Goal: Task Accomplishment & Management: Use online tool/utility

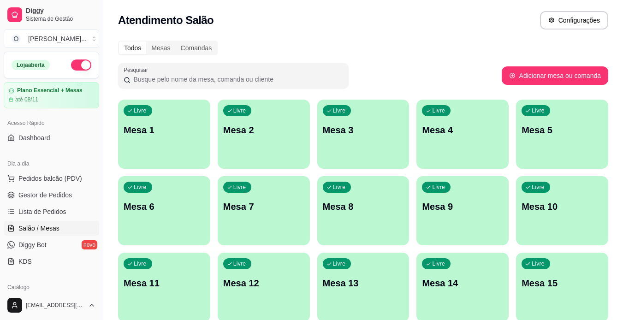
click at [184, 119] on div "Livre Mesa 1" at bounding box center [164, 129] width 92 height 58
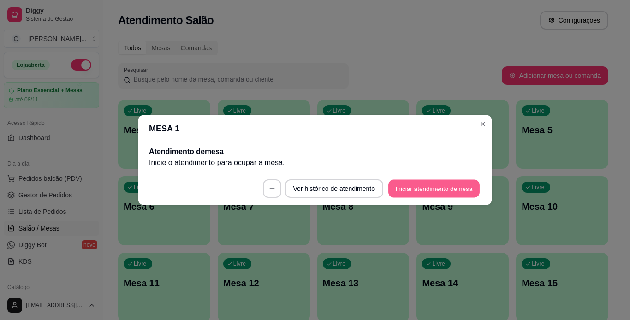
click at [422, 185] on button "Iniciar atendimento de mesa" at bounding box center [433, 189] width 91 height 18
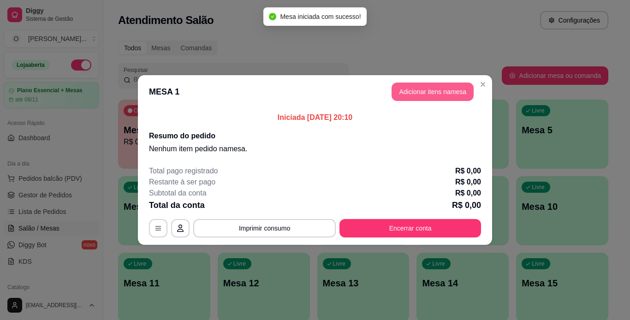
click at [436, 90] on button "Adicionar itens na mesa" at bounding box center [432, 92] width 82 height 18
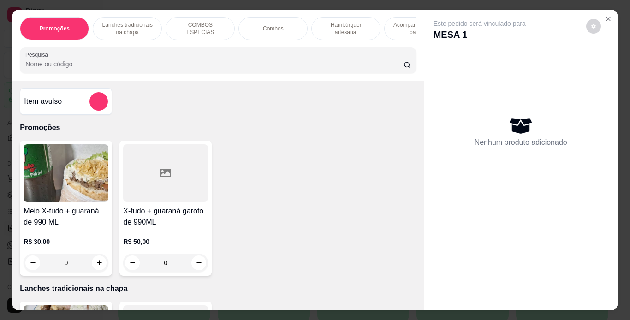
click at [154, 26] on div "Lanches tradicionais na chapa" at bounding box center [127, 28] width 69 height 23
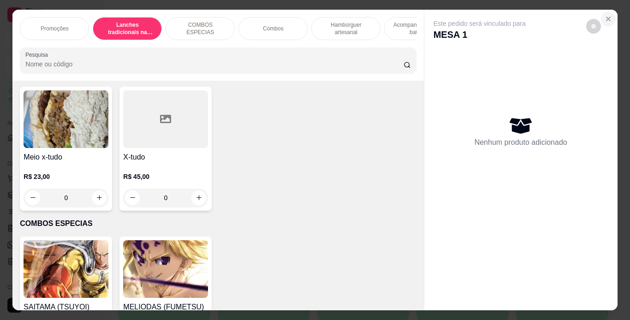
click at [606, 17] on icon "Close" at bounding box center [608, 19] width 4 height 4
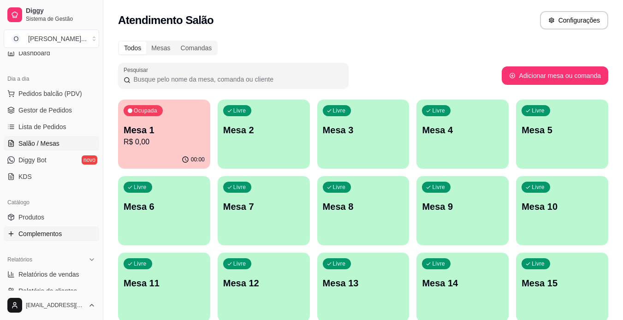
scroll to position [85, 0]
click at [47, 211] on link "Produtos" at bounding box center [51, 216] width 95 height 15
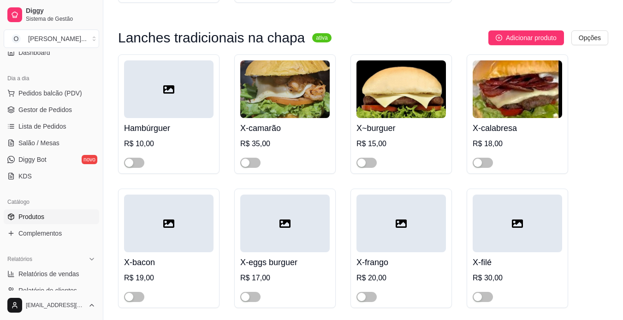
scroll to position [261, 0]
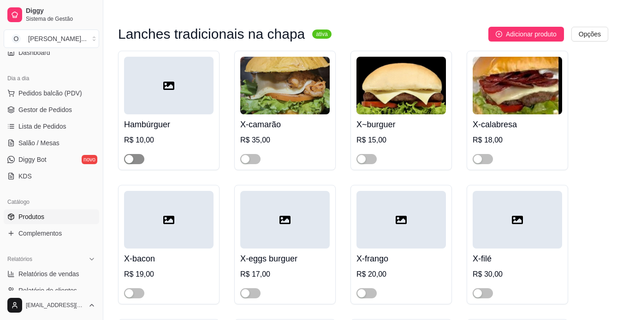
click at [128, 160] on div "button" at bounding box center [129, 159] width 8 height 8
click at [369, 161] on span "button" at bounding box center [366, 159] width 20 height 10
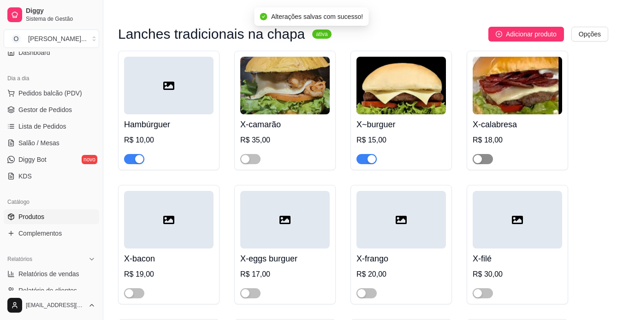
click at [483, 161] on button "button" at bounding box center [483, 159] width 20 height 10
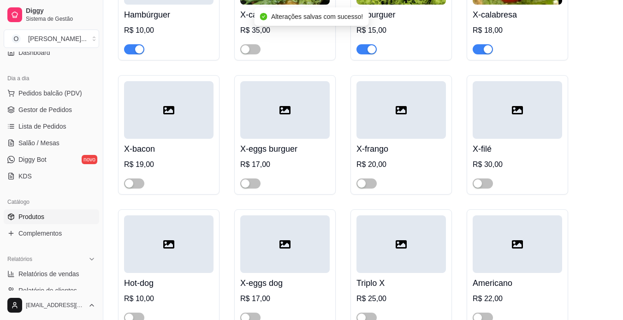
scroll to position [371, 0]
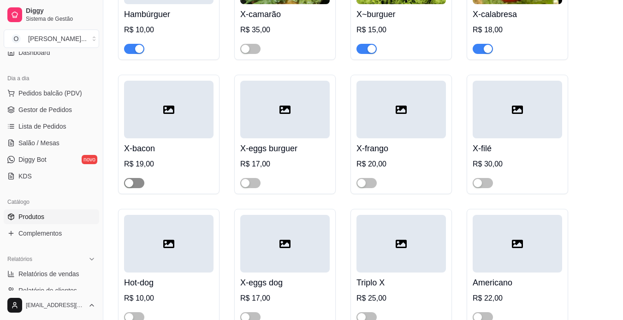
drag, startPoint x: 366, startPoint y: 220, endPoint x: 135, endPoint y: 184, distance: 234.3
click at [135, 184] on button "button" at bounding box center [134, 183] width 20 height 10
click at [250, 181] on button "button" at bounding box center [250, 183] width 20 height 10
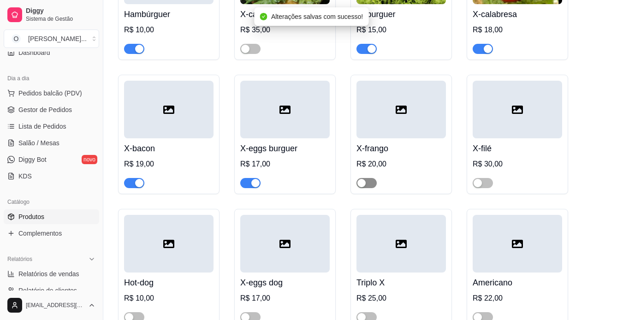
click at [368, 182] on button "button" at bounding box center [366, 183] width 20 height 10
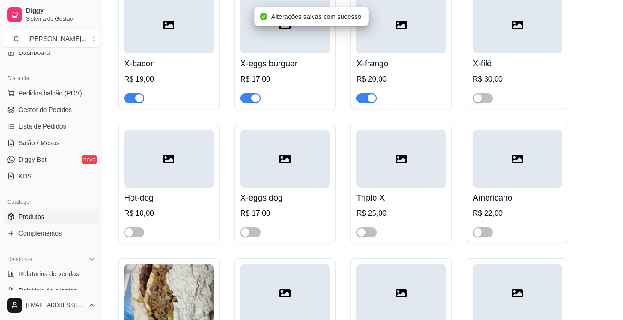
scroll to position [526, 0]
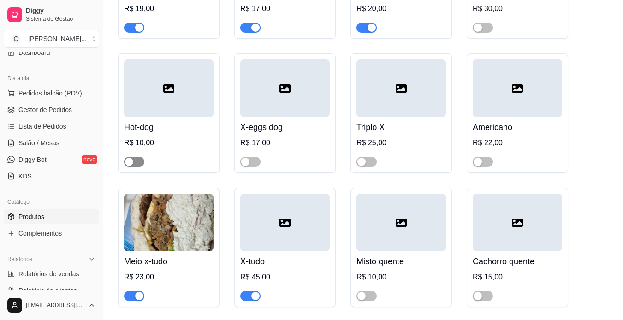
click at [141, 165] on span "button" at bounding box center [134, 162] width 20 height 10
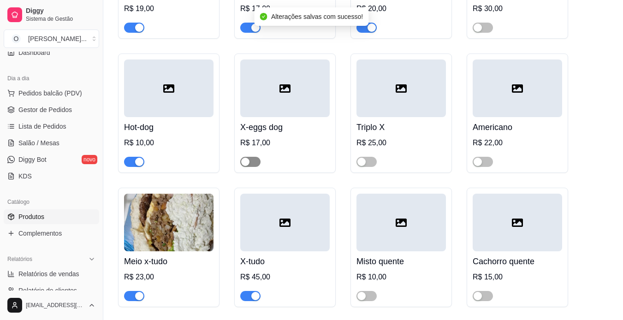
click at [254, 161] on span "button" at bounding box center [250, 162] width 20 height 10
click at [368, 164] on span "button" at bounding box center [366, 162] width 20 height 10
click at [476, 165] on div "button" at bounding box center [478, 162] width 8 height 8
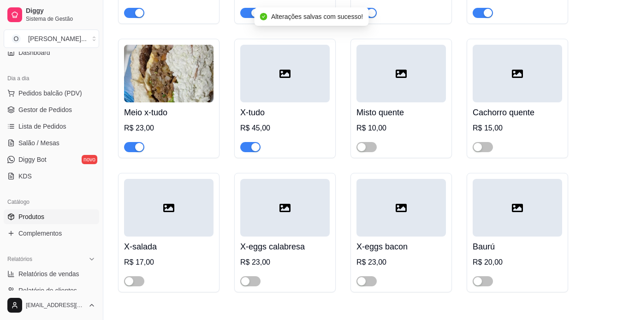
scroll to position [679, 0]
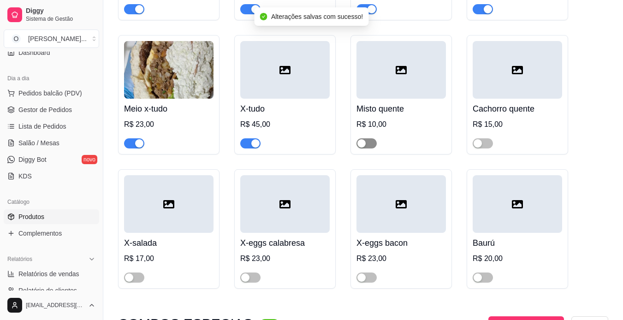
click at [367, 145] on button "button" at bounding box center [366, 143] width 20 height 10
click at [491, 143] on span "button" at bounding box center [483, 143] width 20 height 10
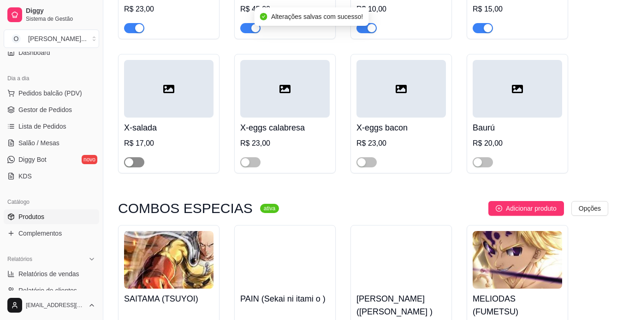
scroll to position [794, 0]
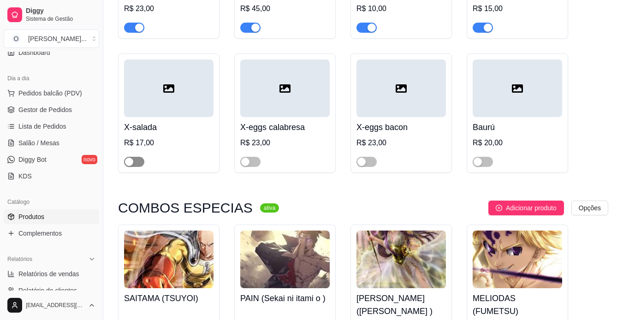
click at [135, 161] on span "button" at bounding box center [134, 162] width 20 height 10
click at [246, 163] on div "button" at bounding box center [245, 162] width 8 height 8
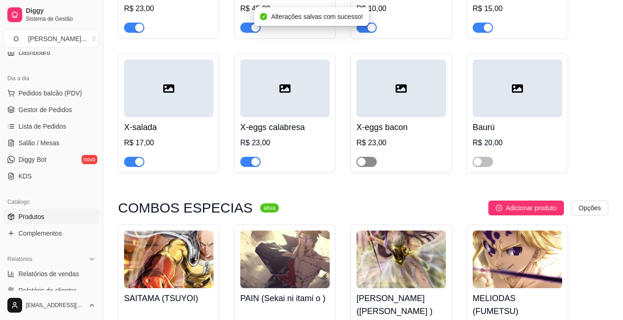
click at [367, 162] on button "button" at bounding box center [366, 162] width 20 height 10
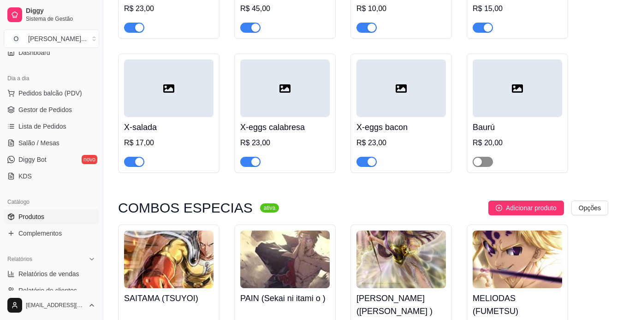
click at [482, 163] on button "button" at bounding box center [483, 162] width 20 height 10
click at [378, 173] on div "X-eggs bacon R$ 23,00" at bounding box center [400, 112] width 101 height 119
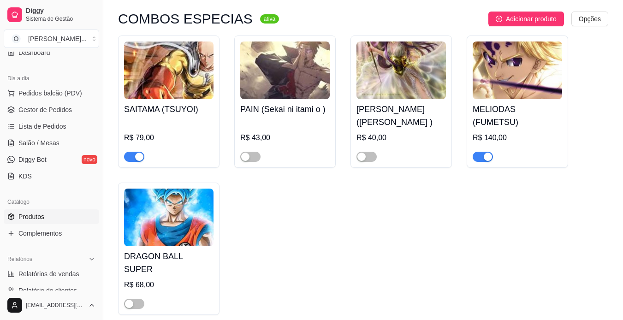
scroll to position [999, 0]
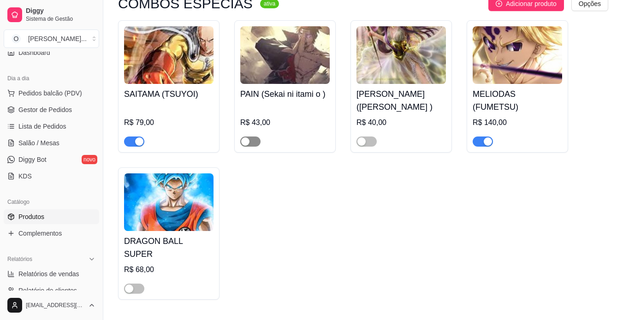
click at [252, 143] on span "button" at bounding box center [250, 141] width 20 height 10
click at [366, 143] on button "button" at bounding box center [366, 141] width 20 height 10
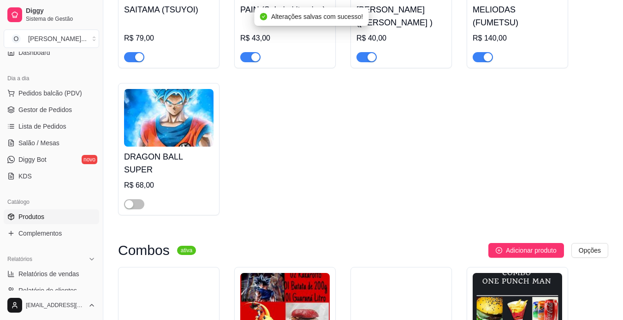
scroll to position [1119, 0]
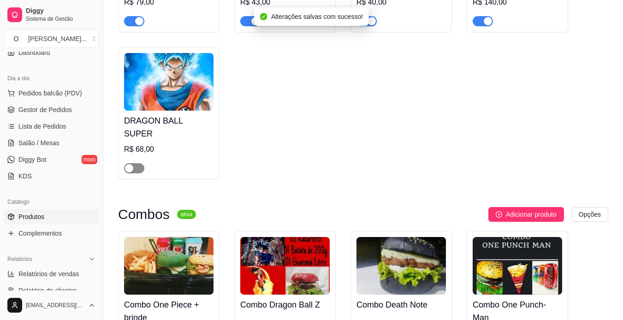
click at [133, 163] on button "button" at bounding box center [134, 168] width 20 height 10
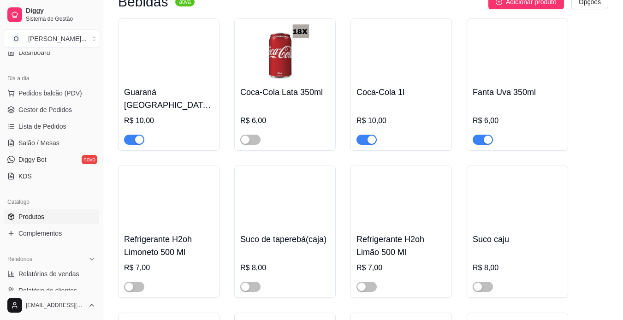
scroll to position [2735, 0]
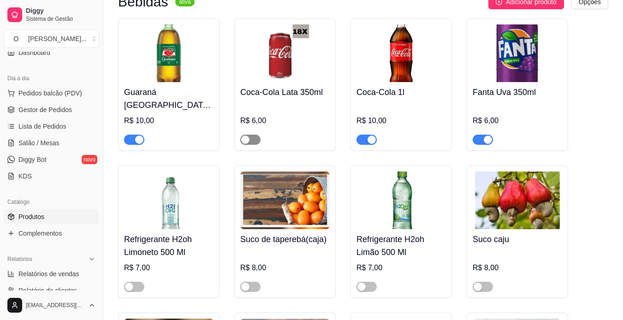
click at [251, 135] on span "button" at bounding box center [250, 140] width 20 height 10
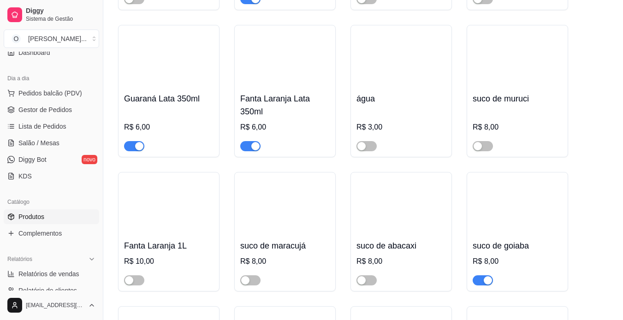
scroll to position [3157, 0]
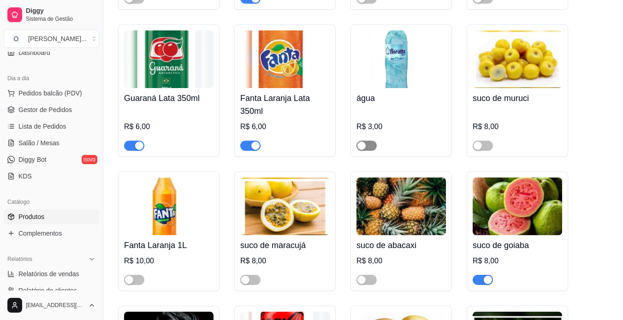
click at [364, 142] on div "button" at bounding box center [361, 146] width 8 height 8
click at [139, 275] on span "button" at bounding box center [134, 280] width 20 height 10
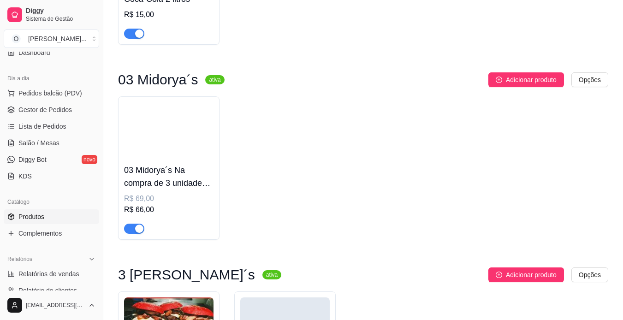
scroll to position [3663, 0]
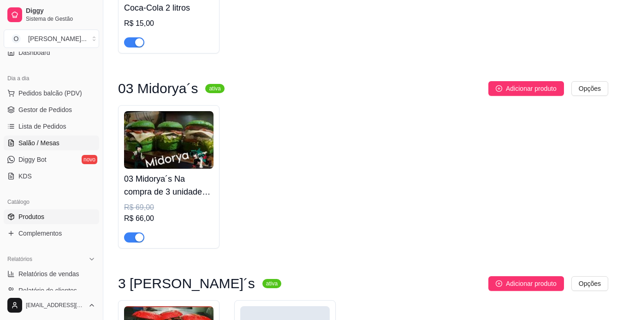
click at [45, 142] on span "Salão / Mesas" at bounding box center [38, 142] width 41 height 9
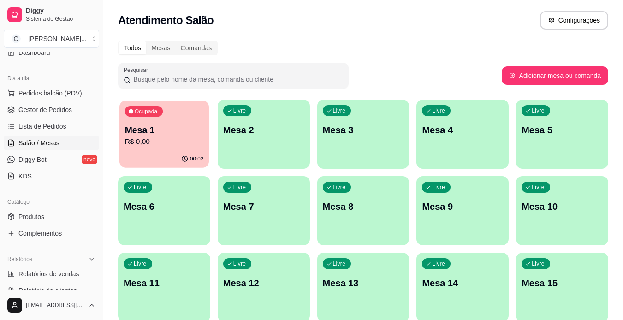
click at [147, 120] on div "Ocupada Mesa 1 R$ 0,00" at bounding box center [163, 126] width 89 height 50
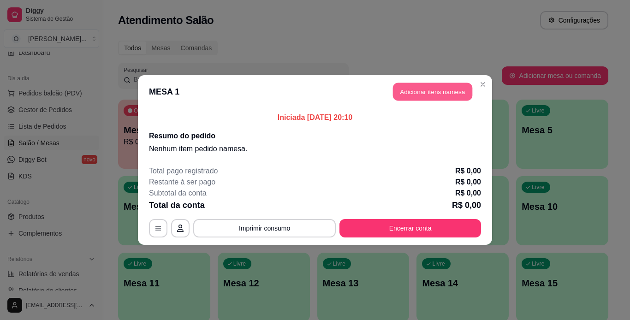
click at [454, 94] on button "Adicionar itens na mesa" at bounding box center [432, 92] width 79 height 18
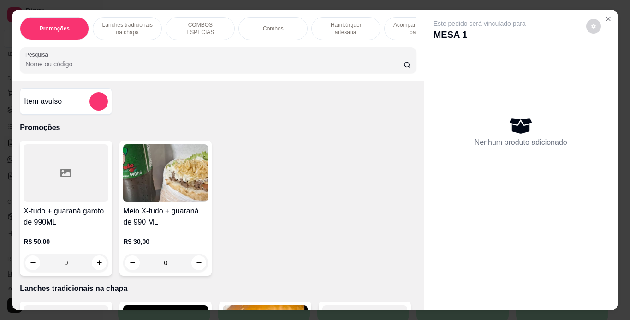
click at [214, 25] on p "COMBOS ESPECIAS" at bounding box center [199, 28] width 53 height 15
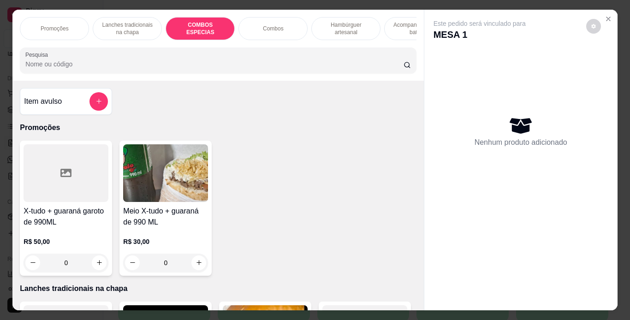
scroll to position [24, 0]
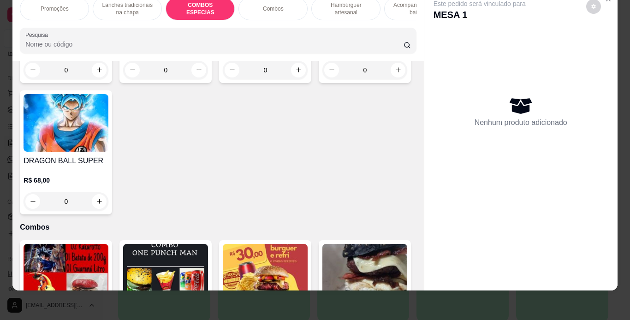
click at [84, 53] on p "R$ 79,00" at bounding box center [66, 48] width 85 height 9
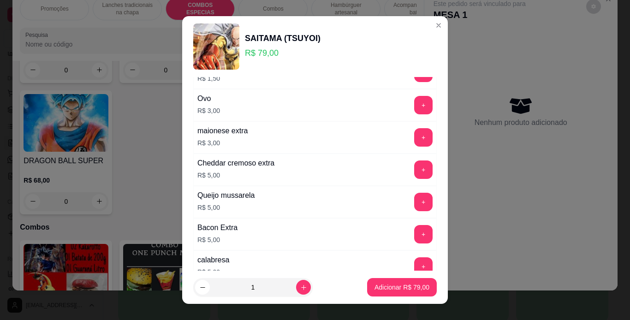
scroll to position [82, 0]
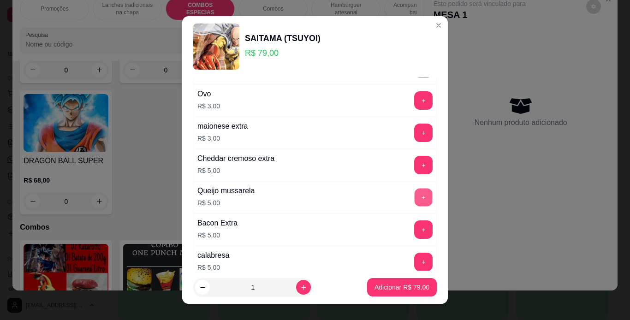
click at [415, 195] on button "+" at bounding box center [424, 197] width 18 height 18
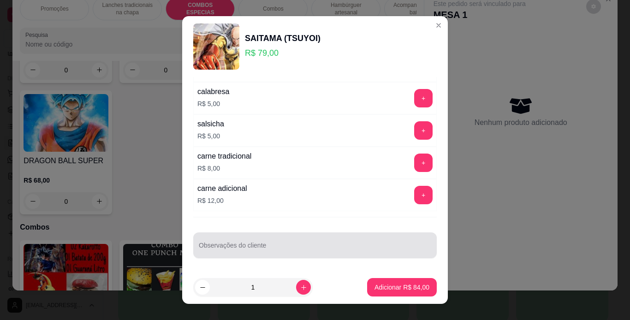
click at [295, 243] on div at bounding box center [315, 245] width 232 height 18
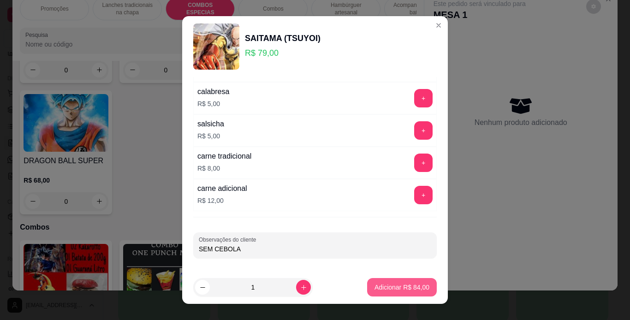
type input "SEM CEBOLA"
click at [386, 282] on button "Adicionar R$ 84,00" at bounding box center [402, 288] width 68 height 18
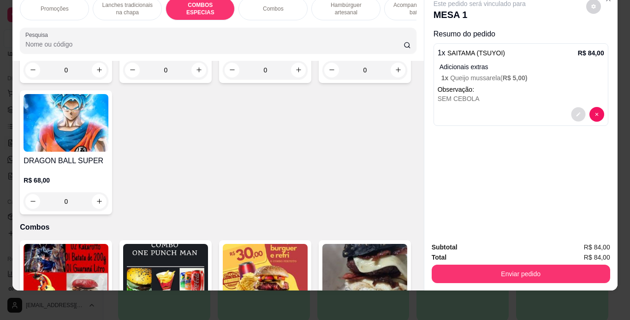
click at [571, 108] on button "decrease-product-quantity" at bounding box center [578, 114] width 14 height 14
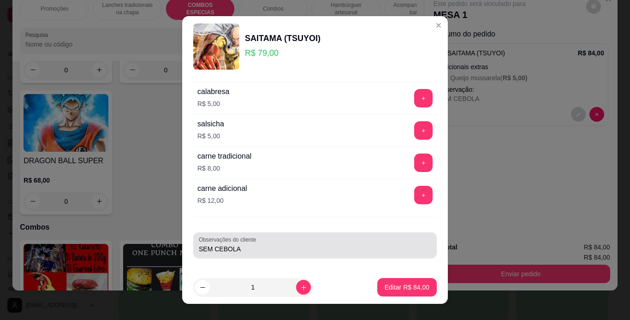
drag, startPoint x: 257, startPoint y: 196, endPoint x: 193, endPoint y: 250, distance: 84.1
click at [193, 250] on div "Observações do cliente SEM CEBOLA" at bounding box center [314, 245] width 243 height 26
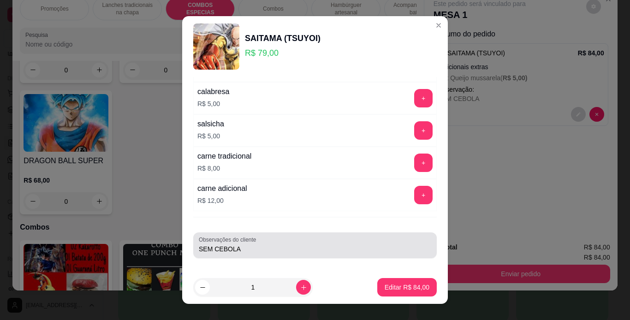
click at [193, 250] on div "Observações do cliente SEM CEBOLA" at bounding box center [314, 245] width 243 height 26
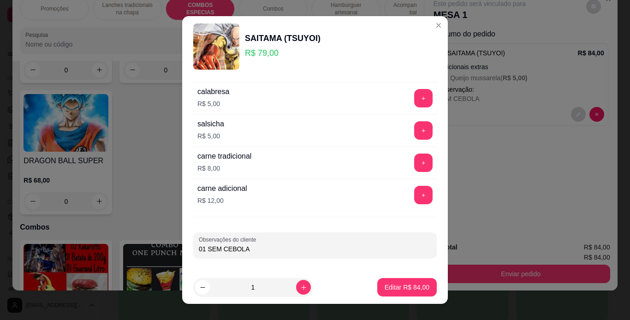
click at [243, 247] on input "01 SEM CEBOLA" at bounding box center [315, 248] width 232 height 9
type input "01 SEM CEBOLA + QUEIJO 01 CARECA + QUEIJO"
click at [242, 271] on footer "1 Editar R$ 84,00" at bounding box center [315, 287] width 266 height 33
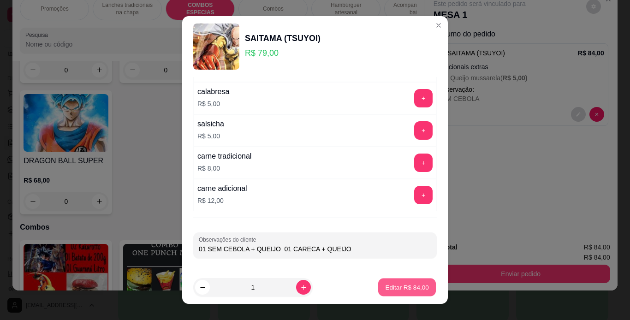
click at [399, 287] on p "Editar R$ 84,00" at bounding box center [406, 287] width 43 height 9
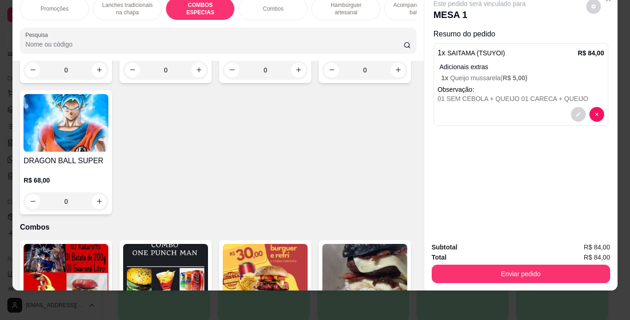
click at [398, 8] on p "Acompanhamentos ( batata )" at bounding box center [418, 8] width 53 height 15
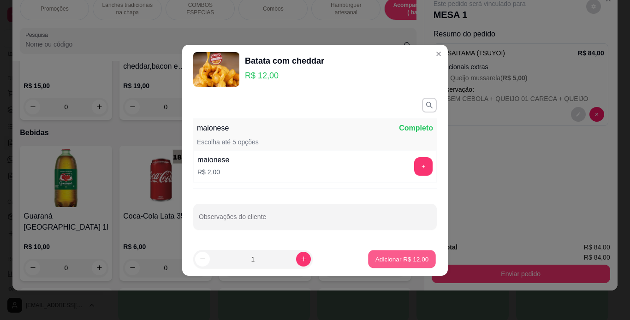
click at [412, 256] on p "Adicionar R$ 12,00" at bounding box center [401, 259] width 53 height 9
type input "1"
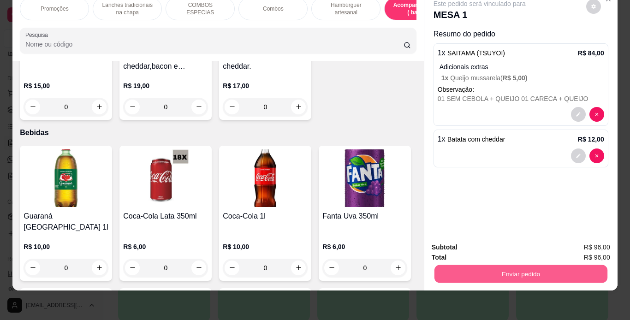
click at [470, 269] on button "Enviar pedido" at bounding box center [520, 274] width 173 height 18
click at [570, 244] on button "Enviar pedido" at bounding box center [586, 244] width 51 height 17
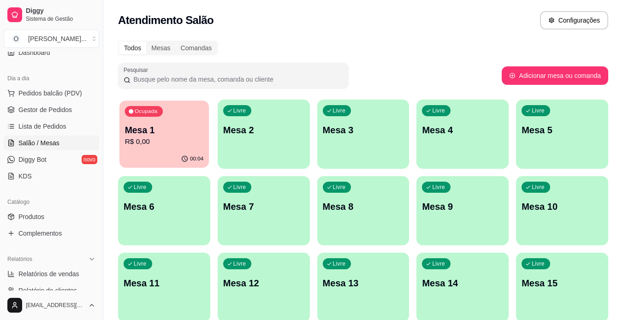
click at [189, 141] on p "R$ 0,00" at bounding box center [164, 141] width 79 height 11
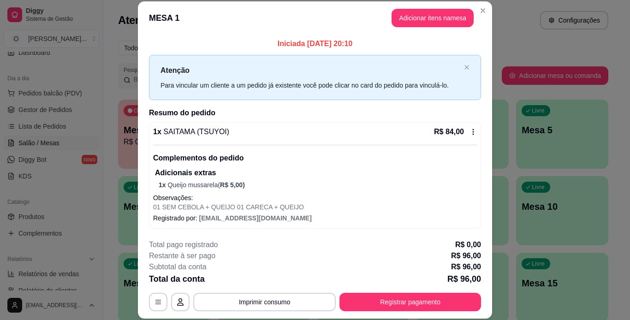
scroll to position [38, 0]
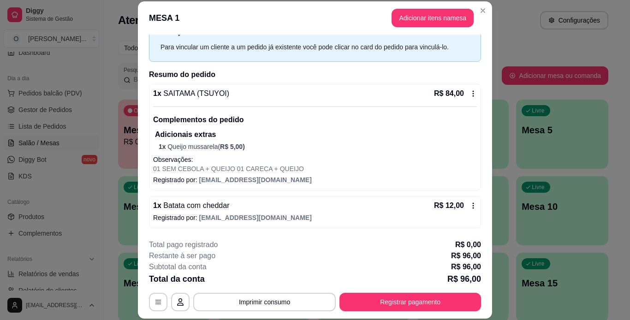
click at [469, 93] on icon at bounding box center [472, 93] width 7 height 7
click at [458, 23] on button "Adicionar itens na mesa" at bounding box center [432, 18] width 79 height 18
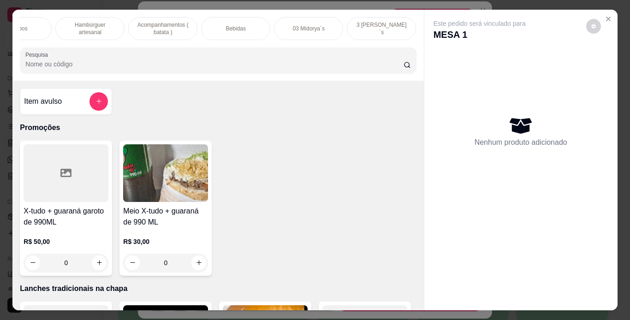
scroll to position [0, 0]
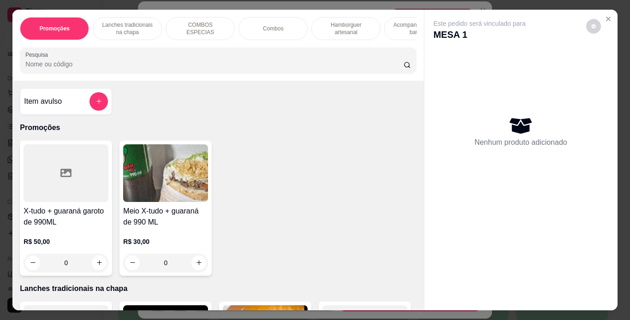
click at [201, 30] on div "COMBOS ESPECIAS" at bounding box center [200, 28] width 69 height 23
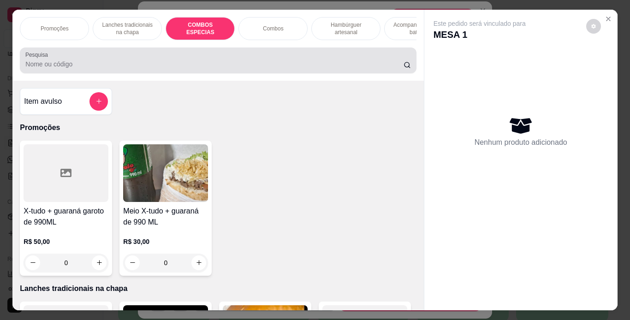
scroll to position [24, 2]
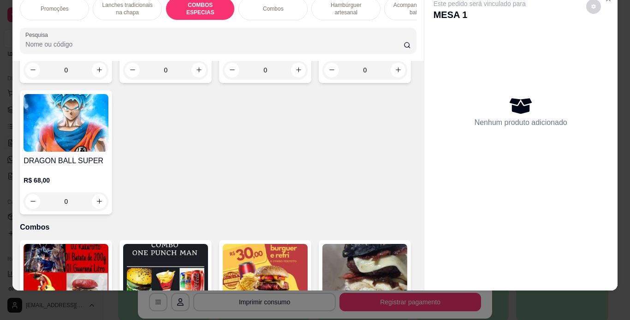
click at [96, 79] on div "0" at bounding box center [66, 70] width 85 height 18
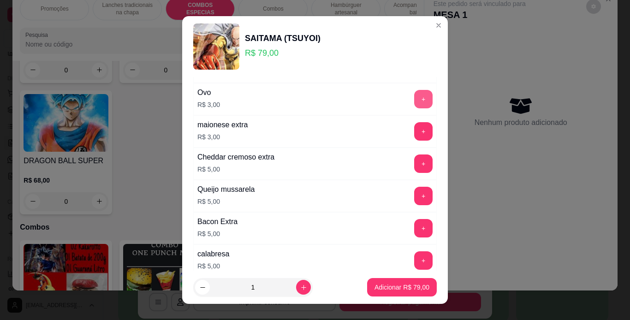
scroll to position [84, 0]
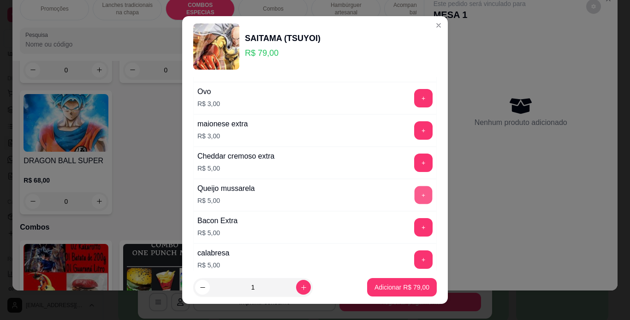
click at [415, 196] on button "+" at bounding box center [424, 195] width 18 height 18
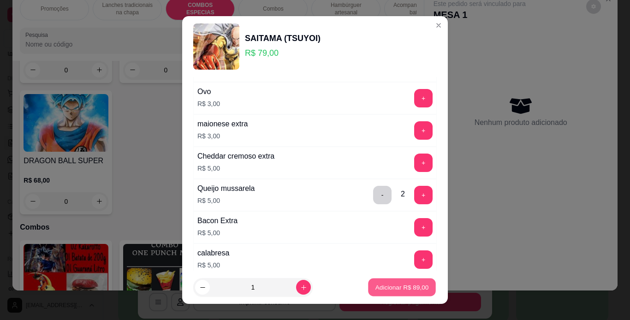
click at [394, 290] on p "Adicionar R$ 89,00" at bounding box center [401, 287] width 53 height 9
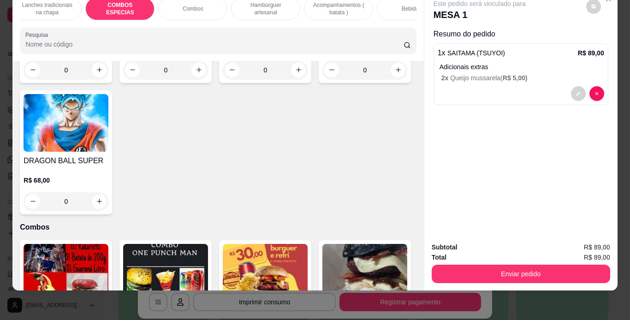
scroll to position [0, 80]
click at [345, 5] on p "Acompanhamentos ( batata )" at bounding box center [338, 8] width 53 height 15
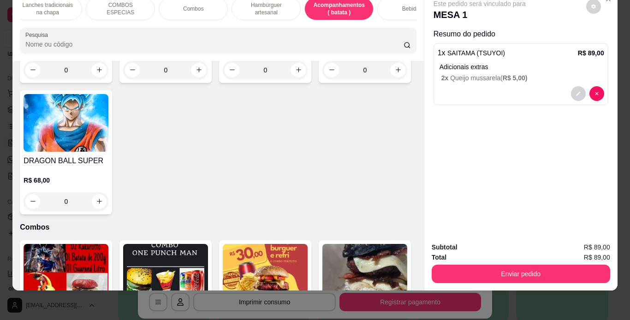
scroll to position [2255, 0]
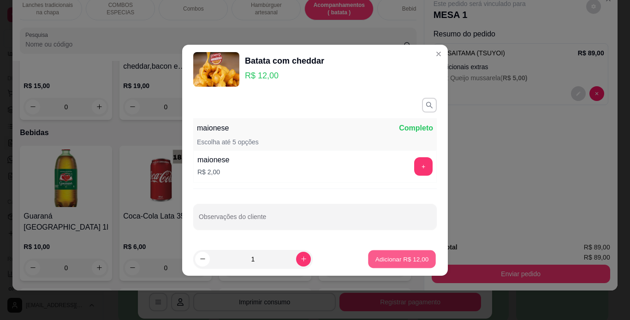
click at [386, 259] on p "Adicionar R$ 12,00" at bounding box center [401, 259] width 53 height 9
type input "1"
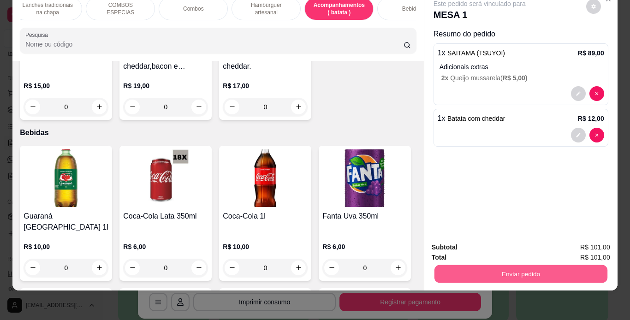
click at [497, 266] on button "Enviar pedido" at bounding box center [520, 274] width 173 height 18
click at [582, 243] on button "Enviar pedido" at bounding box center [584, 244] width 51 height 17
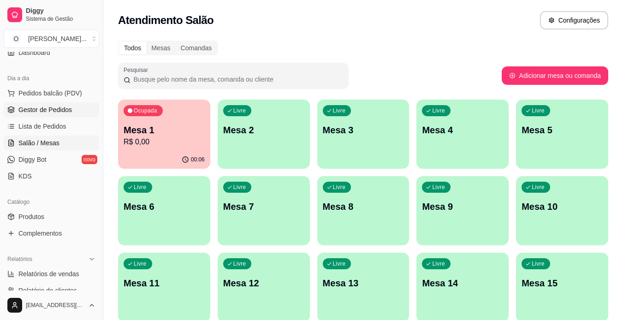
click at [62, 112] on span "Gestor de Pedidos" at bounding box center [44, 109] width 53 height 9
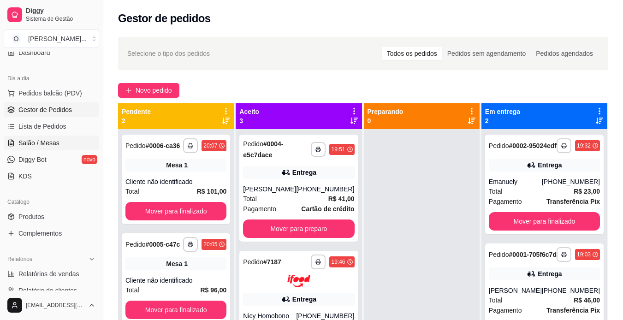
click at [39, 143] on span "Salão / Mesas" at bounding box center [38, 142] width 41 height 9
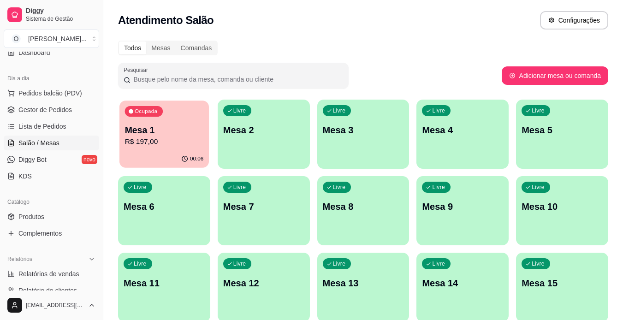
click at [137, 136] on p "R$ 197,00" at bounding box center [164, 141] width 79 height 11
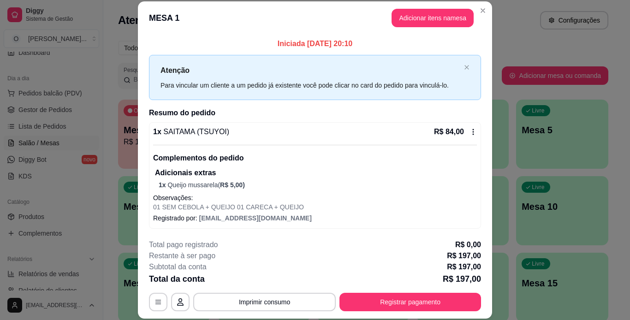
click at [469, 128] on icon at bounding box center [472, 131] width 7 height 7
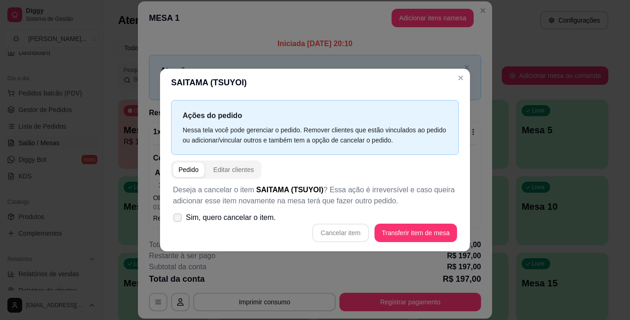
click at [182, 219] on label "Sim, quero cancelar o item." at bounding box center [224, 217] width 110 height 18
click at [178, 219] on input "Sim, quero cancelar o item." at bounding box center [175, 222] width 6 height 6
checkbox input "true"
click at [350, 236] on button "Cancelar item" at bounding box center [340, 233] width 55 height 18
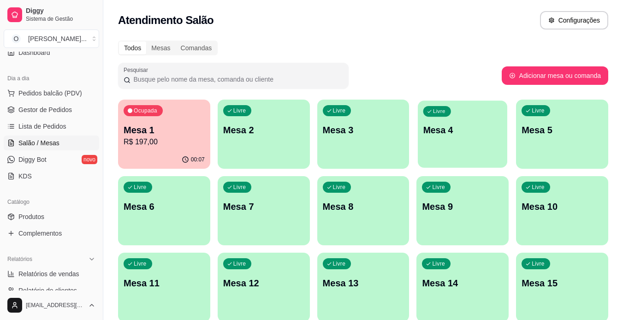
click at [441, 144] on div "Livre Mesa 4" at bounding box center [462, 129] width 89 height 56
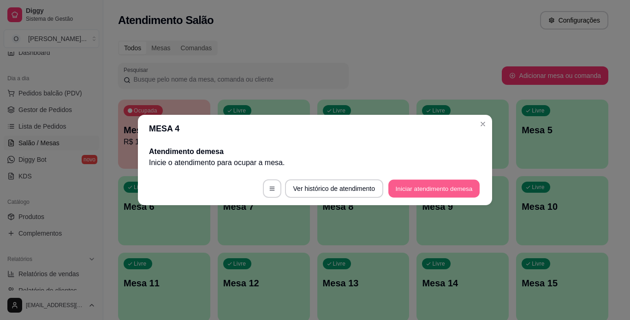
click at [431, 188] on button "Iniciar atendimento de mesa" at bounding box center [433, 189] width 91 height 18
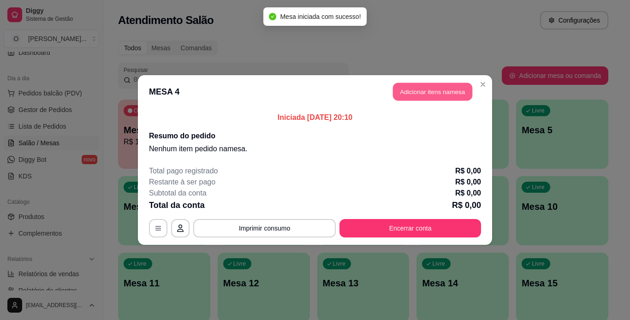
click at [428, 89] on button "Adicionar itens na mesa" at bounding box center [432, 92] width 79 height 18
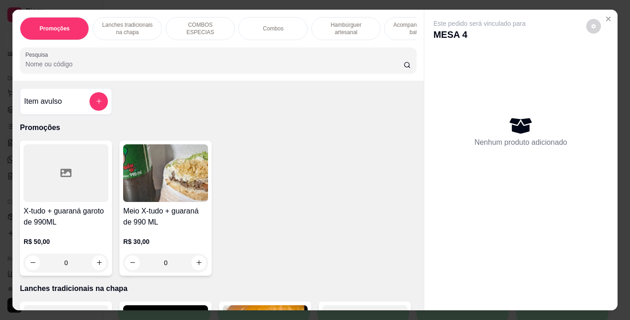
click at [348, 30] on p "Hambúrguer artesanal" at bounding box center [345, 28] width 53 height 15
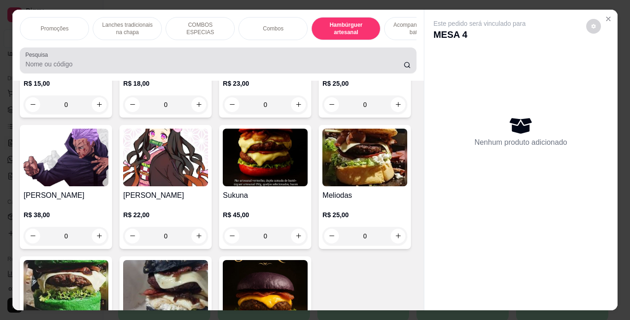
scroll to position [24, 0]
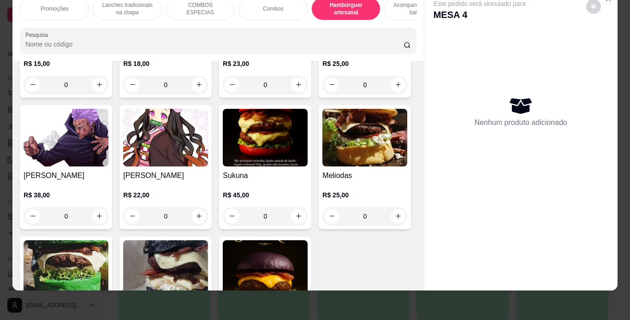
click at [194, 94] on div "0" at bounding box center [165, 85] width 85 height 18
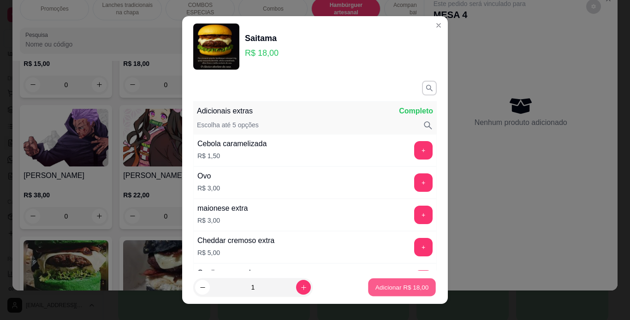
click at [397, 294] on button "Adicionar R$ 18,00" at bounding box center [402, 288] width 68 height 18
type input "1"
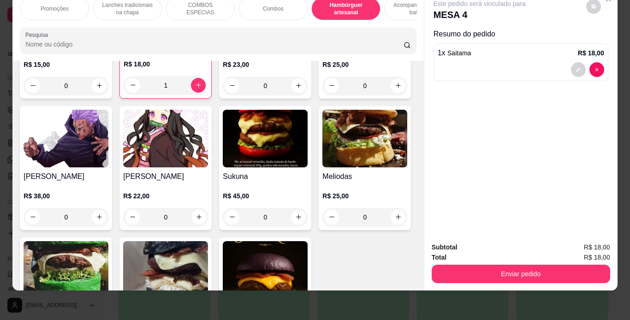
scroll to position [0, 103]
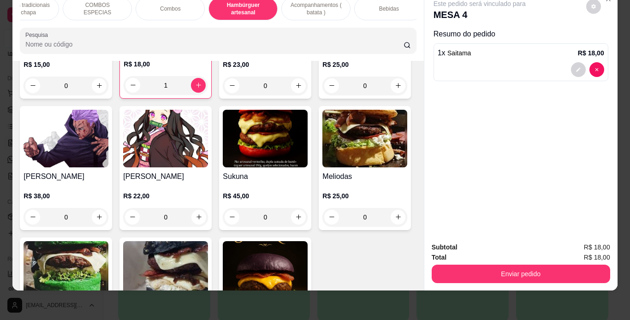
click at [395, 5] on div "Bebidas" at bounding box center [388, 8] width 69 height 23
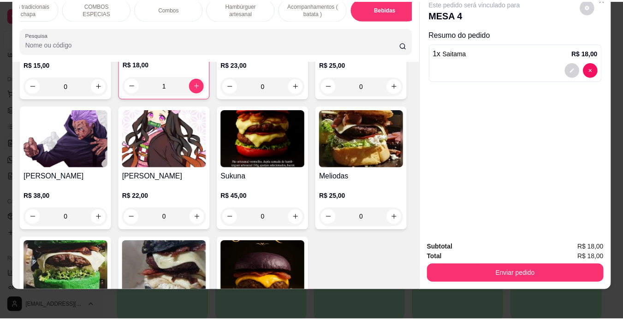
scroll to position [2702, 0]
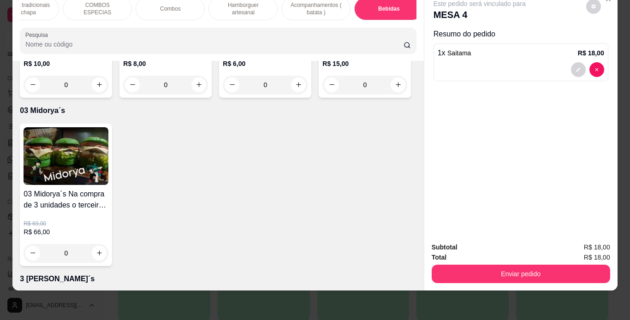
type input "1"
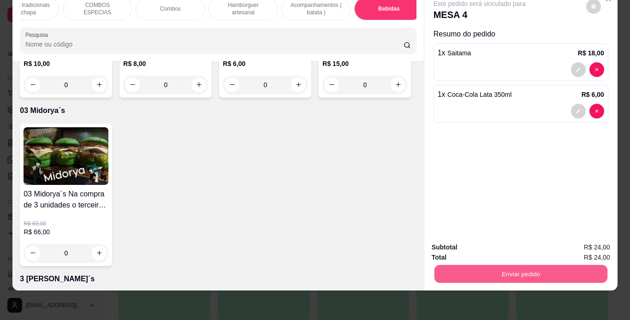
click at [445, 266] on button "Enviar pedido" at bounding box center [520, 274] width 173 height 18
click at [580, 242] on button "Enviar pedido" at bounding box center [586, 244] width 51 height 17
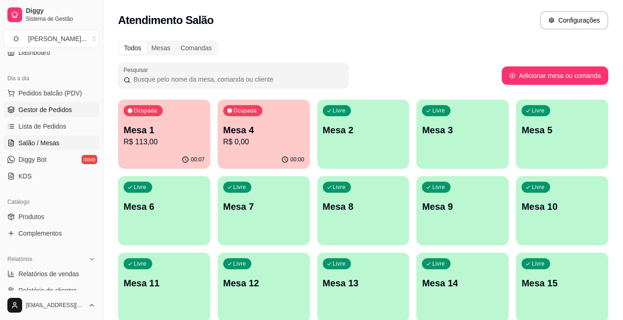
click at [68, 106] on span "Gestor de Pedidos" at bounding box center [44, 109] width 53 height 9
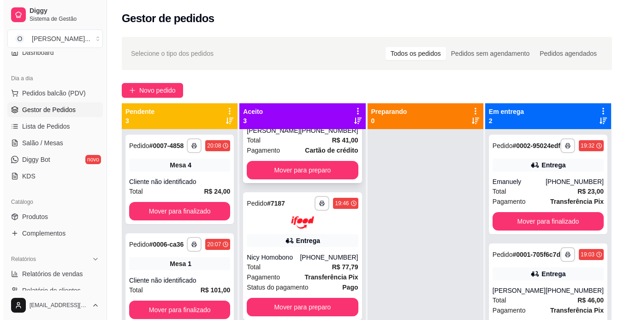
scroll to position [26, 0]
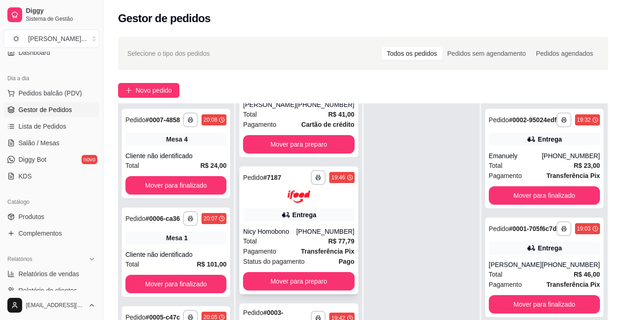
click at [306, 230] on div "[PHONE_NUMBER]" at bounding box center [325, 231] width 58 height 9
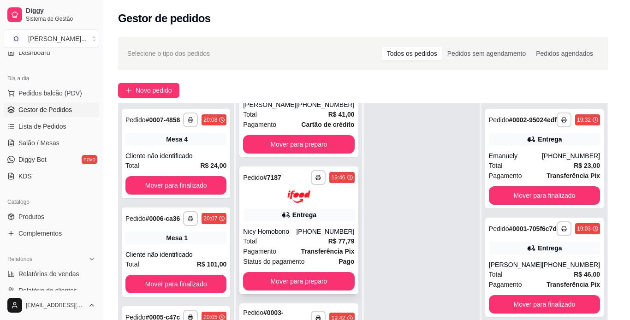
click at [306, 230] on div "feito há 22 minutos Horário do pedido [DATE] 19:46 Status do pedido ACEITO Nome…" at bounding box center [314, 158] width 243 height 195
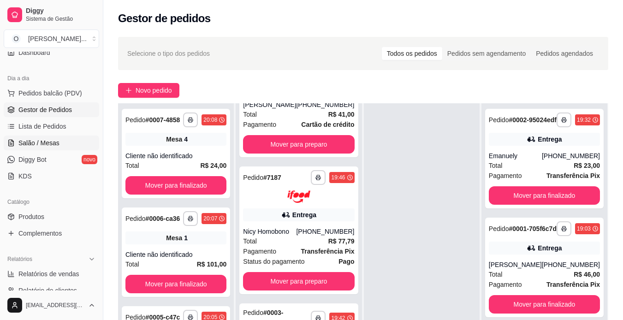
click at [60, 137] on link "Salão / Mesas" at bounding box center [51, 143] width 95 height 15
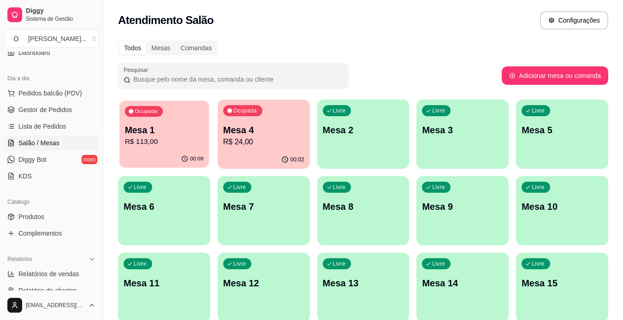
click at [189, 132] on p "Mesa 1" at bounding box center [164, 130] width 79 height 12
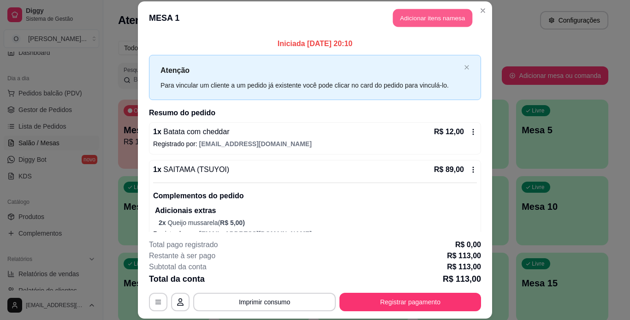
click at [439, 20] on button "Adicionar itens na mesa" at bounding box center [432, 18] width 79 height 18
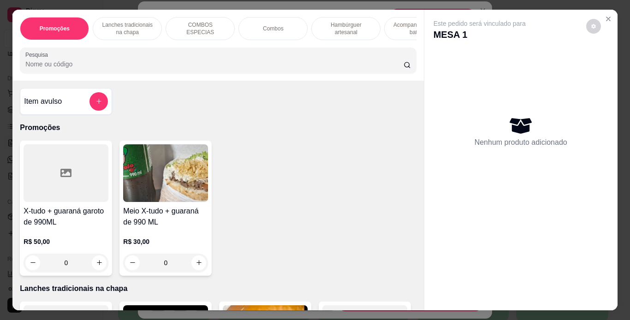
click at [328, 24] on p "Hambúrguer artesanal" at bounding box center [345, 28] width 53 height 15
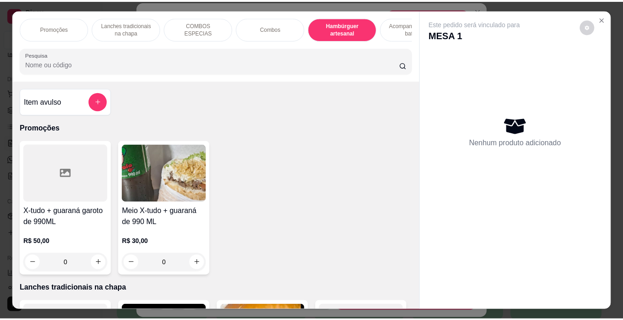
scroll to position [24, 0]
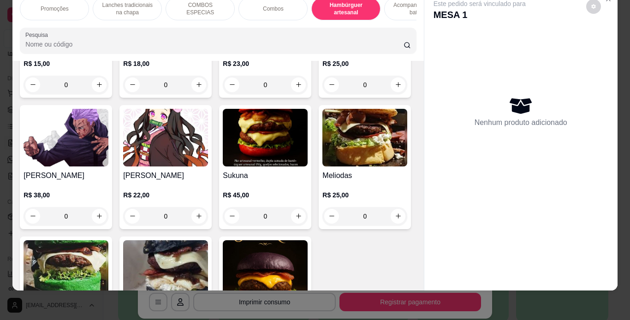
click at [194, 94] on div "0" at bounding box center [165, 85] width 85 height 18
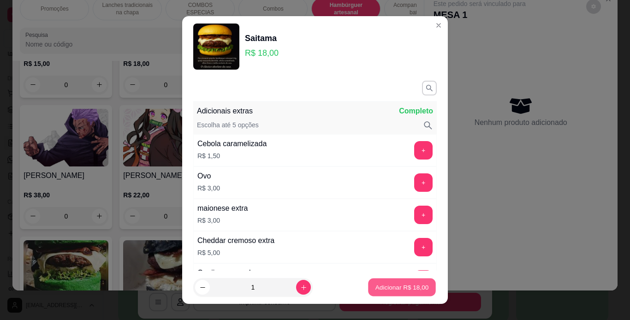
click at [377, 286] on p "Adicionar R$ 18,00" at bounding box center [401, 287] width 53 height 9
type input "1"
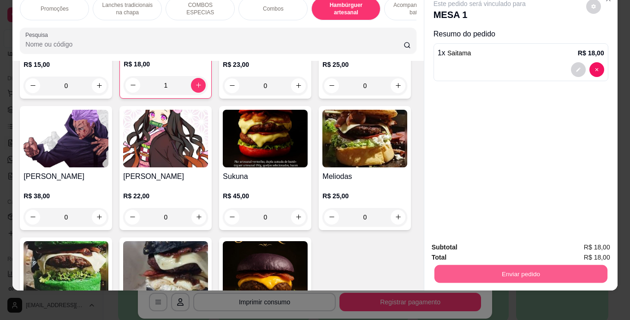
click at [465, 272] on button "Enviar pedido" at bounding box center [520, 274] width 173 height 18
click at [572, 239] on button "Enviar pedido" at bounding box center [586, 245] width 52 height 18
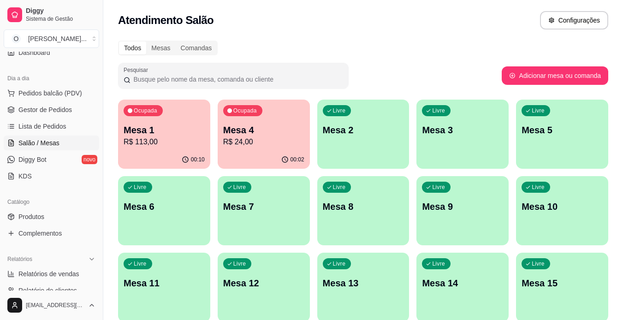
click at [70, 110] on span "Gestor de Pedidos" at bounding box center [44, 109] width 53 height 9
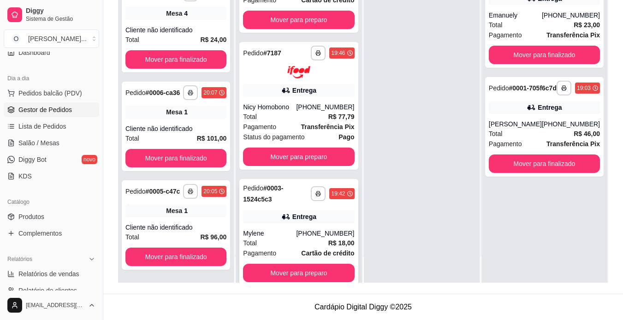
scroll to position [42, 0]
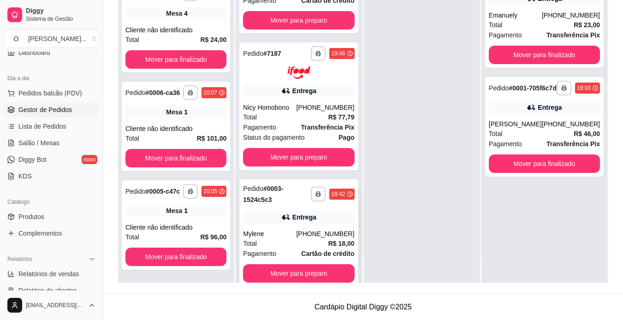
click at [304, 224] on div "**********" at bounding box center [298, 232] width 119 height 107
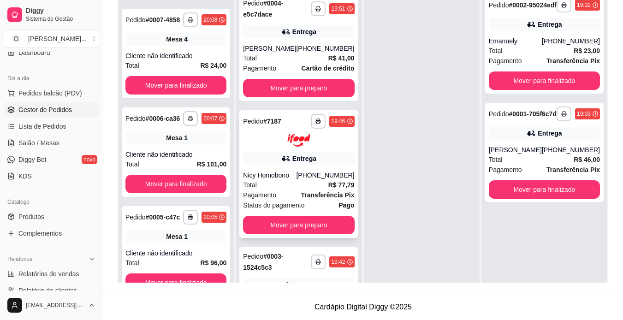
scroll to position [59, 0]
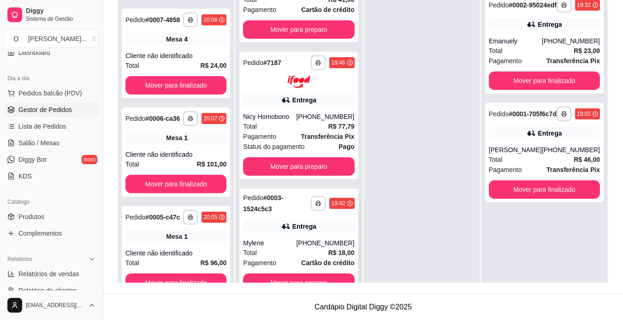
click at [300, 253] on div "Total R$ 18,00" at bounding box center [298, 253] width 111 height 10
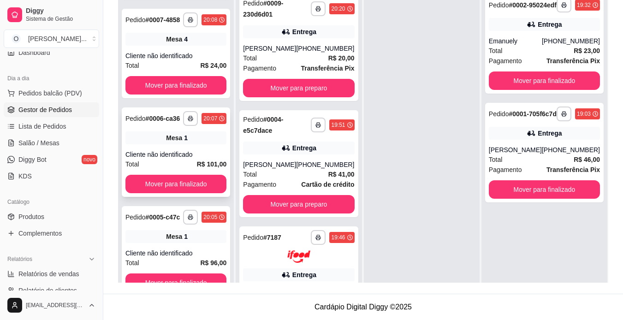
scroll to position [0, 0]
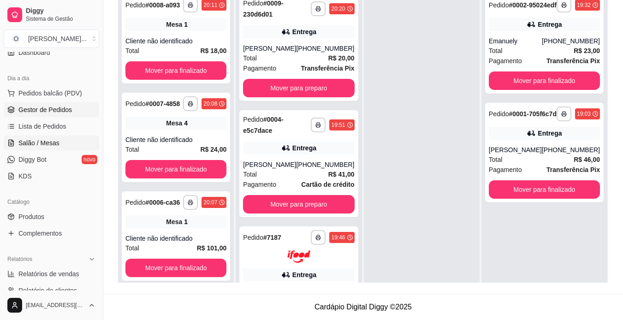
click at [59, 138] on link "Salão / Mesas" at bounding box center [51, 143] width 95 height 15
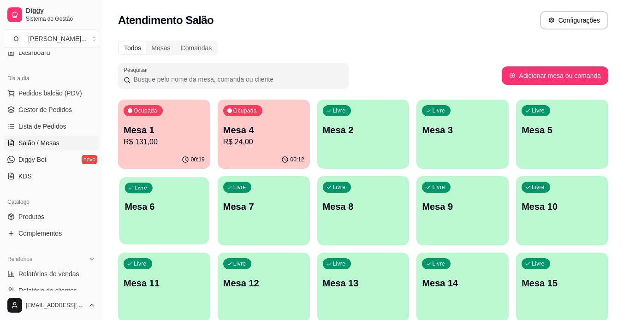
click at [173, 204] on p "Mesa 6" at bounding box center [164, 207] width 79 height 12
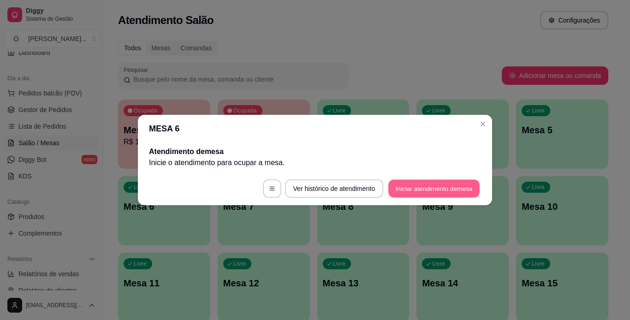
click at [407, 183] on button "Iniciar atendimento de mesa" at bounding box center [433, 189] width 91 height 18
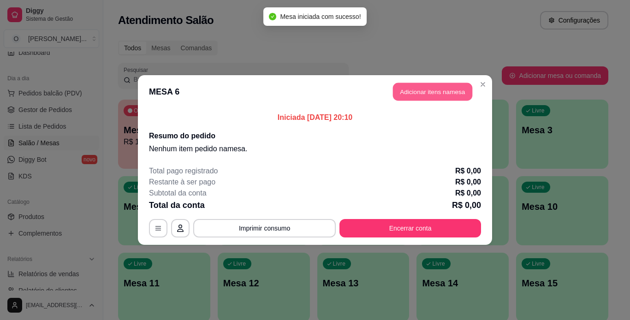
click at [414, 97] on button "Adicionar itens na mesa" at bounding box center [432, 92] width 79 height 18
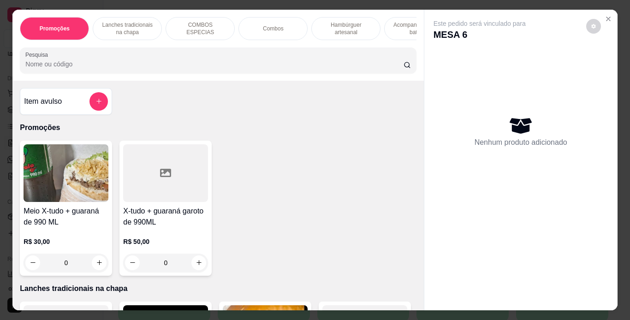
click at [131, 23] on p "Lanches tradicionais na chapa" at bounding box center [127, 28] width 53 height 15
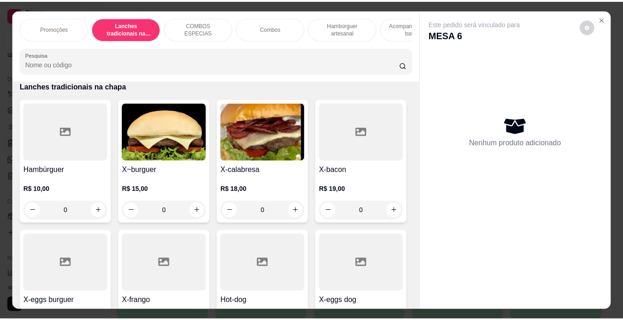
scroll to position [24, 0]
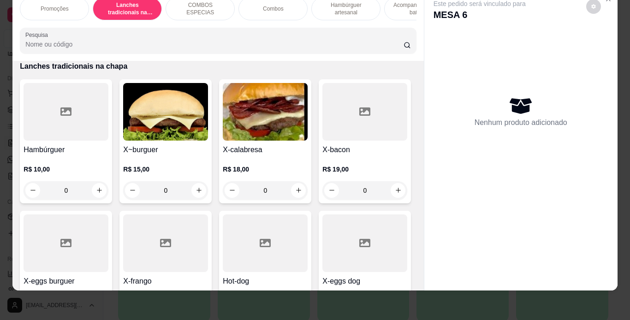
click at [96, 189] on div "0" at bounding box center [66, 190] width 85 height 18
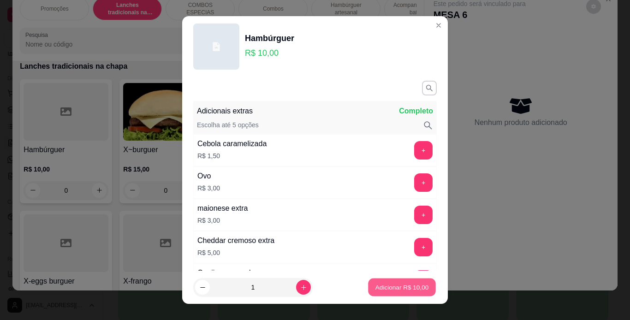
click at [394, 289] on p "Adicionar R$ 10,00" at bounding box center [401, 287] width 53 height 9
type input "1"
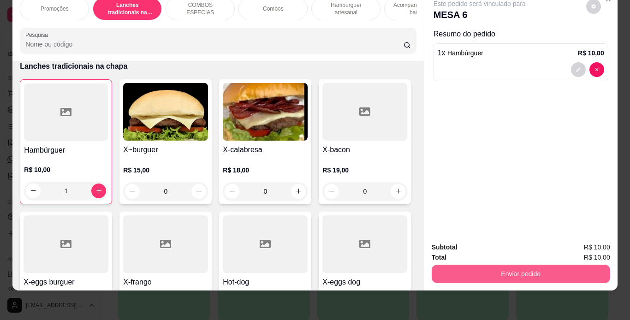
click at [495, 265] on button "Enviar pedido" at bounding box center [521, 274] width 178 height 18
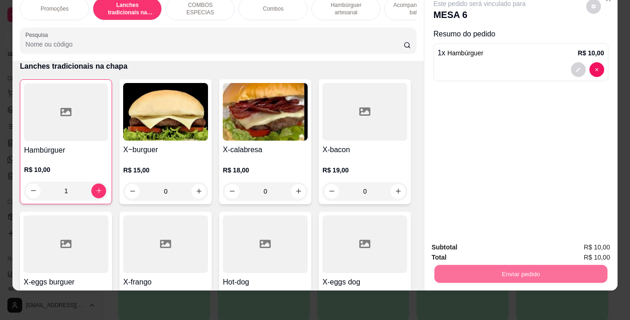
click at [587, 243] on button "Enviar pedido" at bounding box center [586, 244] width 51 height 17
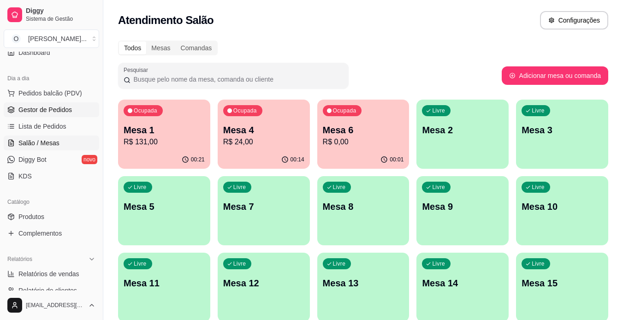
click at [41, 109] on span "Gestor de Pedidos" at bounding box center [44, 109] width 53 height 9
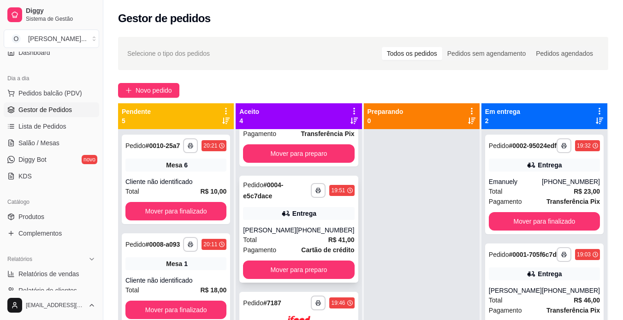
scroll to position [75, 0]
click at [316, 190] on icon "button" at bounding box center [319, 191] width 6 height 6
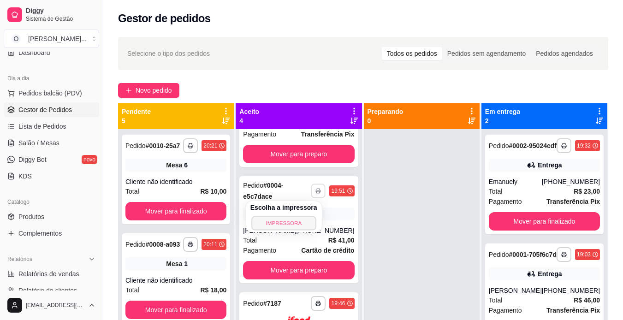
click at [296, 225] on button "IMPRESSORA" at bounding box center [283, 223] width 65 height 14
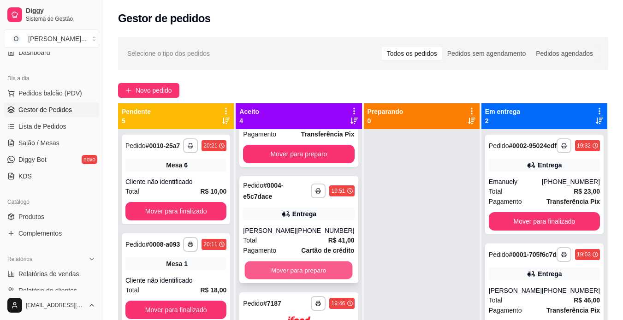
click at [304, 268] on button "Mover para preparo" at bounding box center [299, 270] width 108 height 18
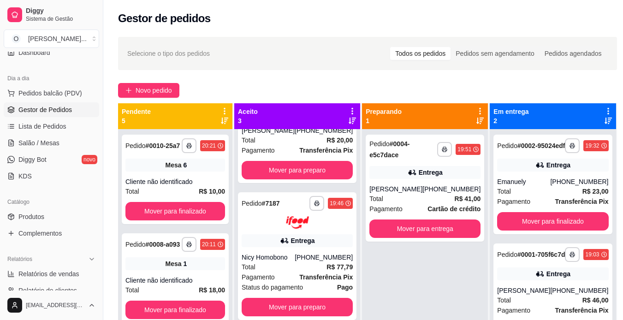
scroll to position [59, 0]
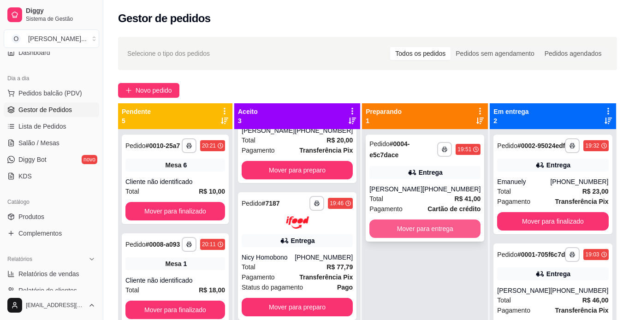
click at [412, 224] on button "Mover para entrega" at bounding box center [424, 228] width 111 height 18
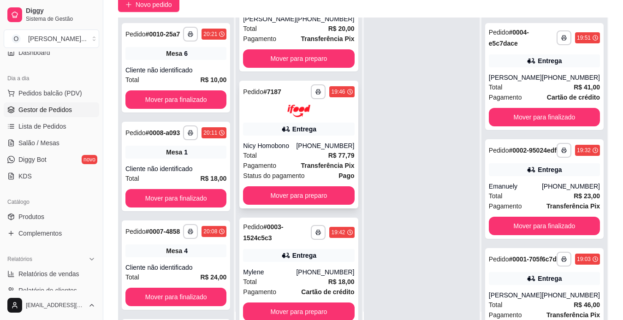
scroll to position [141, 0]
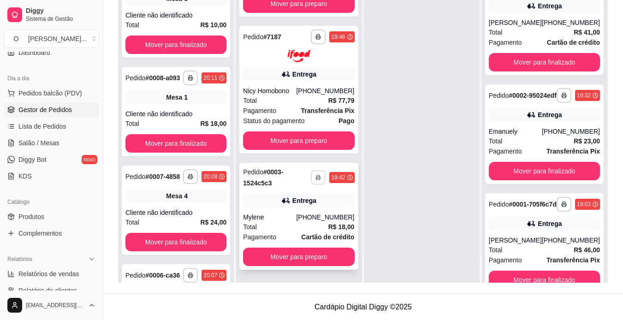
click at [311, 173] on button "button" at bounding box center [318, 177] width 14 height 14
click at [306, 208] on button "IMPRESSORA" at bounding box center [283, 209] width 65 height 14
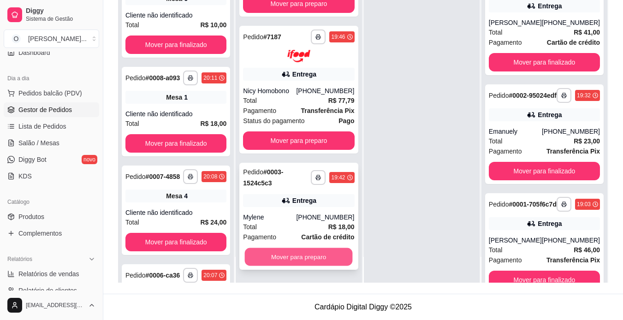
click at [312, 256] on button "Mover para preparo" at bounding box center [299, 257] width 108 height 18
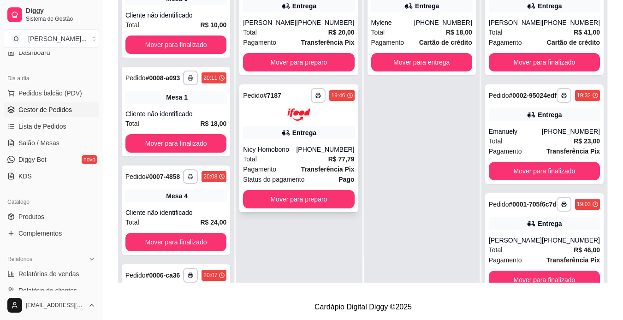
scroll to position [0, 0]
click at [329, 194] on button "Mover para preparo" at bounding box center [299, 199] width 108 height 18
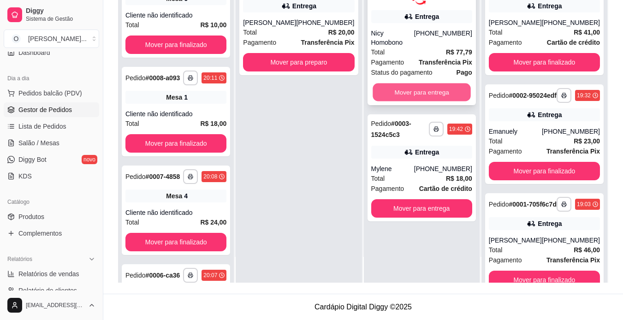
click at [389, 83] on button "Mover para entrega" at bounding box center [422, 92] width 98 height 18
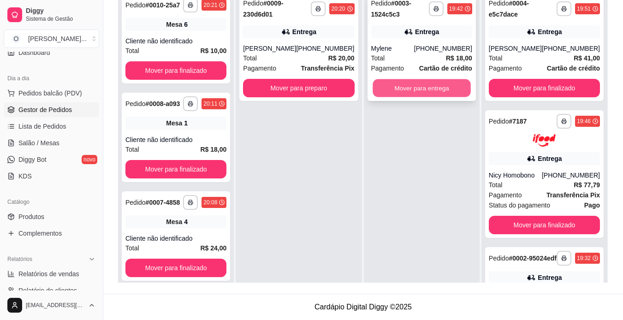
click at [413, 86] on button "Mover para entrega" at bounding box center [422, 88] width 98 height 18
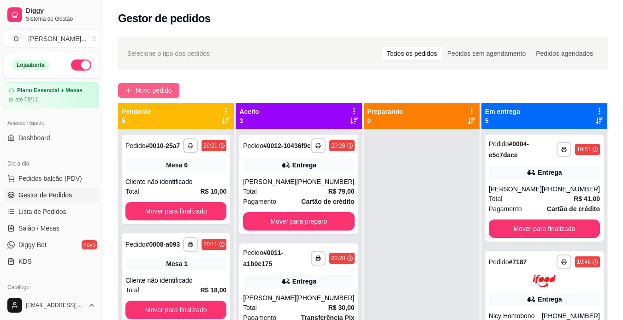
click at [162, 87] on span "Novo pedido" at bounding box center [154, 90] width 36 height 10
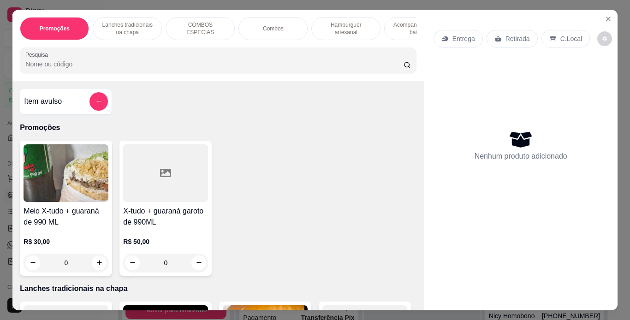
click at [506, 37] on p "Retirada" at bounding box center [517, 38] width 24 height 9
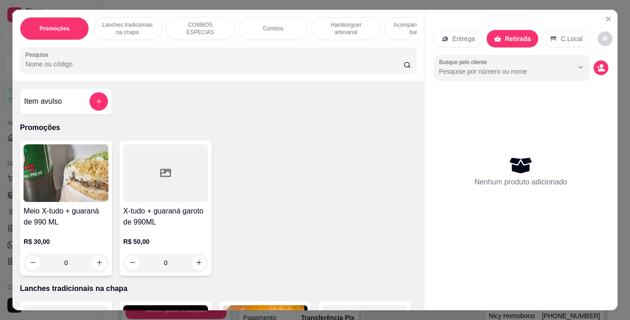
click at [340, 28] on p "Hambúrguer artesanal" at bounding box center [345, 28] width 53 height 15
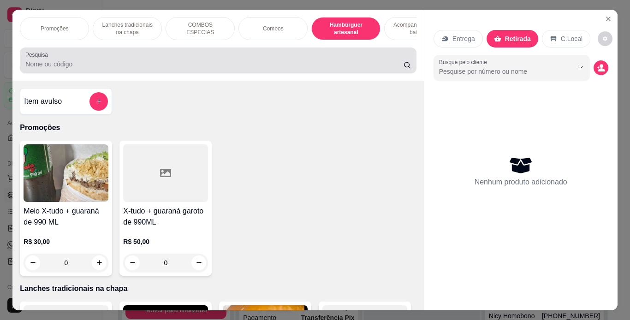
scroll to position [24, 0]
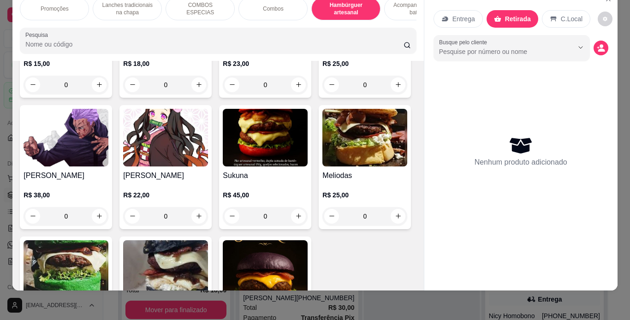
click at [195, 94] on div "0" at bounding box center [165, 85] width 85 height 18
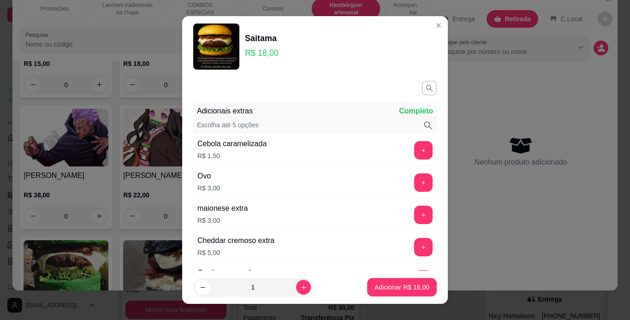
scroll to position [246, 0]
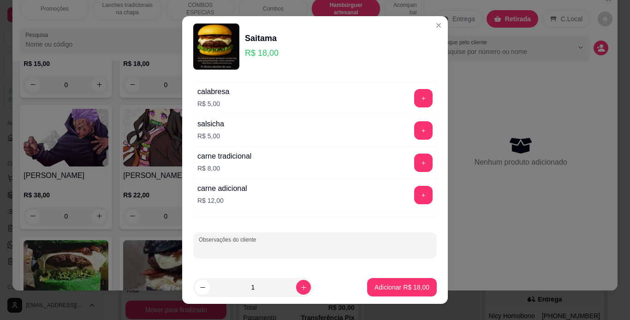
click at [241, 252] on input "Observações do cliente" at bounding box center [315, 248] width 232 height 9
type input "01 CEBOLA CRUA"
click at [296, 288] on button "increase-product-quantity" at bounding box center [303, 287] width 14 height 14
type input "2"
click at [375, 290] on p "Adicionar R$ 36,00" at bounding box center [401, 287] width 53 height 9
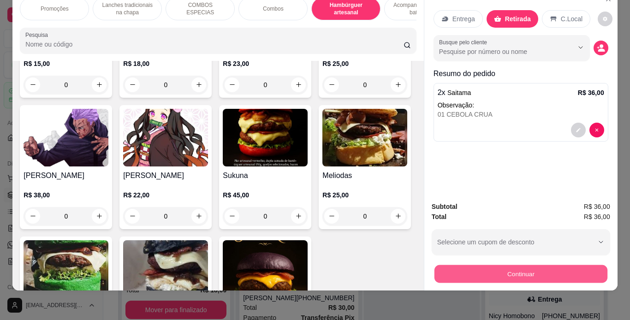
click at [484, 265] on button "Continuar" at bounding box center [520, 274] width 173 height 18
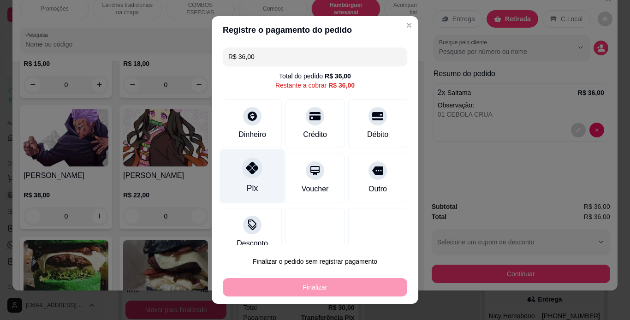
click at [245, 175] on div at bounding box center [252, 168] width 20 height 20
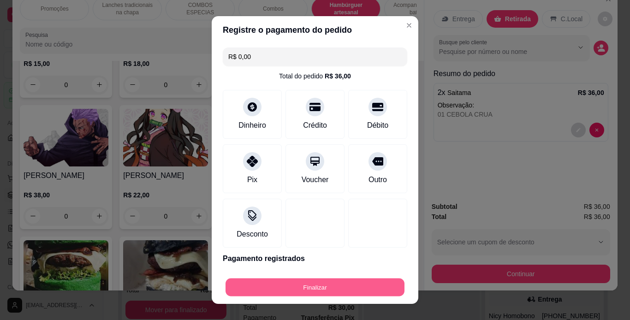
click at [327, 280] on button "Finalizar" at bounding box center [314, 288] width 179 height 18
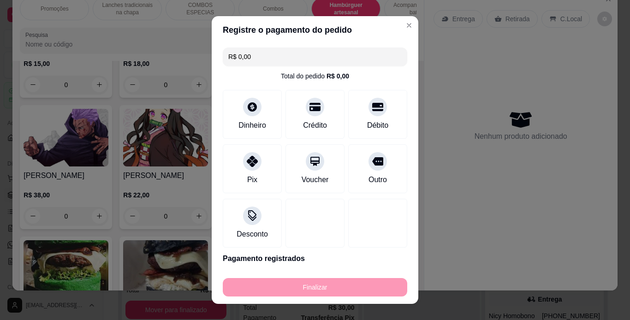
type input "-R$ 36,00"
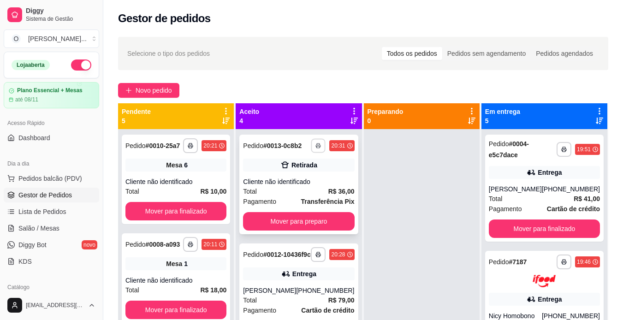
click at [316, 148] on icon "button" at bounding box center [319, 146] width 6 height 6
click at [301, 180] on button "IMPRESSORA" at bounding box center [283, 181] width 65 height 14
click at [149, 87] on span "Novo pedido" at bounding box center [154, 90] width 36 height 10
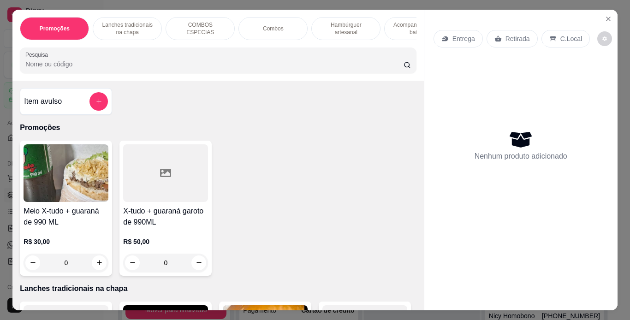
click at [504, 30] on div "Retirada" at bounding box center [511, 39] width 51 height 18
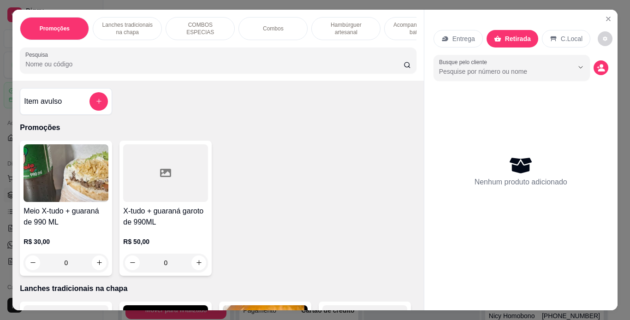
click at [352, 30] on p "Hambúrguer artesanal" at bounding box center [345, 28] width 53 height 15
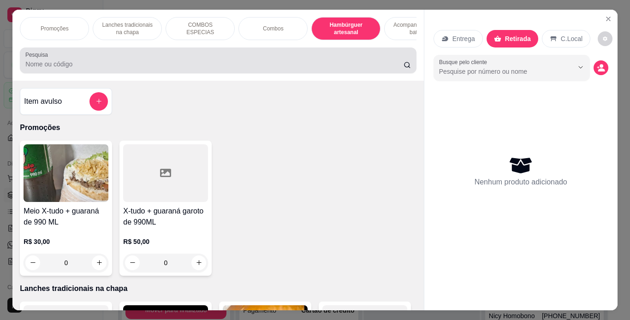
scroll to position [24, 0]
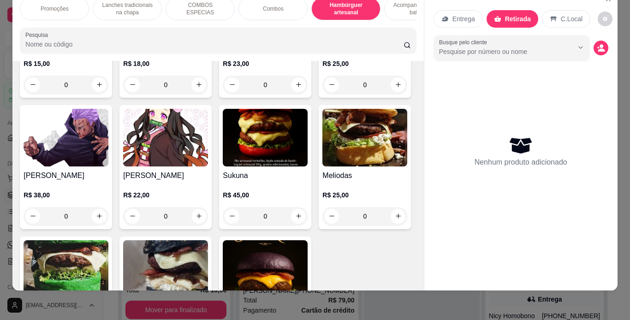
click at [196, 94] on div "0" at bounding box center [165, 85] width 85 height 18
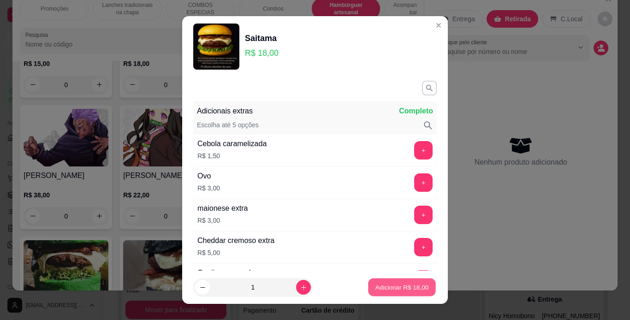
click at [377, 287] on p "Adicionar R$ 18,00" at bounding box center [401, 287] width 53 height 9
type input "1"
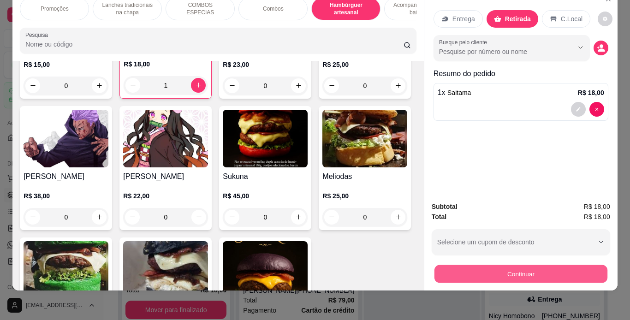
click at [464, 265] on button "Continuar" at bounding box center [520, 274] width 173 height 18
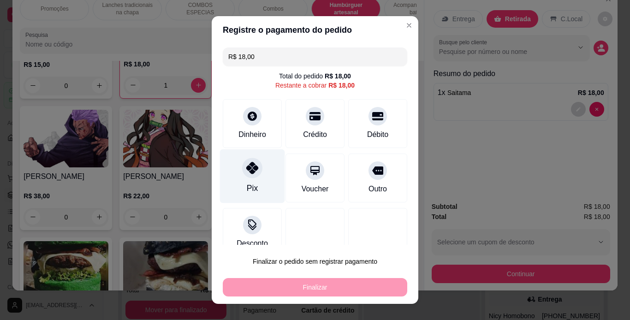
click at [246, 170] on icon at bounding box center [252, 168] width 12 height 12
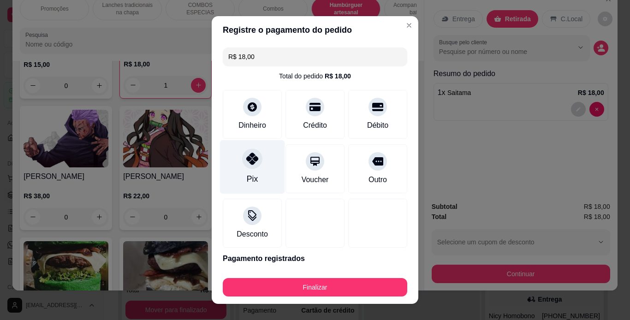
type input "R$ 0,00"
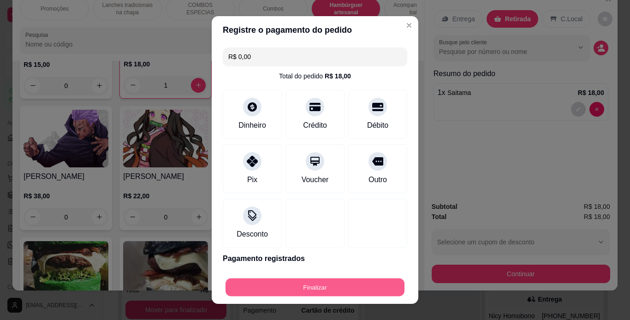
click at [318, 288] on button "Finalizar" at bounding box center [314, 288] width 179 height 18
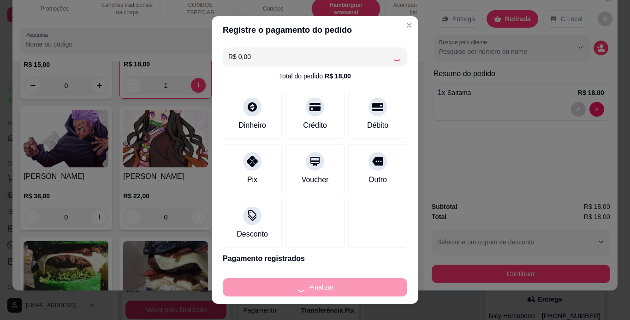
type input "0"
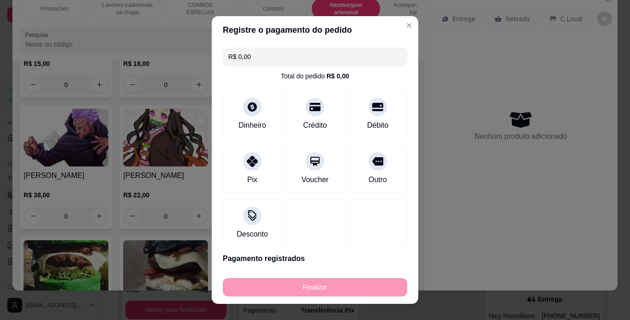
type input "-R$ 18,00"
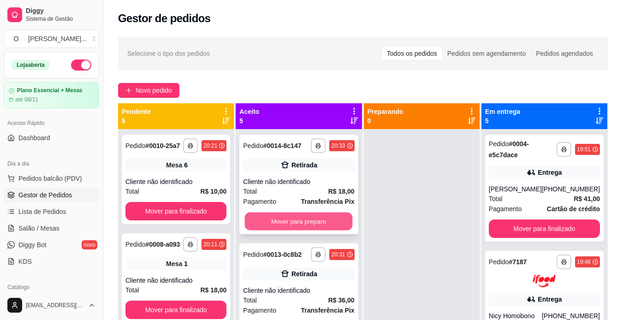
click at [289, 231] on button "Mover para preparo" at bounding box center [299, 222] width 108 height 18
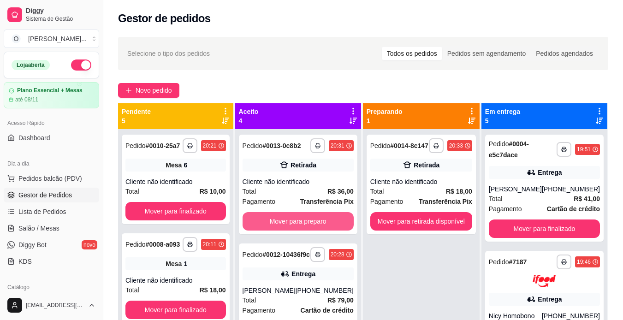
click at [289, 231] on button "Mover para preparo" at bounding box center [298, 221] width 111 height 18
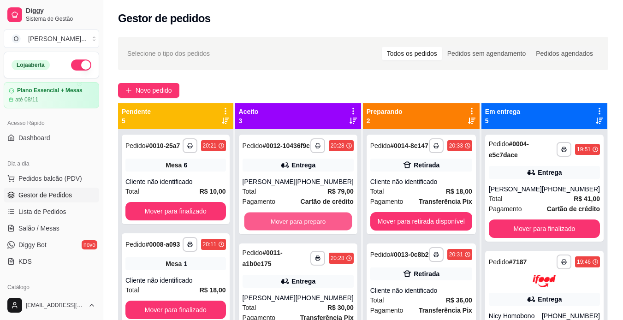
click at [289, 231] on button "Mover para preparo" at bounding box center [298, 222] width 108 height 18
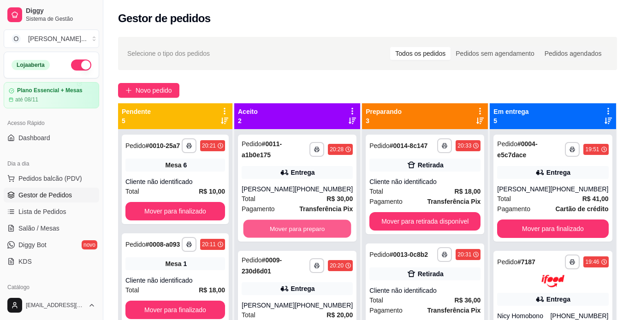
click at [289, 231] on button "Mover para preparo" at bounding box center [297, 229] width 108 height 18
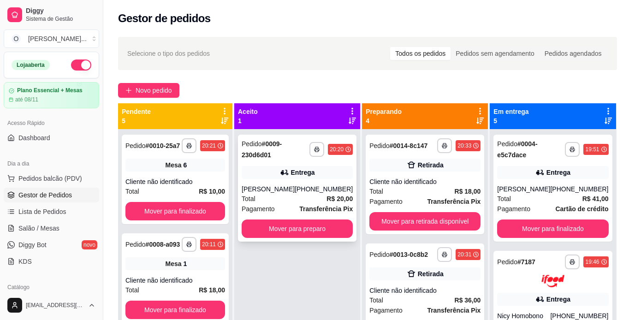
click at [296, 177] on div "Entrega" at bounding box center [297, 172] width 111 height 13
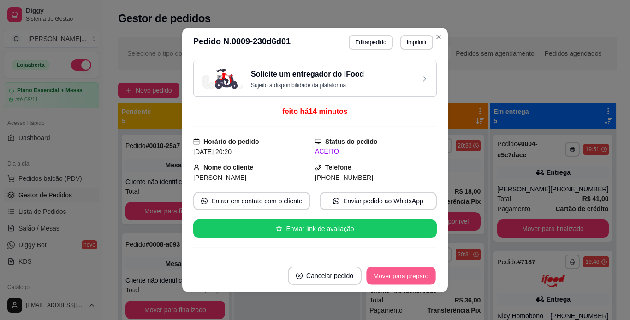
click at [386, 273] on button "Mover para preparo" at bounding box center [400, 276] width 69 height 18
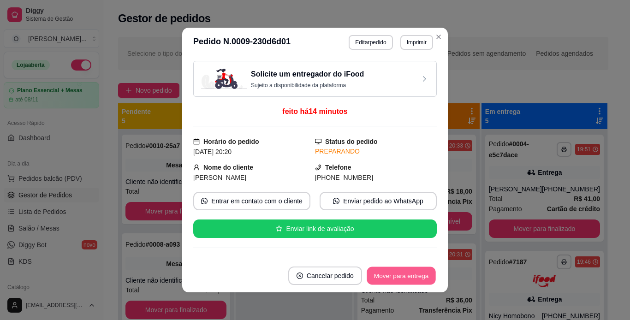
click at [386, 273] on button "Mover para entrega" at bounding box center [401, 276] width 69 height 18
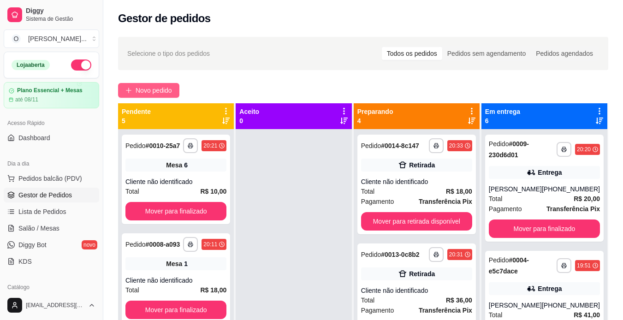
click at [169, 90] on span "Novo pedido" at bounding box center [154, 90] width 36 height 10
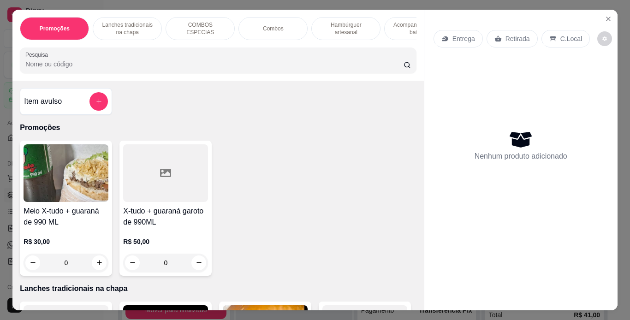
click at [334, 25] on p "Hambúrguer artesanal" at bounding box center [345, 28] width 53 height 15
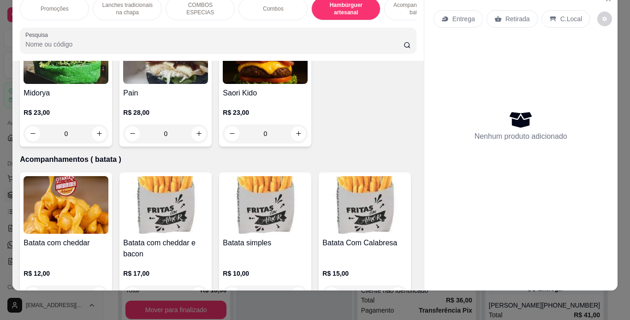
scroll to position [1933, 0]
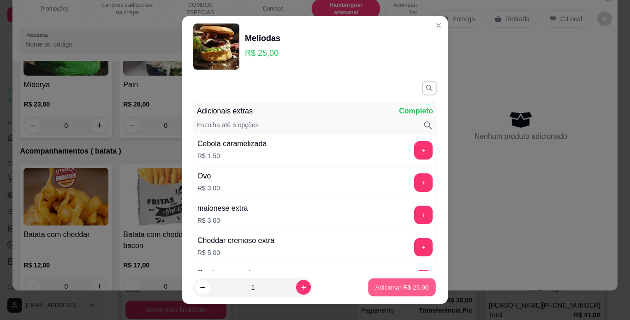
click at [384, 288] on p "Adicionar R$ 25,00" at bounding box center [401, 287] width 53 height 9
type input "1"
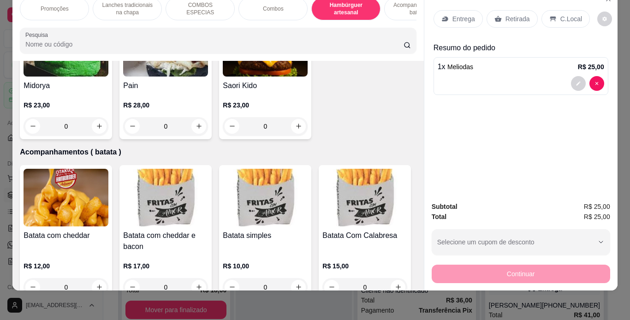
click at [460, 14] on p "Entrega" at bounding box center [463, 18] width 23 height 9
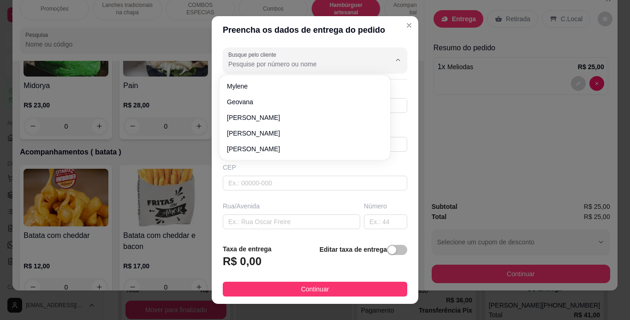
click at [311, 64] on input "Busque pelo cliente" at bounding box center [302, 63] width 148 height 9
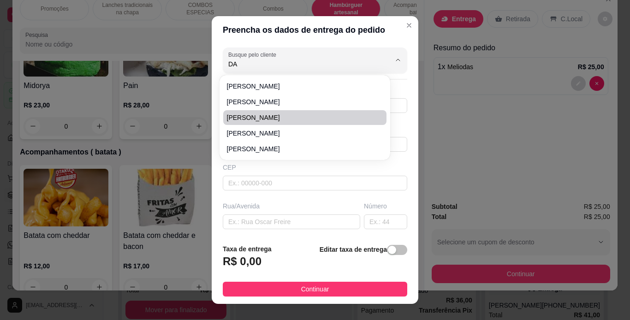
type input "D"
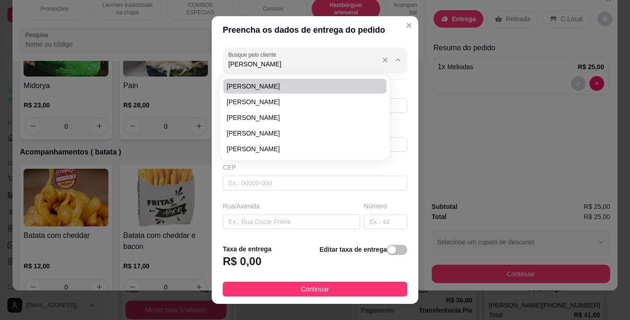
click at [297, 64] on input "[PERSON_NAME]" at bounding box center [302, 63] width 148 height 9
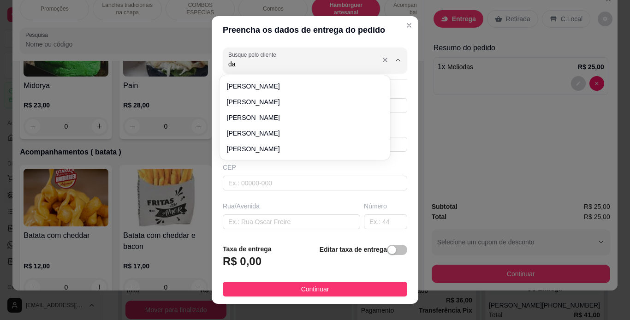
type input "d"
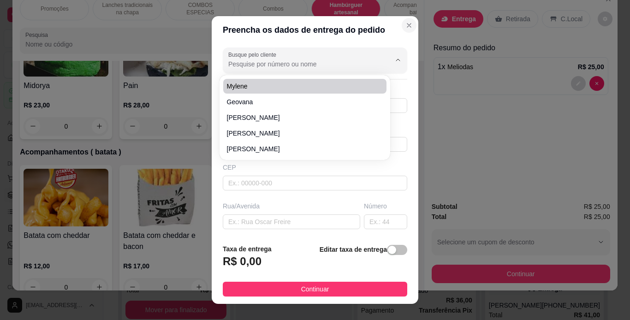
click at [407, 24] on icon "Close" at bounding box center [409, 26] width 4 height 4
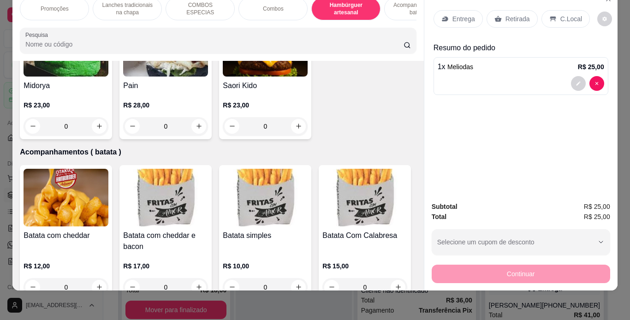
scroll to position [0, 0]
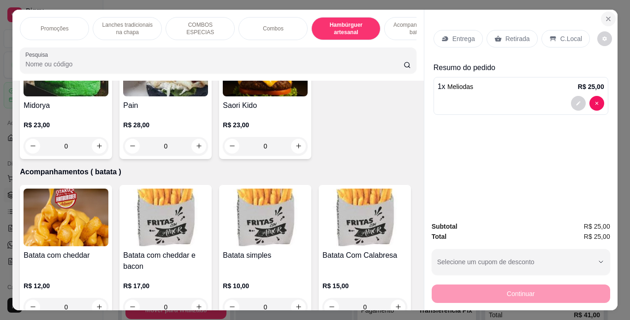
click at [606, 15] on icon "Close" at bounding box center [608, 18] width 7 height 7
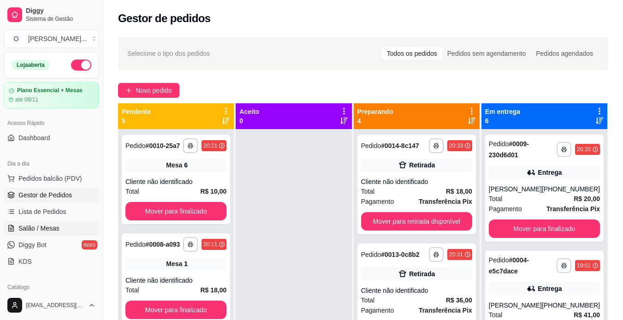
click at [46, 232] on span "Salão / Mesas" at bounding box center [38, 228] width 41 height 9
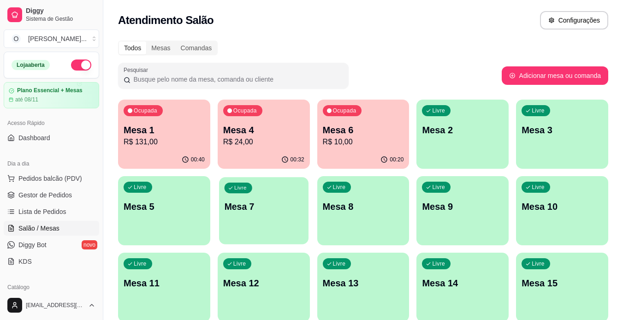
click at [273, 188] on div "Livre Mesa 7" at bounding box center [263, 205] width 89 height 56
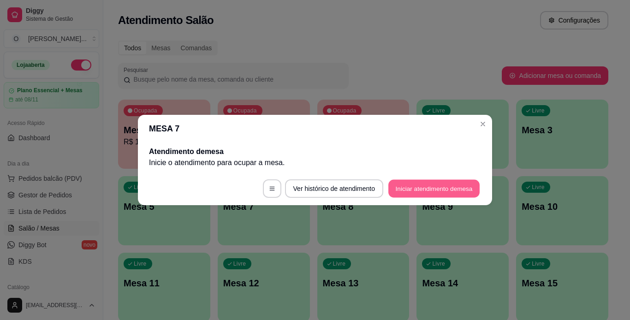
click at [411, 190] on button "Iniciar atendimento de mesa" at bounding box center [433, 189] width 91 height 18
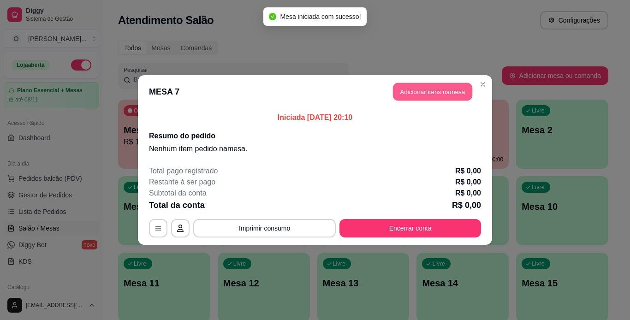
click at [441, 90] on button "Adicionar itens na mesa" at bounding box center [432, 92] width 79 height 18
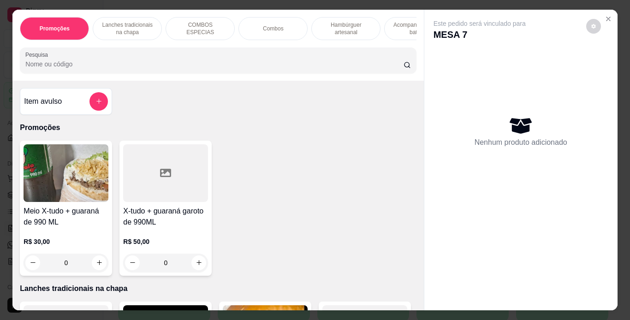
click at [332, 25] on p "Hambúrguer artesanal" at bounding box center [345, 28] width 53 height 15
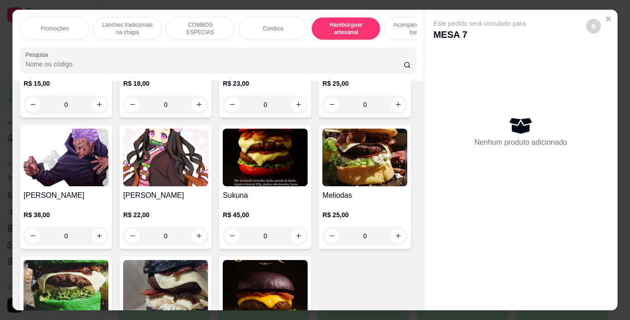
scroll to position [24, 0]
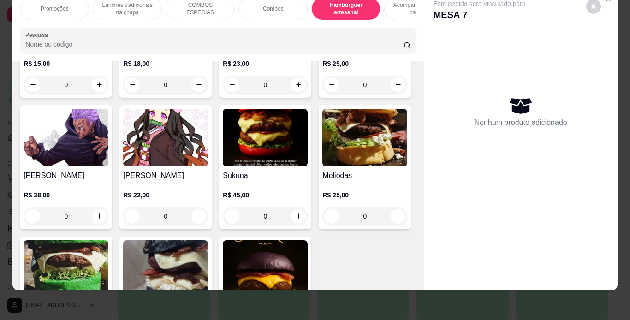
click at [196, 94] on div "0" at bounding box center [165, 85] width 85 height 18
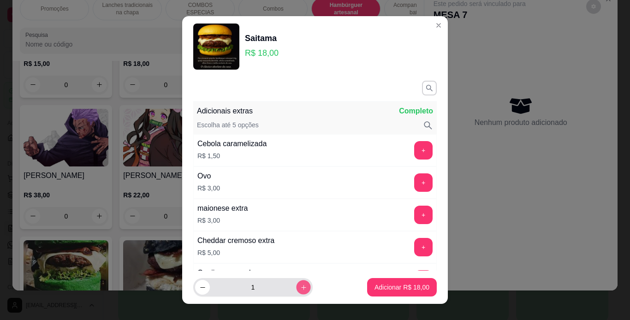
click at [301, 286] on icon "increase-product-quantity" at bounding box center [303, 287] width 5 height 5
type input "2"
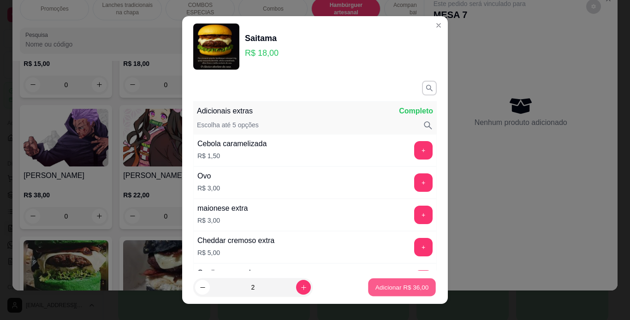
click at [391, 285] on p "Adicionar R$ 36,00" at bounding box center [401, 287] width 53 height 9
type input "2"
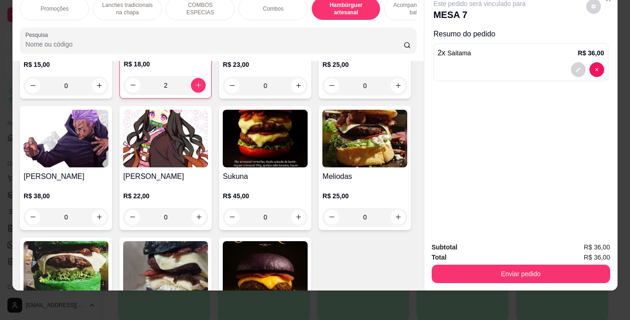
click at [403, 2] on p "Acompanhamentos ( batata )" at bounding box center [418, 8] width 53 height 15
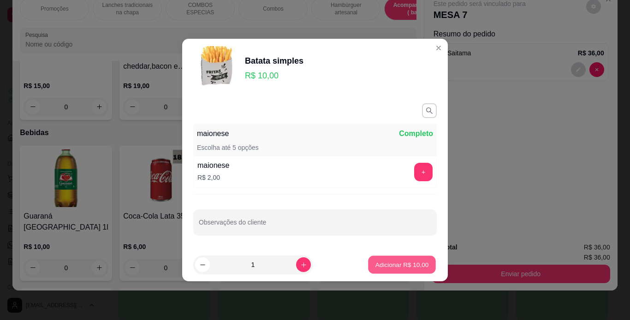
click at [381, 261] on p "Adicionar R$ 10,00" at bounding box center [401, 264] width 53 height 9
type input "1"
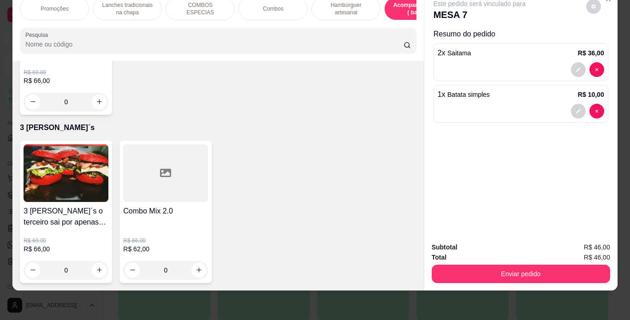
scroll to position [3118, 0]
type input "1"
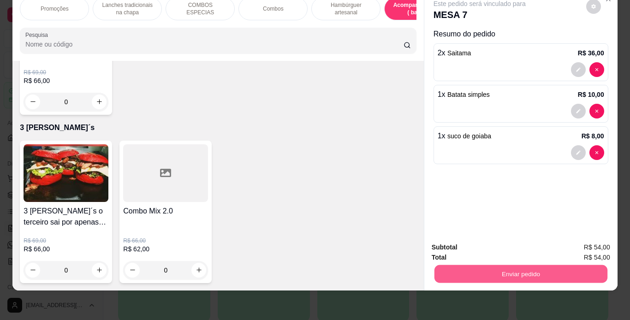
click at [486, 268] on button "Enviar pedido" at bounding box center [520, 274] width 173 height 18
click at [574, 245] on button "Enviar pedido" at bounding box center [586, 244] width 51 height 17
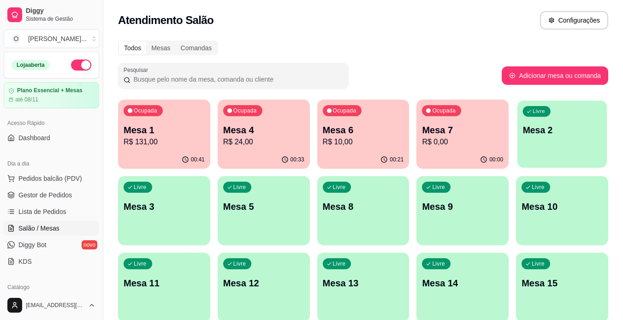
click at [545, 121] on div "Livre Mesa 2" at bounding box center [561, 129] width 89 height 56
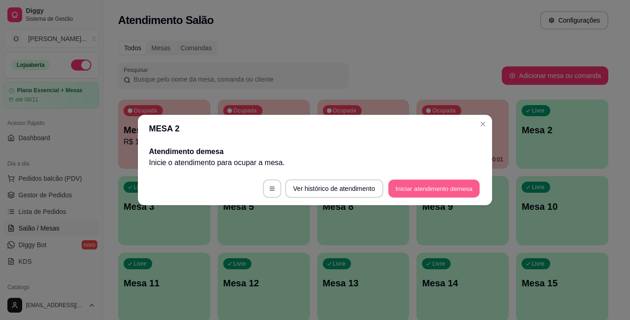
click at [450, 188] on button "Iniciar atendimento de mesa" at bounding box center [433, 189] width 91 height 18
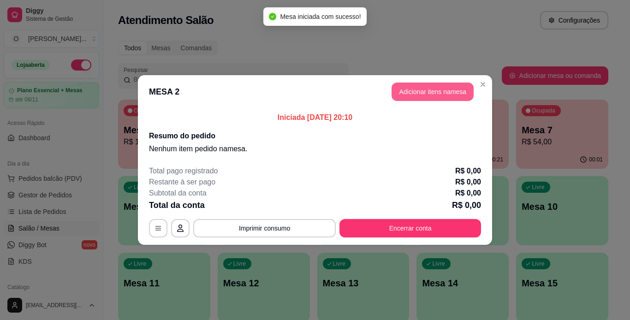
click at [431, 92] on button "Adicionar itens na mesa" at bounding box center [432, 92] width 82 height 18
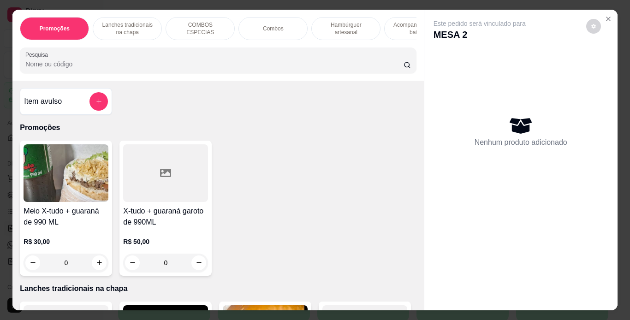
click at [263, 26] on p "Combos" at bounding box center [273, 28] width 21 height 7
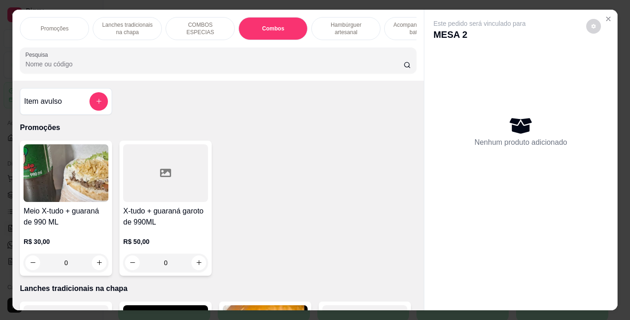
scroll to position [24, 0]
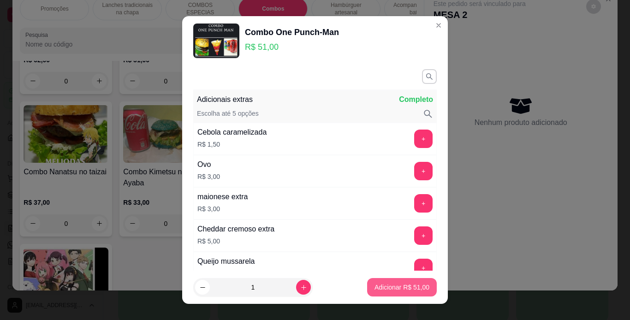
click at [407, 295] on button "Adicionar R$ 51,00" at bounding box center [402, 287] width 70 height 18
type input "1"
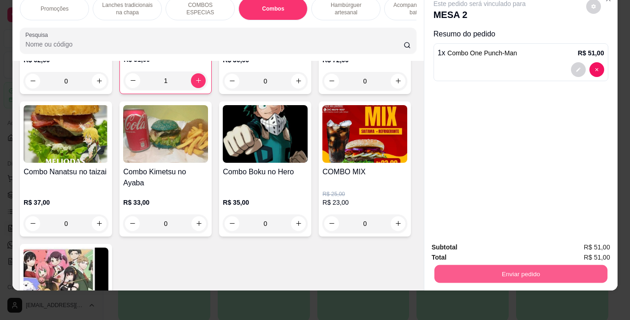
click at [500, 265] on button "Enviar pedido" at bounding box center [520, 274] width 173 height 18
click at [583, 243] on button "Enviar pedido" at bounding box center [586, 244] width 51 height 17
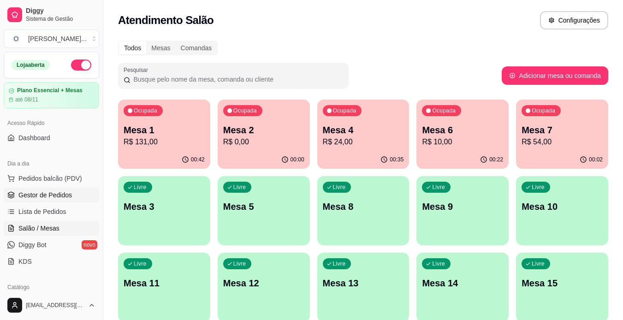
click at [39, 192] on span "Gestor de Pedidos" at bounding box center [44, 194] width 53 height 9
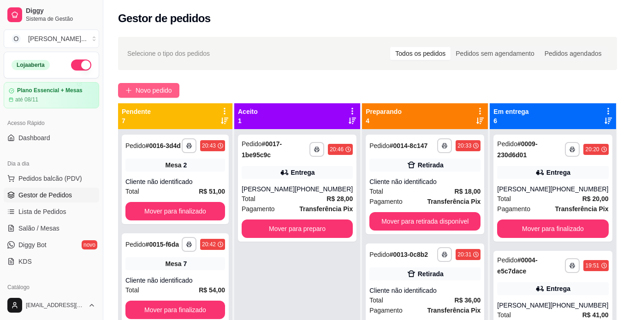
click at [169, 91] on span "Novo pedido" at bounding box center [154, 90] width 36 height 10
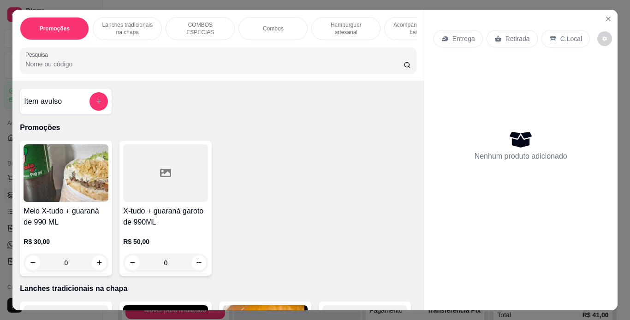
click at [453, 34] on p "Entrega" at bounding box center [463, 38] width 23 height 9
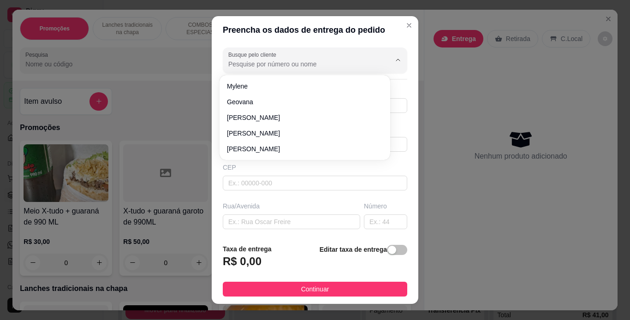
click at [310, 68] on input "Busque pelo cliente" at bounding box center [302, 63] width 148 height 9
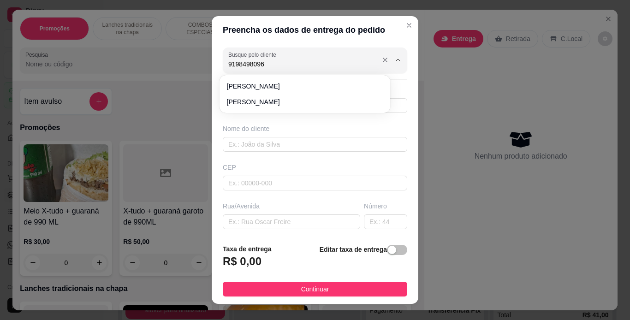
type input "91984980961"
drag, startPoint x: 310, startPoint y: 68, endPoint x: 195, endPoint y: 61, distance: 115.5
click at [195, 61] on div "Preencha os dados de entrega do pedido Busque pelo cliente 91984980961 Número d…" at bounding box center [315, 160] width 630 height 320
click at [224, 100] on input "text" at bounding box center [315, 105] width 184 height 15
paste input "9"
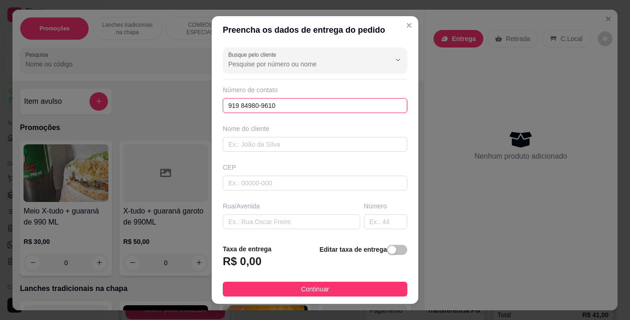
click at [237, 105] on input "919 84980-9610" at bounding box center [315, 105] width 184 height 15
type input "[PHONE_NUMBER]"
click at [242, 144] on input "text" at bounding box center [315, 144] width 184 height 15
type input ":"
click at [242, 144] on input "text" at bounding box center [315, 144] width 184 height 15
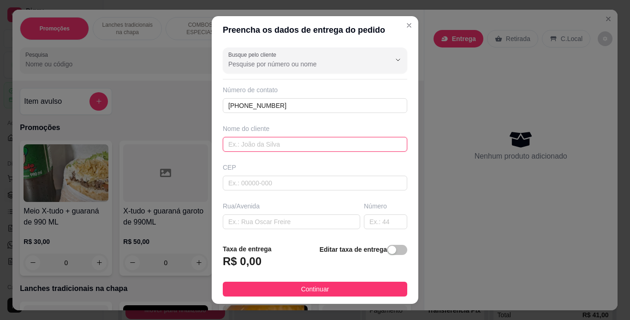
type input "\"
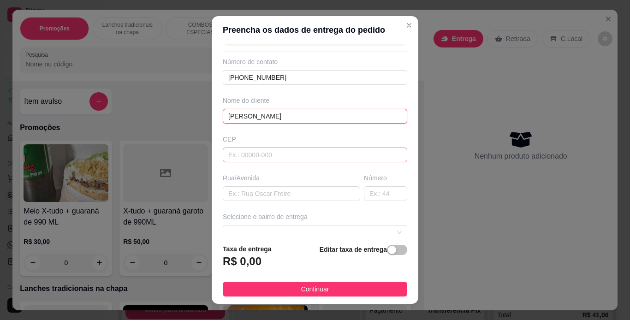
scroll to position [26, 0]
type input "[PERSON_NAME]"
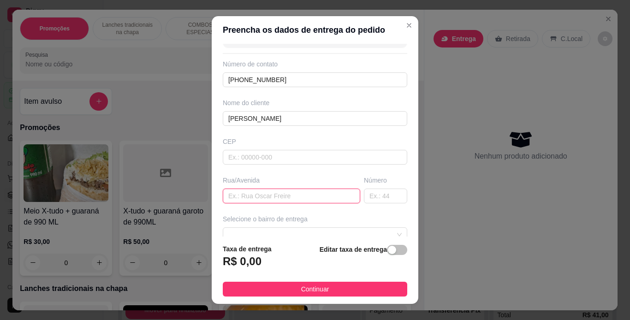
click at [255, 195] on input "text" at bounding box center [291, 196] width 137 height 15
type input "158"
click at [366, 194] on input "text" at bounding box center [385, 196] width 43 height 15
type input "158"
click at [305, 202] on input "158" at bounding box center [291, 196] width 137 height 15
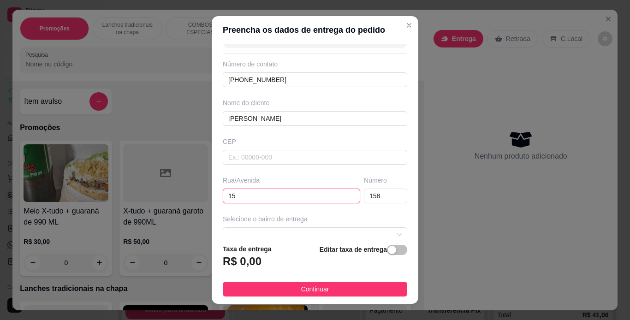
type input "1"
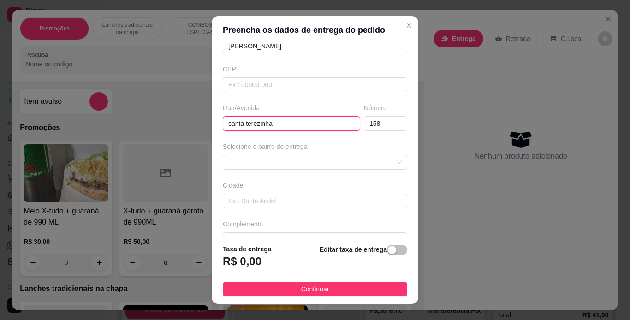
scroll to position [106, 0]
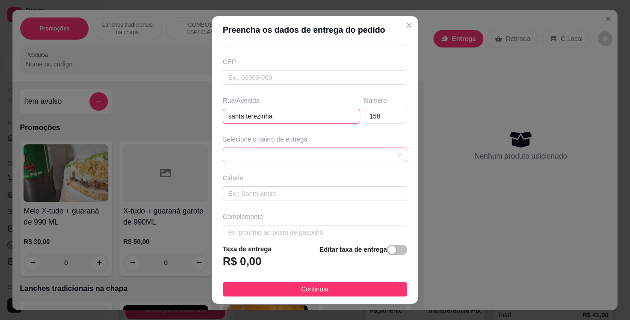
click at [321, 158] on div at bounding box center [315, 155] width 184 height 15
click at [223, 42] on div "Bengui - belém - R$ 10,00" at bounding box center [223, 42] width 0 height 0
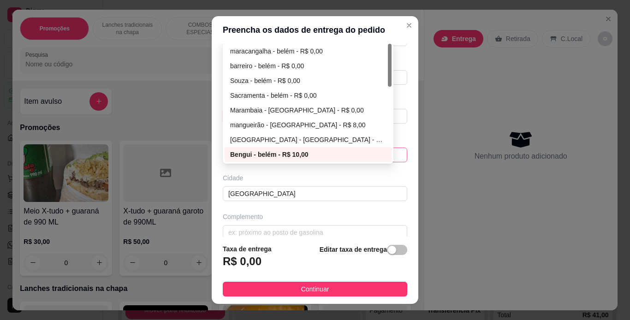
type input "santa terezinha"
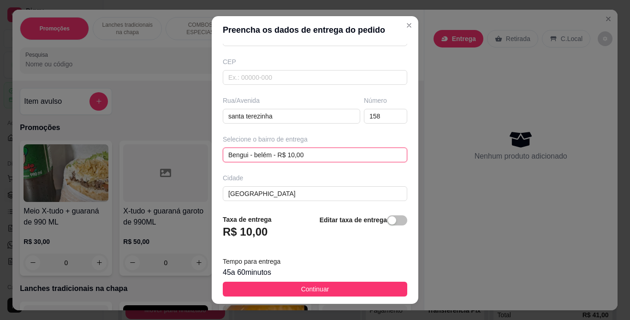
click at [282, 154] on div "Bengui - [GEOGRAPHIC_DATA] - R$ 10,00 Bengui - [GEOGRAPHIC_DATA] - R$ 10,00 670…" at bounding box center [315, 155] width 184 height 15
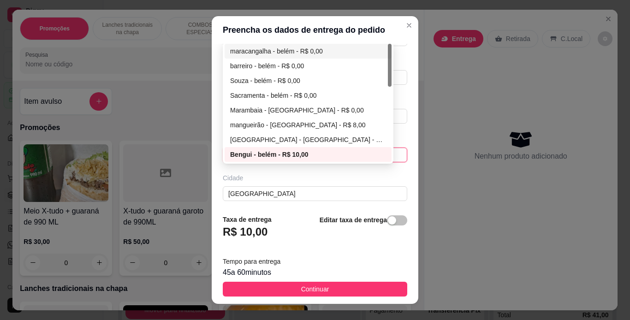
click at [310, 47] on div "maracangalha - belém - R$ 0,00" at bounding box center [308, 51] width 156 height 10
type input "[GEOGRAPHIC_DATA]"
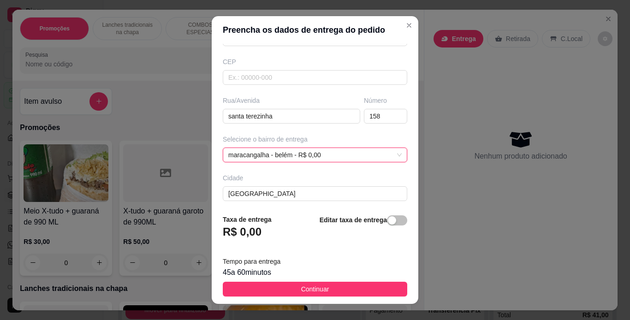
scroll to position [147, 0]
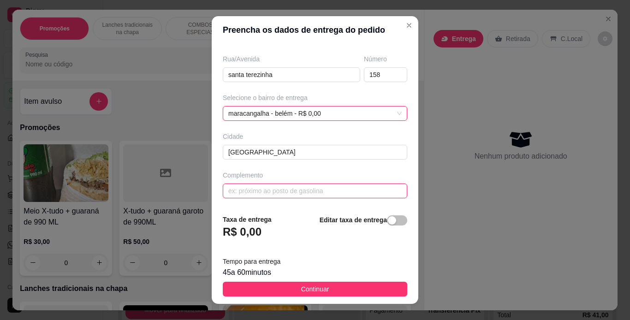
click at [344, 193] on input "text" at bounding box center [315, 191] width 184 height 15
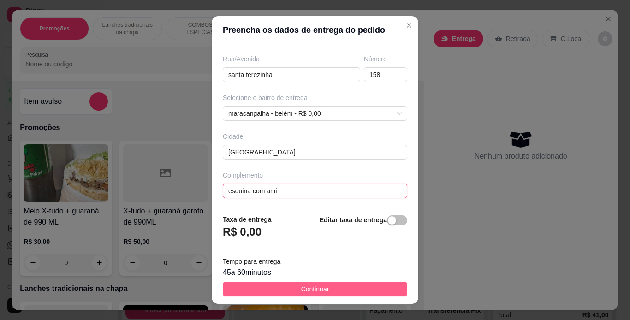
type input "esquina com ariri"
click at [348, 286] on button "Continuar" at bounding box center [315, 289] width 184 height 15
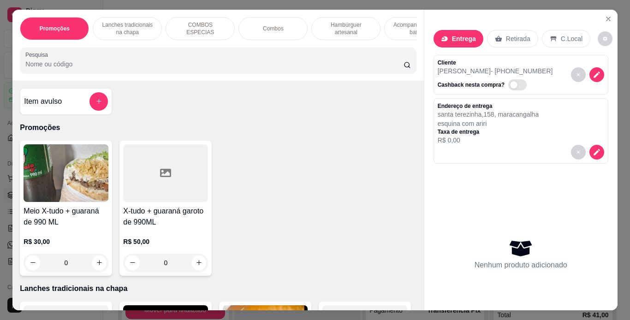
click at [348, 21] on p "Hambúrguer artesanal" at bounding box center [345, 28] width 53 height 15
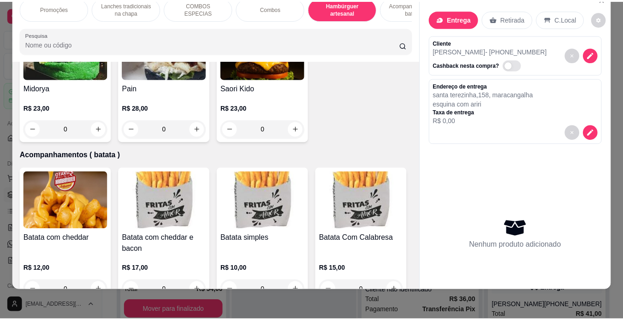
scroll to position [1929, 0]
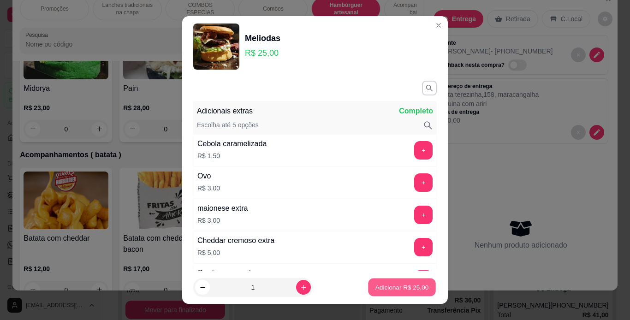
click at [410, 289] on p "Adicionar R$ 25,00" at bounding box center [401, 287] width 53 height 9
type input "1"
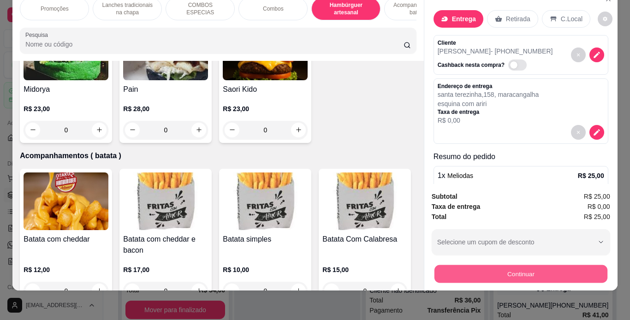
click at [480, 267] on button "Continuar" at bounding box center [520, 274] width 173 height 18
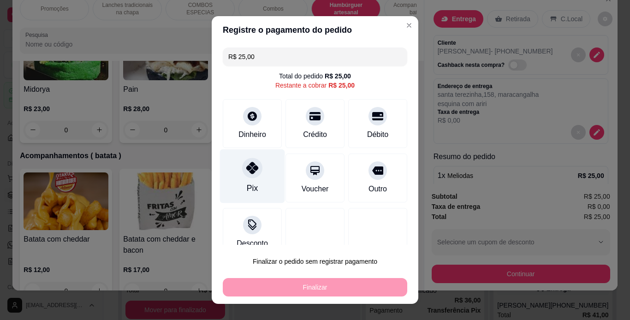
click at [256, 166] on div at bounding box center [252, 168] width 20 height 20
type input "R$ 0,00"
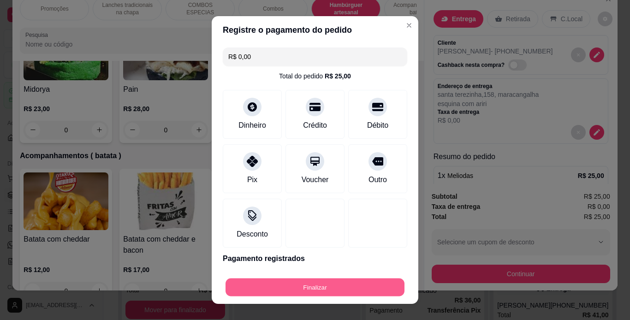
click at [320, 281] on button "Finalizar" at bounding box center [314, 288] width 179 height 18
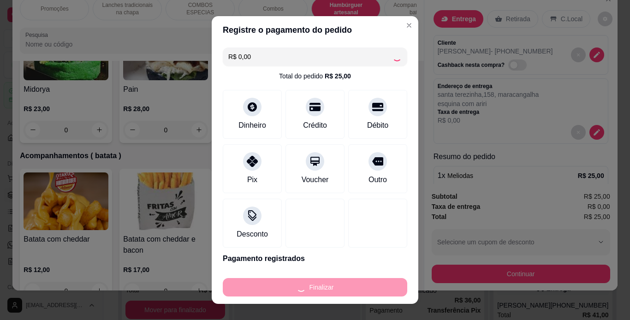
type input "0"
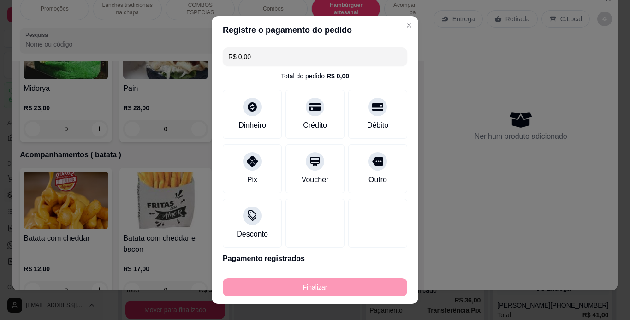
type input "-R$ 25,00"
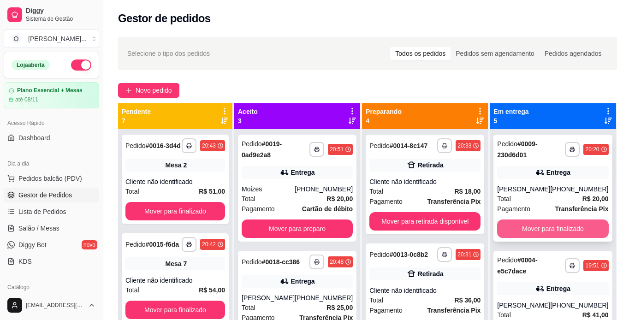
click at [543, 228] on button "Mover para finalizado" at bounding box center [552, 228] width 111 height 18
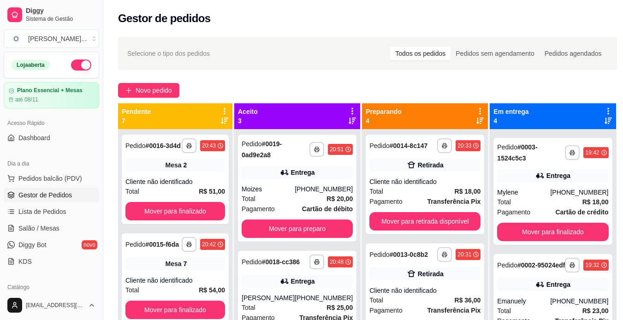
scroll to position [119, 0]
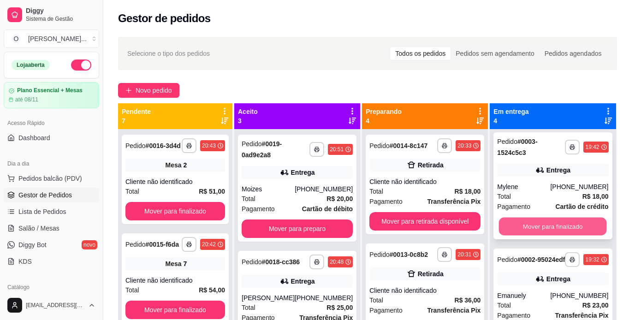
click at [543, 225] on button "Mover para finalizado" at bounding box center [553, 227] width 108 height 18
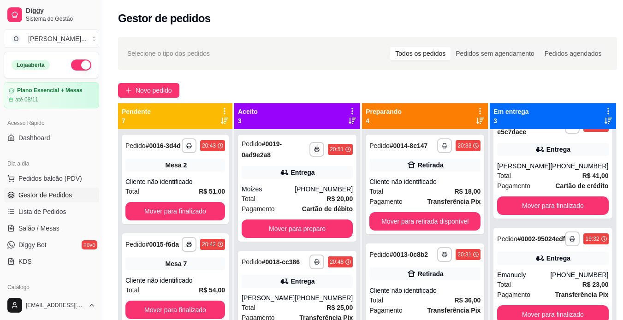
scroll to position [38, 0]
drag, startPoint x: 592, startPoint y: 212, endPoint x: 553, endPoint y: 232, distance: 43.7
click at [553, 232] on div "**********" at bounding box center [553, 289] width 126 height 320
click at [565, 232] on button "button" at bounding box center [572, 238] width 15 height 15
click at [501, 264] on button "IMPRESSORA" at bounding box center [525, 260] width 65 height 14
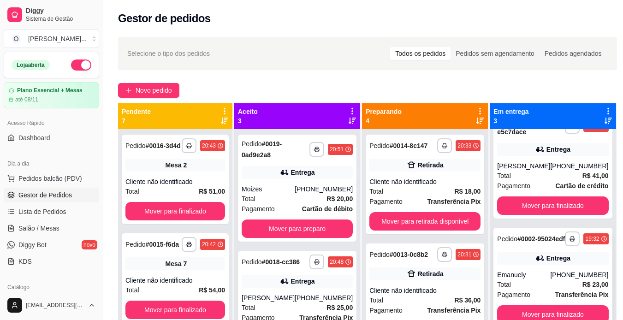
click at [497, 252] on div "Entrega" at bounding box center [552, 258] width 111 height 13
click at [498, 235] on span "Pedido" at bounding box center [507, 238] width 20 height 7
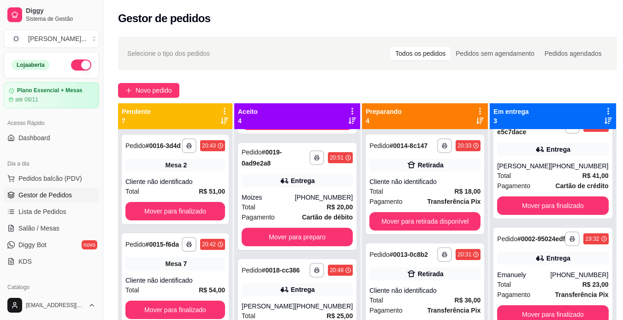
scroll to position [121, 0]
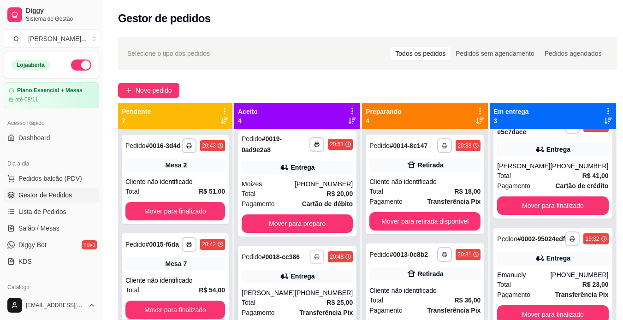
click at [314, 260] on icon "button" at bounding box center [317, 257] width 6 height 6
click at [283, 294] on button "IMPRESSORA" at bounding box center [281, 292] width 65 height 14
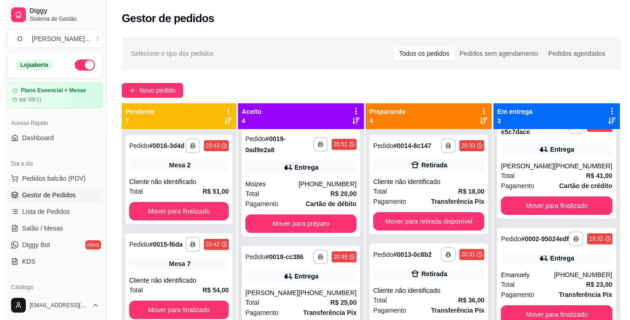
scroll to position [154, 0]
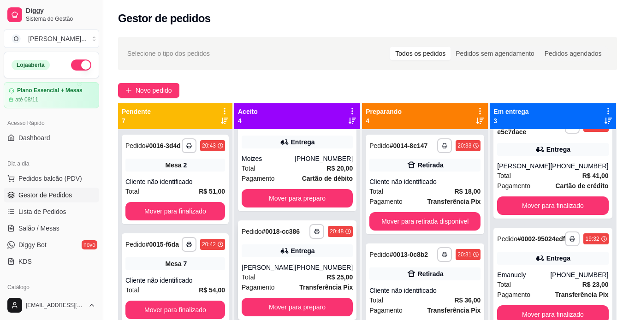
click at [307, 261] on div "**********" at bounding box center [297, 270] width 119 height 100
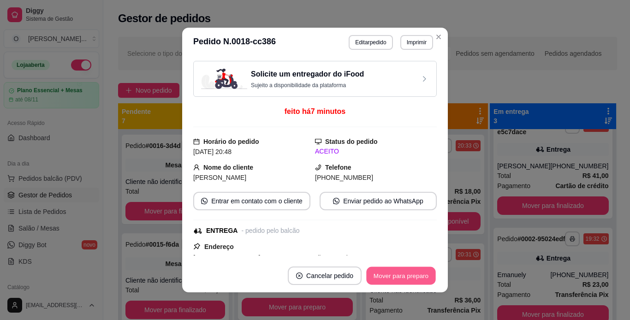
click at [389, 279] on button "Mover para preparo" at bounding box center [400, 276] width 69 height 18
click at [392, 277] on button "Mover para entrega" at bounding box center [401, 276] width 69 height 18
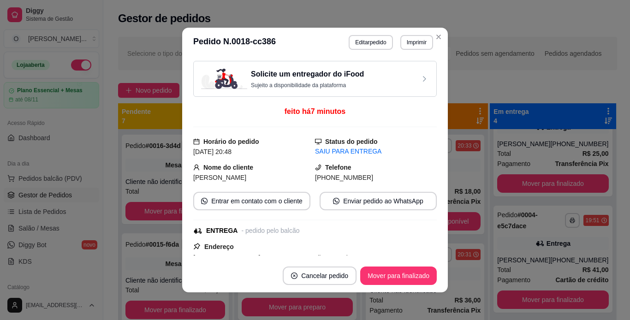
scroll to position [154, 0]
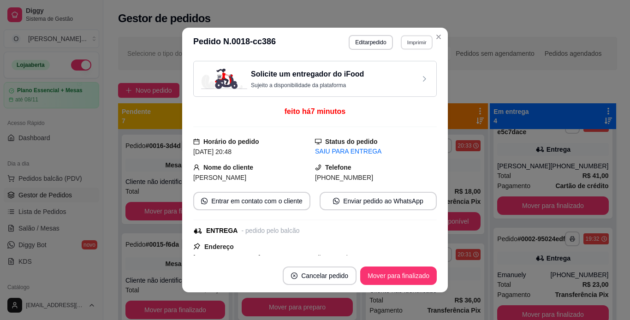
click at [411, 41] on button "Imprimir" at bounding box center [417, 42] width 32 height 14
click at [404, 73] on button "IMPRESSORA" at bounding box center [396, 74] width 65 height 14
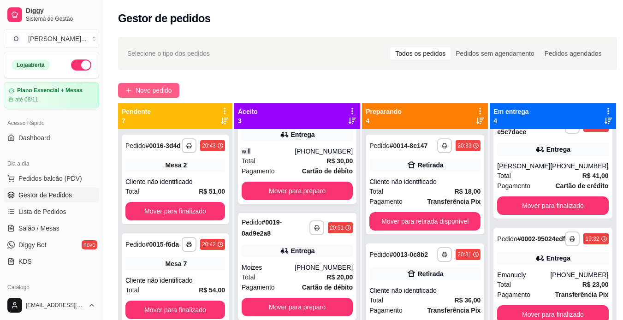
click at [162, 91] on span "Novo pedido" at bounding box center [154, 90] width 36 height 10
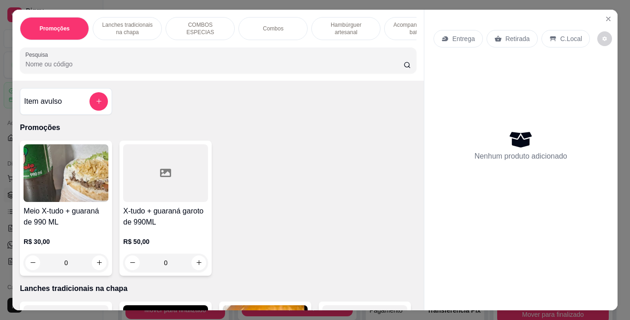
click at [347, 26] on p "Hambúrguer artesanal" at bounding box center [345, 28] width 53 height 15
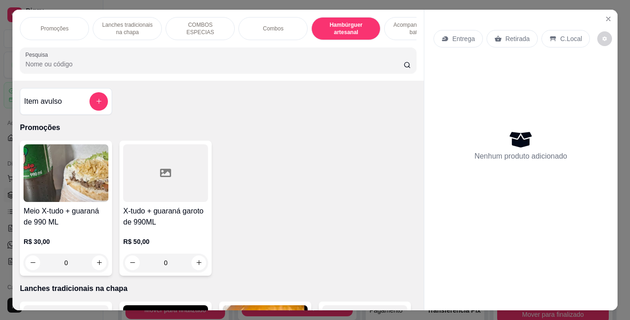
scroll to position [24, 0]
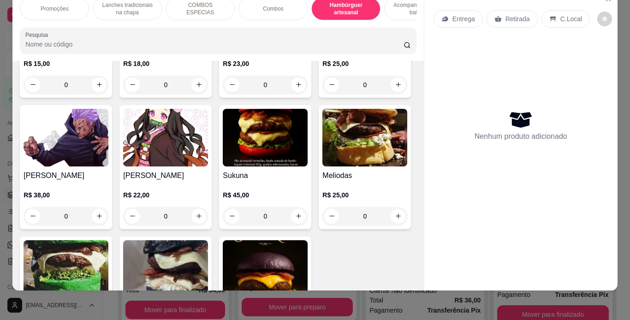
click at [192, 94] on div "0" at bounding box center [165, 85] width 85 height 18
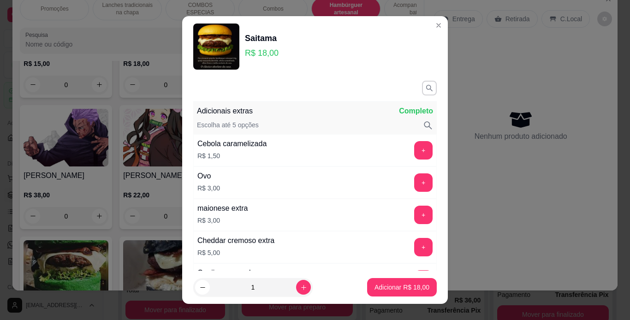
scroll to position [246, 0]
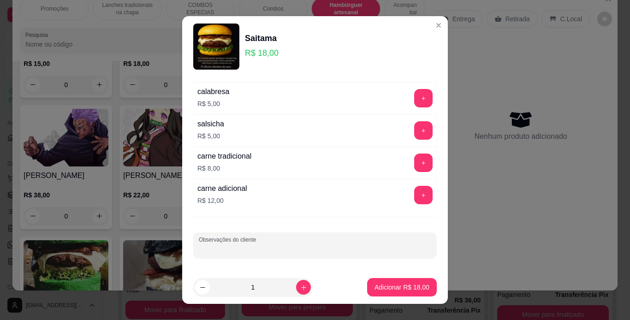
click at [296, 253] on input "Observações do cliente" at bounding box center [315, 248] width 232 height 9
type input "sem repolho"
click at [397, 285] on p "Adicionar R$ 18,00" at bounding box center [401, 287] width 53 height 9
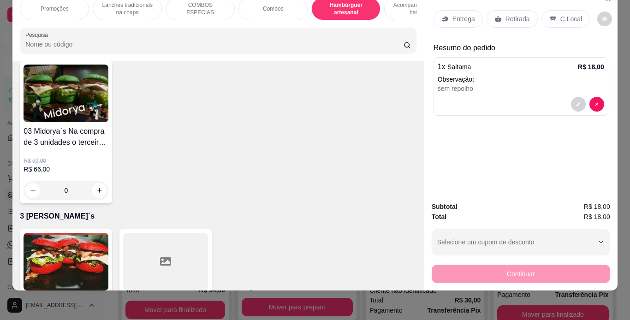
scroll to position [2729, 0]
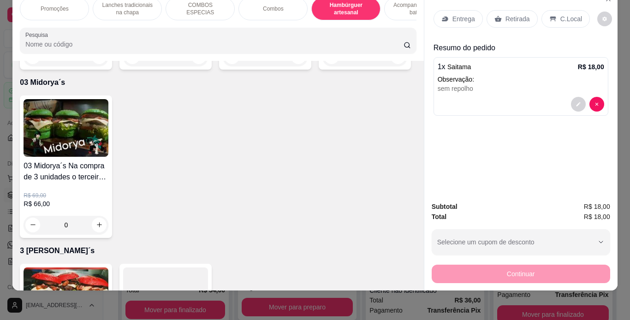
type input "1"
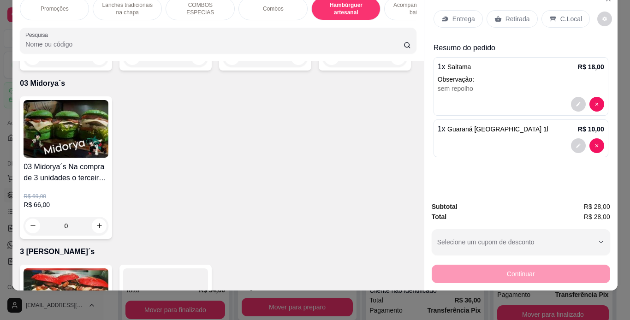
scroll to position [2729, 0]
click at [550, 15] on icon at bounding box center [552, 18] width 7 height 7
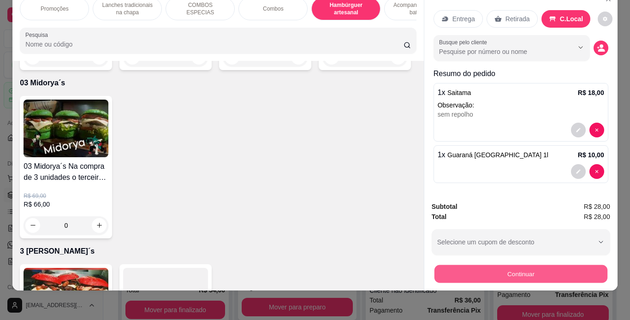
click at [493, 267] on button "Continuar" at bounding box center [520, 274] width 173 height 18
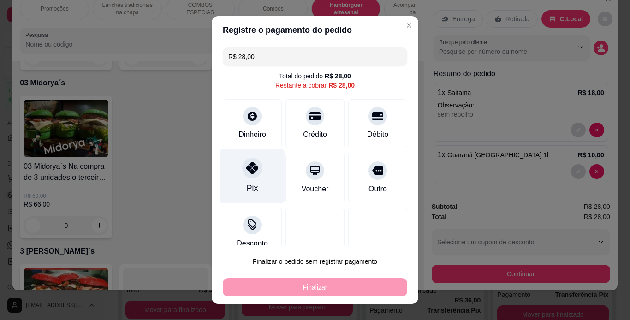
click at [246, 166] on icon at bounding box center [252, 168] width 12 height 12
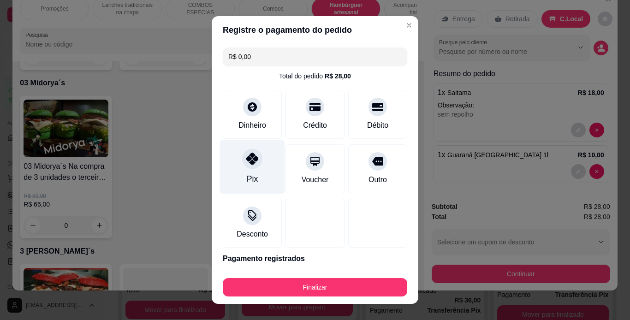
type input "R$ 0,00"
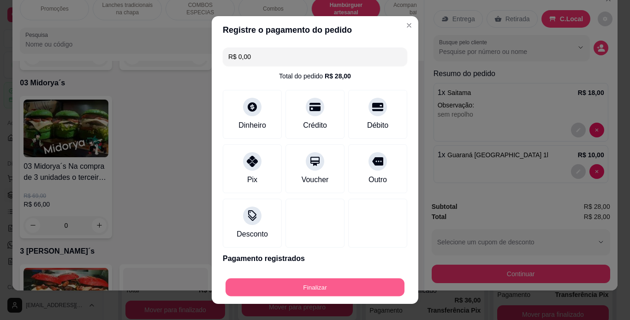
click at [328, 291] on button "Finalizar" at bounding box center [314, 288] width 179 height 18
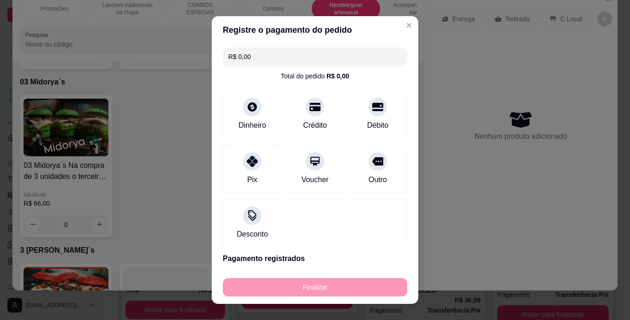
type input "0"
type input "-R$ 28,00"
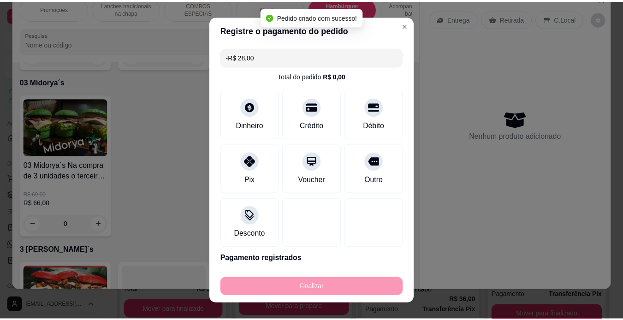
scroll to position [2729, 0]
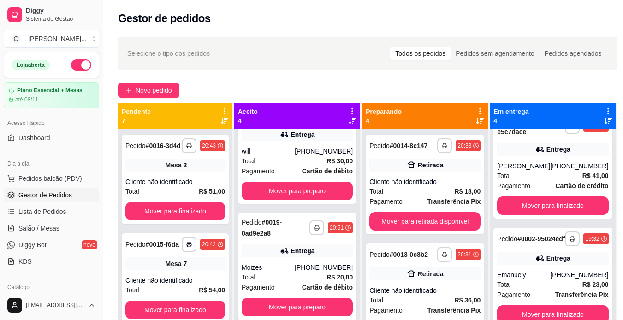
click at [430, 299] on div "Total R$ 36,00" at bounding box center [424, 300] width 111 height 10
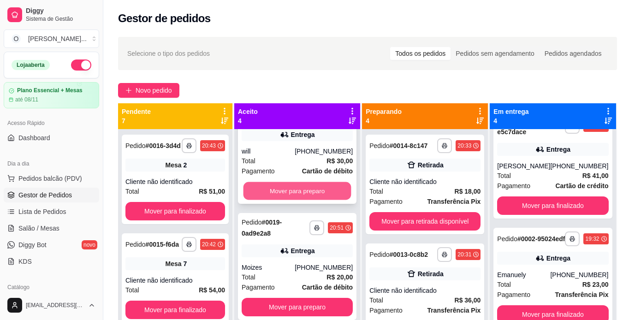
click at [291, 188] on button "Mover para preparo" at bounding box center [297, 191] width 108 height 18
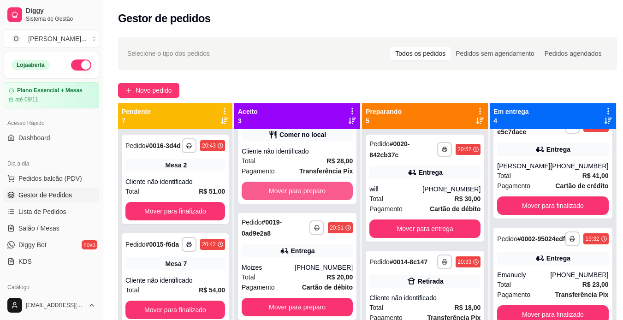
scroll to position [38, 0]
click at [291, 188] on button "Mover para preparo" at bounding box center [297, 191] width 108 height 18
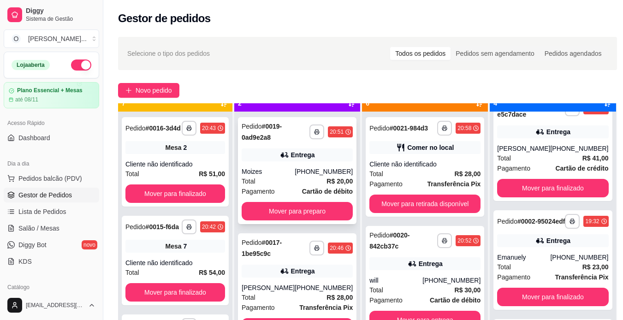
scroll to position [26, 0]
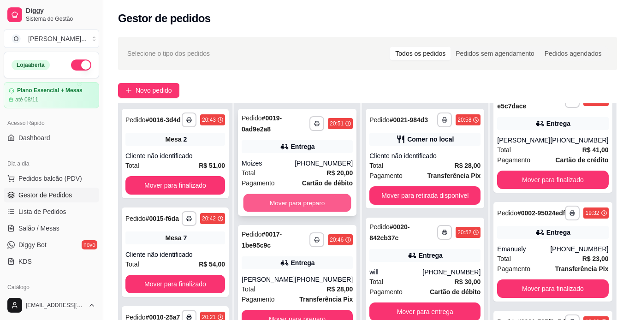
click at [292, 203] on button "Mover para preparo" at bounding box center [297, 203] width 108 height 18
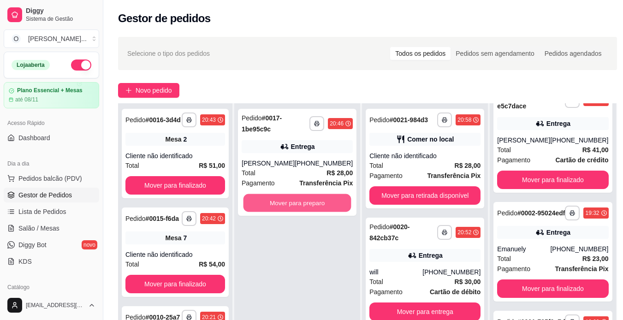
click at [292, 203] on button "Mover para preparo" at bounding box center [297, 203] width 108 height 18
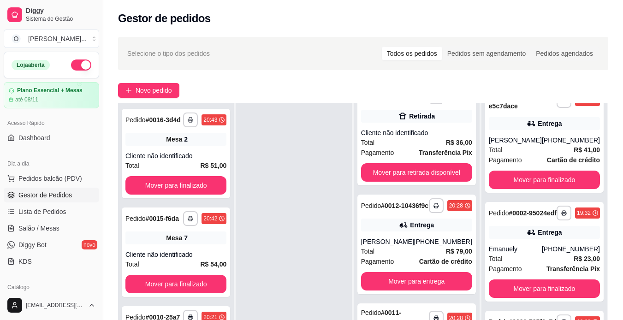
scroll to position [604, 0]
click at [433, 203] on icon "button" at bounding box center [436, 206] width 6 height 6
click at [419, 233] on button "IMPRESSORA" at bounding box center [406, 234] width 65 height 14
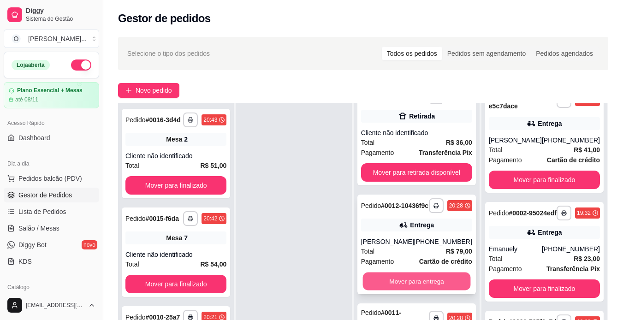
click at [435, 281] on button "Mover para entrega" at bounding box center [416, 282] width 108 height 18
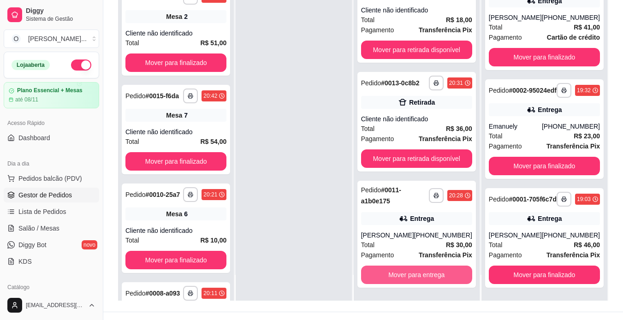
scroll to position [123, 0]
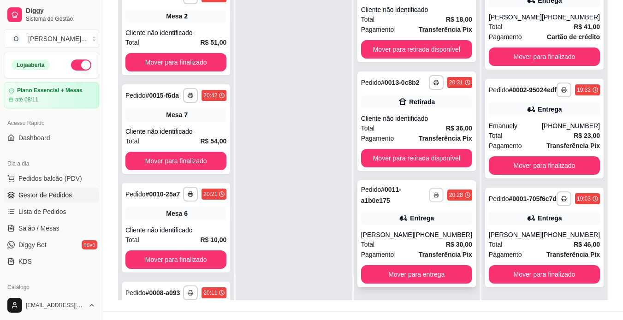
click at [433, 194] on icon "button" at bounding box center [436, 195] width 6 height 6
click at [419, 225] on button "IMPRESSORA" at bounding box center [406, 227] width 65 height 14
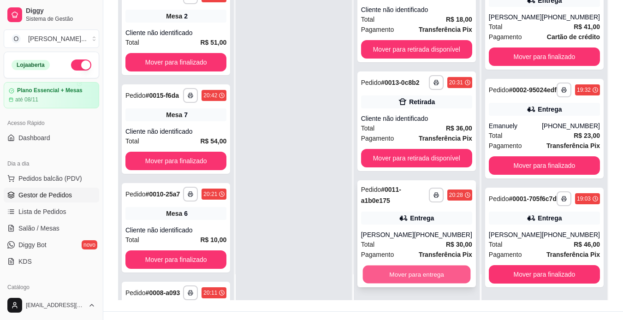
click at [424, 276] on button "Mover para entrega" at bounding box center [416, 275] width 108 height 18
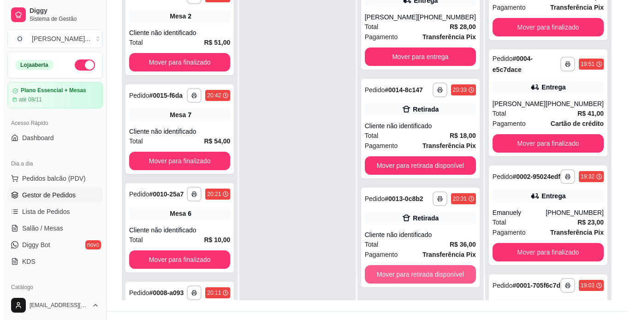
scroll to position [386, 0]
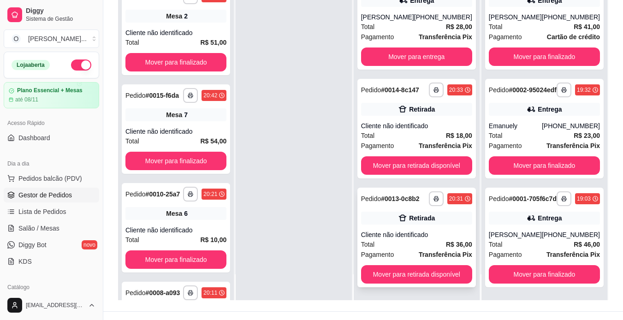
click at [416, 258] on div "Pagamento Transferência Pix" at bounding box center [416, 254] width 111 height 10
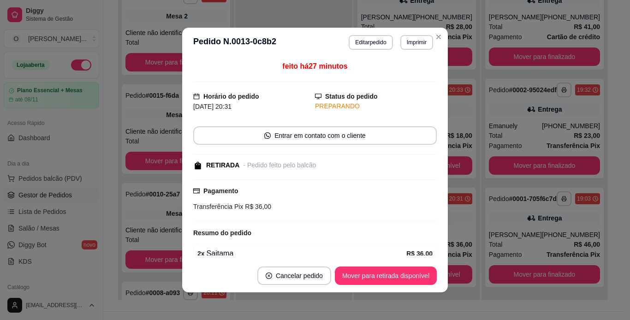
scroll to position [68, 0]
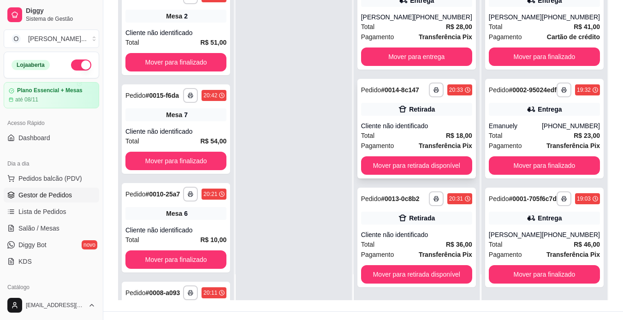
click at [437, 111] on div "Retirada" at bounding box center [416, 109] width 111 height 13
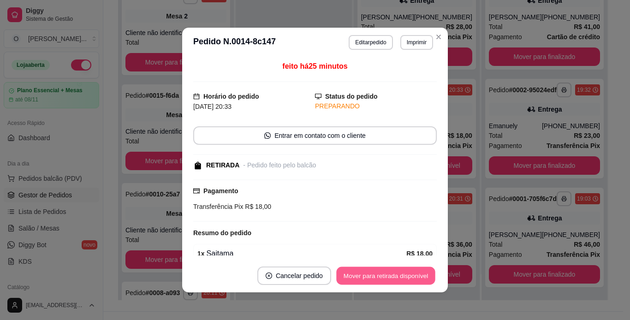
click at [392, 271] on button "Mover para retirada disponível" at bounding box center [385, 276] width 99 height 18
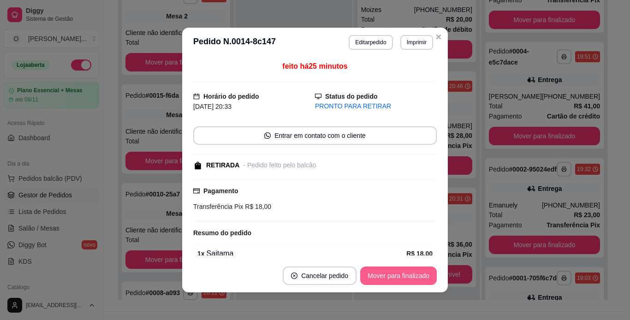
scroll to position [503, 0]
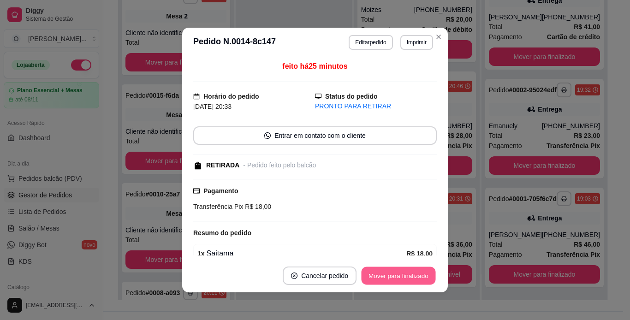
click at [392, 271] on button "Mover para finalizado" at bounding box center [399, 276] width 74 height 18
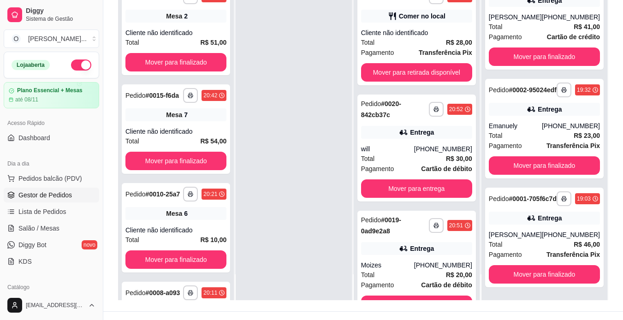
scroll to position [0, 0]
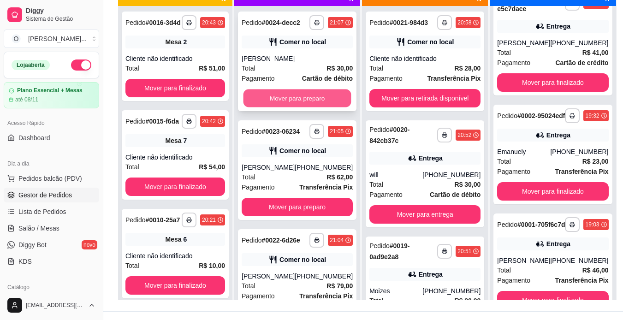
click at [305, 107] on button "Mover para preparo" at bounding box center [297, 98] width 108 height 18
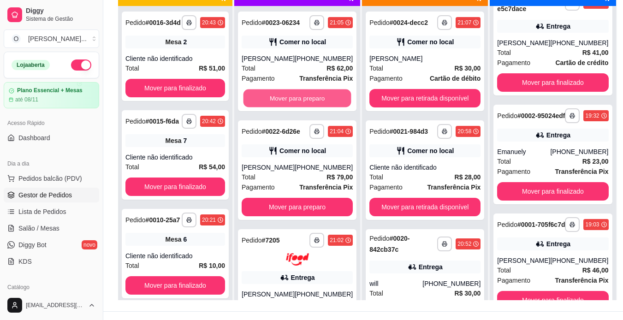
click at [305, 107] on button "Mover para preparo" at bounding box center [297, 98] width 108 height 18
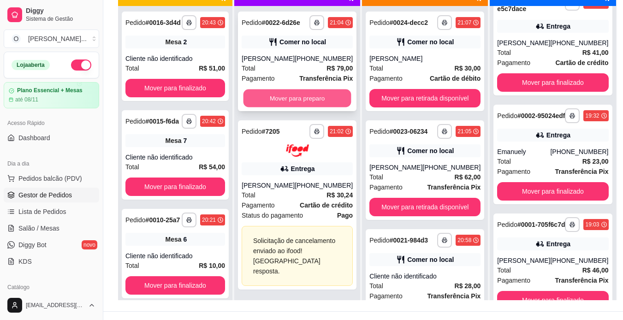
click at [309, 102] on button "Mover para preparo" at bounding box center [297, 98] width 108 height 18
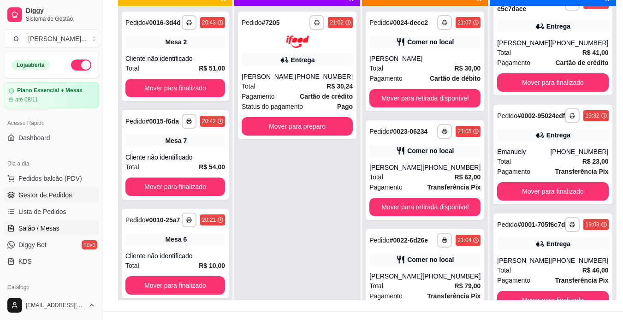
click at [63, 222] on link "Salão / Mesas" at bounding box center [51, 228] width 95 height 15
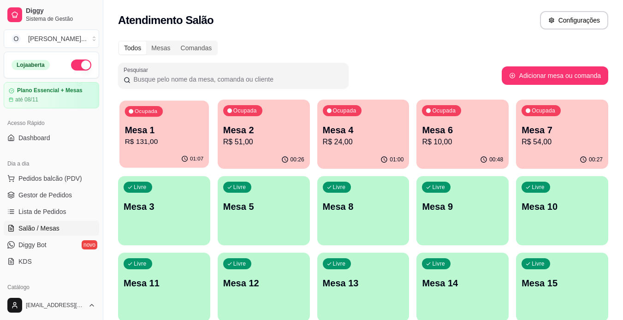
click at [161, 160] on div "01:07" at bounding box center [163, 159] width 89 height 18
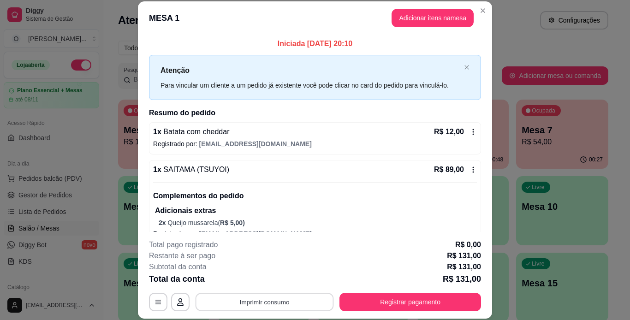
click at [286, 299] on button "Imprimir consumo" at bounding box center [265, 302] width 138 height 18
click at [277, 283] on button "IMPRESSORA" at bounding box center [263, 280] width 65 height 14
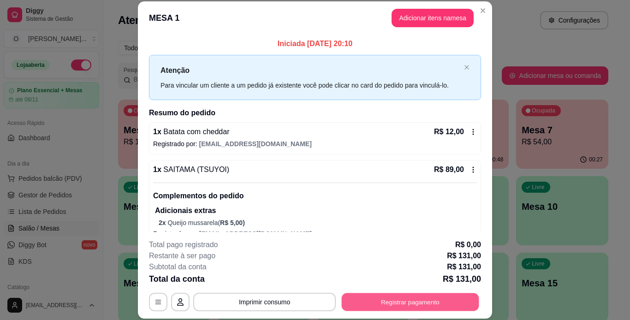
click at [442, 304] on button "Registrar pagamento" at bounding box center [410, 302] width 137 height 18
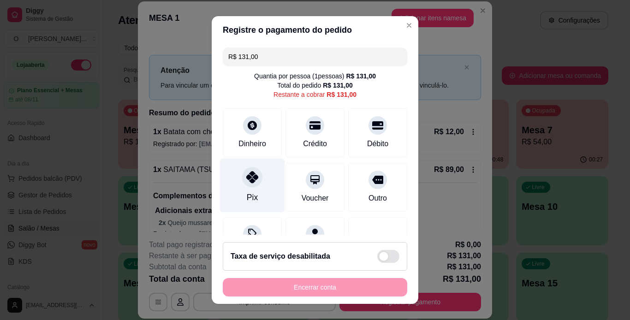
click at [246, 180] on icon at bounding box center [252, 177] width 12 height 12
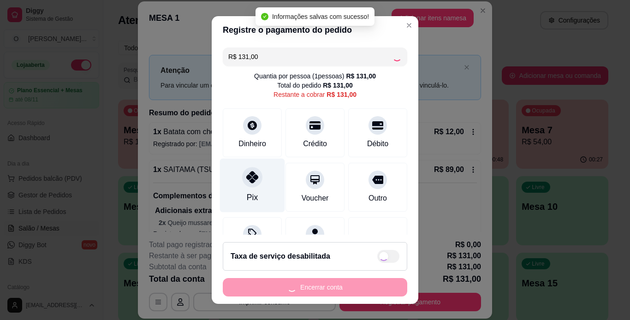
type input "R$ 0,00"
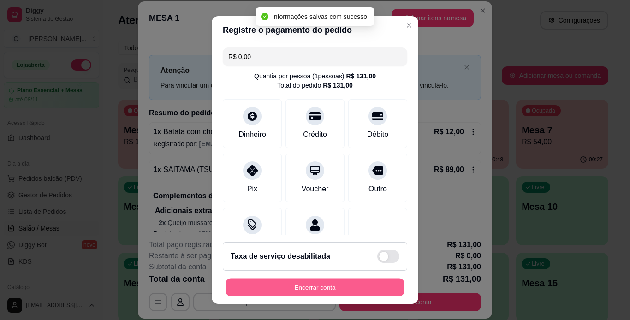
click at [321, 287] on button "Encerrar conta" at bounding box center [314, 288] width 179 height 18
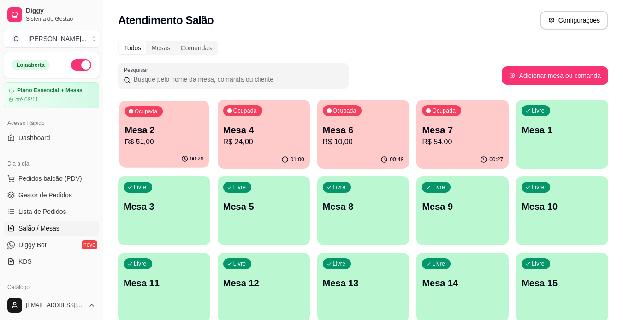
click at [161, 152] on div "00:26" at bounding box center [163, 159] width 89 height 18
click at [261, 128] on p "Mesa 4" at bounding box center [263, 130] width 79 height 12
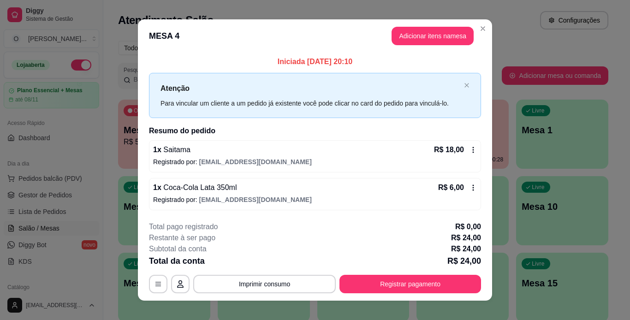
scroll to position [10, 0]
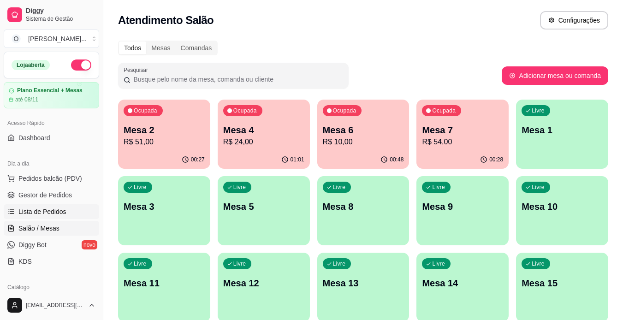
click at [62, 213] on span "Lista de Pedidos" at bounding box center [42, 211] width 48 height 9
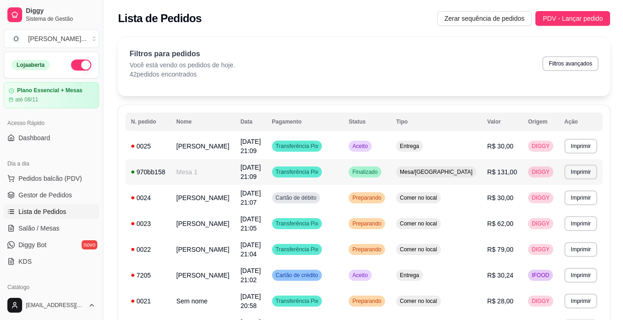
click at [235, 165] on td "[DATE] 21:09" at bounding box center [250, 172] width 31 height 26
click at [78, 194] on link "Gestor de Pedidos" at bounding box center [51, 195] width 95 height 15
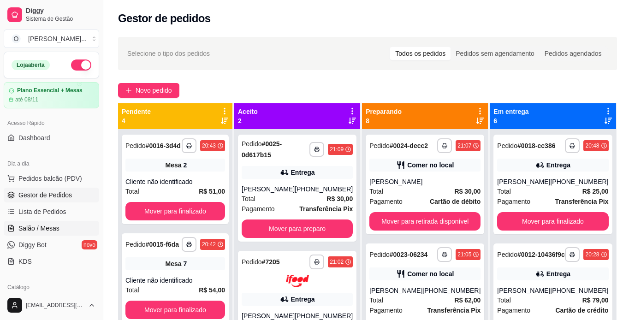
click at [40, 225] on span "Salão / Mesas" at bounding box center [38, 228] width 41 height 9
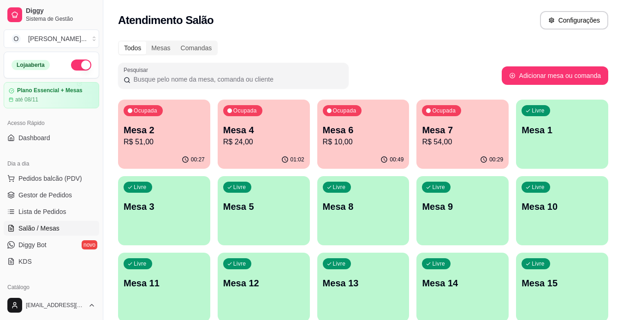
click at [268, 144] on p "R$ 24,00" at bounding box center [263, 141] width 81 height 11
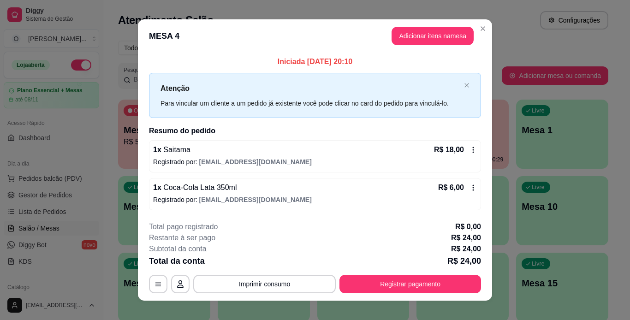
scroll to position [10, 0]
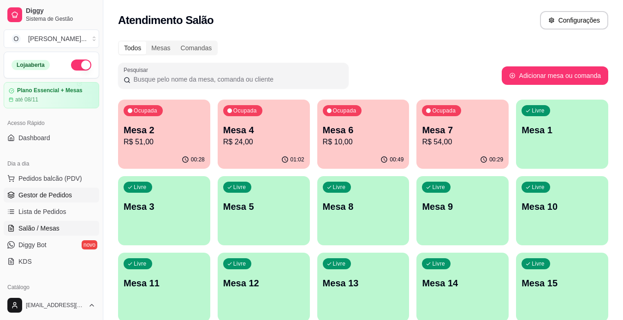
click at [59, 193] on span "Gestor de Pedidos" at bounding box center [44, 194] width 53 height 9
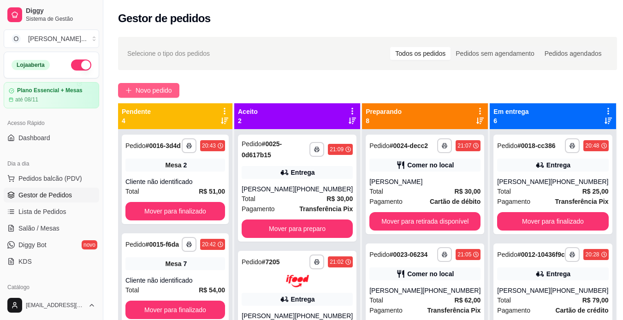
click at [150, 94] on span "Novo pedido" at bounding box center [154, 90] width 36 height 10
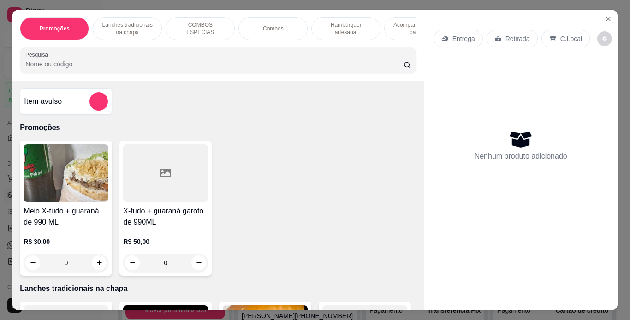
click at [130, 24] on p "Lanches tradicionais na chapa" at bounding box center [127, 28] width 53 height 15
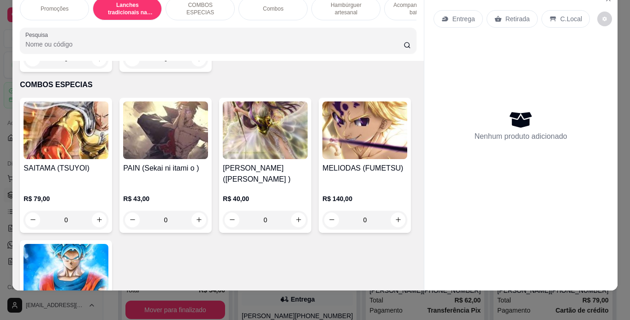
scroll to position [860, 0]
click at [108, 68] on div "0" at bounding box center [66, 59] width 85 height 18
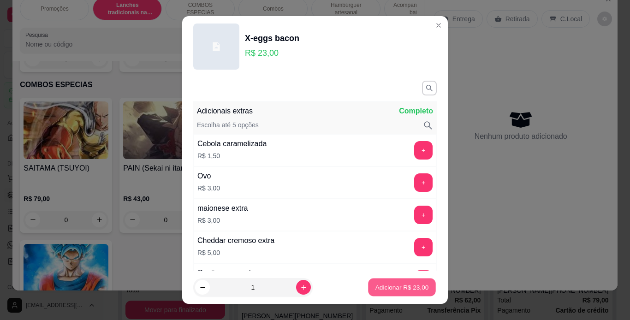
click at [388, 288] on p "Adicionar R$ 23,00" at bounding box center [401, 287] width 53 height 9
type input "1"
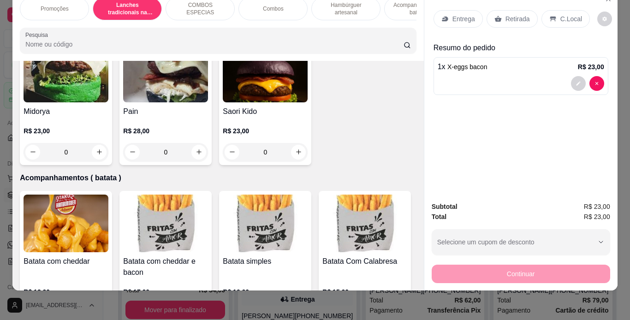
scroll to position [1909, 0]
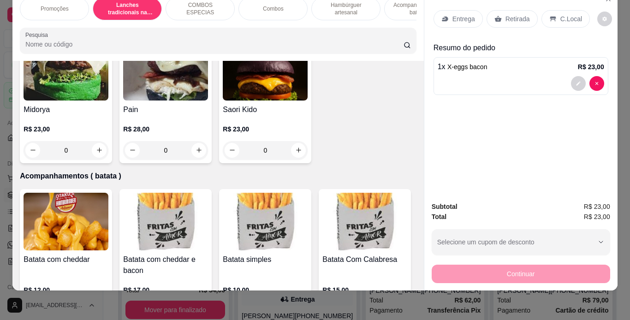
click at [108, 28] on div "0" at bounding box center [66, 19] width 85 height 18
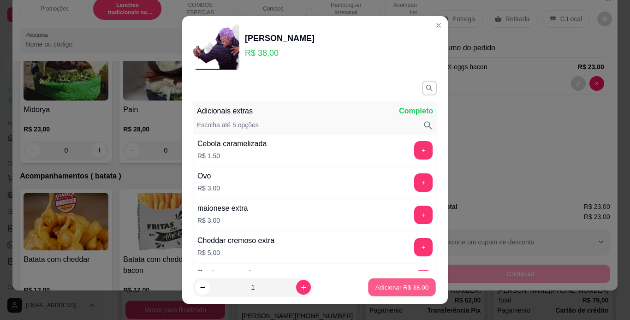
click at [383, 291] on p "Adicionar R$ 38,00" at bounding box center [401, 287] width 53 height 9
type input "1"
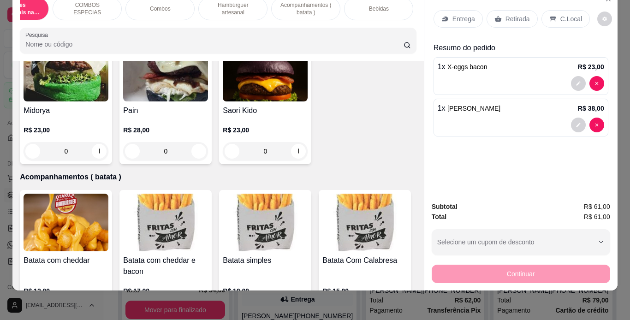
scroll to position [0, 113]
click at [370, 9] on div "Bebidas" at bounding box center [378, 8] width 69 height 23
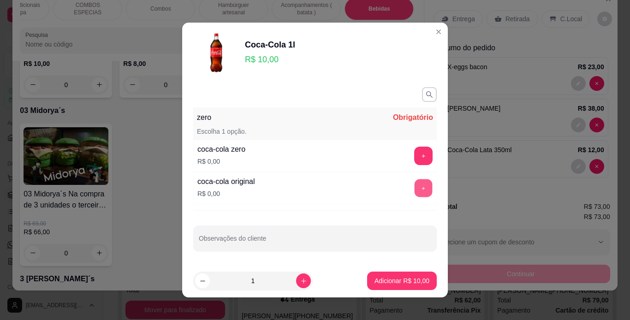
click at [415, 183] on button "+" at bounding box center [424, 188] width 18 height 18
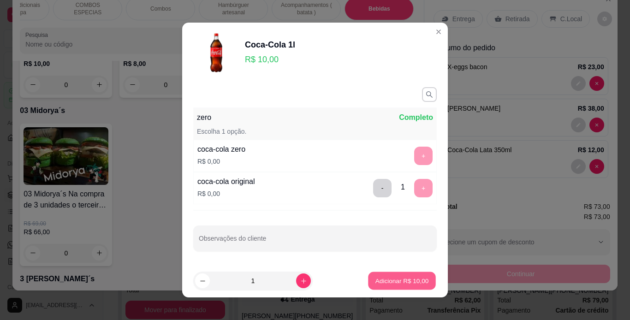
click at [403, 279] on p "Adicionar R$ 10,00" at bounding box center [401, 280] width 53 height 9
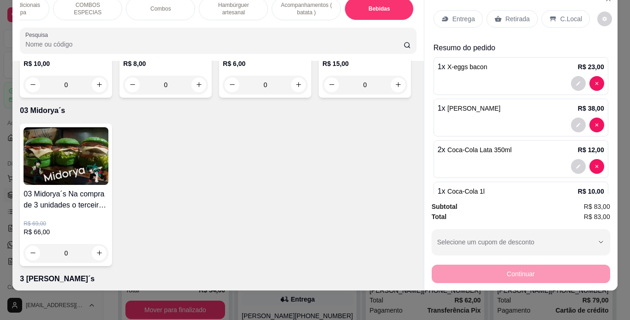
type input "1"
click at [560, 14] on p "C.Local" at bounding box center [571, 18] width 22 height 9
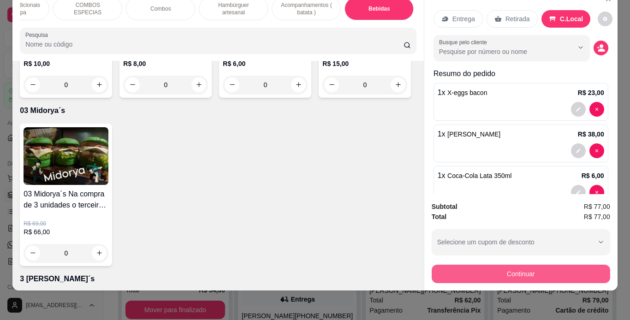
click at [466, 265] on button "Continuar" at bounding box center [521, 274] width 178 height 18
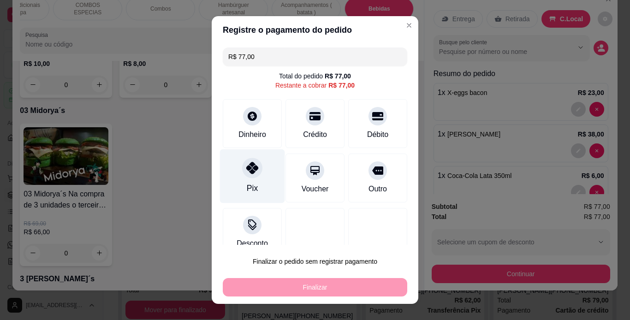
click at [260, 185] on div "Pix" at bounding box center [252, 176] width 65 height 54
type input "R$ 0,00"
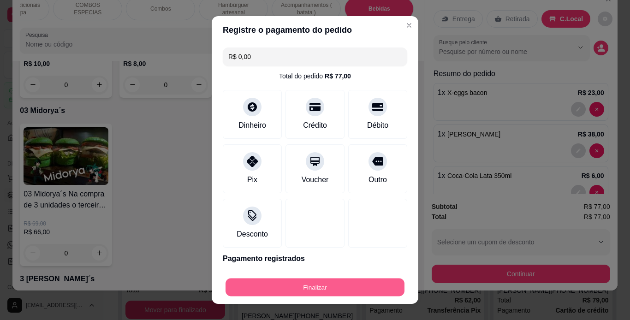
click at [349, 286] on button "Finalizar" at bounding box center [314, 288] width 179 height 18
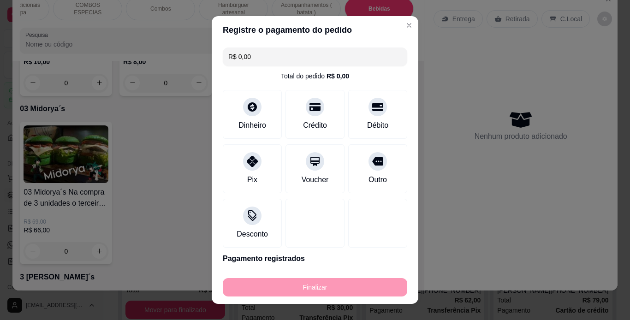
type input "0"
type input "-R$ 77,00"
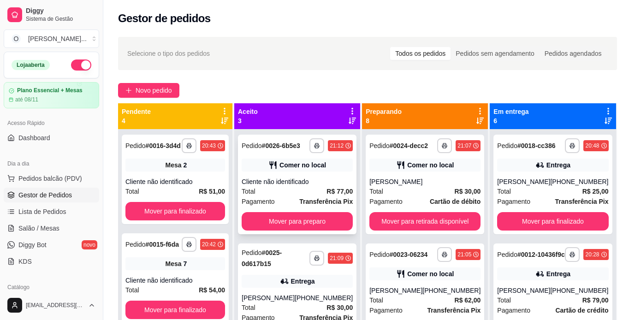
click at [298, 186] on div "Cliente não identificado" at bounding box center [297, 181] width 111 height 9
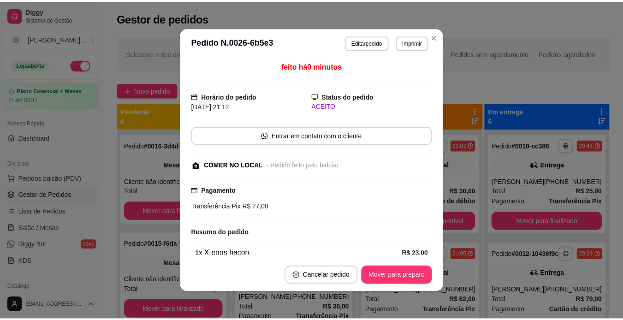
scroll to position [156, 0]
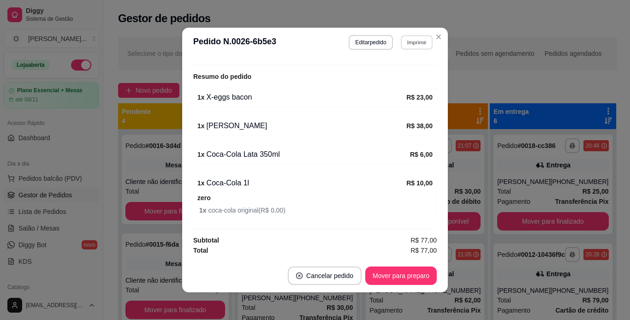
click at [405, 45] on button "Imprimir" at bounding box center [417, 42] width 32 height 14
click at [398, 76] on button "IMPRESSORA" at bounding box center [396, 74] width 65 height 14
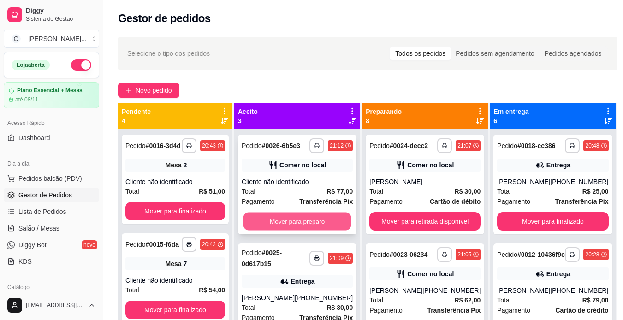
click at [304, 229] on button "Mover para preparo" at bounding box center [297, 222] width 108 height 18
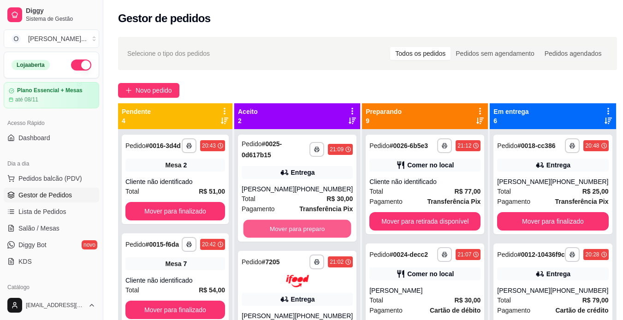
click at [304, 229] on button "Mover para preparo" at bounding box center [297, 229] width 108 height 18
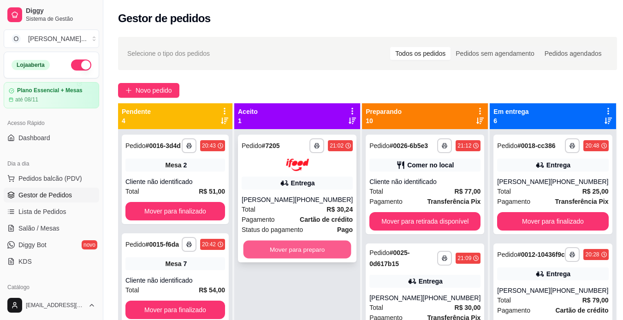
click at [302, 243] on button "Mover para preparo" at bounding box center [297, 249] width 108 height 18
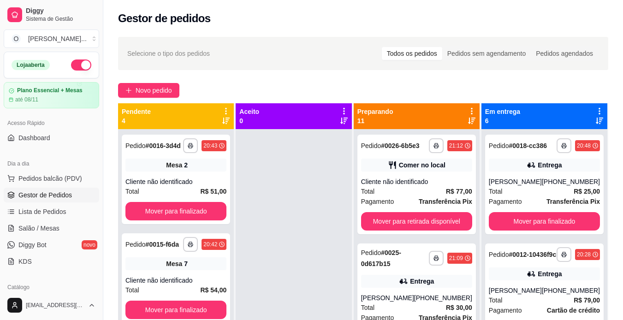
drag, startPoint x: 302, startPoint y: 243, endPoint x: 309, endPoint y: 183, distance: 60.3
click at [309, 183] on div at bounding box center [294, 289] width 116 height 320
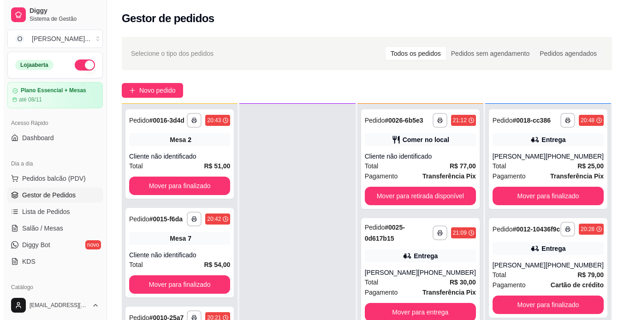
scroll to position [26, 0]
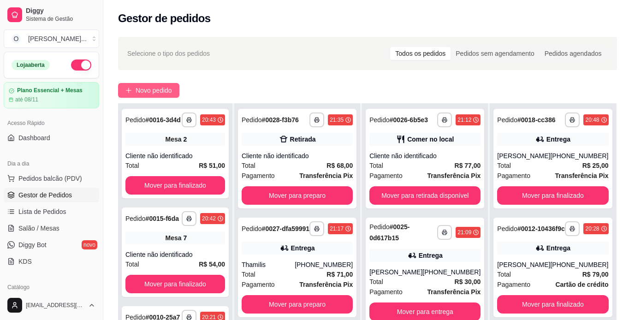
click at [144, 90] on span "Novo pedido" at bounding box center [154, 90] width 36 height 10
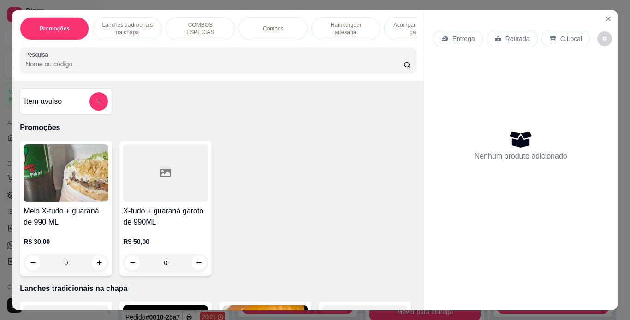
click at [342, 24] on p "Hambúrguer artesanal" at bounding box center [345, 28] width 53 height 15
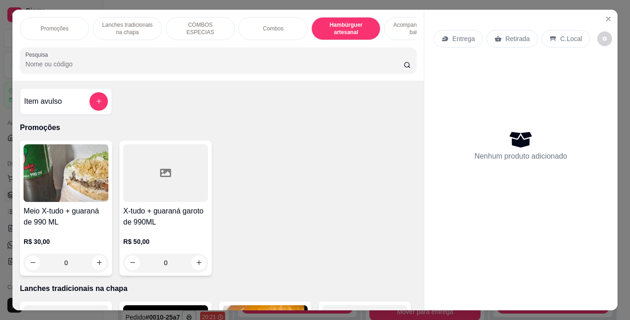
scroll to position [24, 0]
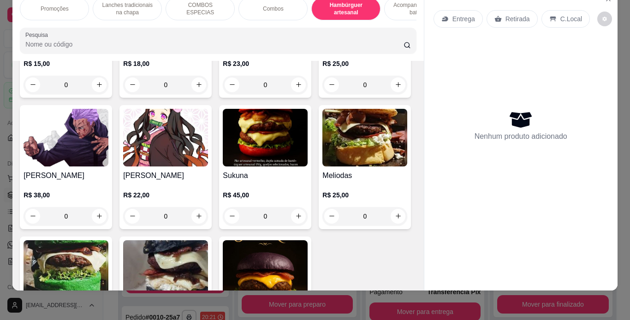
click at [199, 94] on div "0" at bounding box center [165, 85] width 85 height 18
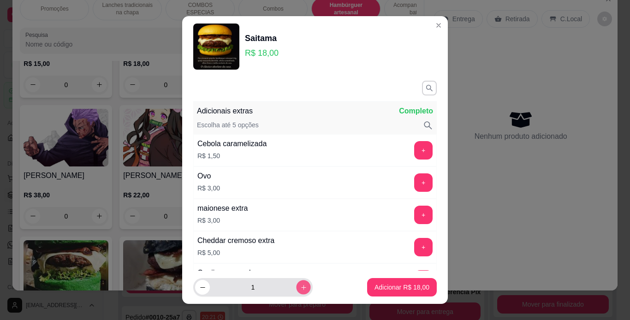
click at [300, 289] on icon "increase-product-quantity" at bounding box center [303, 287] width 7 height 7
type input "2"
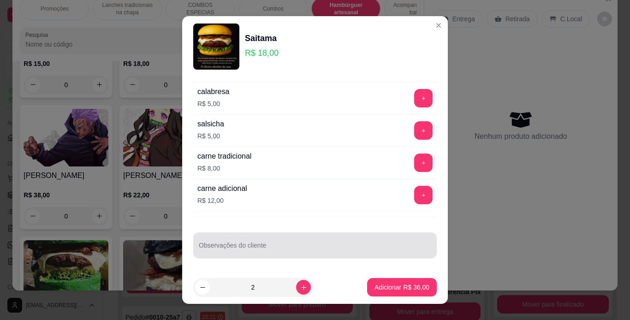
click at [302, 242] on div at bounding box center [315, 245] width 232 height 18
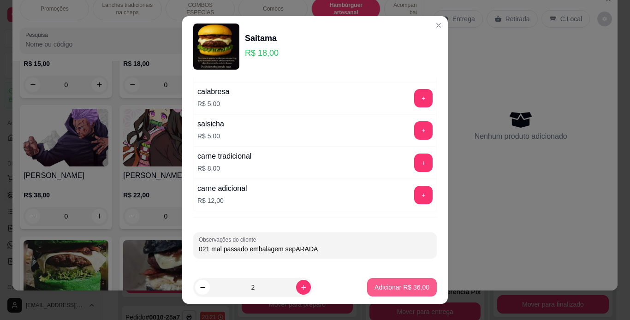
type input "021 mal passado embalagem sepARADA"
click at [385, 283] on p "Adicionar R$ 36,00" at bounding box center [401, 287] width 53 height 9
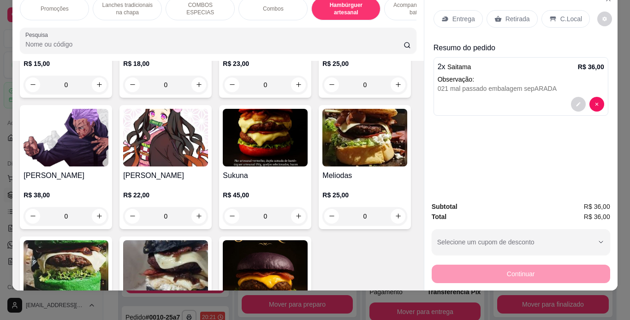
click at [500, 16] on div "Retirada" at bounding box center [511, 19] width 51 height 18
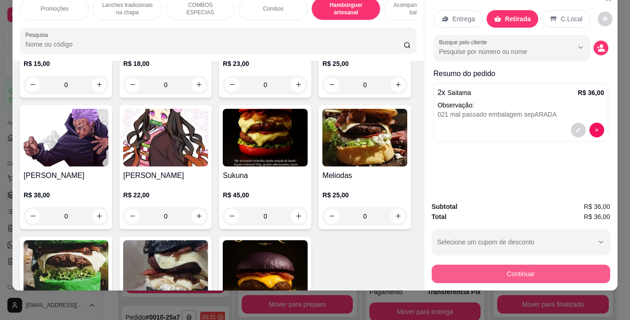
click at [511, 274] on button "Continuar" at bounding box center [521, 274] width 178 height 18
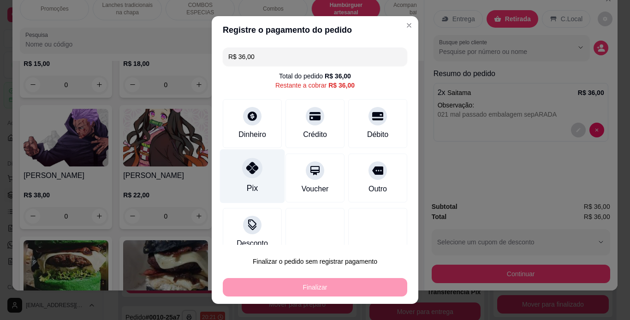
click at [247, 172] on icon at bounding box center [252, 168] width 12 height 12
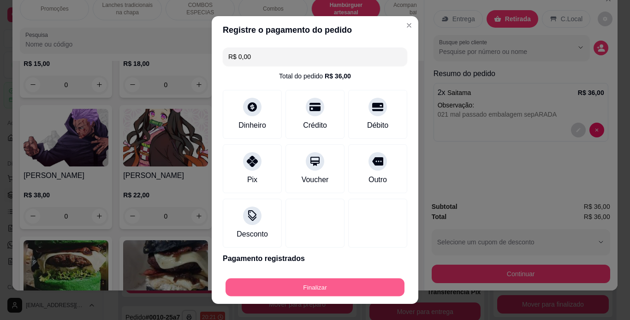
click at [319, 288] on button "Finalizar" at bounding box center [314, 288] width 179 height 18
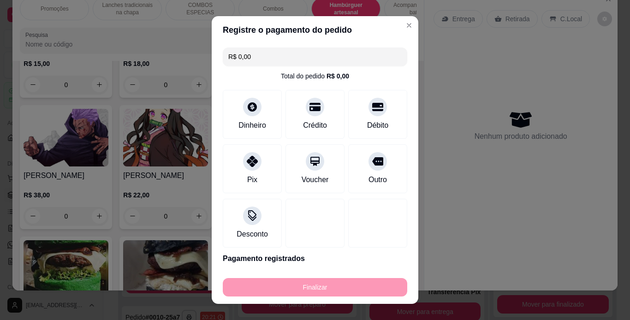
type input "-R$ 36,00"
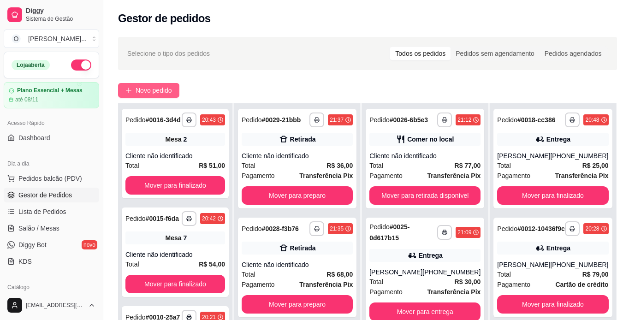
click at [165, 89] on span "Novo pedido" at bounding box center [154, 90] width 36 height 10
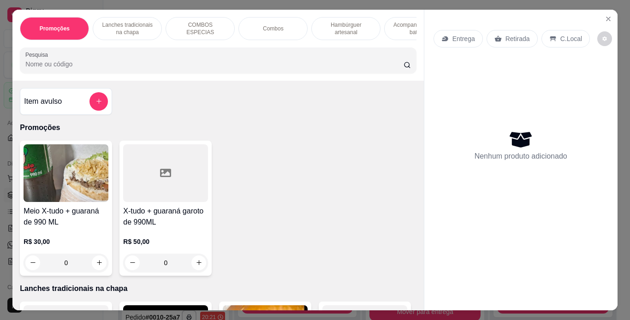
click at [133, 24] on p "Lanches tradicionais na chapa" at bounding box center [127, 28] width 53 height 15
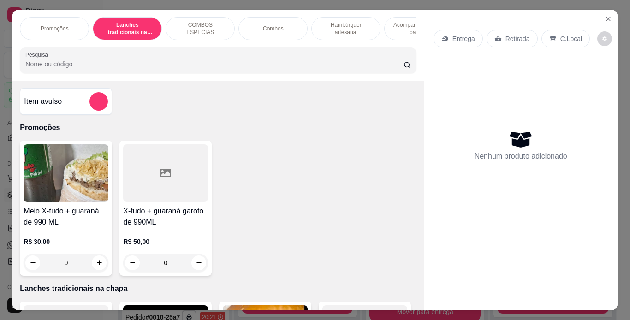
scroll to position [24, 0]
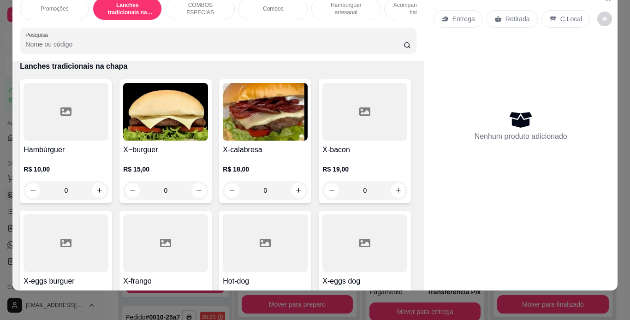
click at [196, 186] on div "0" at bounding box center [165, 190] width 85 height 18
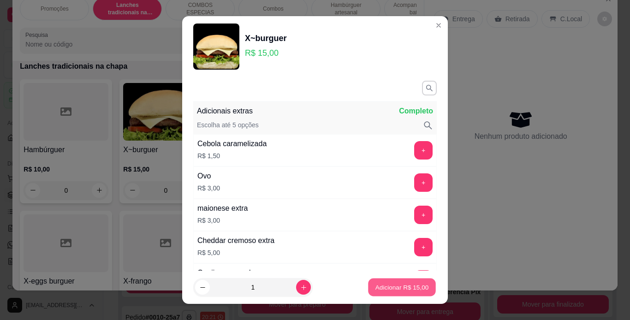
click at [375, 284] on p "Adicionar R$ 15,00" at bounding box center [401, 287] width 53 height 9
type input "1"
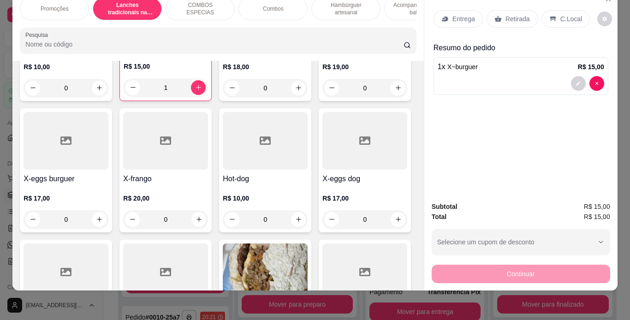
scroll to position [306, 0]
click at [322, 97] on div "0" at bounding box center [364, 87] width 85 height 18
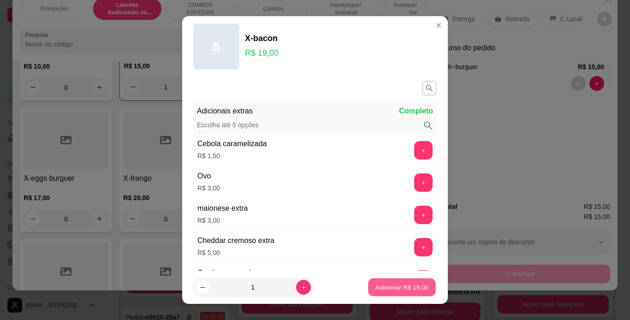
click at [380, 284] on p "Adicionar R$ 19,00" at bounding box center [401, 287] width 53 height 9
type input "1"
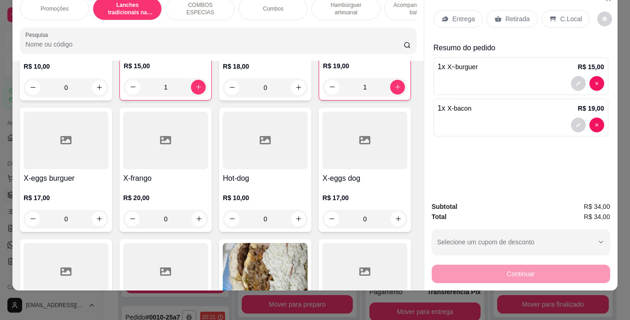
click at [512, 14] on p "Retirada" at bounding box center [517, 18] width 24 height 9
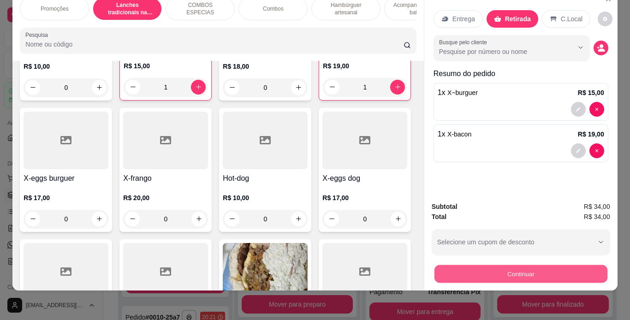
click at [446, 268] on button "Continuar" at bounding box center [520, 274] width 173 height 18
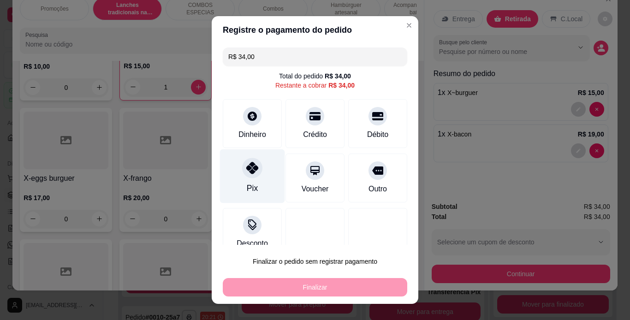
click at [251, 179] on div "Pix" at bounding box center [252, 176] width 65 height 54
type input "R$ 0,00"
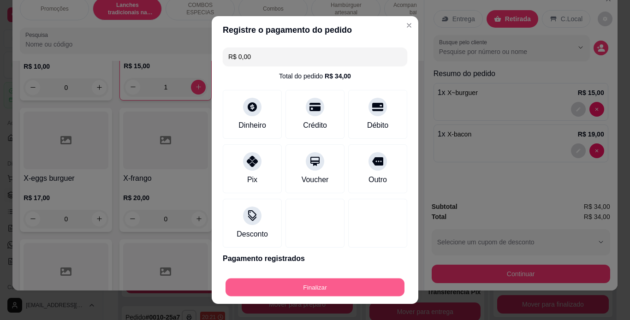
click at [301, 292] on button "Finalizar" at bounding box center [314, 288] width 179 height 18
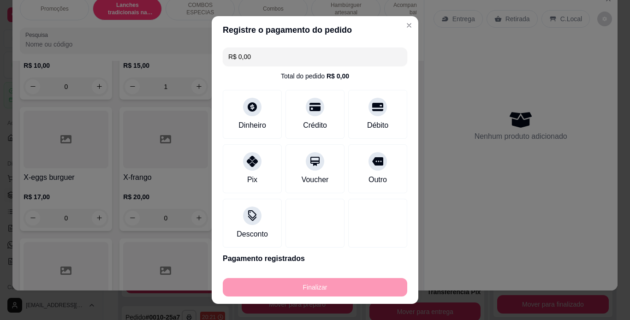
type input "0"
type input "-R$ 34,00"
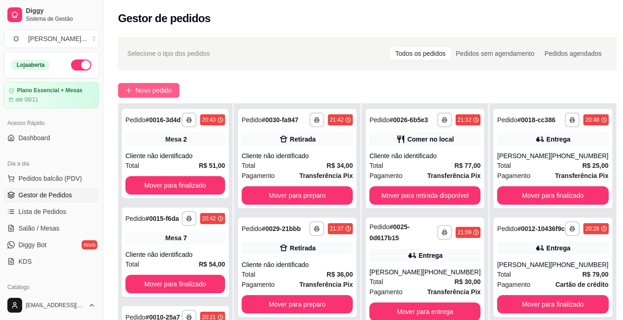
click at [178, 87] on button "Novo pedido" at bounding box center [148, 90] width 61 height 15
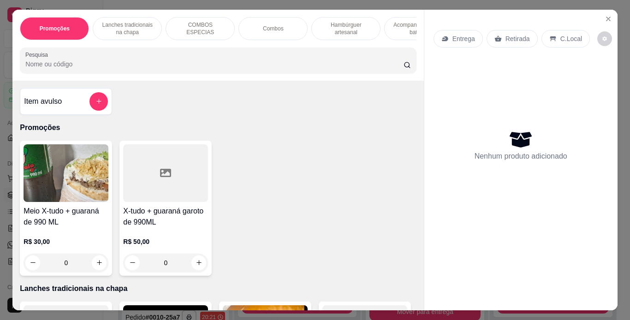
click at [249, 23] on div "Combos" at bounding box center [272, 28] width 69 height 23
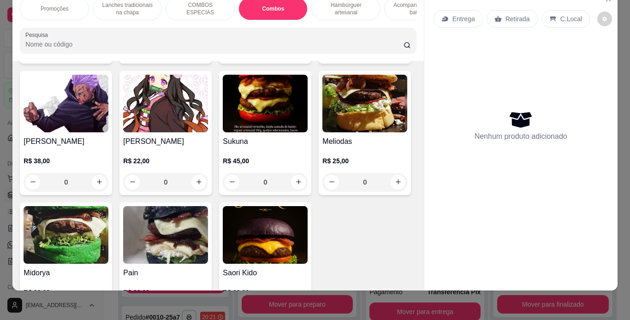
scroll to position [1745, 0]
click at [199, 60] on div "0" at bounding box center [165, 51] width 85 height 18
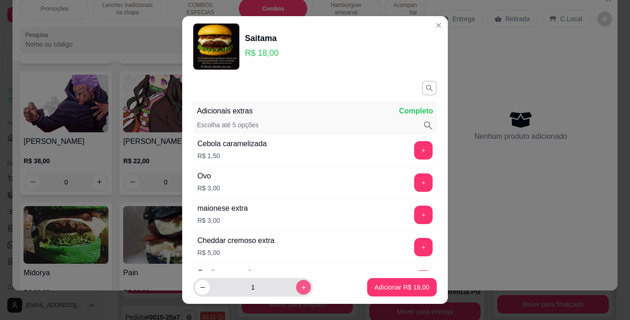
click at [300, 286] on icon "increase-product-quantity" at bounding box center [303, 287] width 7 height 7
type input "2"
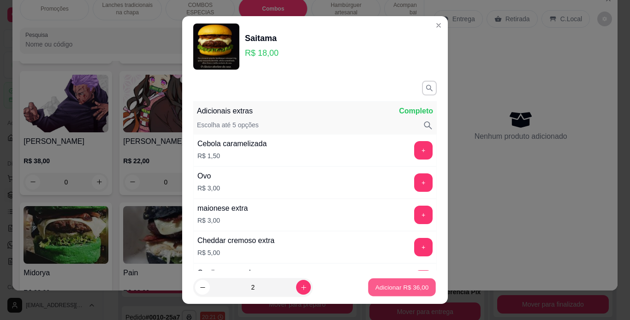
click at [383, 288] on p "Adicionar R$ 36,00" at bounding box center [401, 287] width 53 height 9
type input "2"
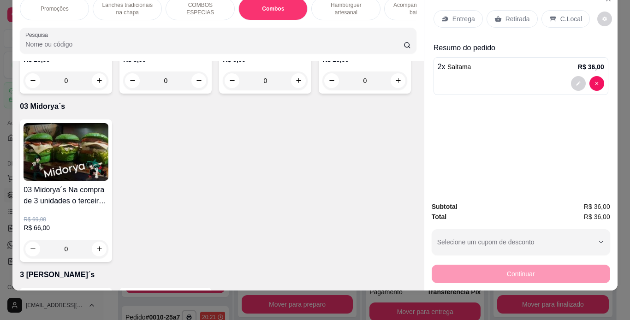
scroll to position [2690, 0]
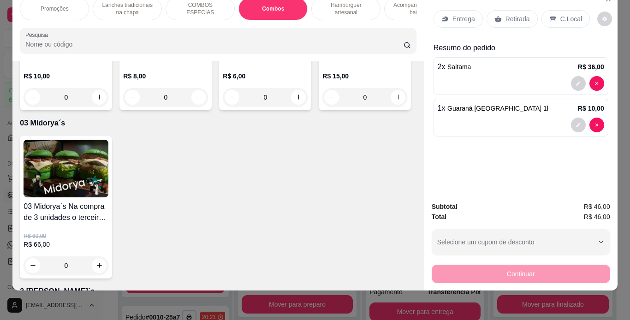
type input "1"
click at [554, 10] on div "C.Local" at bounding box center [565, 19] width 48 height 18
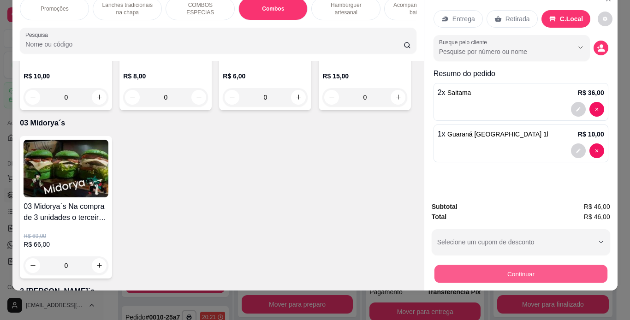
click at [496, 265] on button "Continuar" at bounding box center [520, 274] width 173 height 18
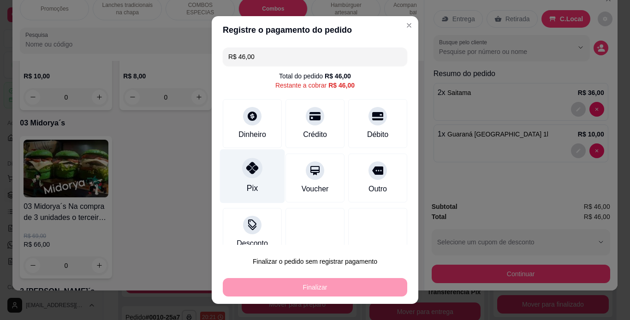
click at [248, 173] on icon at bounding box center [252, 168] width 12 height 12
type input "R$ 0,00"
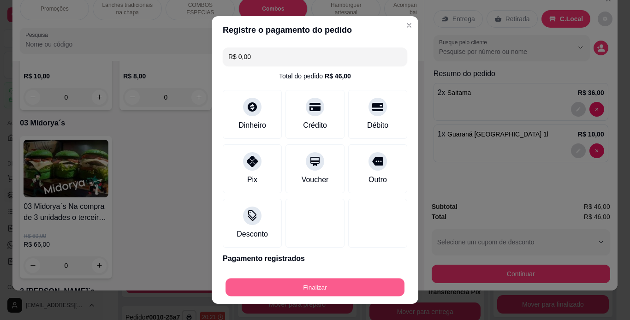
click at [333, 286] on button "Finalizar" at bounding box center [314, 288] width 179 height 18
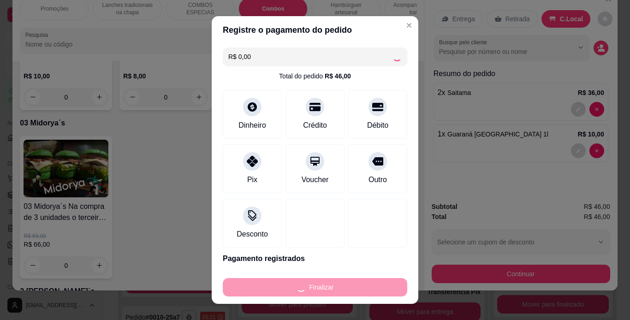
type input "0"
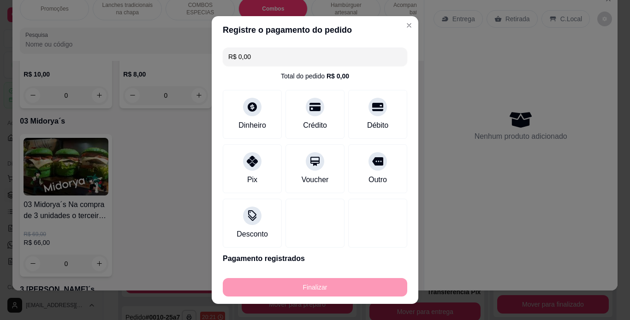
type input "-R$ 46,00"
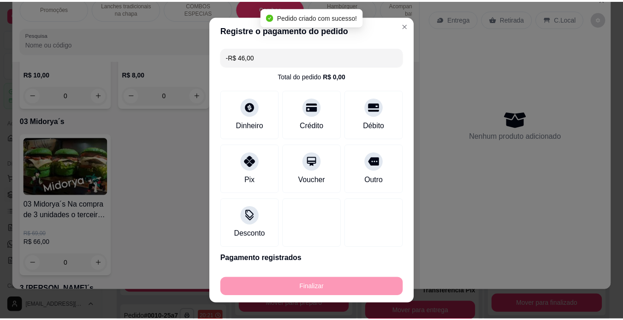
scroll to position [2689, 0]
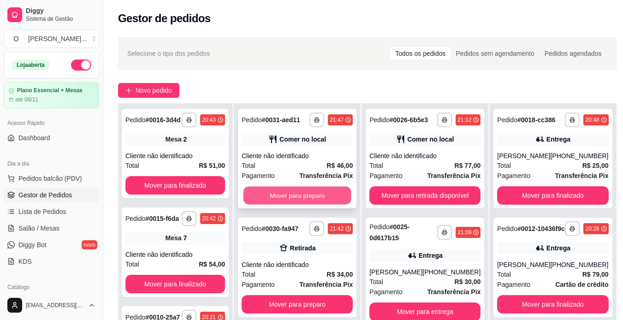
click at [313, 203] on button "Mover para preparo" at bounding box center [297, 196] width 108 height 18
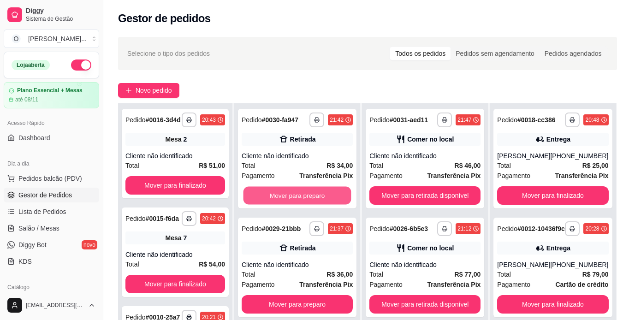
click at [313, 203] on button "Mover para preparo" at bounding box center [297, 196] width 108 height 18
click at [313, 203] on button "Mover para preparo" at bounding box center [297, 195] width 111 height 18
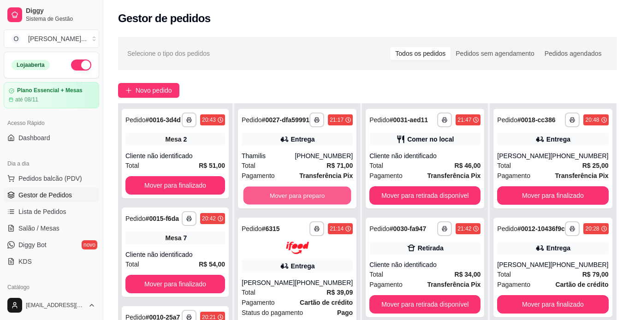
click at [313, 203] on button "Mover para preparo" at bounding box center [297, 196] width 108 height 18
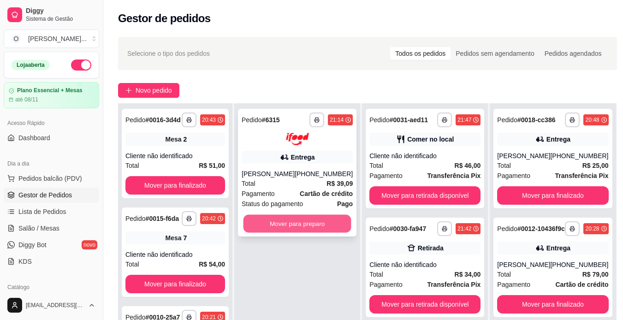
click at [309, 227] on button "Mover para preparo" at bounding box center [297, 223] width 108 height 18
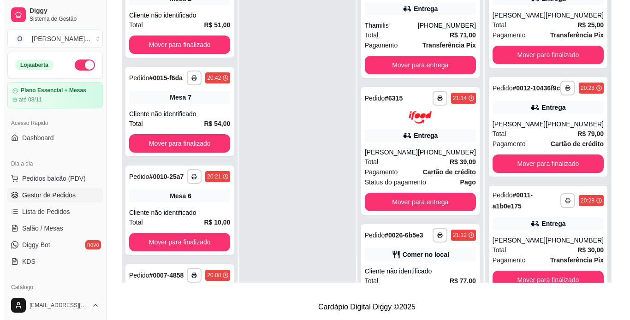
scroll to position [408, 0]
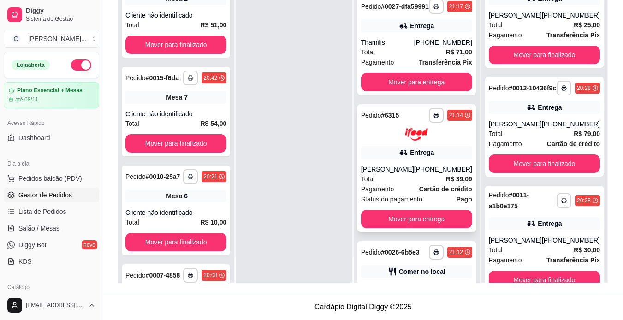
click at [405, 194] on div "Pagamento Cartão de crédito" at bounding box center [416, 189] width 111 height 10
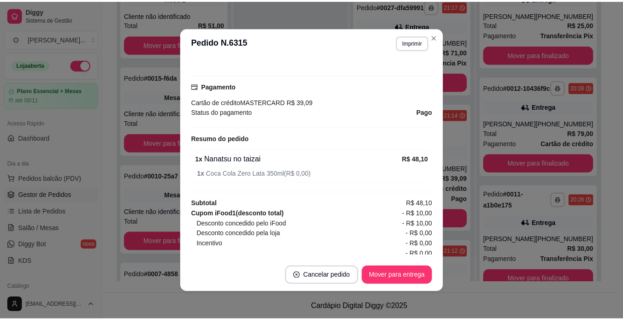
scroll to position [260, 0]
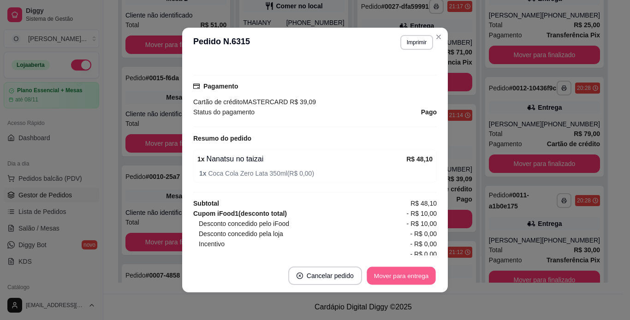
click at [401, 275] on button "Mover para entrega" at bounding box center [401, 276] width 69 height 18
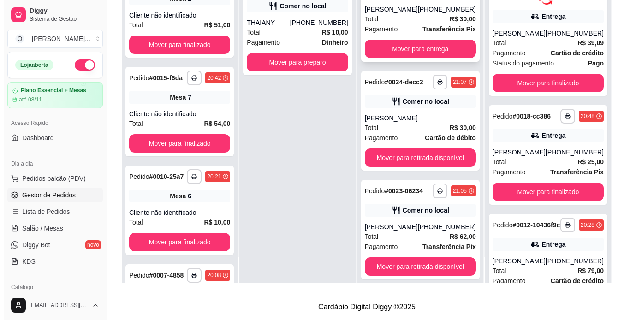
scroll to position [667, 0]
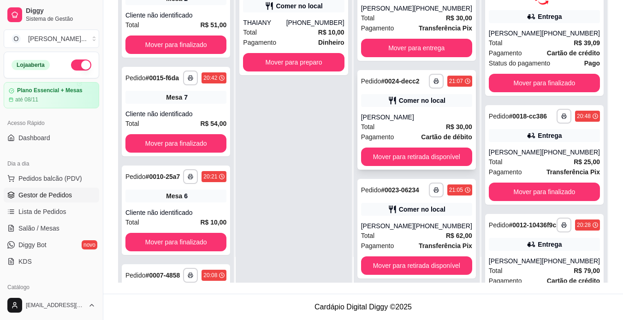
click at [424, 122] on div "[PERSON_NAME]" at bounding box center [416, 117] width 111 height 9
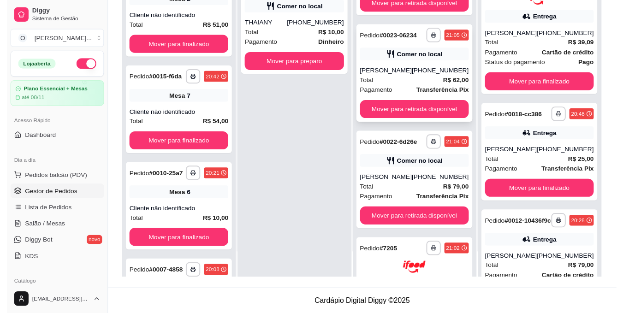
scroll to position [822, 0]
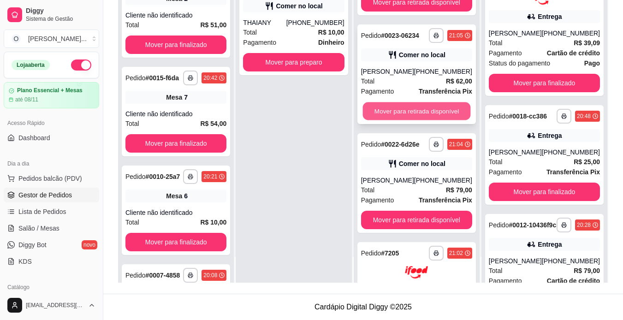
click at [416, 120] on button "Mover para retirada disponível" at bounding box center [416, 111] width 108 height 18
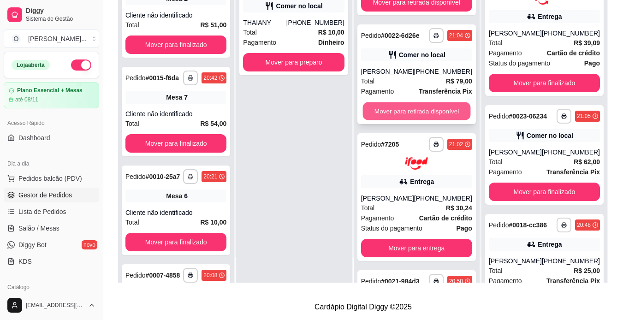
click at [421, 120] on button "Mover para retirada disponível" at bounding box center [416, 111] width 108 height 18
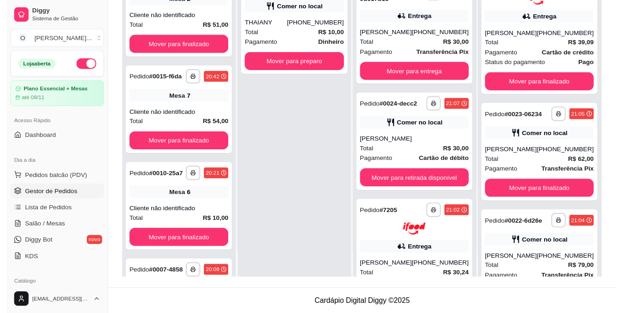
scroll to position [642, 0]
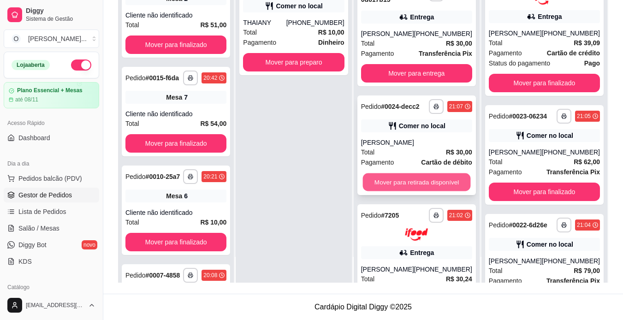
click at [415, 191] on button "Mover para retirada disponível" at bounding box center [416, 182] width 108 height 18
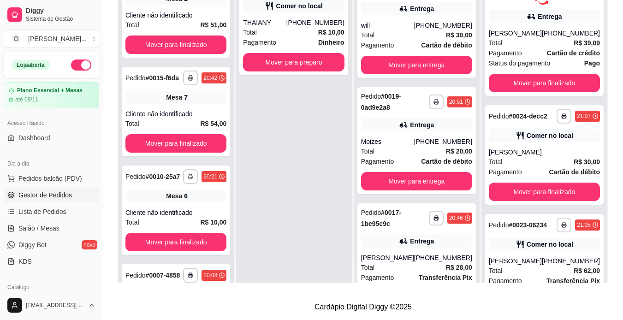
scroll to position [1013, 0]
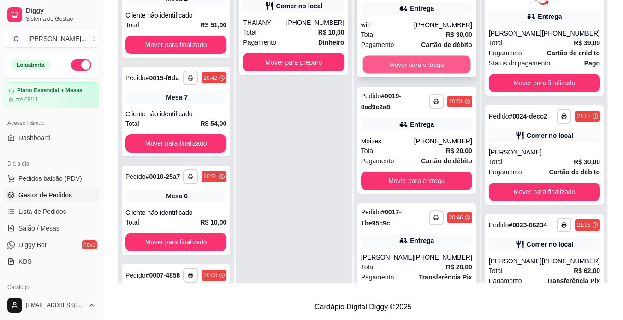
click at [424, 73] on button "Mover para entrega" at bounding box center [416, 64] width 108 height 18
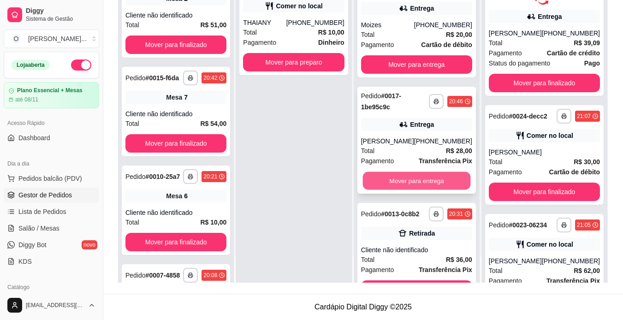
click at [421, 190] on button "Mover para entrega" at bounding box center [416, 181] width 108 height 18
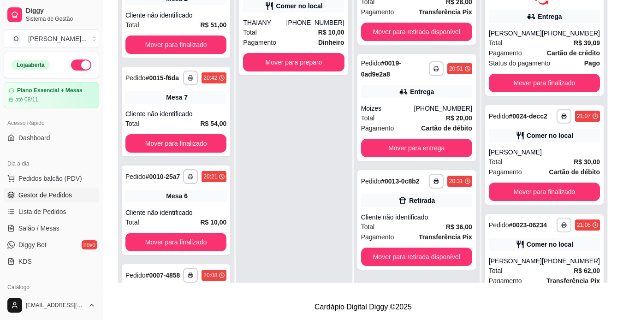
scroll to position [959, 0]
click at [420, 147] on button "Mover para entrega" at bounding box center [416, 148] width 108 height 18
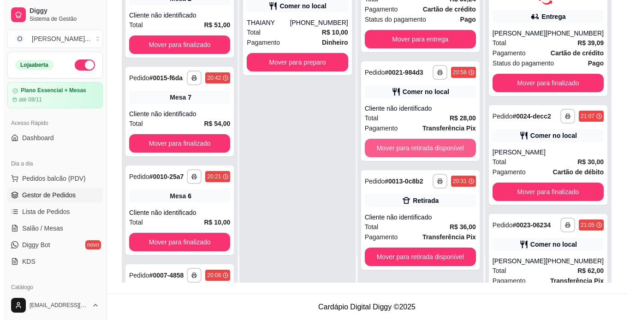
scroll to position [842, 0]
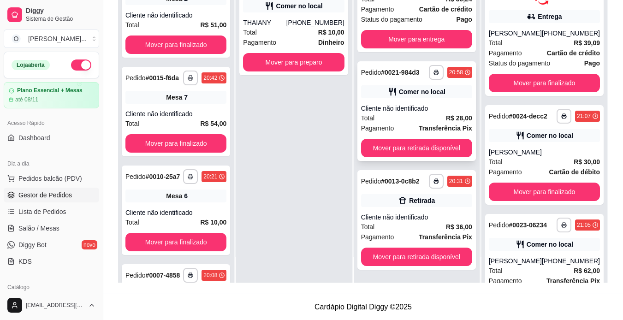
click at [425, 98] on div "Comer no local" at bounding box center [416, 91] width 111 height 13
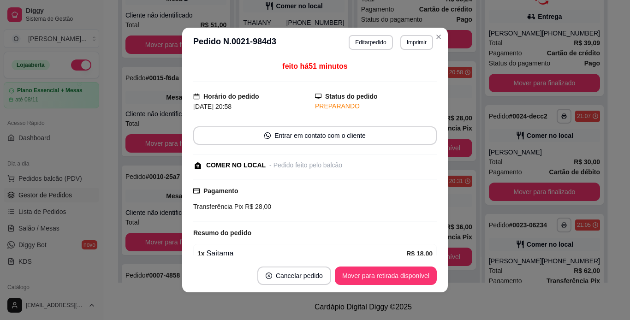
scroll to position [96, 0]
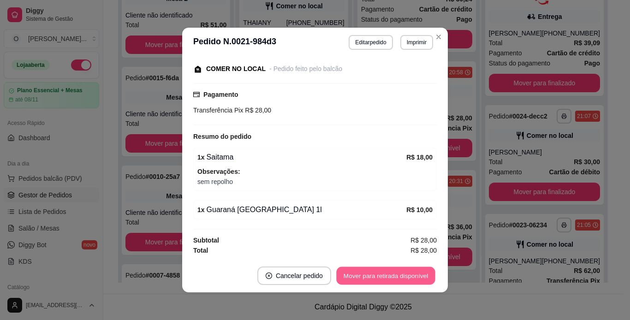
click at [388, 275] on button "Mover para retirada disponível" at bounding box center [385, 276] width 99 height 18
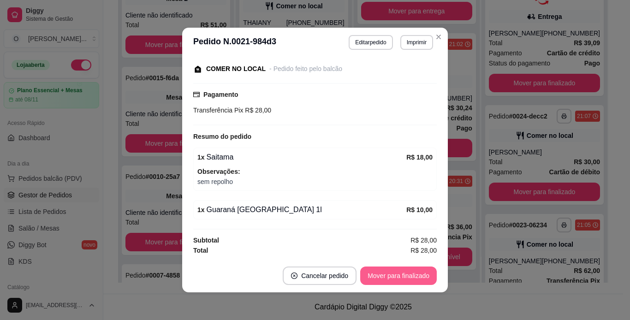
scroll to position [726, 0]
click at [388, 275] on button "Mover para finalizado" at bounding box center [399, 276] width 74 height 18
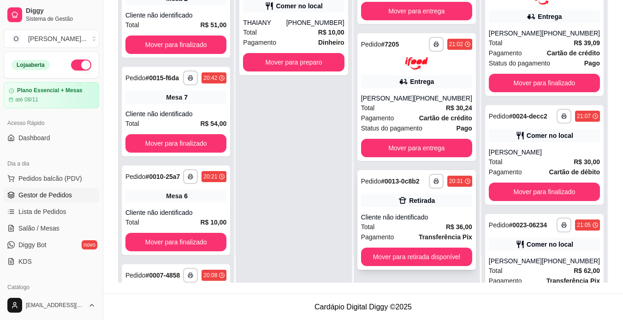
click at [436, 200] on div "Retirada" at bounding box center [416, 200] width 111 height 13
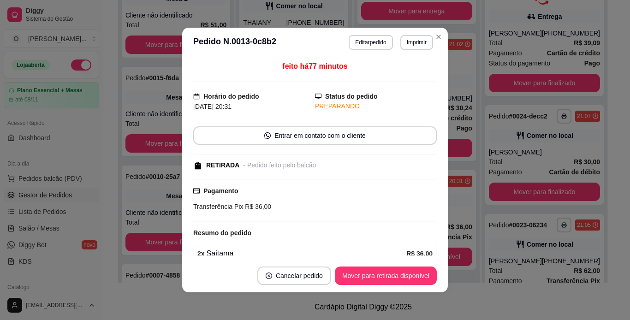
scroll to position [68, 0]
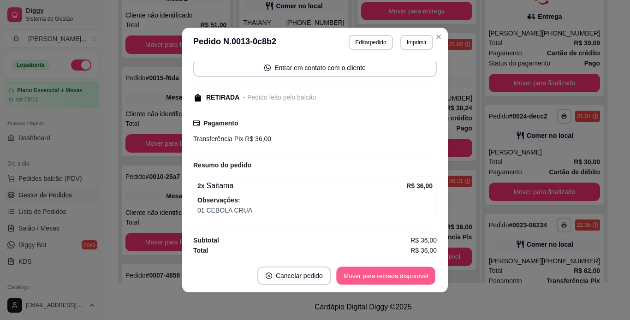
click at [380, 278] on button "Mover para retirada disponível" at bounding box center [385, 276] width 99 height 18
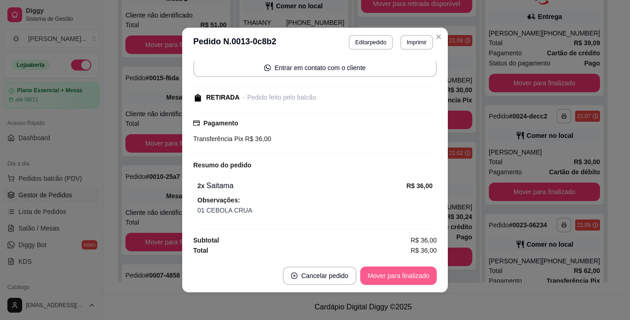
scroll to position [617, 0]
click at [380, 278] on button "Mover para finalizado" at bounding box center [399, 276] width 74 height 18
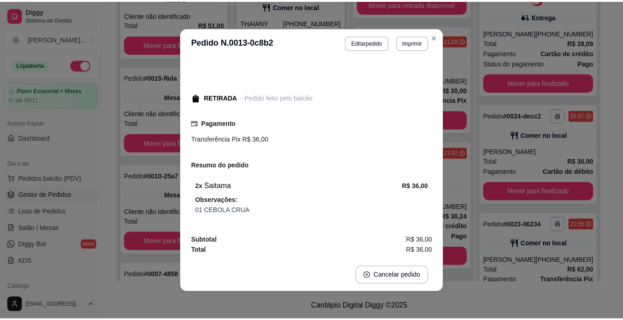
scroll to position [28, 0]
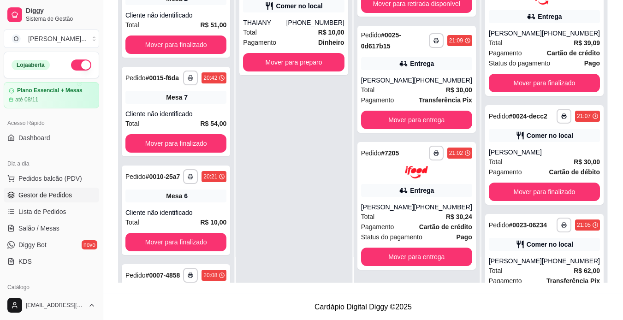
click at [588, 235] on div at bounding box center [559, 250] width 100 height 53
click at [593, 273] on div at bounding box center [559, 250] width 100 height 53
click at [561, 264] on div at bounding box center [559, 250] width 100 height 53
click at [601, 265] on div at bounding box center [559, 250] width 100 height 53
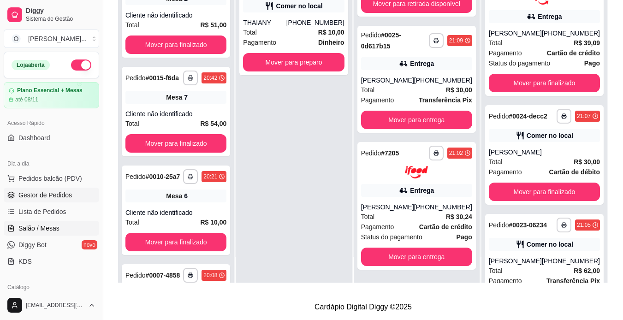
click at [48, 227] on span "Salão / Mesas" at bounding box center [38, 228] width 41 height 9
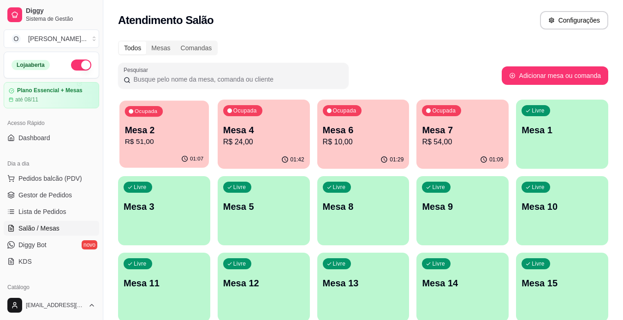
click at [154, 142] on p "R$ 51,00" at bounding box center [164, 141] width 79 height 11
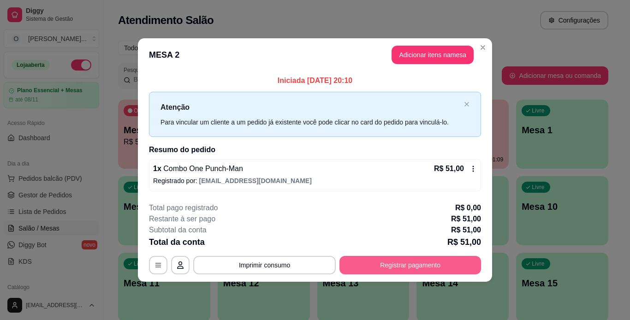
click at [375, 262] on button "Registrar pagamento" at bounding box center [410, 265] width 142 height 18
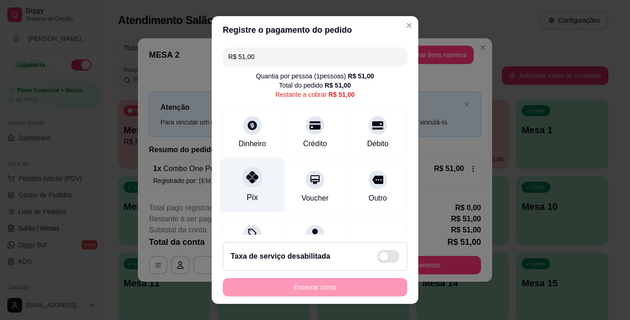
click at [246, 182] on icon at bounding box center [252, 177] width 12 height 12
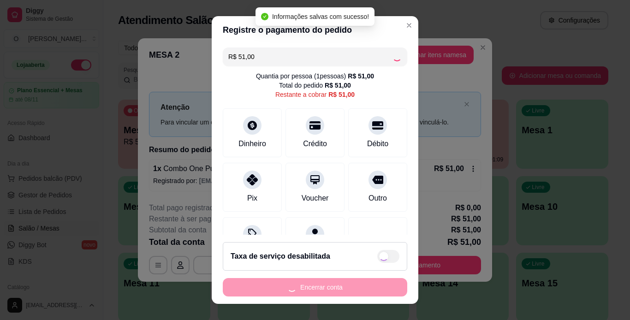
type input "R$ 0,00"
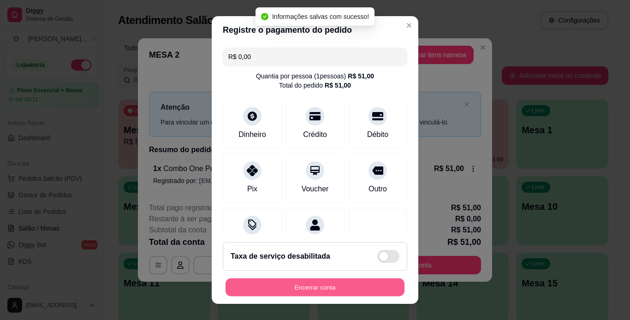
click at [296, 295] on button "Encerrar conta" at bounding box center [314, 288] width 179 height 18
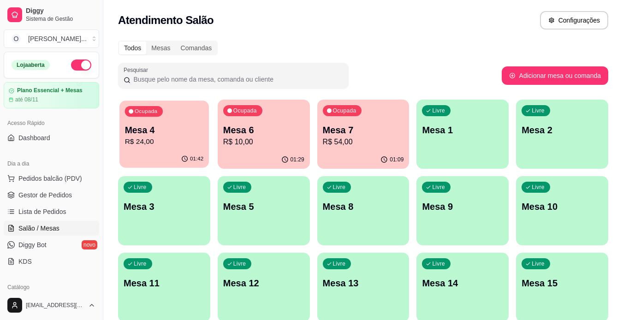
click at [166, 117] on div "Ocupada Mesa 4 R$ 24,00" at bounding box center [163, 126] width 89 height 50
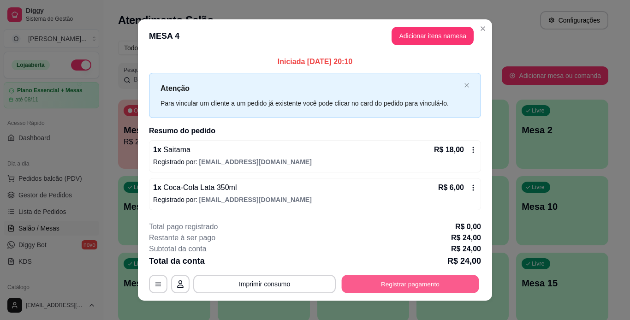
click at [398, 279] on button "Registrar pagamento" at bounding box center [410, 284] width 137 height 18
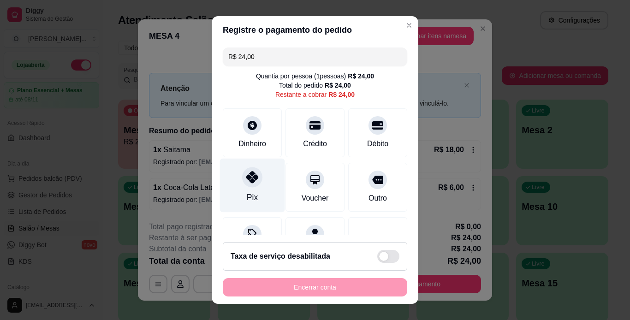
click at [235, 178] on div "Pix" at bounding box center [252, 185] width 65 height 54
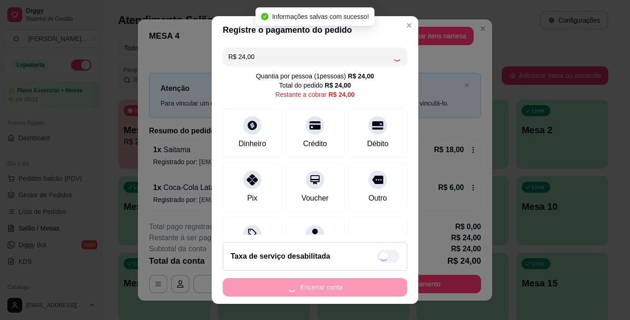
type input "R$ 0,00"
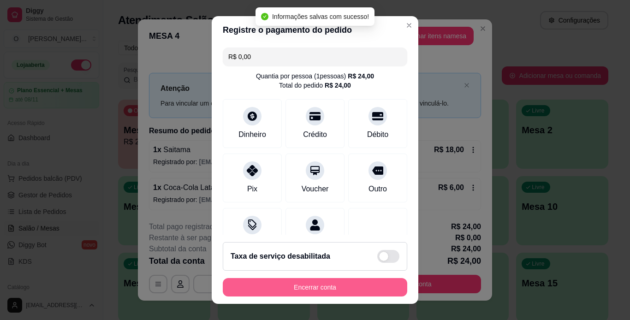
click at [291, 291] on button "Encerrar conta" at bounding box center [315, 287] width 184 height 18
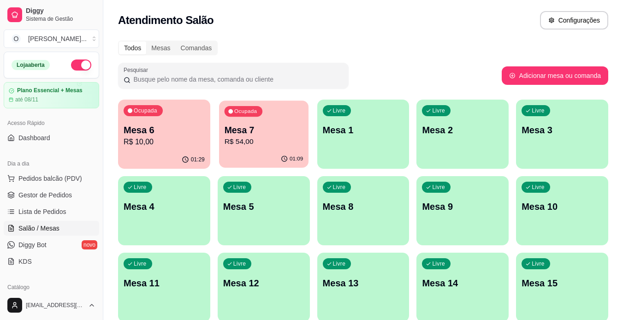
click at [241, 118] on div "Ocupada Mesa 7 R$ 54,00" at bounding box center [263, 126] width 89 height 50
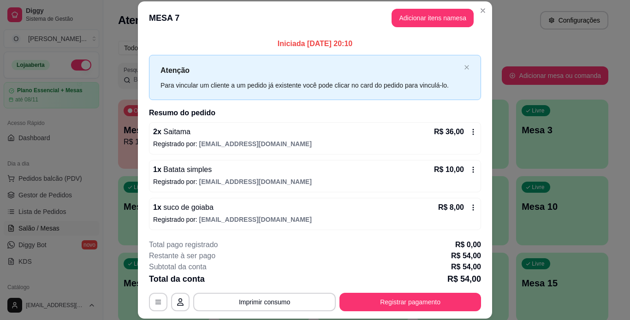
scroll to position [2, 0]
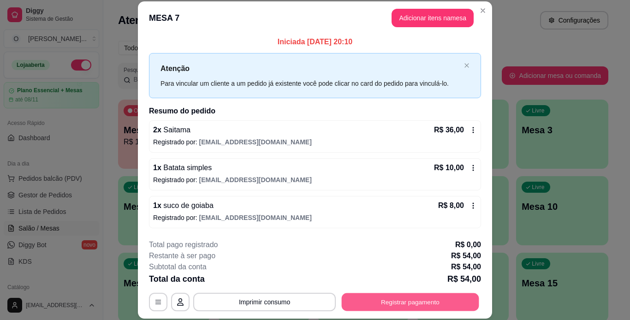
click at [383, 298] on button "Registrar pagamento" at bounding box center [410, 302] width 137 height 18
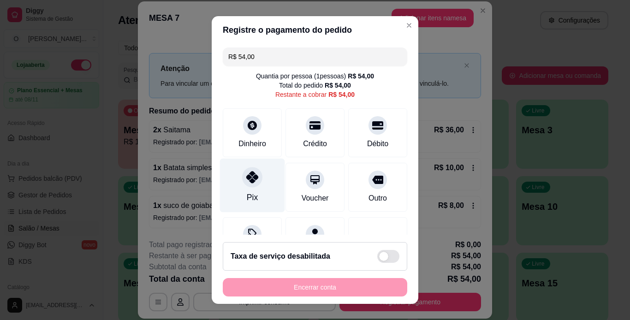
click at [242, 176] on div at bounding box center [252, 177] width 20 height 20
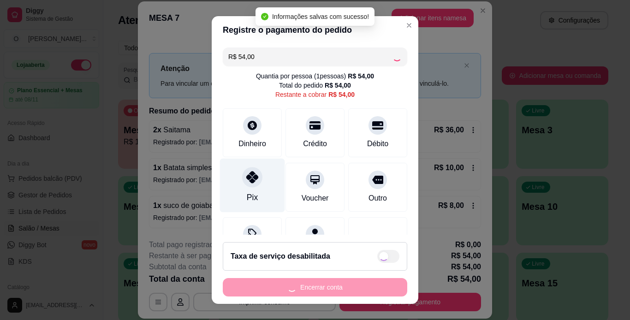
type input "R$ 0,00"
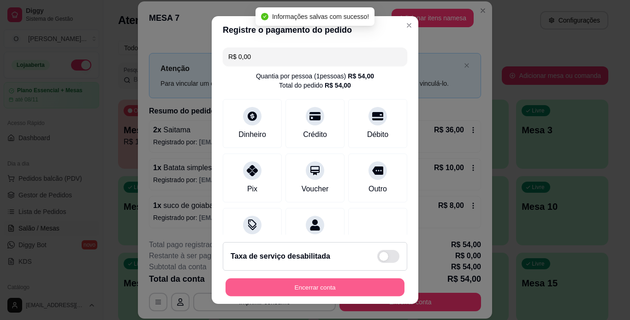
click at [310, 284] on button "Encerrar conta" at bounding box center [314, 288] width 179 height 18
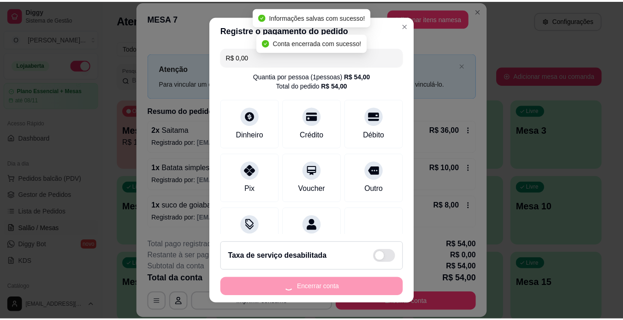
scroll to position [0, 0]
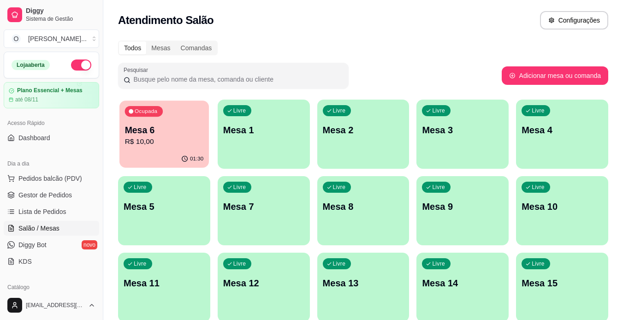
click at [157, 110] on span "Ocupada" at bounding box center [146, 111] width 25 height 7
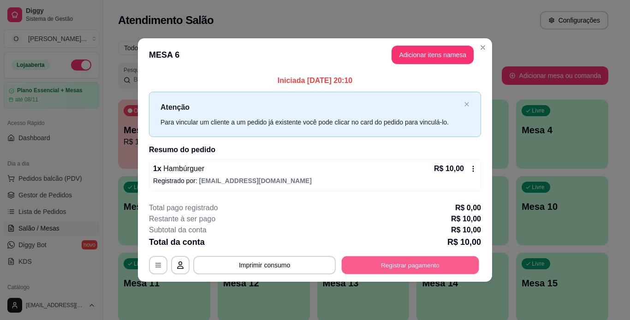
click at [402, 256] on button "Registrar pagamento" at bounding box center [410, 265] width 137 height 18
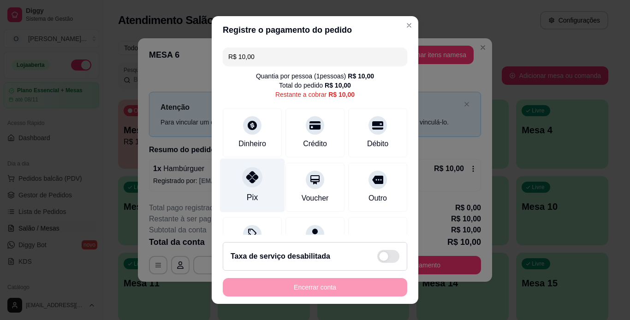
click at [246, 180] on icon at bounding box center [252, 177] width 12 height 12
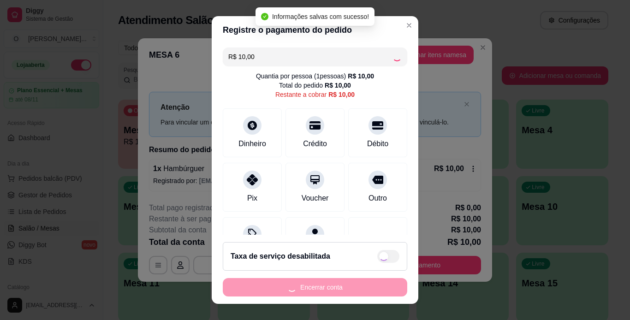
type input "R$ 0,00"
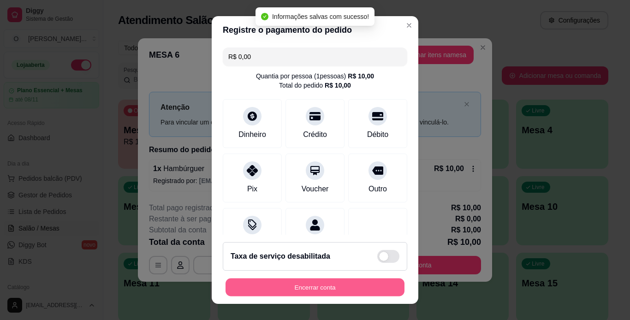
click at [293, 285] on button "Encerrar conta" at bounding box center [314, 288] width 179 height 18
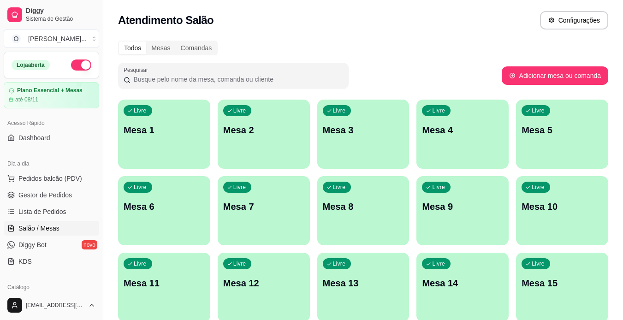
click at [84, 193] on link "Gestor de Pedidos" at bounding box center [51, 195] width 95 height 15
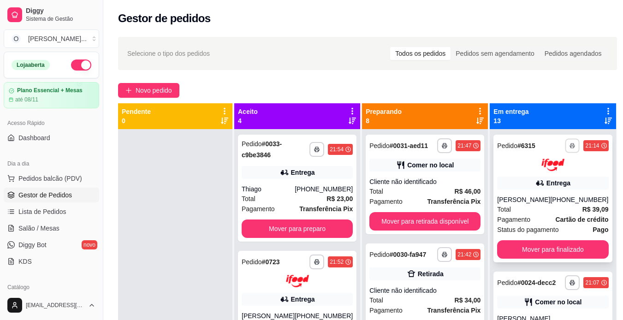
click at [570, 145] on icon "button" at bounding box center [573, 146] width 6 height 6
click at [540, 178] on button "IMPRESSORA" at bounding box center [525, 178] width 65 height 14
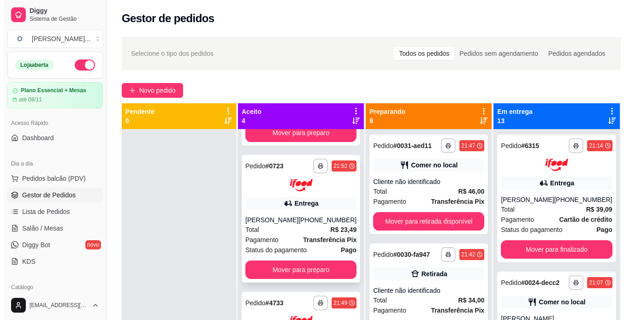
scroll to position [95, 0]
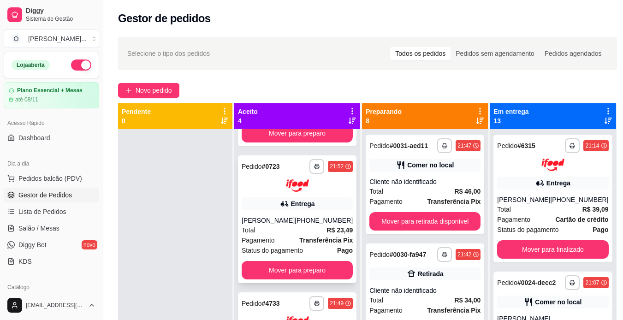
click at [296, 184] on img at bounding box center [297, 185] width 23 height 12
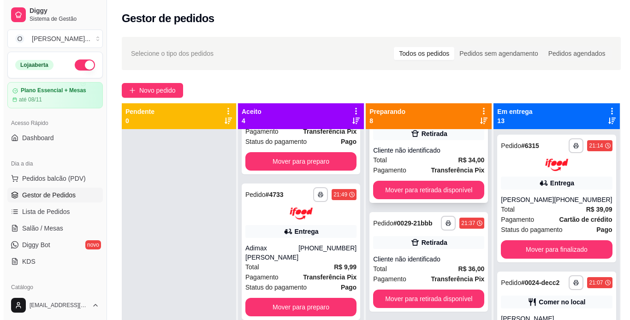
scroll to position [141, 0]
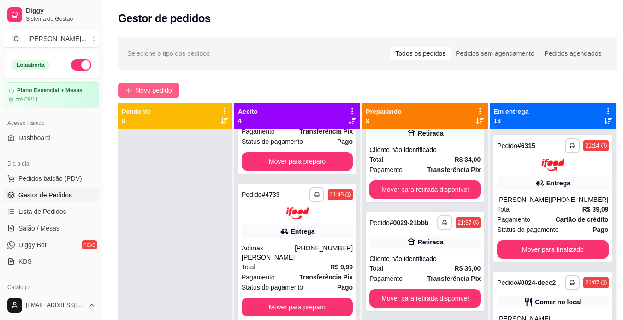
click at [143, 86] on span "Novo pedido" at bounding box center [154, 90] width 36 height 10
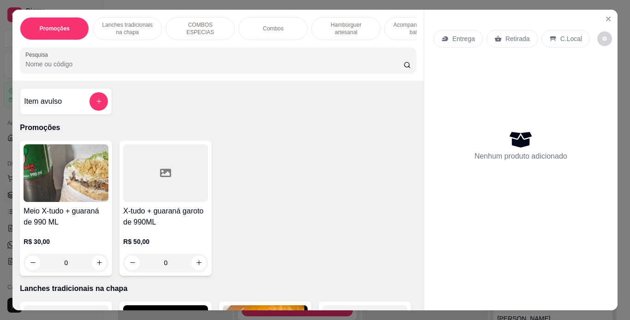
click at [340, 28] on p "Hambúrguer artesanal" at bounding box center [345, 28] width 53 height 15
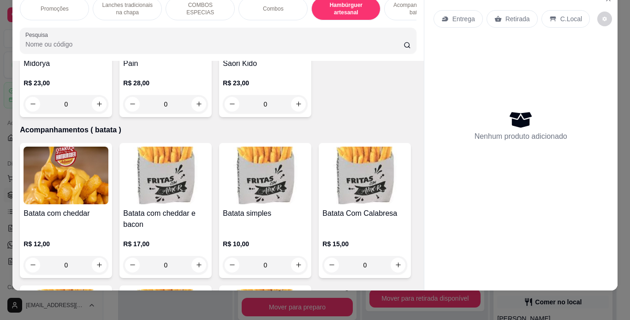
scroll to position [1955, 0]
click at [108, 113] on div "0" at bounding box center [66, 104] width 85 height 18
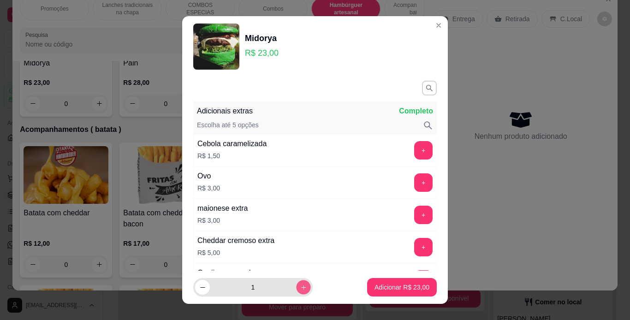
click at [300, 284] on icon "increase-product-quantity" at bounding box center [303, 287] width 7 height 7
type input "2"
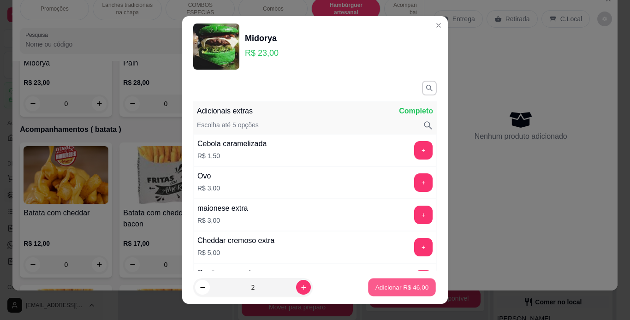
click at [376, 288] on p "Adicionar R$ 46,00" at bounding box center [401, 287] width 53 height 9
type input "2"
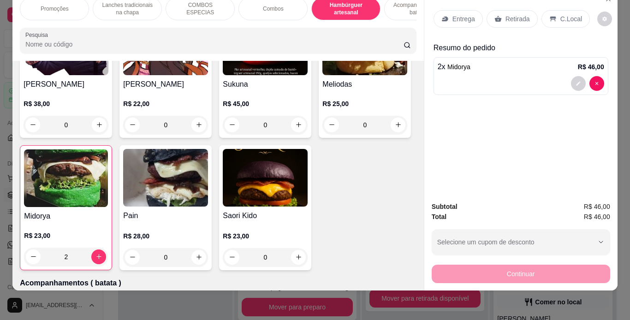
scroll to position [1802, 0]
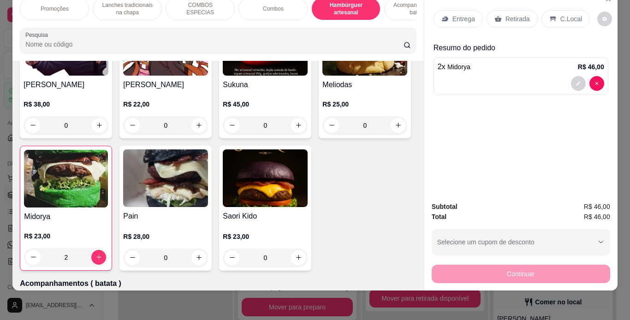
click at [108, 135] on div "0" at bounding box center [66, 125] width 85 height 18
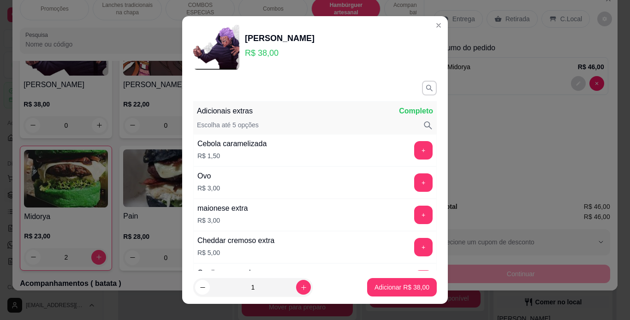
scroll to position [246, 0]
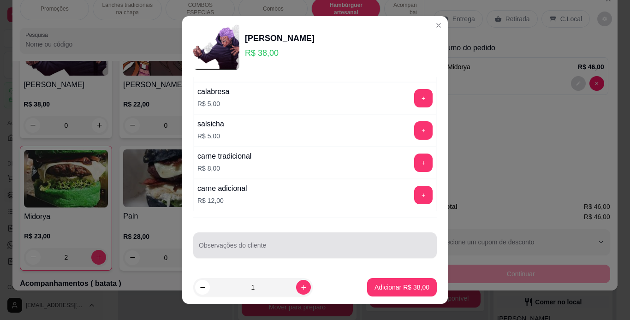
click at [271, 241] on div at bounding box center [315, 245] width 232 height 18
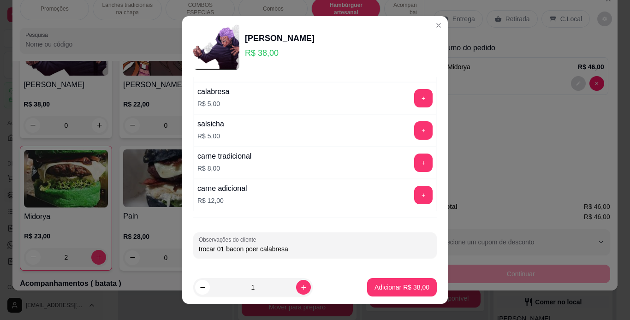
click at [253, 249] on input "trocar 01 bacon poer calabresa" at bounding box center [315, 248] width 232 height 9
type input "trocar 01 bacon por calabresa"
click at [300, 289] on icon "increase-product-quantity" at bounding box center [303, 287] width 7 height 7
type input "2"
click at [386, 282] on button "Adicionar R$ 76,00" at bounding box center [402, 288] width 68 height 18
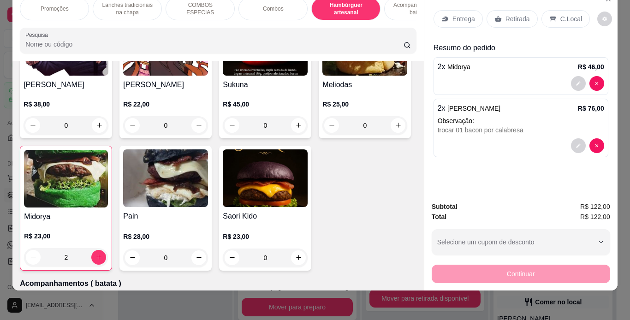
click at [551, 14] on div "C.Local" at bounding box center [565, 19] width 48 height 18
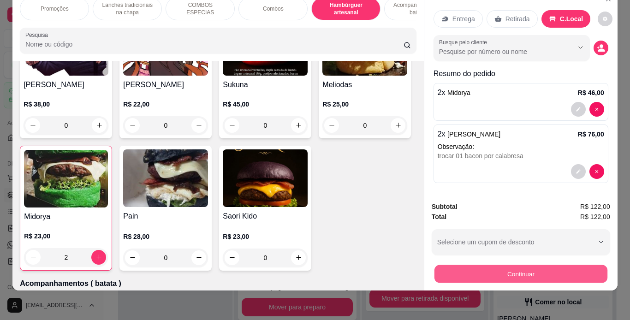
click at [459, 269] on button "Continuar" at bounding box center [520, 274] width 173 height 18
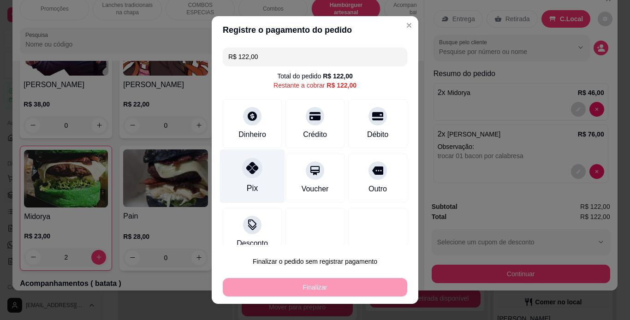
click at [233, 165] on div "Pix" at bounding box center [252, 176] width 65 height 54
type input "R$ 0,00"
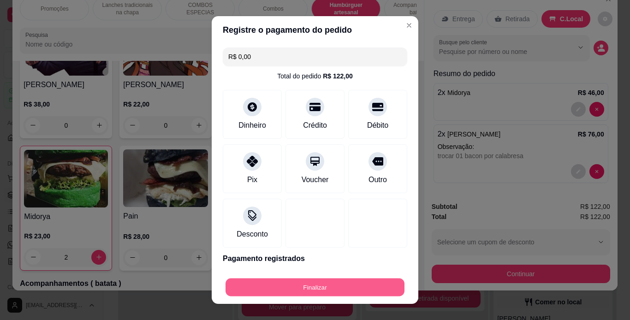
click at [294, 292] on button "Finalizar" at bounding box center [314, 288] width 179 height 18
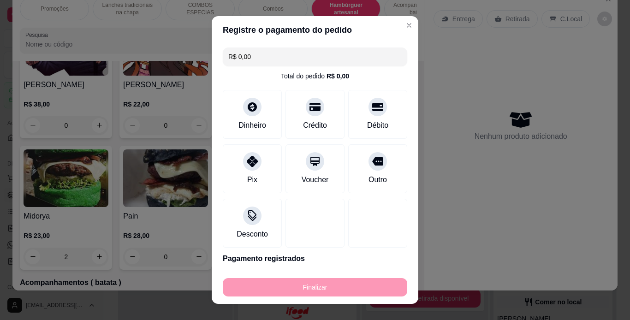
type input "0"
type input "-R$ 122,00"
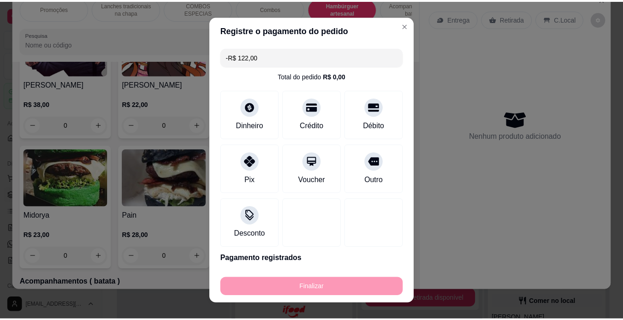
scroll to position [330, 0]
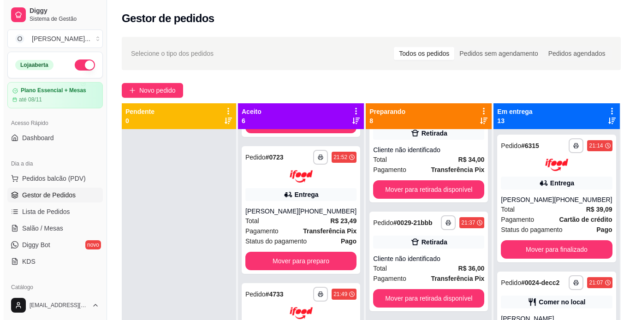
scroll to position [446, 0]
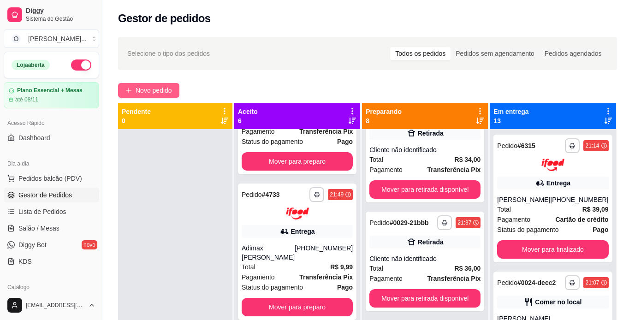
click at [164, 90] on span "Novo pedido" at bounding box center [154, 90] width 36 height 10
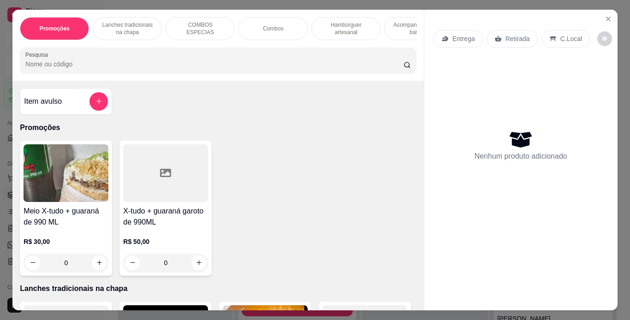
click at [191, 26] on p "COMBOS ESPECIAS" at bounding box center [199, 28] width 53 height 15
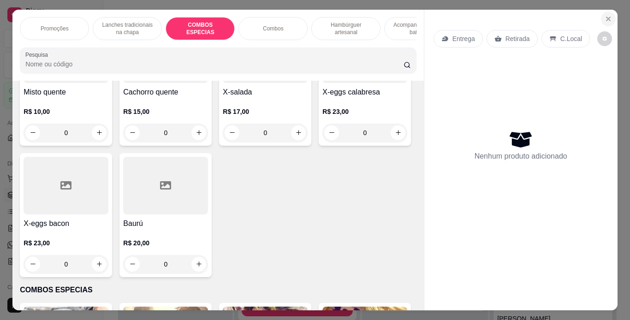
click at [606, 17] on icon "Close" at bounding box center [608, 19] width 4 height 4
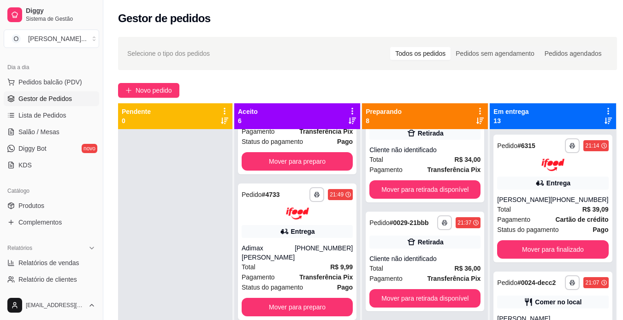
scroll to position [97, 0]
click at [53, 206] on link "Produtos" at bounding box center [51, 204] width 95 height 15
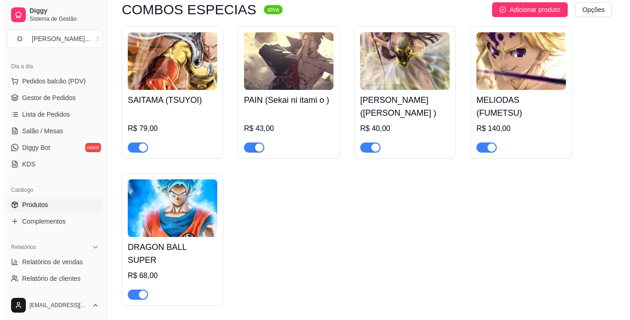
scroll to position [984, 0]
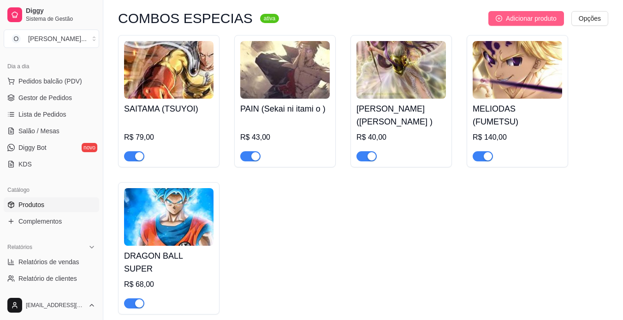
click at [546, 18] on span "Adicionar produto" at bounding box center [531, 18] width 51 height 10
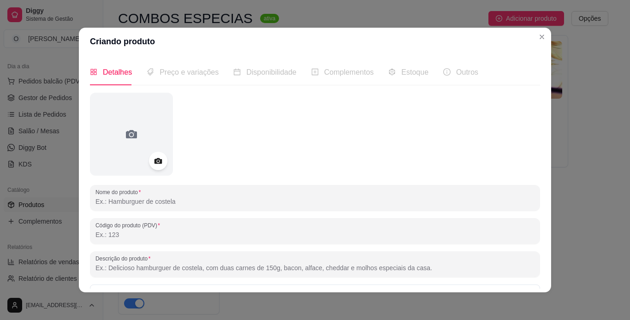
click at [229, 204] on input "Nome do produto" at bounding box center [314, 201] width 439 height 9
click at [95, 203] on input "spay x Family" at bounding box center [314, 201] width 439 height 9
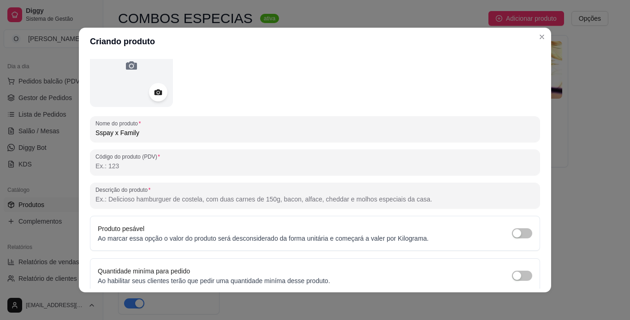
scroll to position [107, 0]
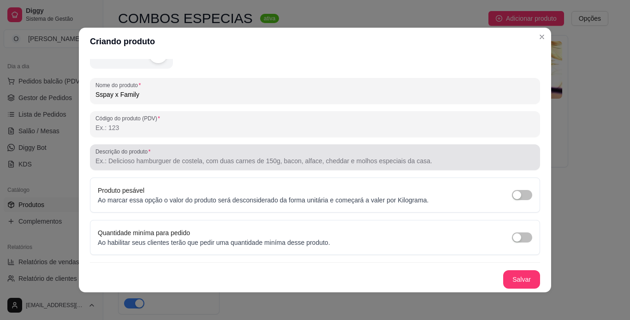
type input "Sspay x Family"
click at [153, 156] on div at bounding box center [314, 157] width 439 height 18
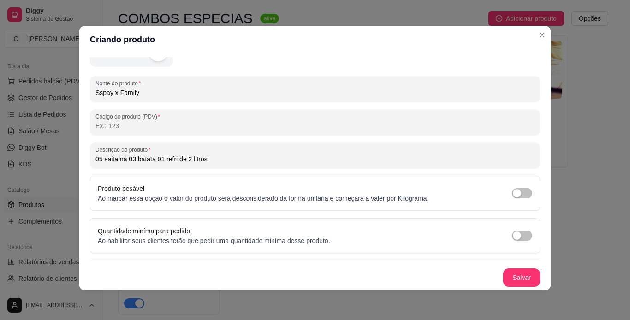
scroll to position [0, 0]
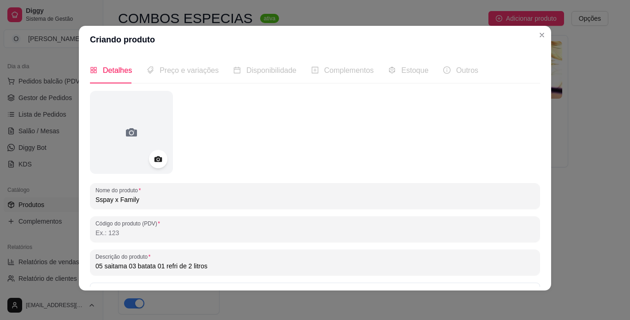
type input "05 saitama 03 batata 01 refri de 2 litros"
click at [213, 68] on div "Detalhes Preço e variações Disponibilidade Complementos Estoque Outros" at bounding box center [284, 70] width 388 height 26
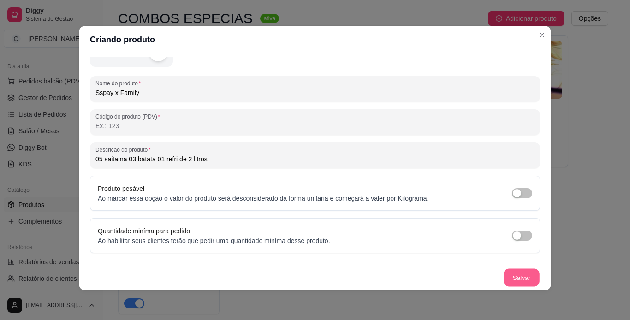
click at [505, 280] on button "Salvar" at bounding box center [522, 278] width 36 height 18
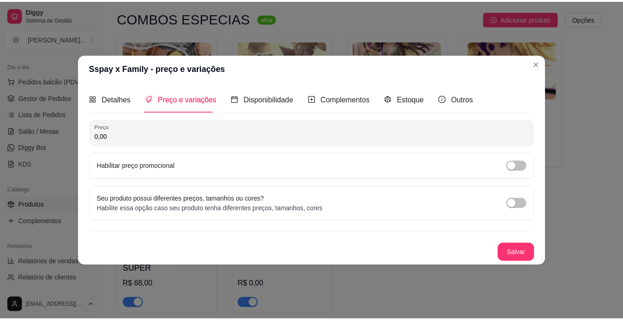
scroll to position [0, 0]
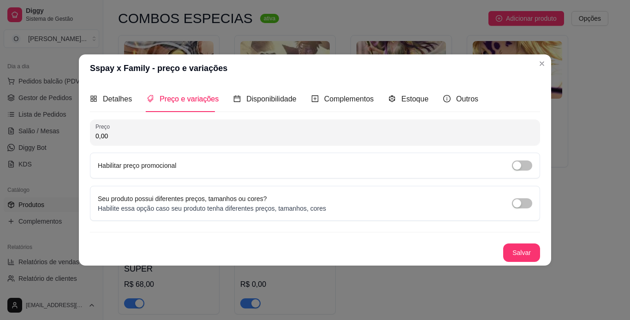
click at [131, 138] on input "0,00" at bounding box center [314, 135] width 439 height 9
type input "130,00"
click at [515, 248] on button "Salvar" at bounding box center [522, 253] width 36 height 18
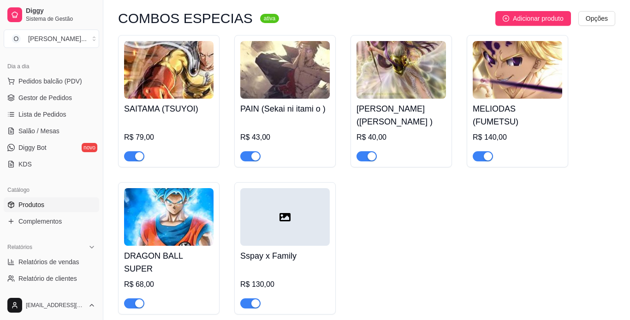
click at [39, 100] on span "Gestor de Pedidos" at bounding box center [44, 97] width 53 height 9
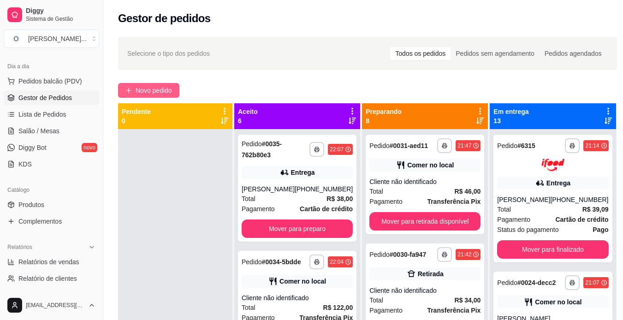
click at [154, 90] on span "Novo pedido" at bounding box center [154, 90] width 36 height 10
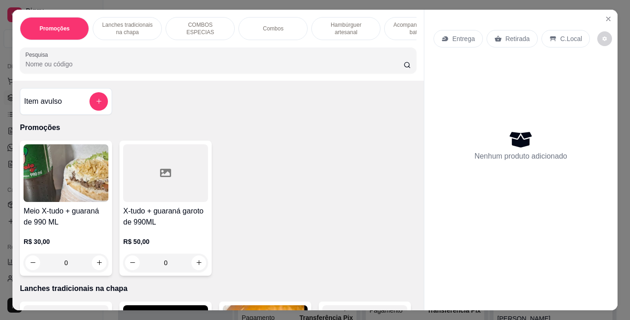
click at [187, 23] on p "COMBOS ESPECIAS" at bounding box center [199, 28] width 53 height 15
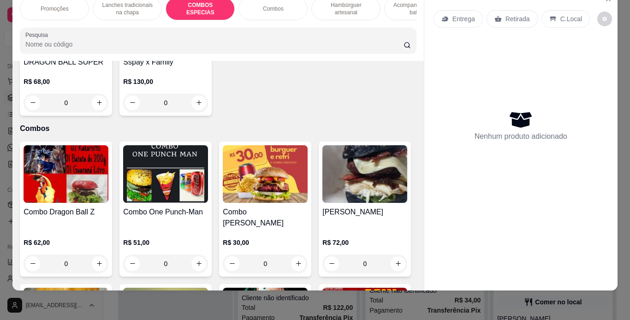
scroll to position [1109, 0]
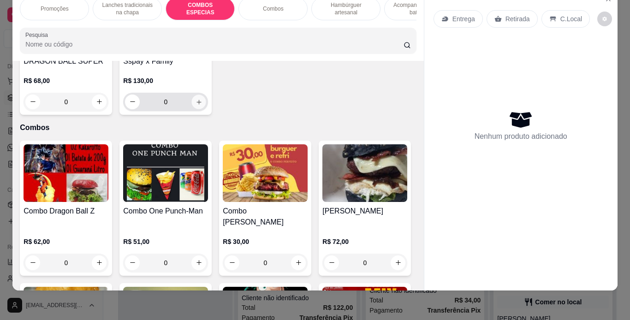
click at [202, 106] on icon "increase-product-quantity" at bounding box center [199, 102] width 7 height 7
type input "1"
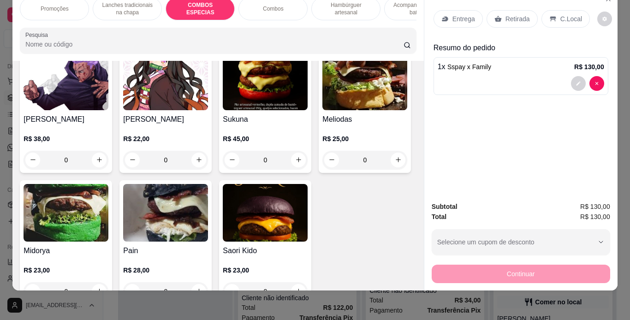
scroll to position [1768, 0]
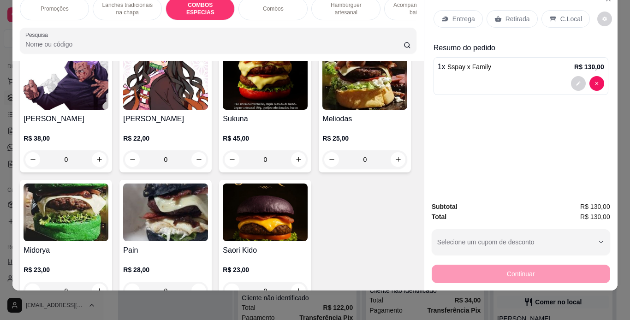
click at [198, 37] on div "0" at bounding box center [165, 28] width 85 height 18
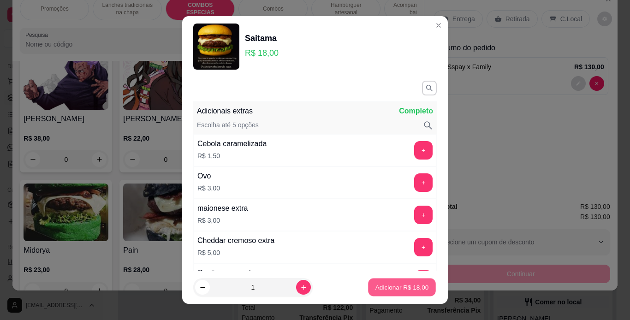
click at [401, 292] on button "Adicionar R$ 18,00" at bounding box center [402, 288] width 68 height 18
type input "1"
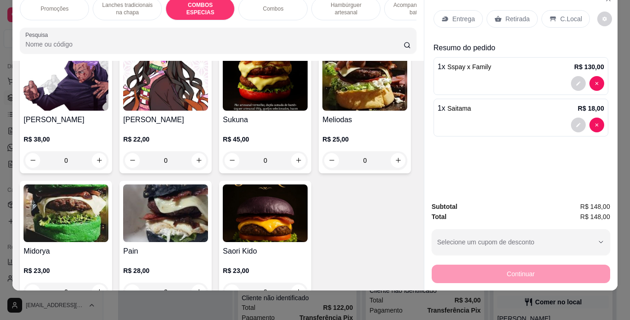
click at [551, 18] on div "C.Local" at bounding box center [565, 19] width 48 height 18
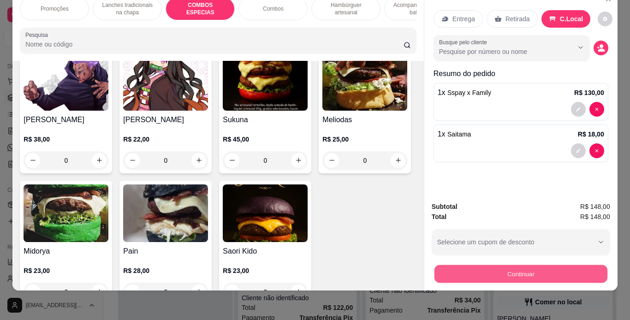
click at [481, 267] on button "Continuar" at bounding box center [520, 274] width 173 height 18
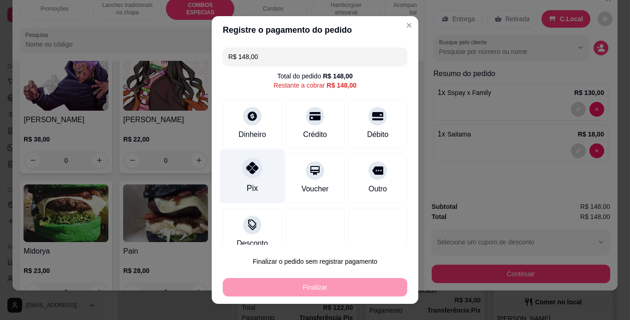
click at [254, 174] on div at bounding box center [252, 168] width 20 height 20
type input "R$ 0,00"
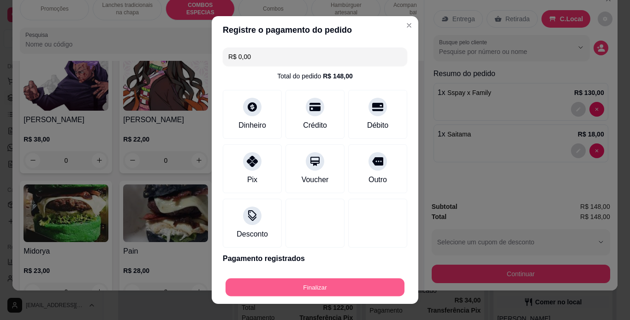
click at [299, 281] on button "Finalizar" at bounding box center [314, 288] width 179 height 18
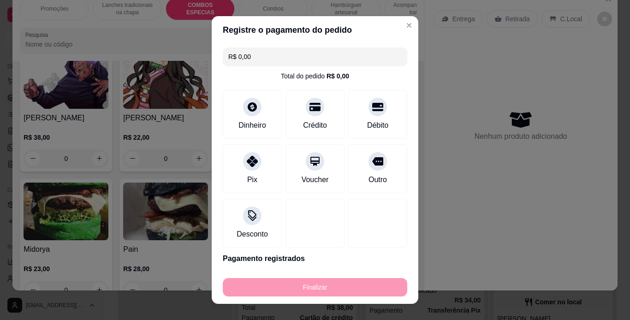
type input "0"
type input "-R$ 148,00"
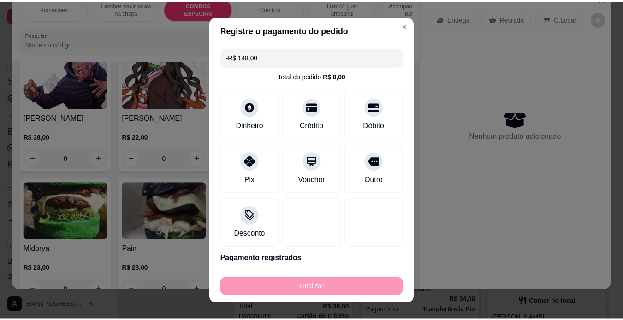
scroll to position [1767, 0]
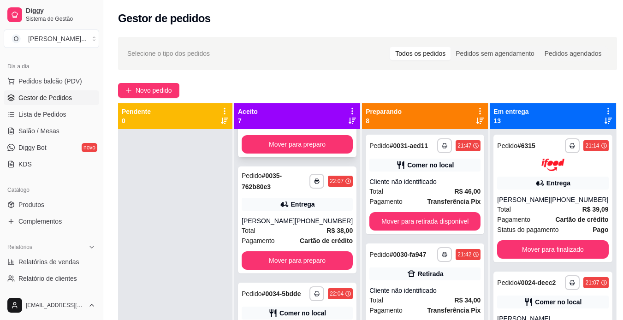
scroll to position [83, 0]
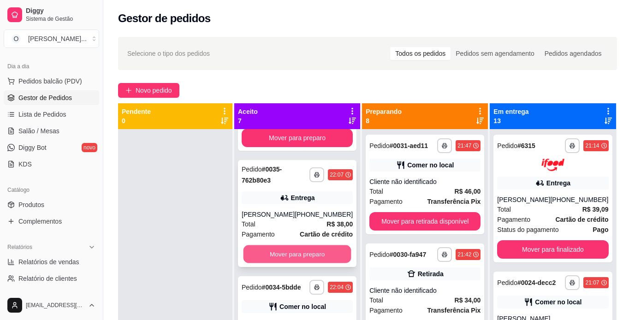
click at [311, 259] on button "Mover para preparo" at bounding box center [297, 254] width 108 height 18
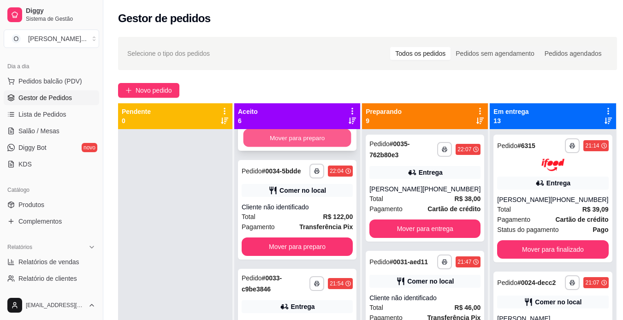
click at [290, 147] on button "Mover para preparo" at bounding box center [297, 138] width 108 height 18
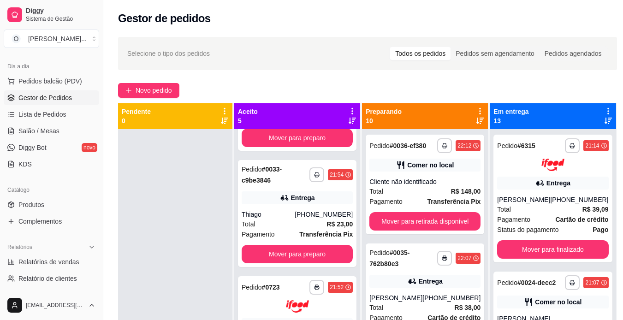
scroll to position [0, 0]
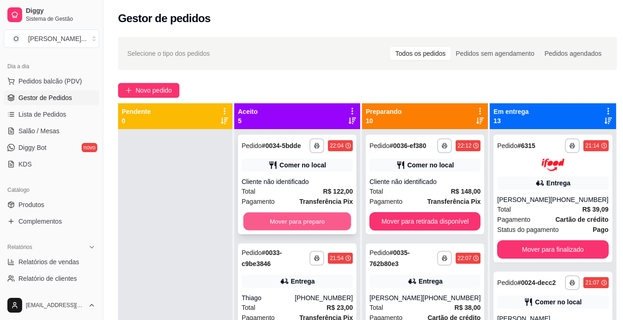
click at [295, 229] on button "Mover para preparo" at bounding box center [297, 222] width 108 height 18
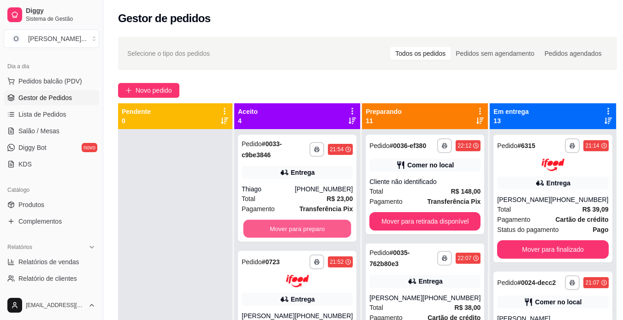
click at [295, 229] on button "Mover para preparo" at bounding box center [297, 229] width 108 height 18
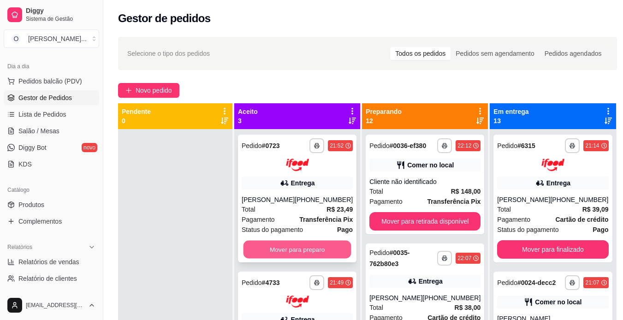
click at [295, 246] on button "Mover para preparo" at bounding box center [297, 249] width 108 height 18
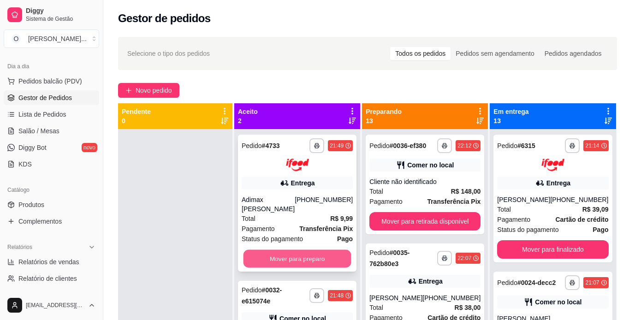
click at [295, 258] on button "Mover para preparo" at bounding box center [297, 258] width 108 height 18
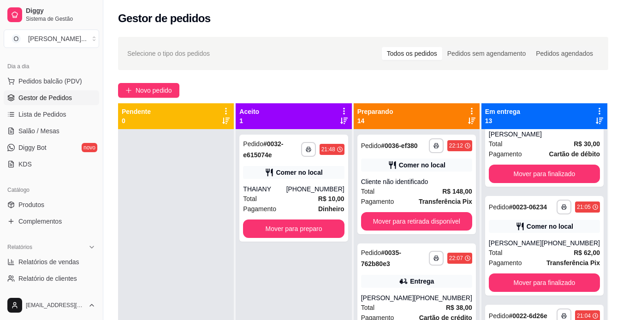
scroll to position [185, 0]
click at [561, 209] on icon "button" at bounding box center [564, 207] width 6 height 6
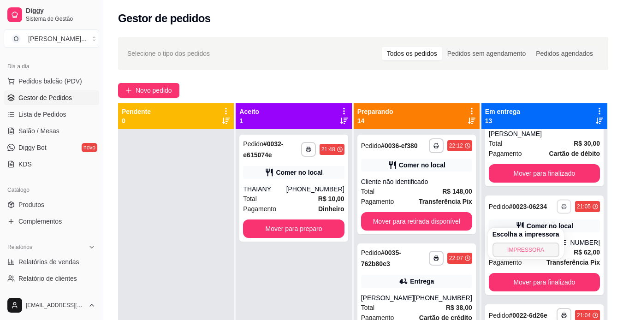
click at [535, 247] on button "IMPRESSORA" at bounding box center [525, 250] width 67 height 15
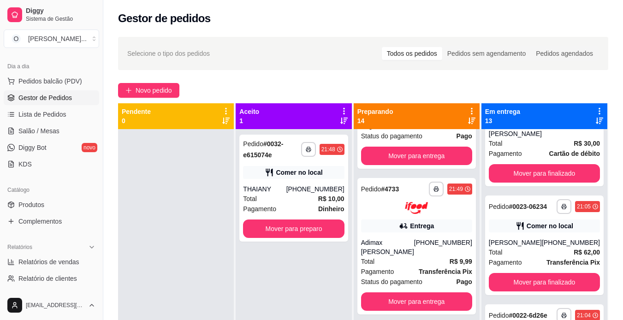
scroll to position [544, 0]
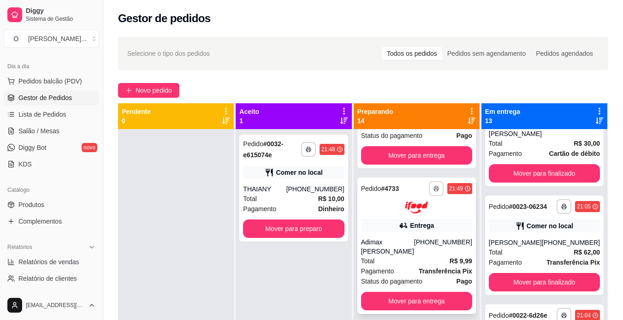
click at [435, 188] on polyline "button" at bounding box center [436, 187] width 3 height 2
click at [425, 224] on button "IMPRESSORA" at bounding box center [406, 228] width 65 height 14
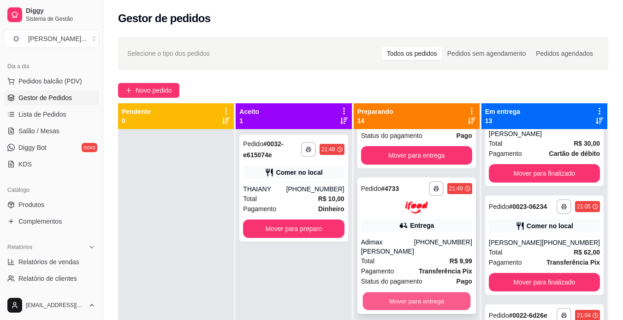
click at [427, 310] on button "Mover para entrega" at bounding box center [416, 301] width 108 height 18
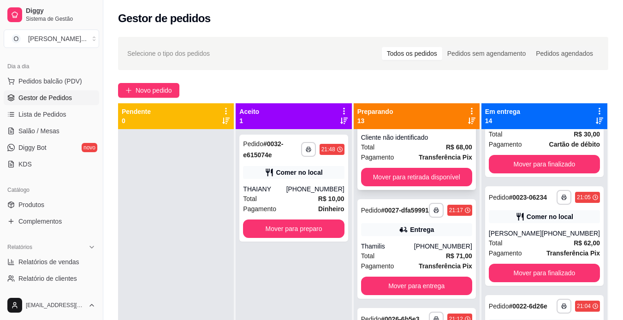
scroll to position [958, 0]
click at [435, 209] on polyline "button" at bounding box center [436, 208] width 3 height 1
click at [421, 260] on button "IMPRESSORA" at bounding box center [406, 261] width 65 height 14
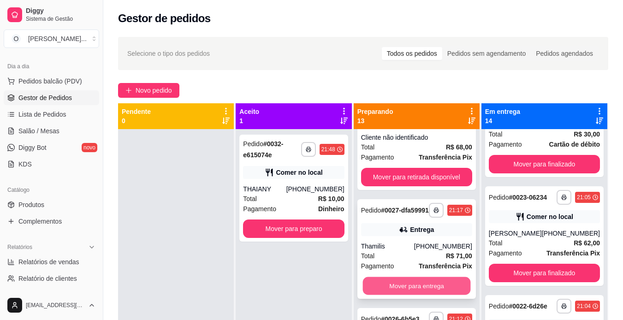
click at [433, 295] on button "Mover para entrega" at bounding box center [416, 286] width 108 height 18
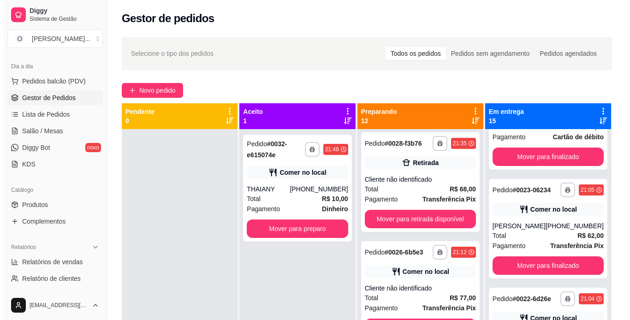
scroll to position [915, 0]
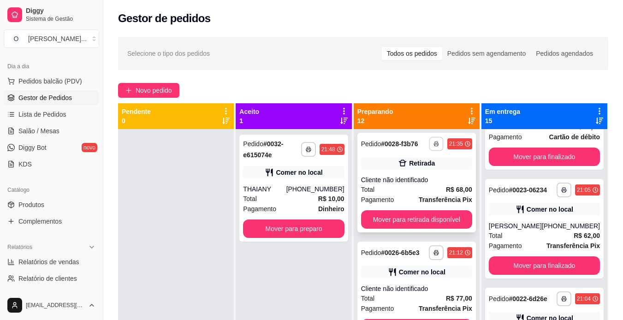
click at [435, 143] on polyline "button" at bounding box center [436, 142] width 3 height 1
click at [425, 190] on button "IMPRESSORA" at bounding box center [406, 191] width 65 height 14
click at [455, 184] on div "Cliente não identificado" at bounding box center [416, 179] width 111 height 9
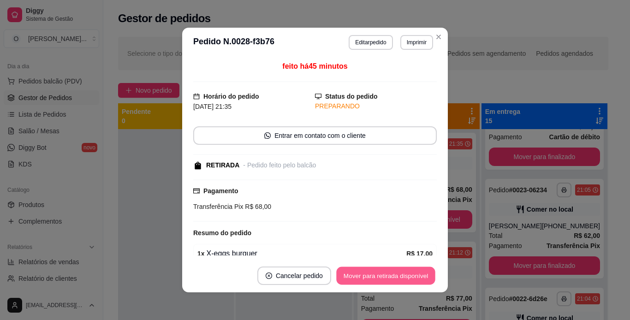
click at [403, 276] on button "Mover para retirada disponível" at bounding box center [385, 276] width 99 height 18
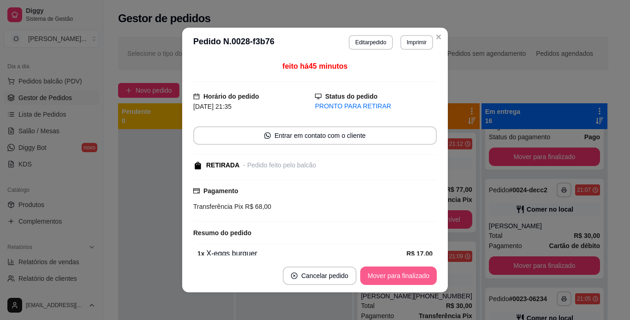
scroll to position [572, 0]
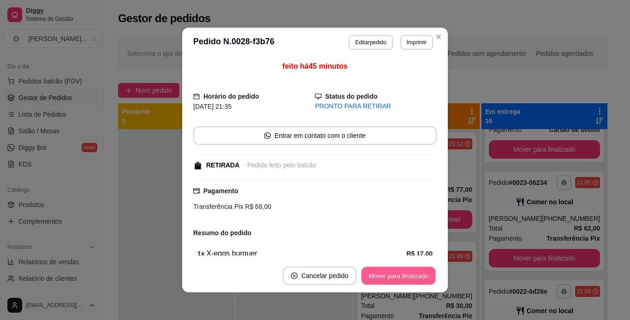
click at [403, 276] on button "Mover para finalizado" at bounding box center [399, 276] width 74 height 18
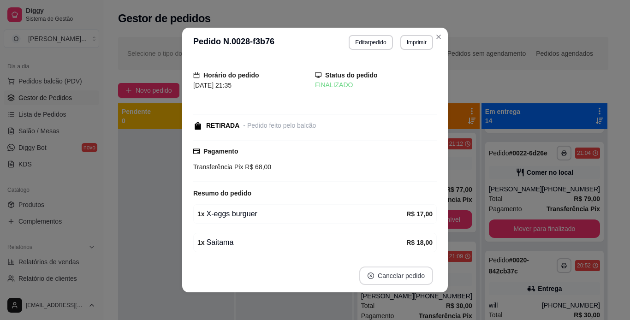
scroll to position [301, 0]
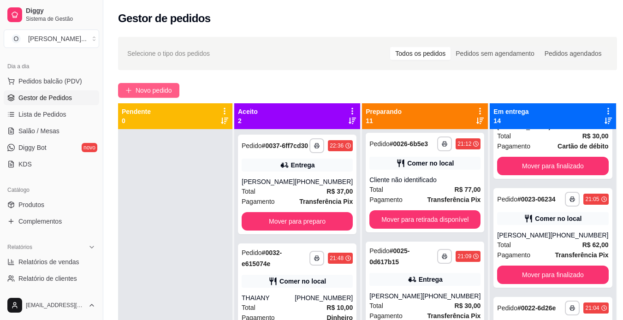
click at [162, 88] on span "Novo pedido" at bounding box center [154, 90] width 36 height 10
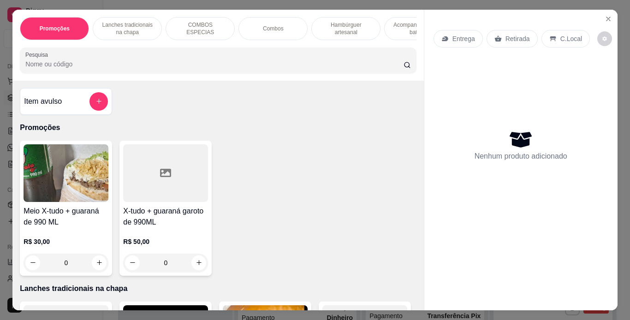
click at [331, 24] on p "Hambúrguer artesanal" at bounding box center [345, 28] width 53 height 15
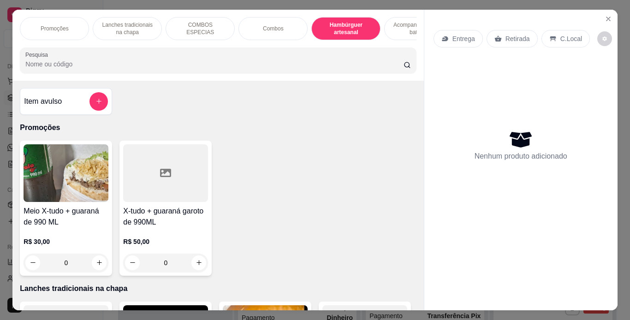
scroll to position [24, 0]
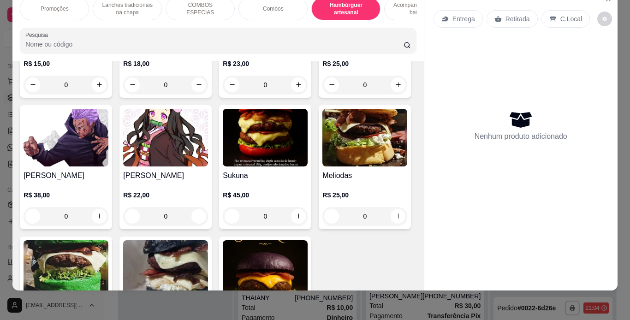
click at [196, 94] on div "0" at bounding box center [165, 85] width 85 height 18
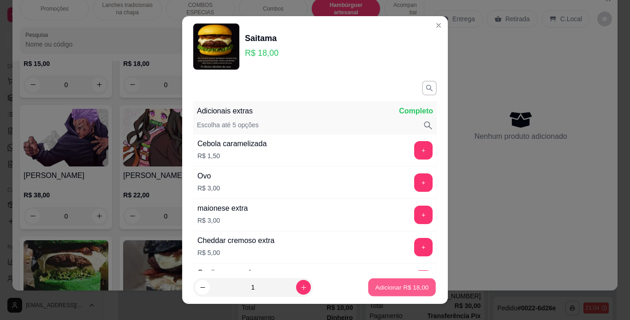
click at [375, 283] on p "Adicionar R$ 18,00" at bounding box center [401, 287] width 53 height 9
type input "1"
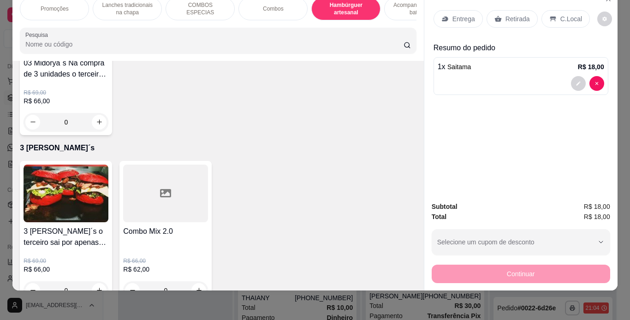
scroll to position [2833, 0]
type input "1"
click at [560, 15] on p "C.Local" at bounding box center [571, 18] width 22 height 9
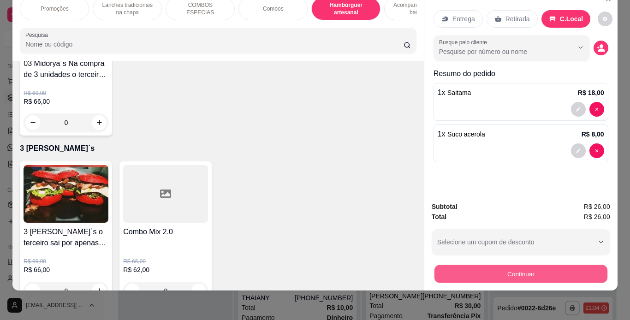
click at [475, 271] on button "Continuar" at bounding box center [520, 274] width 173 height 18
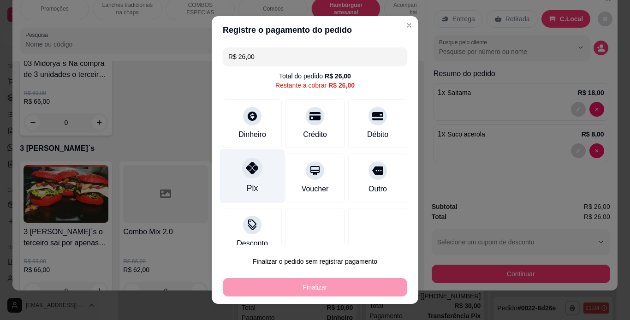
click at [246, 165] on icon at bounding box center [252, 168] width 12 height 12
type input "R$ 0,00"
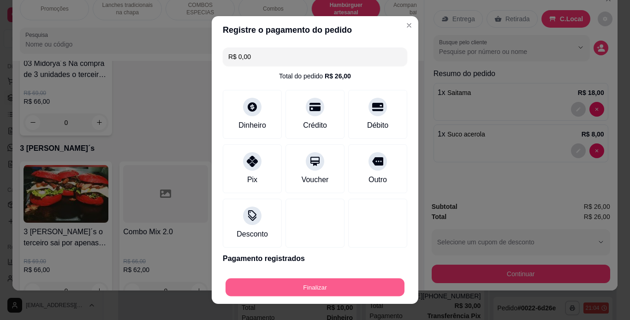
click at [335, 291] on button "Finalizar" at bounding box center [314, 288] width 179 height 18
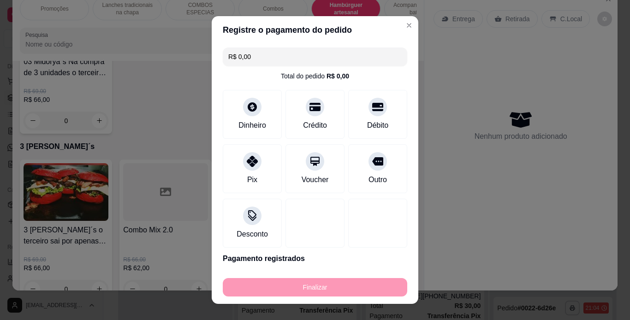
type input "0"
type input "-R$ 26,00"
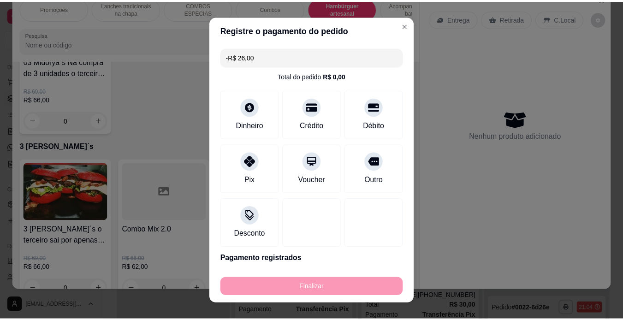
scroll to position [2832, 0]
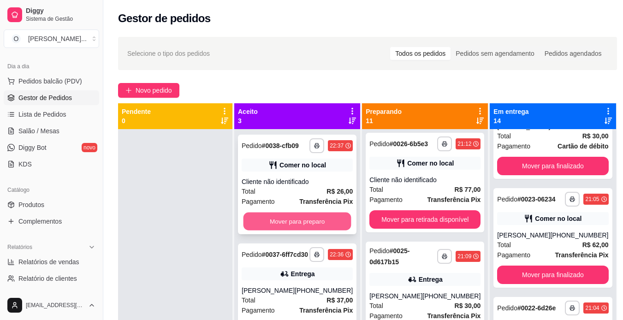
click at [321, 224] on button "Mover para preparo" at bounding box center [297, 222] width 108 height 18
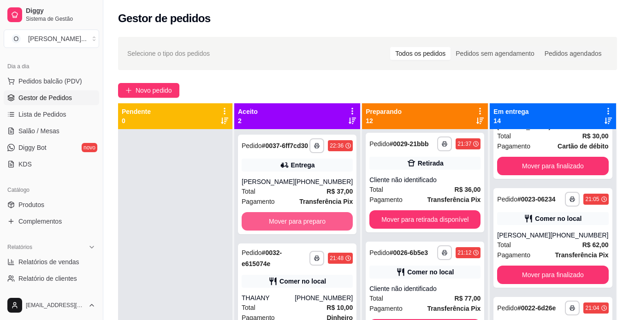
scroll to position [1024, 0]
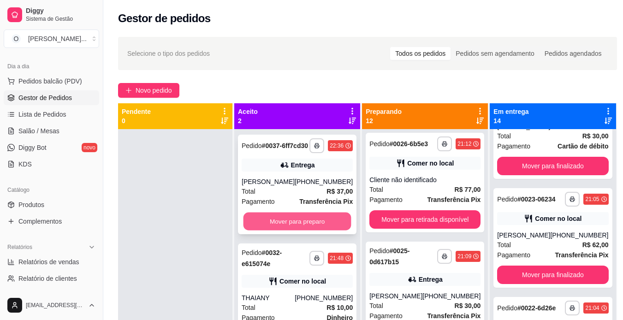
click at [320, 225] on button "Mover para preparo" at bounding box center [297, 222] width 108 height 18
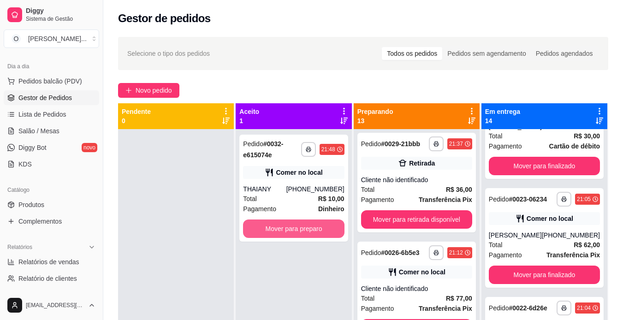
scroll to position [1140, 0]
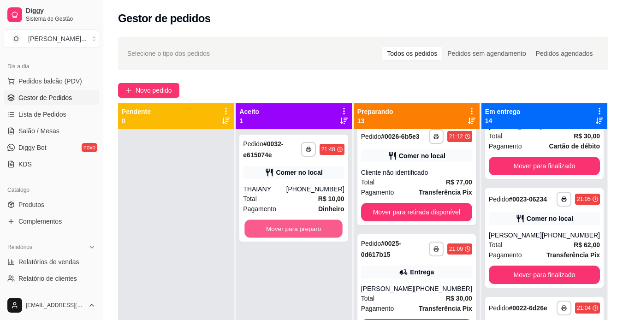
click at [320, 225] on button "Mover para preparo" at bounding box center [294, 229] width 98 height 18
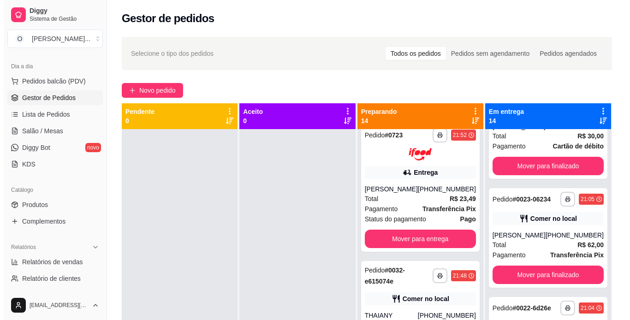
scroll to position [678, 0]
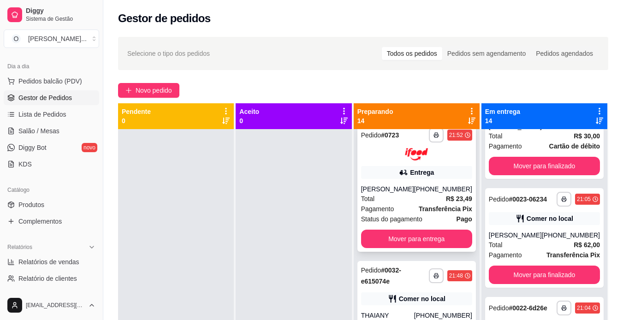
click at [427, 224] on div "Status do pagamento Pago" at bounding box center [416, 219] width 111 height 10
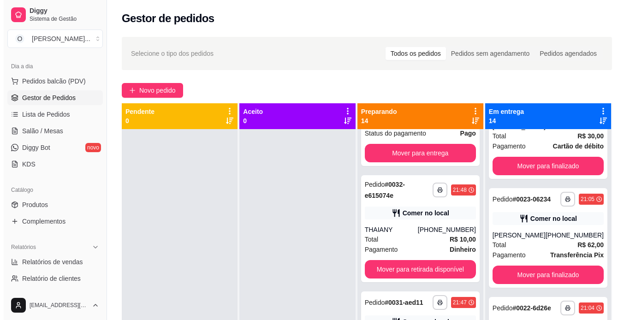
scroll to position [765, 0]
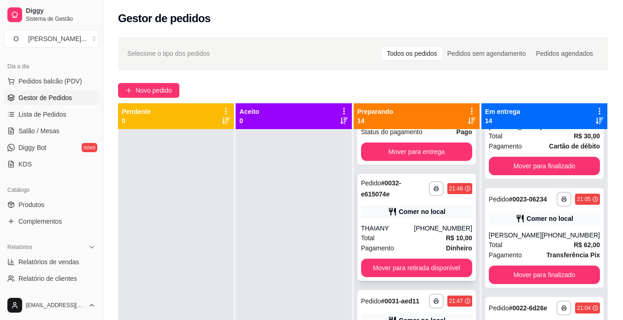
click at [455, 218] on div "Comer no local" at bounding box center [416, 211] width 111 height 13
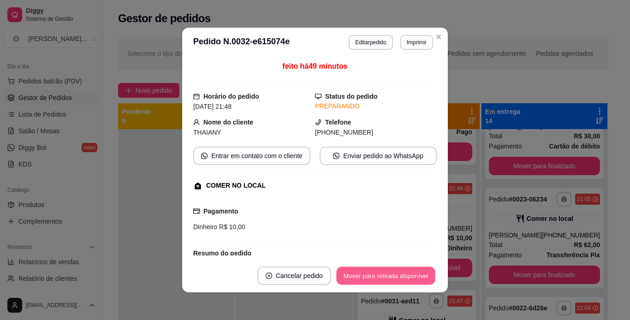
click at [392, 273] on button "Mover para retirada disponível" at bounding box center [385, 276] width 99 height 18
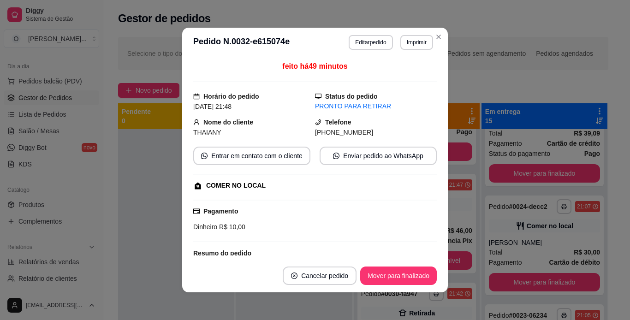
scroll to position [417, 0]
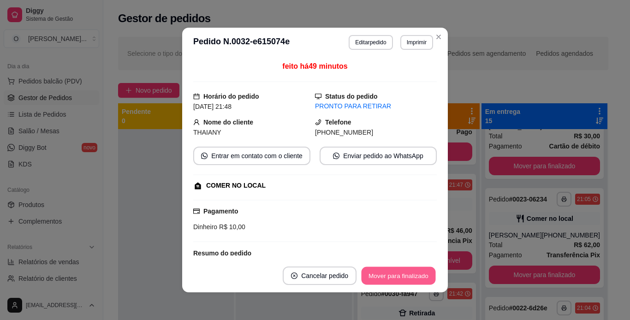
click at [392, 273] on button "Mover para finalizado" at bounding box center [399, 276] width 74 height 18
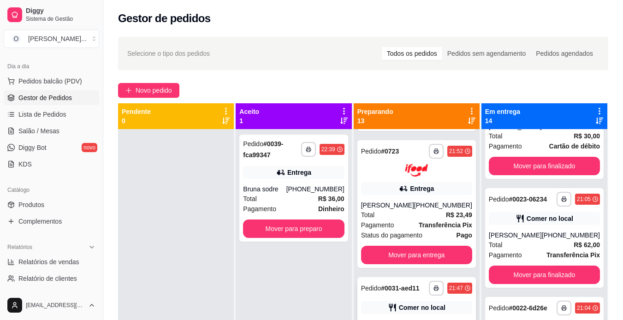
scroll to position [661, 0]
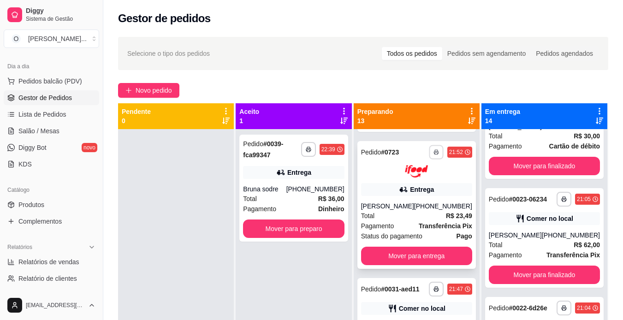
click at [434, 159] on button "button" at bounding box center [436, 152] width 14 height 14
click at [425, 200] on button "IMPRESSORA" at bounding box center [406, 199] width 65 height 14
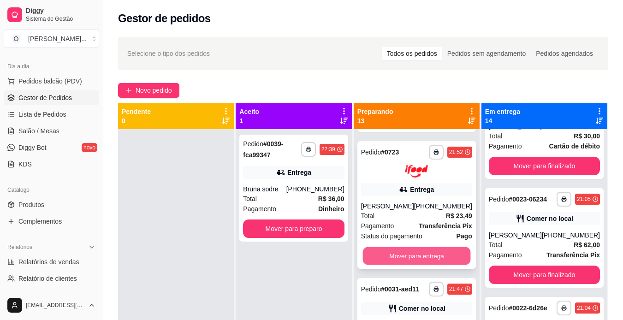
click at [441, 265] on button "Mover para entrega" at bounding box center [416, 256] width 108 height 18
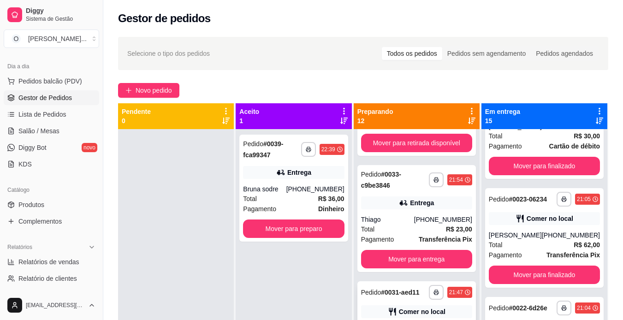
scroll to position [521, 0]
click at [433, 183] on icon "button" at bounding box center [436, 180] width 6 height 6
click at [416, 231] on button "IMPRESSORA" at bounding box center [406, 226] width 65 height 14
click at [423, 268] on button "Mover para entrega" at bounding box center [416, 259] width 108 height 18
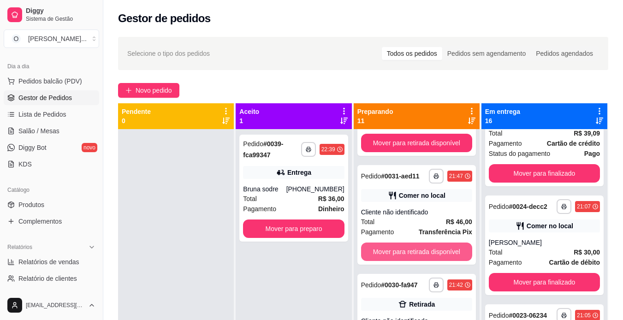
scroll to position [554, 0]
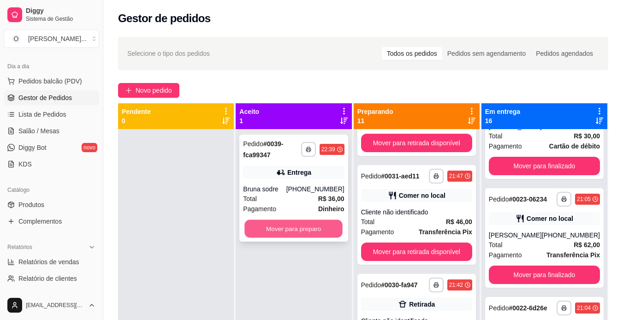
click at [322, 228] on button "Mover para preparo" at bounding box center [294, 229] width 98 height 18
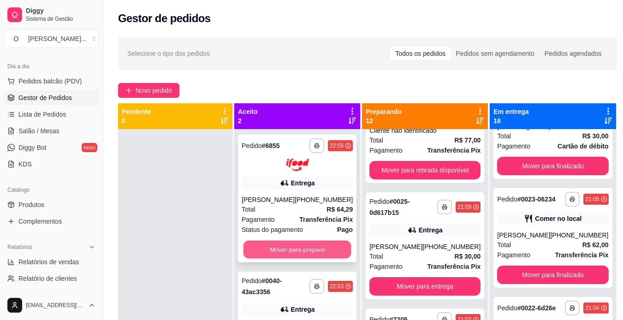
click at [288, 258] on button "Mover para preparo" at bounding box center [297, 249] width 108 height 18
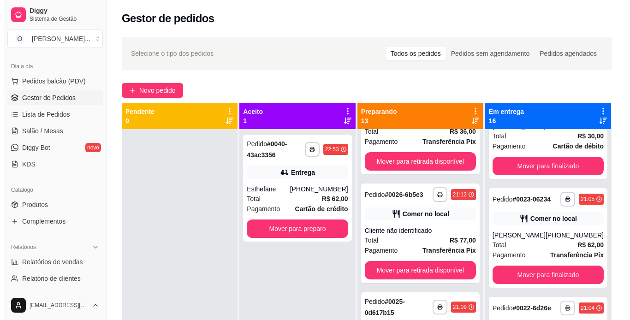
scroll to position [1221, 0]
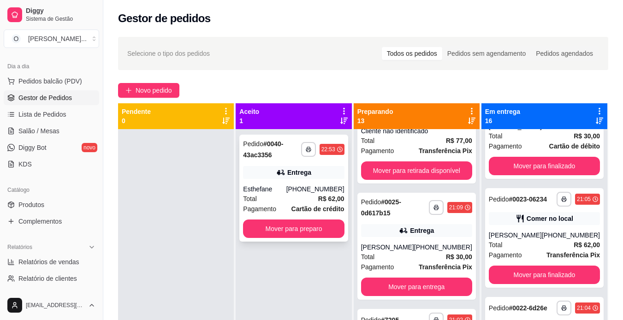
click at [299, 238] on div "**********" at bounding box center [293, 188] width 108 height 107
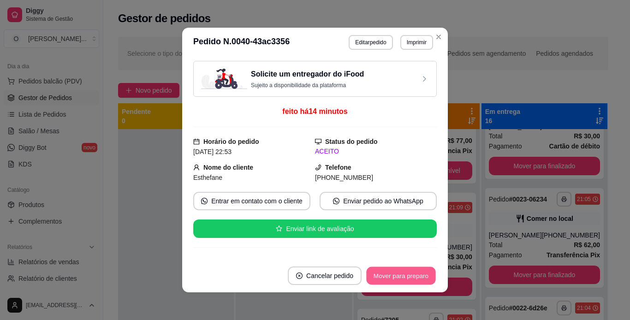
click at [392, 277] on button "Mover para preparo" at bounding box center [400, 276] width 69 height 18
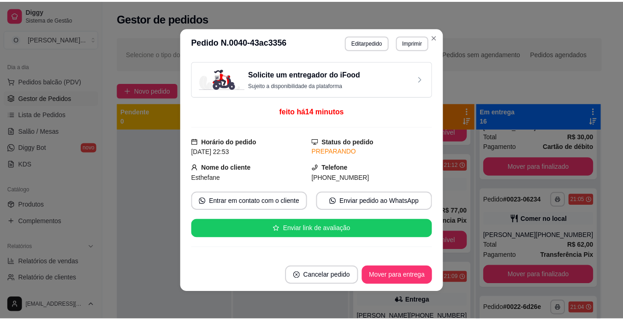
scroll to position [1337, 0]
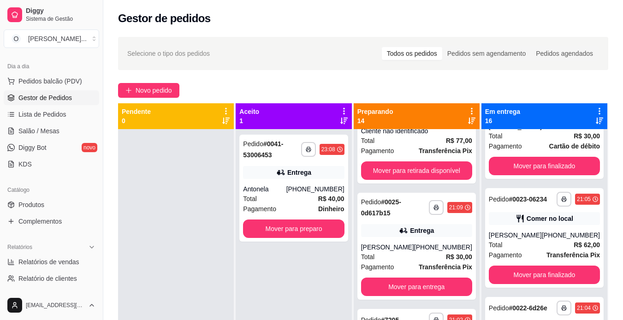
click at [160, 236] on div at bounding box center [176, 289] width 116 height 320
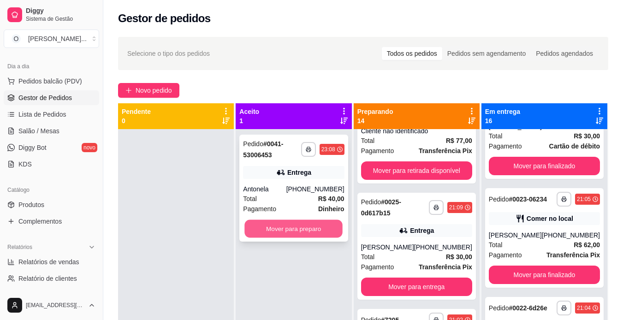
click at [303, 228] on button "Mover para preparo" at bounding box center [294, 229] width 98 height 18
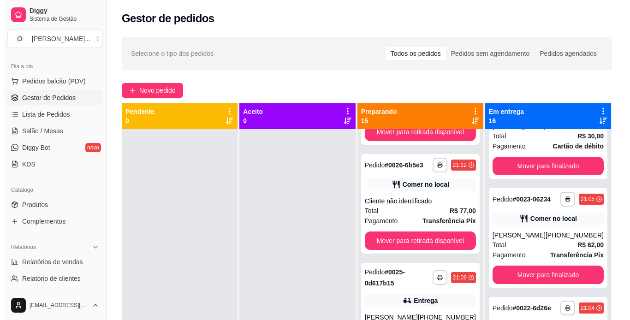
scroll to position [1453, 0]
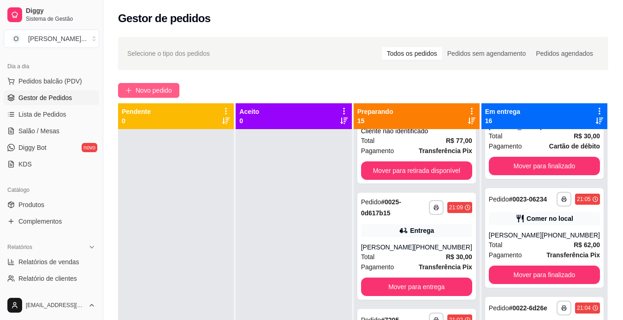
click at [150, 86] on span "Novo pedido" at bounding box center [154, 90] width 36 height 10
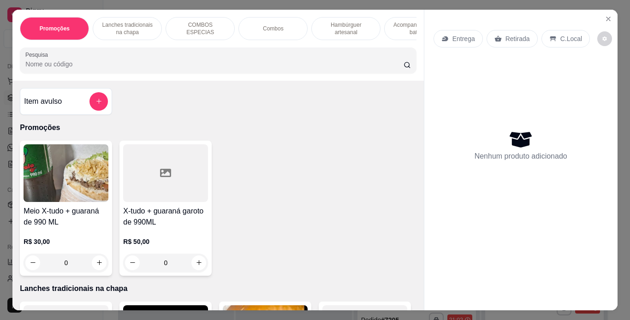
click at [334, 21] on p "Hambúrguer artesanal" at bounding box center [345, 28] width 53 height 15
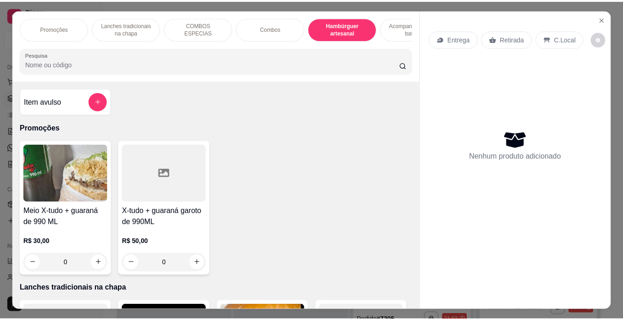
scroll to position [24, 0]
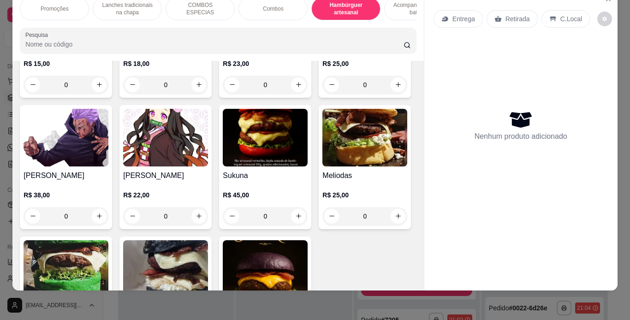
click at [108, 166] on img at bounding box center [66, 138] width 85 height 58
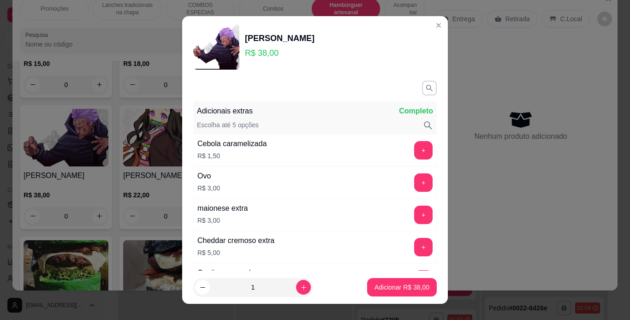
click at [379, 278] on footer "1 Adicionar R$ 38,00" at bounding box center [315, 287] width 266 height 33
click at [380, 282] on button "Adicionar R$ 38,00" at bounding box center [402, 288] width 68 height 18
type input "1"
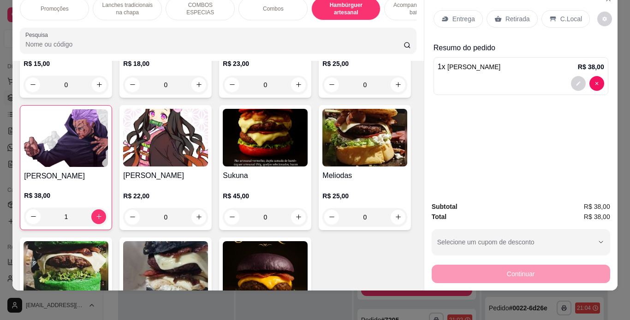
click at [562, 14] on p "C.Local" at bounding box center [571, 18] width 22 height 9
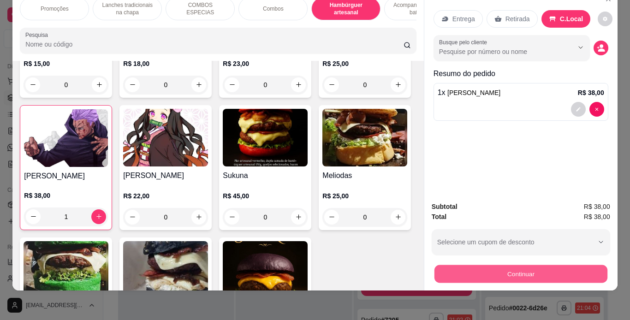
click at [480, 267] on button "Continuar" at bounding box center [520, 274] width 173 height 18
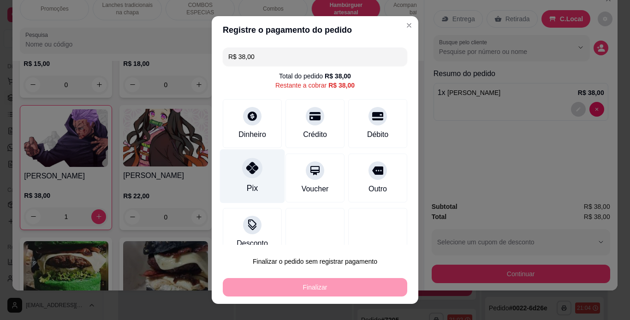
click at [247, 178] on div "Pix" at bounding box center [252, 176] width 65 height 54
type input "R$ 0,00"
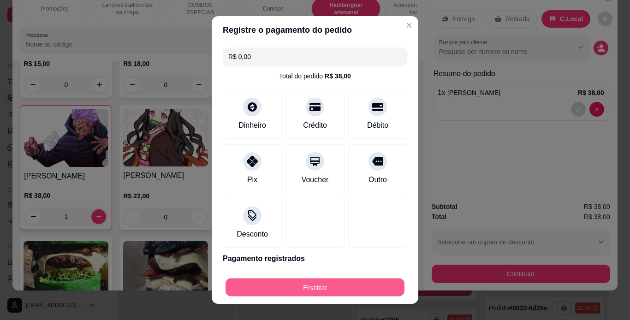
click at [372, 285] on button "Finalizar" at bounding box center [314, 288] width 179 height 18
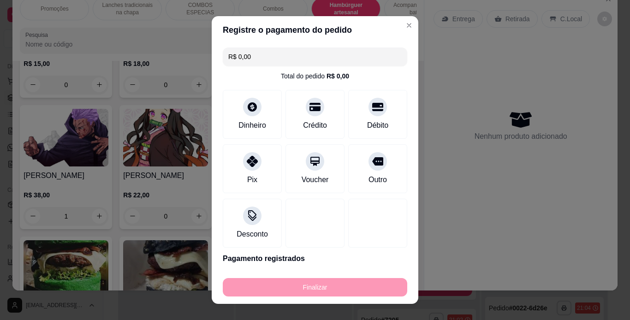
type input "0"
type input "-R$ 38,00"
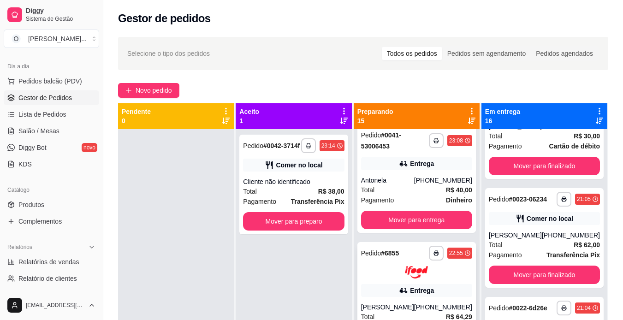
scroll to position [4, 0]
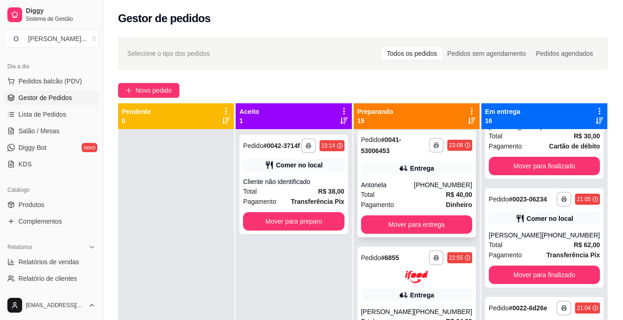
click at [390, 184] on div "Antonela" at bounding box center [387, 184] width 53 height 9
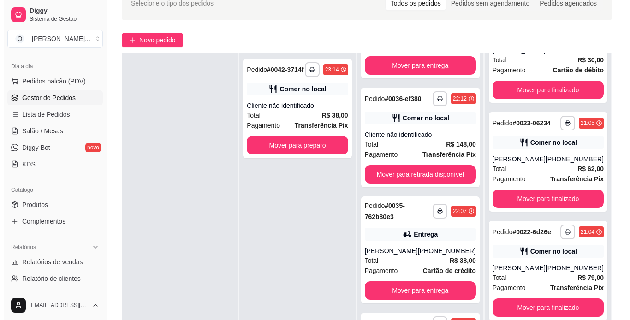
scroll to position [668, 0]
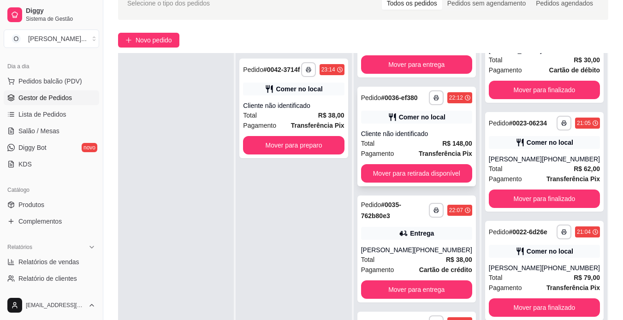
click at [400, 148] on div "Total R$ 148,00" at bounding box center [416, 143] width 111 height 10
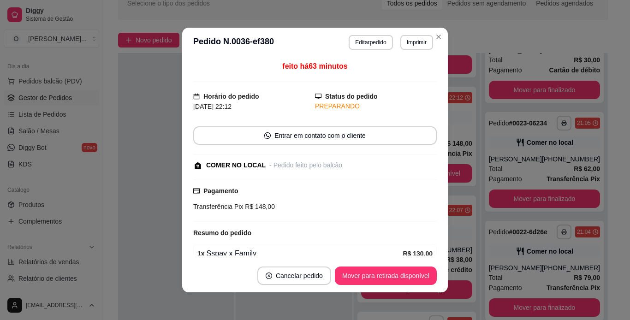
scroll to position [72, 0]
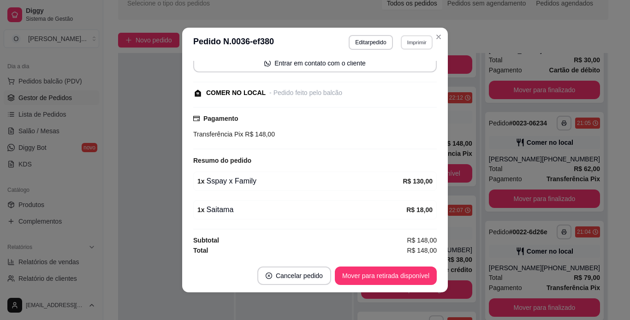
click at [411, 41] on button "Imprimir" at bounding box center [417, 42] width 32 height 14
click at [391, 73] on button "IMPRESSORA" at bounding box center [396, 74] width 65 height 14
click at [422, 43] on button "Imprimir" at bounding box center [417, 42] width 32 height 14
click at [419, 73] on button "IMPRESSORA" at bounding box center [396, 74] width 65 height 14
click at [401, 283] on button "Mover para retirada disponível" at bounding box center [385, 276] width 99 height 18
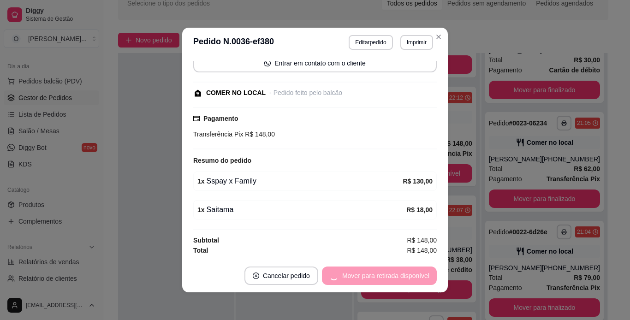
click at [401, 283] on div "Mover para retirada disponível" at bounding box center [379, 276] width 115 height 18
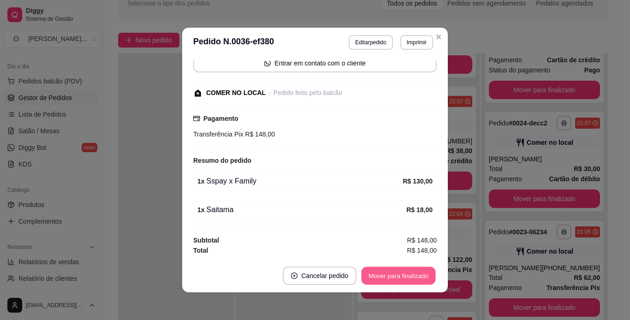
scroll to position [670, 0]
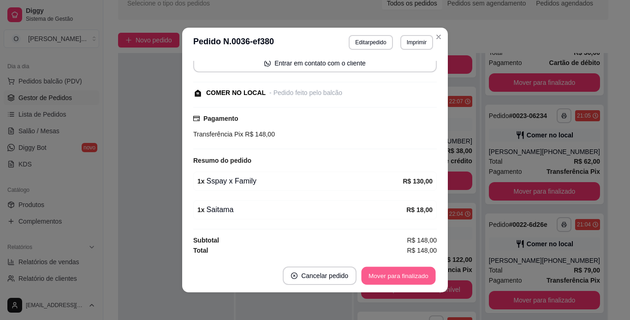
click at [403, 278] on button "Mover para finalizado" at bounding box center [399, 276] width 74 height 18
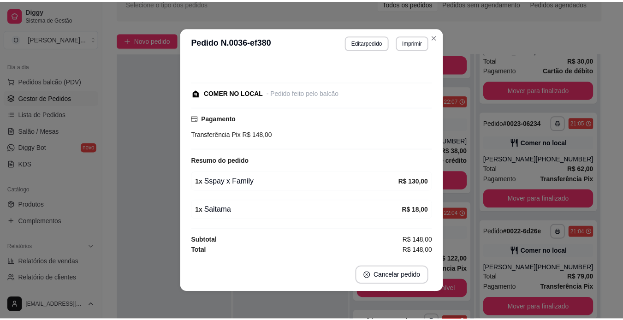
scroll to position [33, 0]
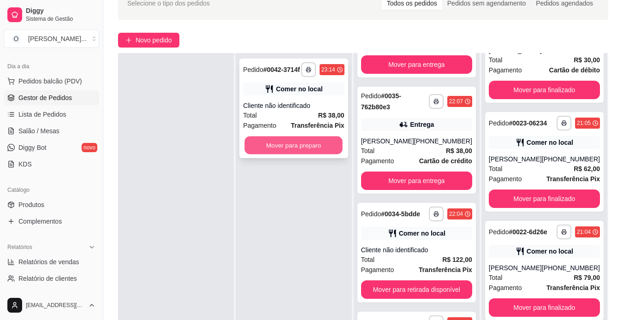
click at [296, 147] on button "Mover para preparo" at bounding box center [294, 145] width 98 height 18
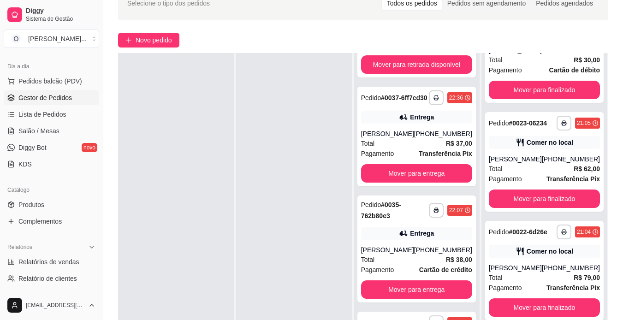
scroll to position [777, 0]
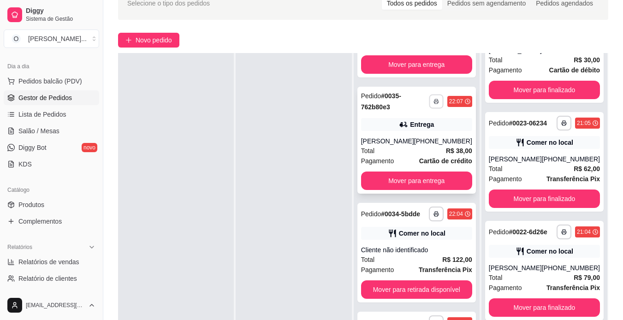
click at [433, 104] on icon "button" at bounding box center [436, 102] width 6 height 6
click at [419, 157] on button "IMPRESSORA" at bounding box center [406, 157] width 65 height 14
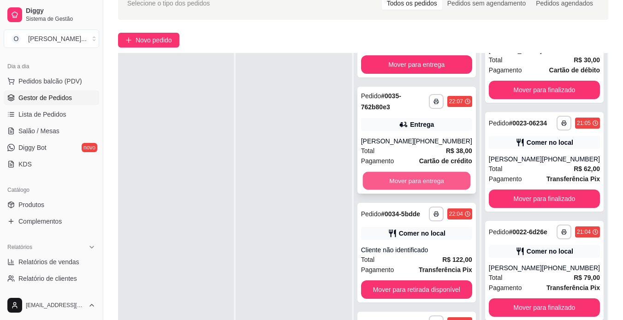
click at [427, 190] on button "Mover para entrega" at bounding box center [416, 181] width 108 height 18
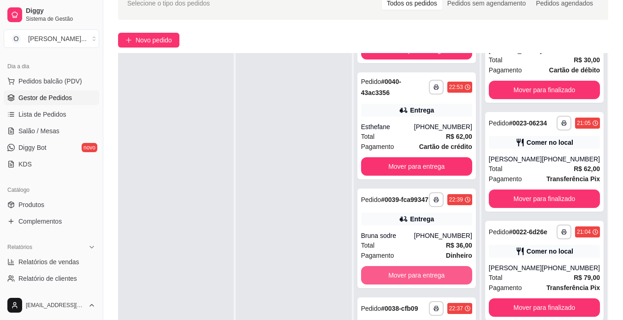
scroll to position [344, 0]
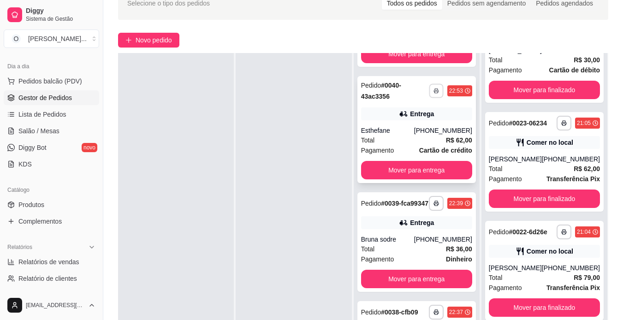
click at [433, 96] on button "button" at bounding box center [436, 90] width 14 height 14
click at [415, 129] on button "IMPRESSORA" at bounding box center [406, 132] width 65 height 14
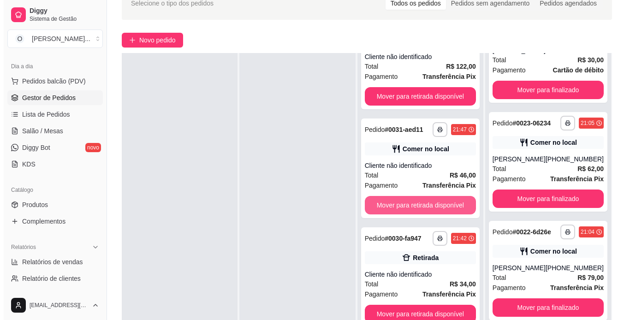
scroll to position [854, 0]
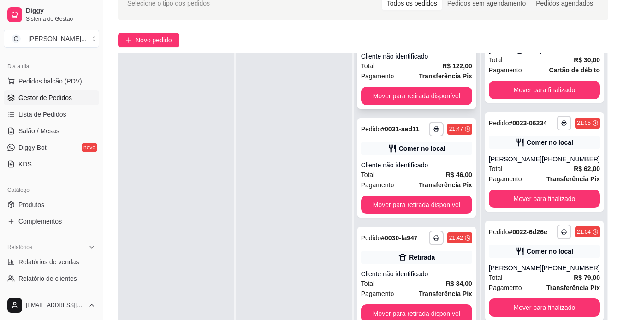
click at [451, 70] on strong "R$ 122,00" at bounding box center [457, 65] width 30 height 7
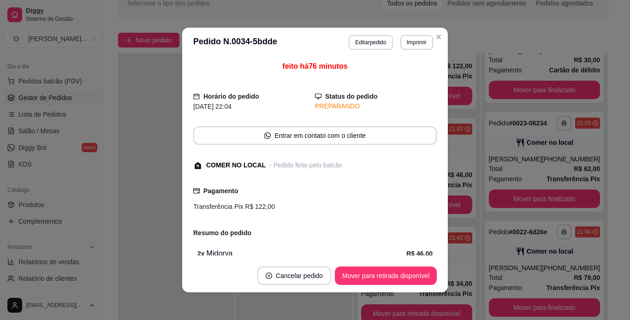
scroll to position [96, 0]
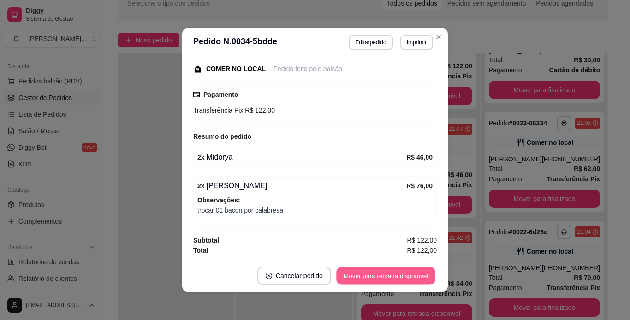
click at [374, 272] on button "Mover para retirada disponível" at bounding box center [385, 276] width 99 height 18
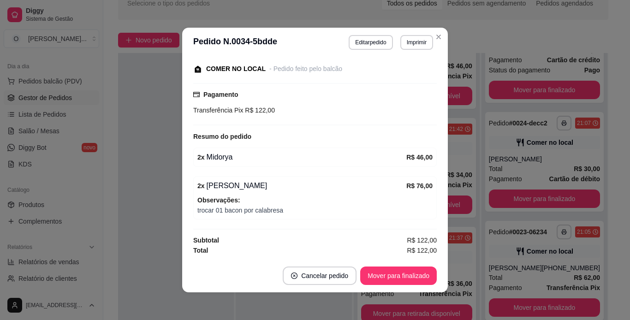
scroll to position [786, 0]
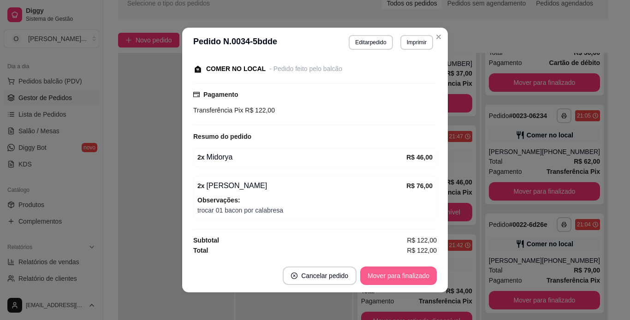
click at [374, 272] on button "Mover para finalizado" at bounding box center [398, 276] width 77 height 18
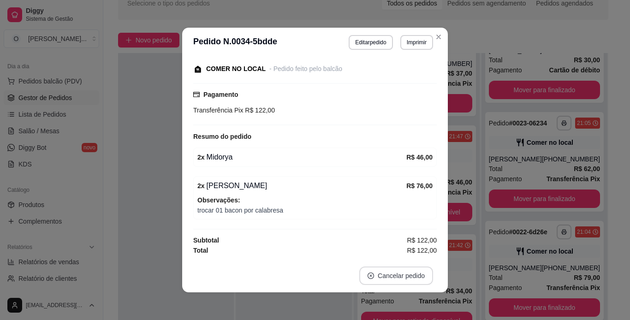
scroll to position [57, 0]
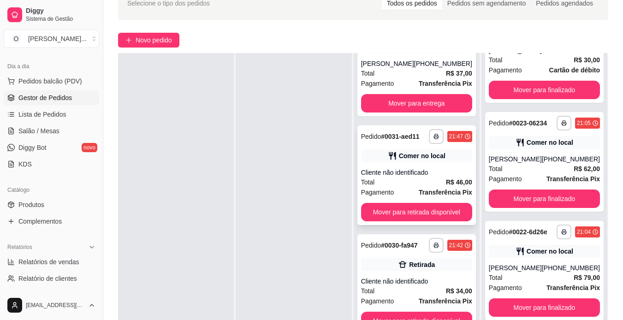
click at [433, 187] on div "Total R$ 46,00" at bounding box center [416, 182] width 111 height 10
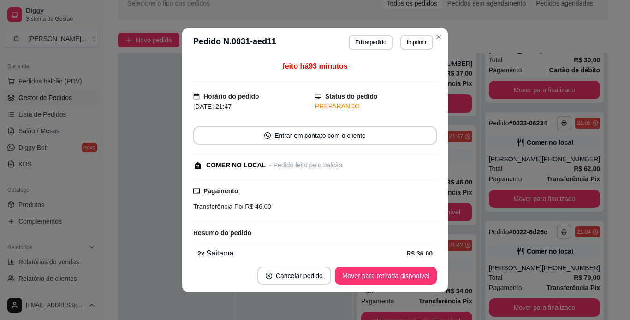
scroll to position [72, 0]
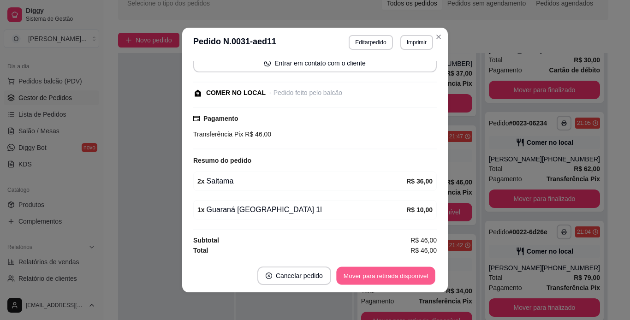
click at [390, 276] on button "Mover para retirada disponível" at bounding box center [385, 276] width 99 height 18
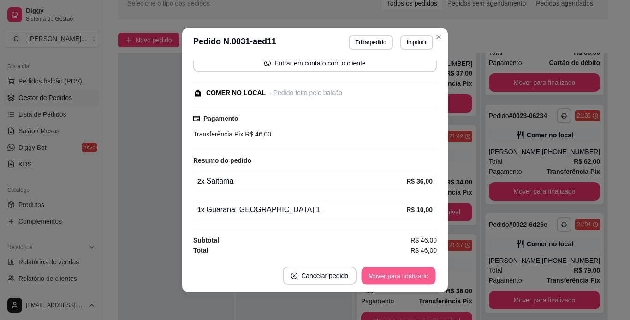
click at [390, 276] on button "Mover para finalizado" at bounding box center [399, 276] width 74 height 18
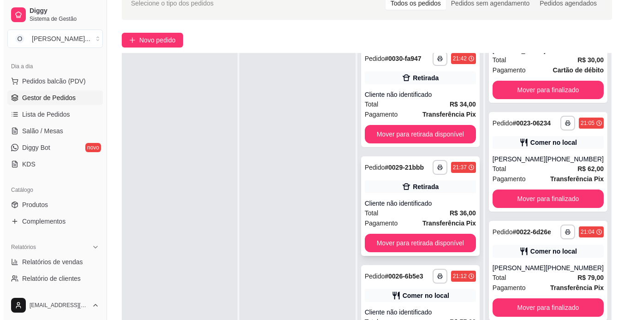
scroll to position [824, 0]
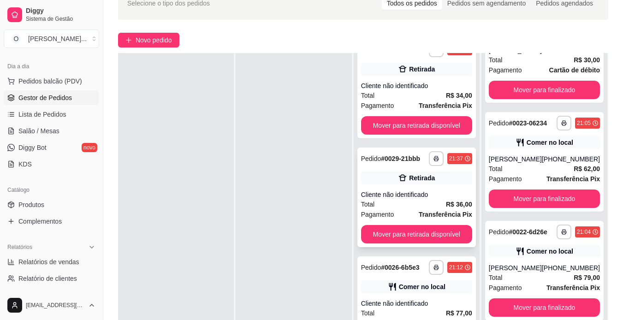
click at [430, 197] on div "**********" at bounding box center [416, 198] width 119 height 100
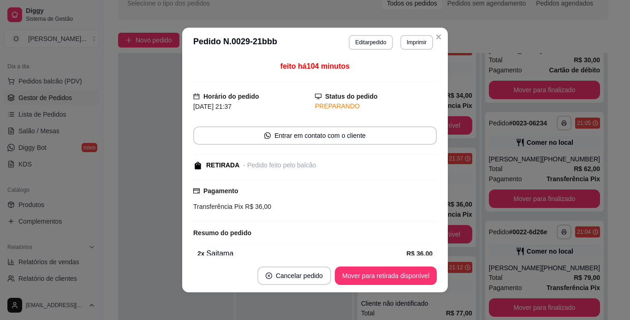
scroll to position [68, 0]
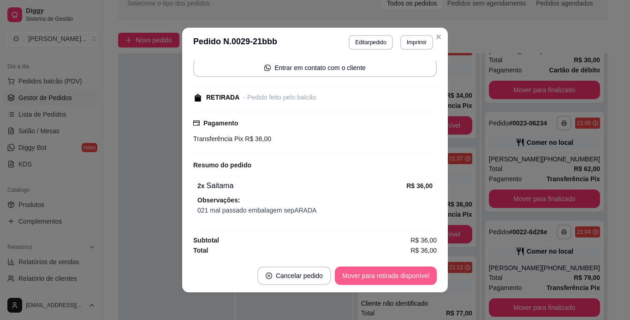
click at [383, 279] on button "Mover para retirada disponível" at bounding box center [386, 276] width 102 height 18
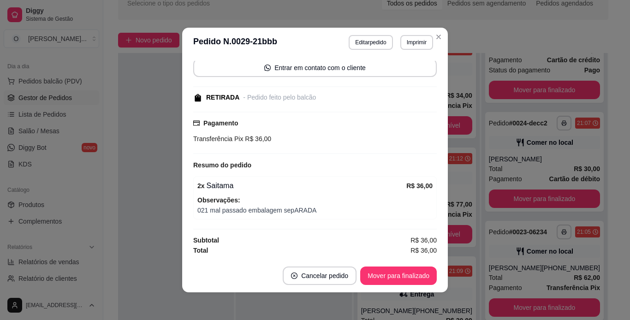
scroll to position [786, 0]
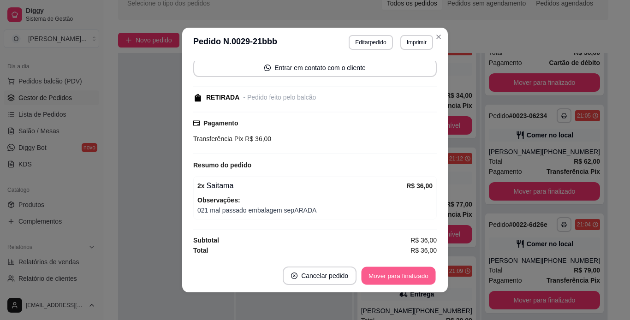
click at [383, 279] on button "Mover para finalizado" at bounding box center [399, 276] width 74 height 18
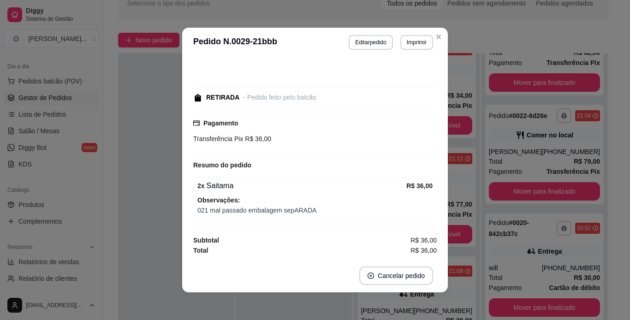
scroll to position [28, 0]
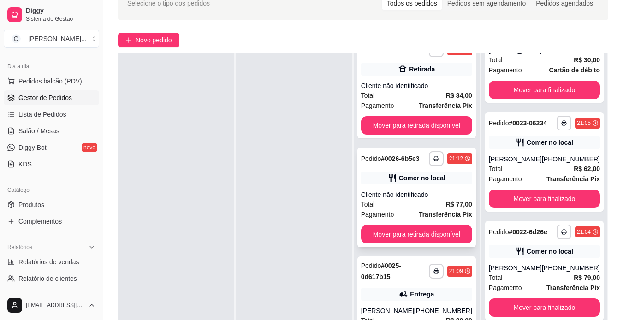
click at [407, 219] on div "**********" at bounding box center [416, 198] width 119 height 100
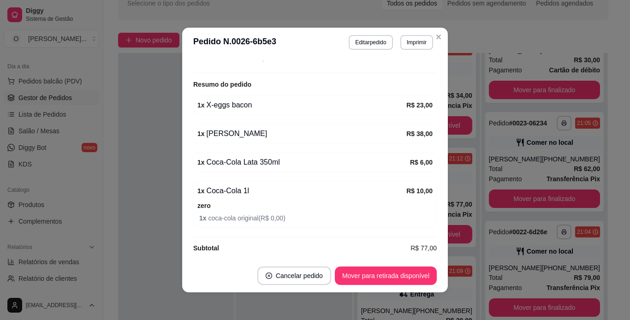
scroll to position [156, 0]
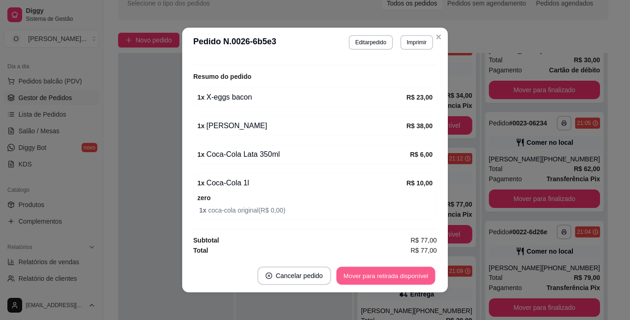
click at [373, 275] on button "Mover para retirada disponível" at bounding box center [385, 276] width 99 height 18
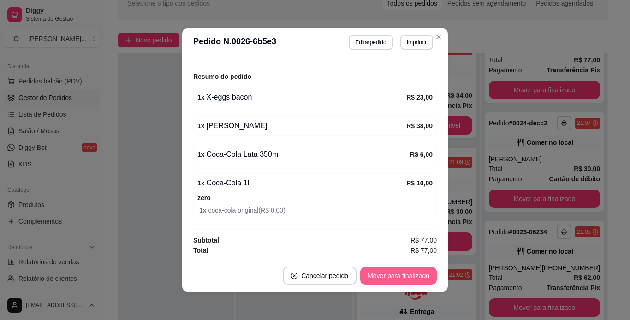
scroll to position [786, 0]
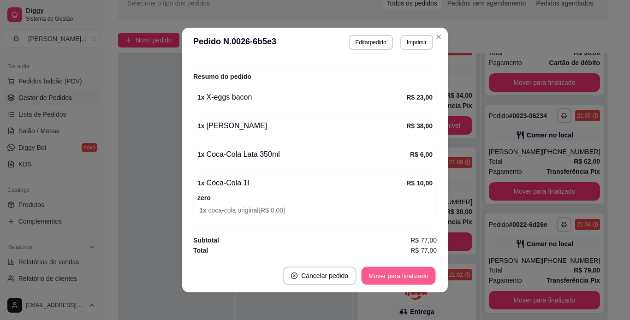
click at [373, 275] on button "Mover para finalizado" at bounding box center [399, 276] width 74 height 18
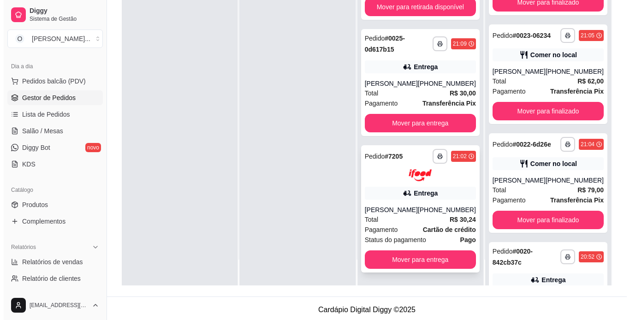
scroll to position [141, 0]
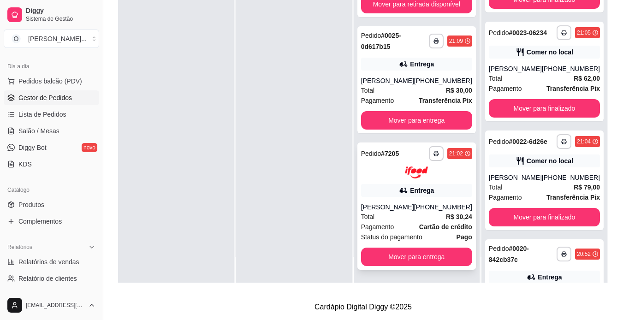
click at [427, 231] on strong "Cartão de crédito" at bounding box center [445, 226] width 53 height 7
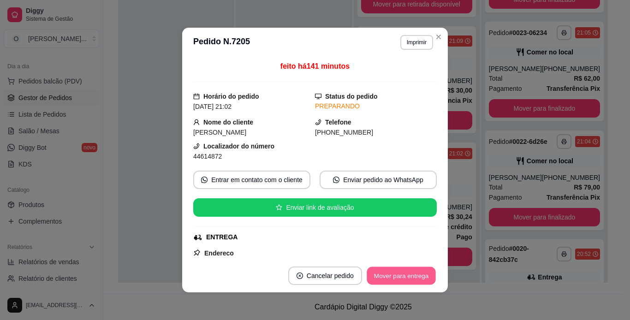
click at [403, 272] on button "Mover para entrega" at bounding box center [401, 276] width 69 height 18
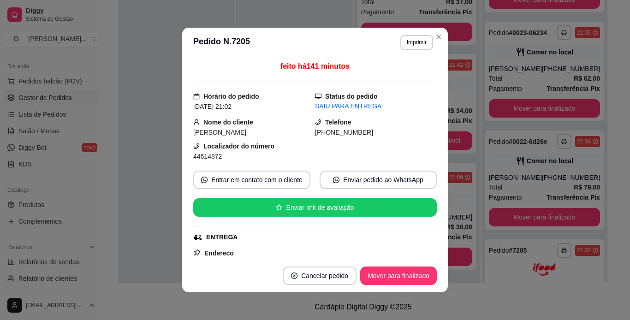
scroll to position [743, 0]
click at [403, 272] on button "Mover para finalizado" at bounding box center [399, 276] width 74 height 18
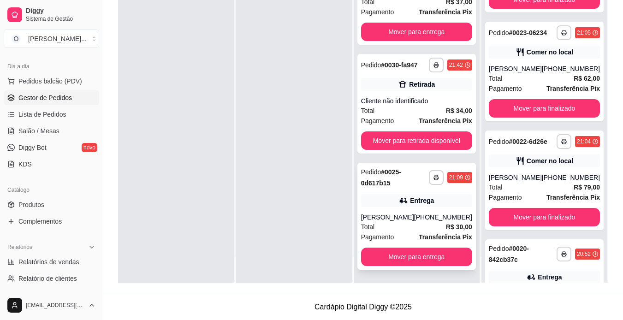
click at [428, 230] on div "Total R$ 30,00" at bounding box center [416, 227] width 111 height 10
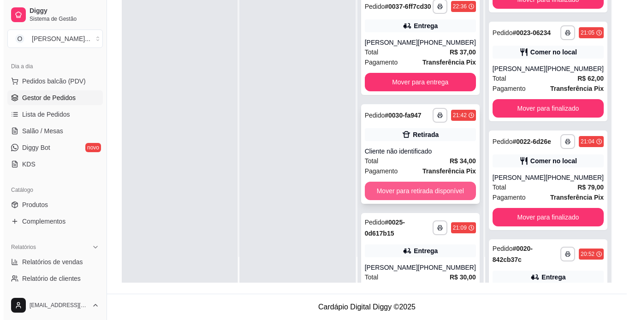
scroll to position [668, 0]
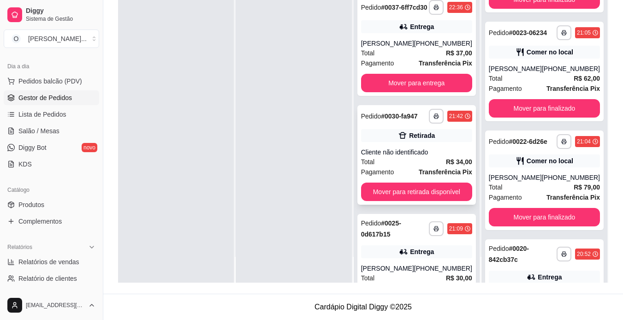
click at [423, 149] on div "**********" at bounding box center [416, 155] width 119 height 100
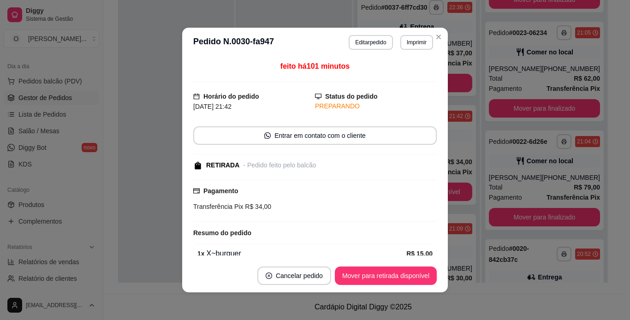
scroll to position [72, 0]
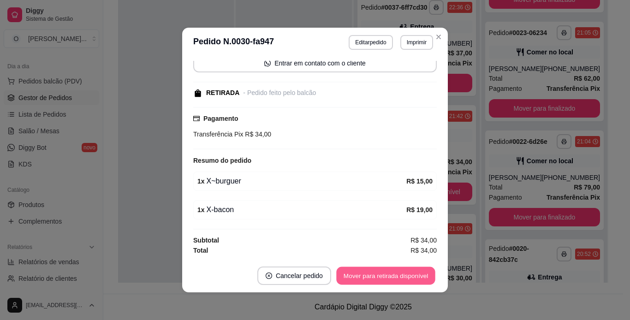
click at [405, 272] on button "Mover para retirada disponível" at bounding box center [385, 276] width 99 height 18
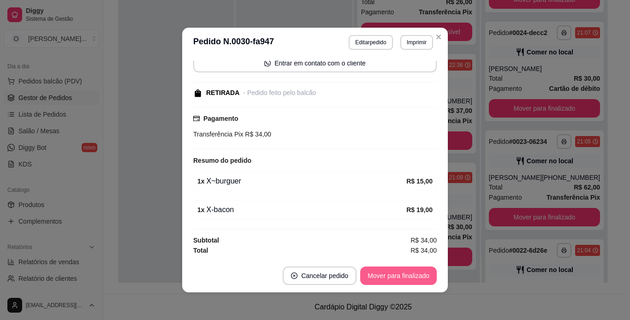
scroll to position [786, 0]
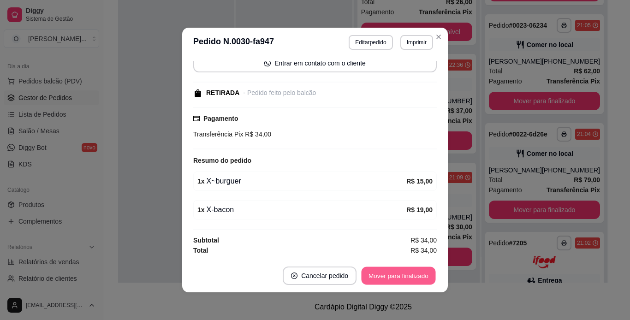
click at [405, 272] on button "Mover para finalizado" at bounding box center [399, 276] width 74 height 18
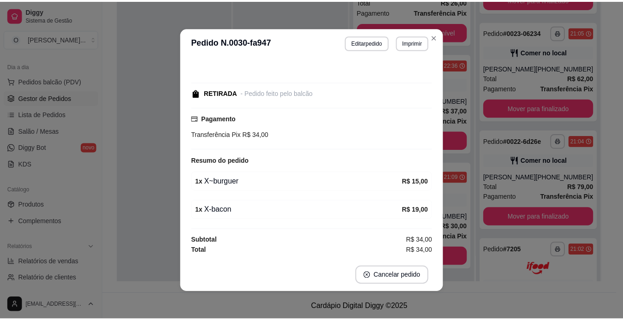
scroll to position [33, 0]
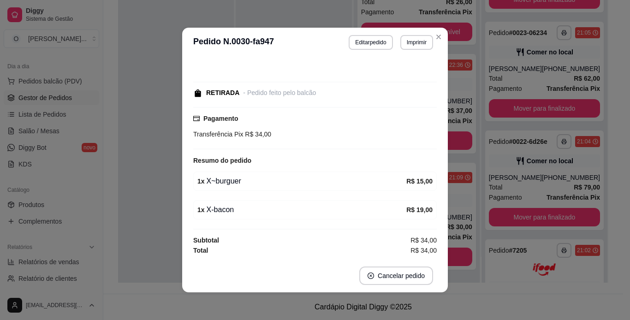
click at [440, 289] on footer "Cancelar pedido" at bounding box center [315, 275] width 266 height 33
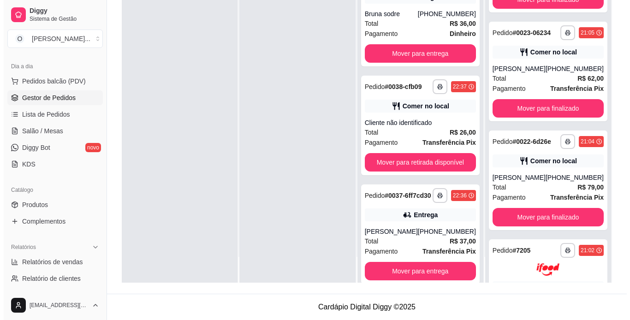
scroll to position [477, 0]
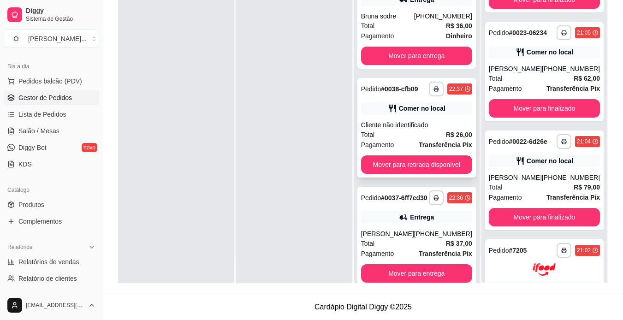
click at [431, 135] on div "**********" at bounding box center [416, 128] width 119 height 100
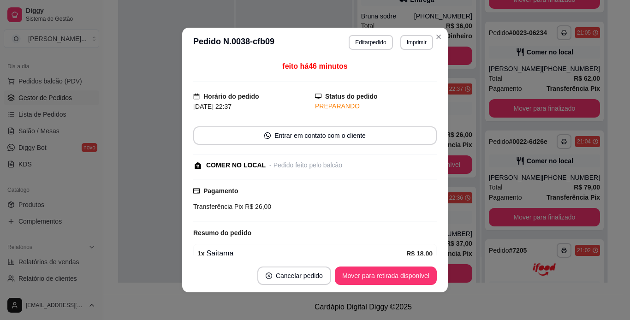
scroll to position [72, 0]
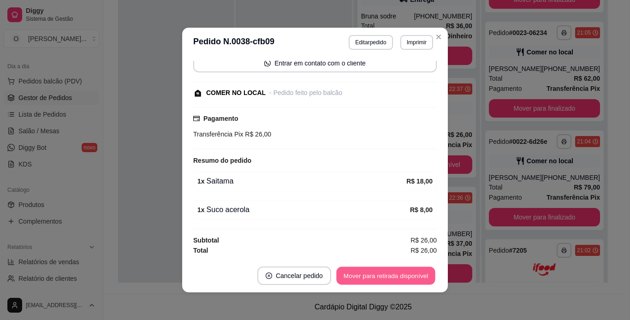
click at [412, 273] on button "Mover para retirada disponível" at bounding box center [385, 276] width 99 height 18
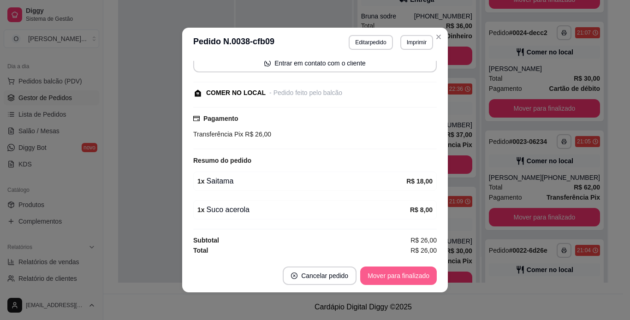
scroll to position [786, 0]
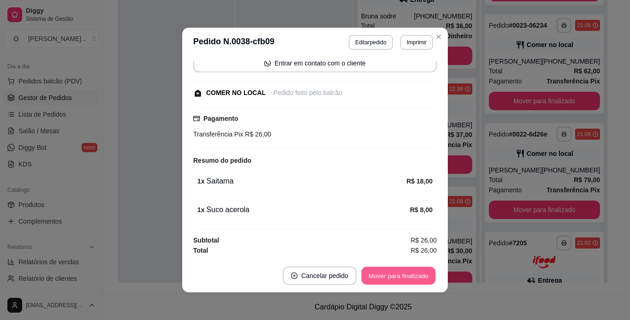
click at [412, 273] on button "Mover para finalizado" at bounding box center [399, 276] width 74 height 18
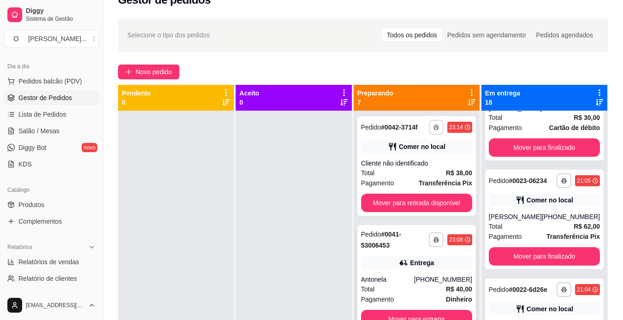
scroll to position [18, 0]
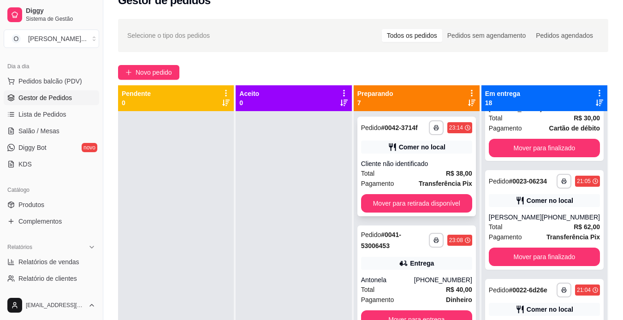
click at [425, 150] on div "Comer no local" at bounding box center [422, 146] width 47 height 9
click at [410, 259] on div "Entrega" at bounding box center [422, 263] width 24 height 9
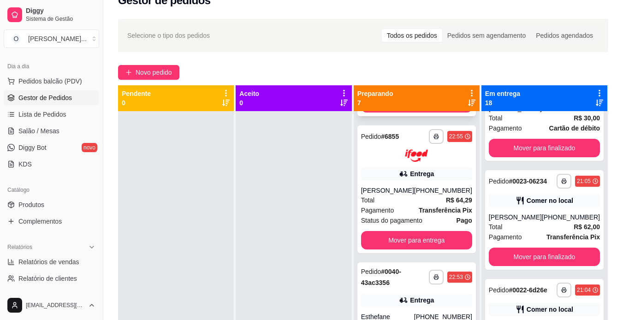
scroll to position [217, 0]
click at [433, 135] on icon "button" at bounding box center [436, 136] width 6 height 6
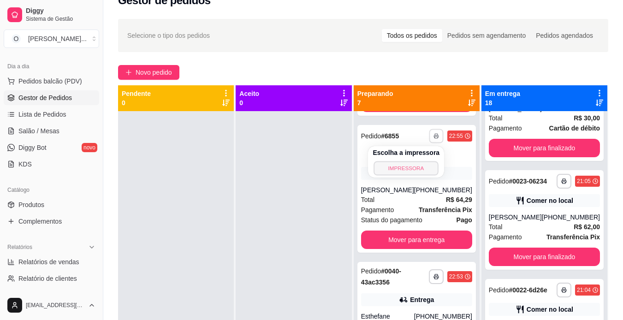
click at [423, 172] on button "IMPRESSORA" at bounding box center [406, 168] width 65 height 14
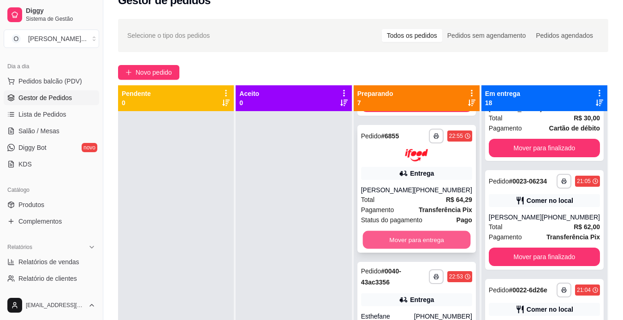
click at [425, 243] on button "Mover para entrega" at bounding box center [416, 240] width 108 height 18
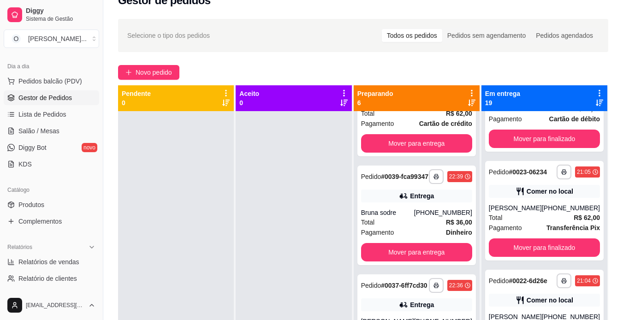
scroll to position [293, 0]
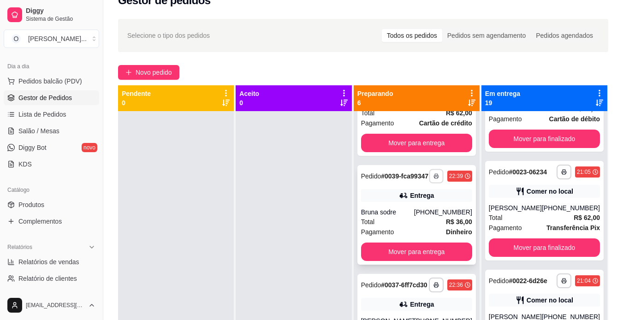
click at [433, 179] on icon "button" at bounding box center [436, 176] width 6 height 6
click at [425, 213] on button "IMPRESSORA" at bounding box center [406, 212] width 67 height 15
click at [436, 258] on button "Mover para entrega" at bounding box center [416, 252] width 108 height 18
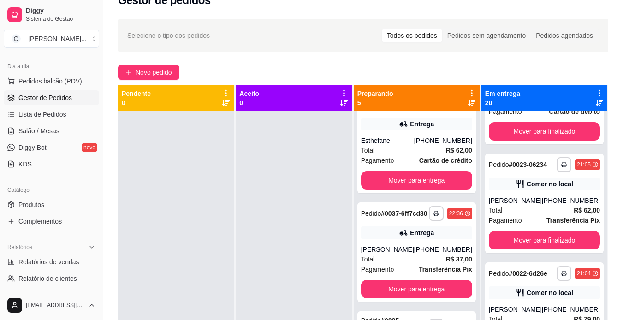
scroll to position [26, 0]
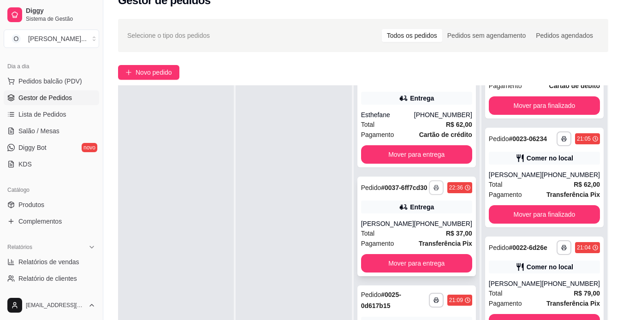
click at [431, 188] on button "button" at bounding box center [436, 187] width 15 height 15
click at [425, 215] on button "IMPRESSORA" at bounding box center [406, 216] width 65 height 14
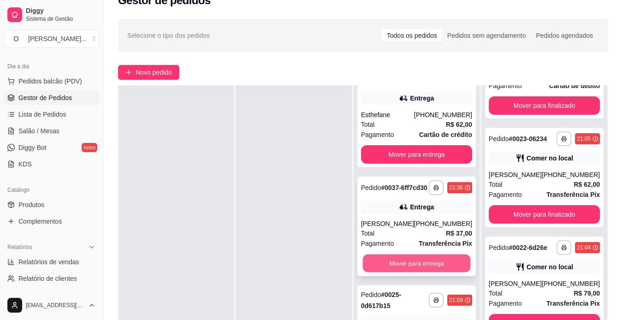
click at [434, 259] on button "Mover para entrega" at bounding box center [416, 264] width 108 height 18
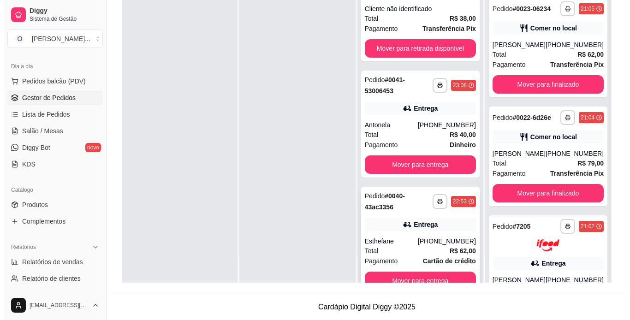
scroll to position [2, 0]
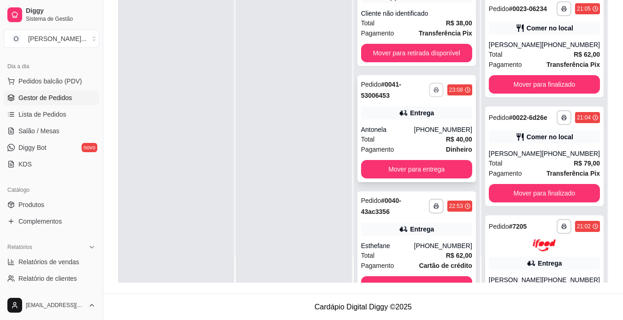
click at [433, 90] on icon "button" at bounding box center [436, 90] width 6 height 6
click at [420, 123] on button "IMPRESSORA" at bounding box center [406, 122] width 65 height 14
click at [421, 223] on div "Entrega" at bounding box center [416, 229] width 111 height 13
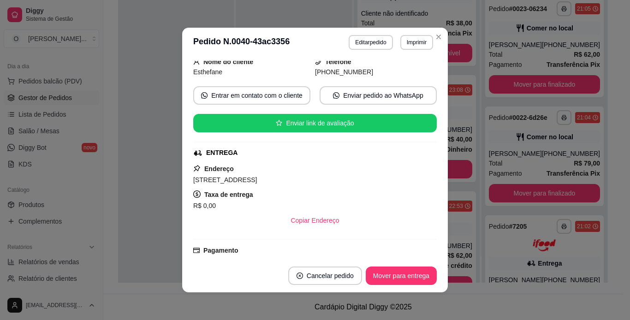
scroll to position [106, 0]
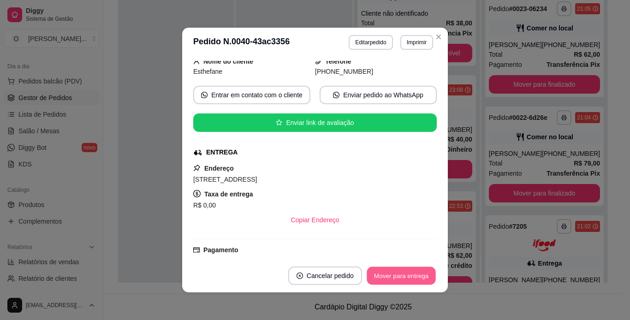
click at [390, 270] on button "Mover para entrega" at bounding box center [401, 276] width 69 height 18
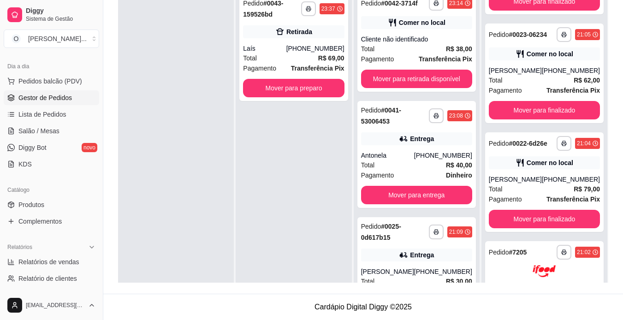
scroll to position [0, 0]
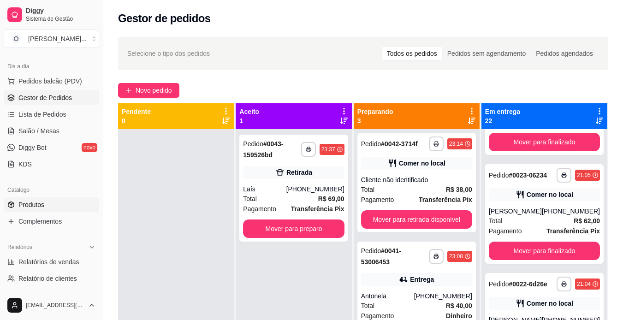
click at [52, 203] on link "Produtos" at bounding box center [51, 204] width 95 height 15
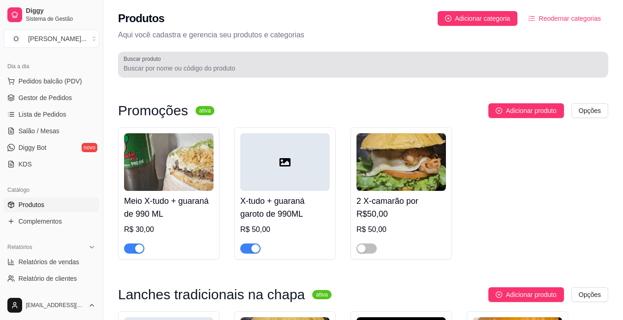
click at [244, 56] on div at bounding box center [363, 64] width 479 height 18
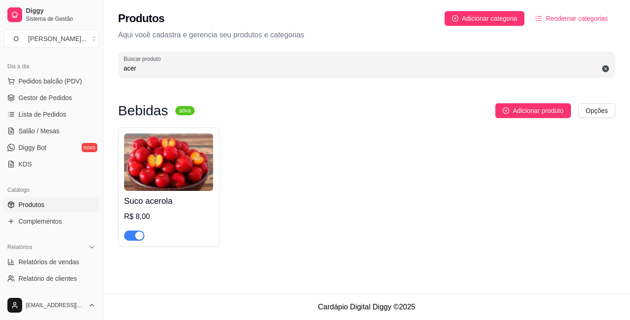
type input "acer"
click at [132, 238] on span "button" at bounding box center [134, 236] width 20 height 10
click at [56, 95] on span "Gestor de Pedidos" at bounding box center [44, 97] width 53 height 9
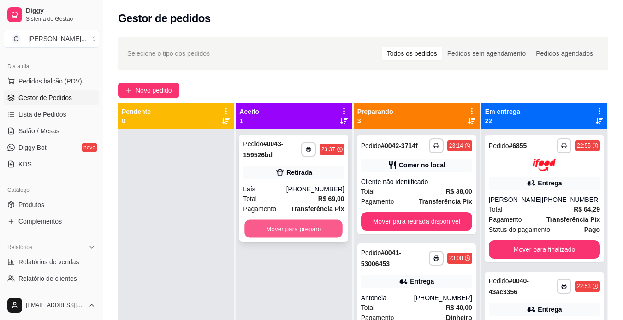
click at [273, 225] on button "Mover para preparo" at bounding box center [294, 229] width 98 height 18
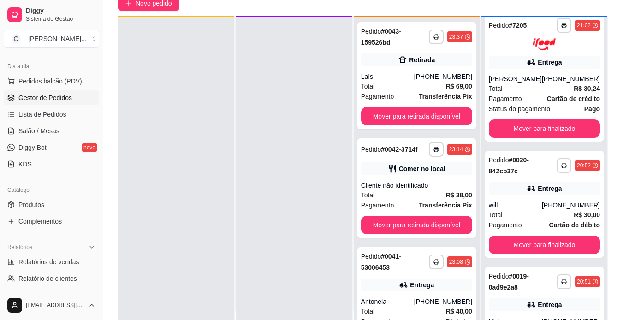
scroll to position [1422, 0]
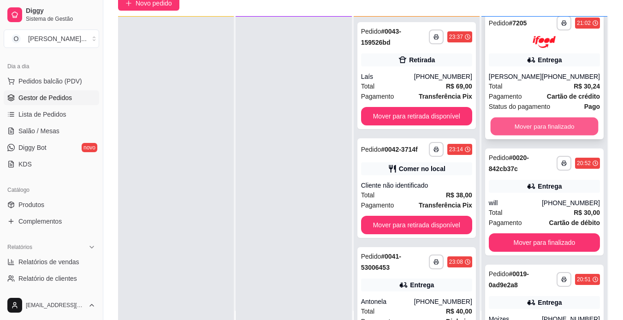
click at [528, 136] on button "Mover para finalizado" at bounding box center [544, 127] width 108 height 18
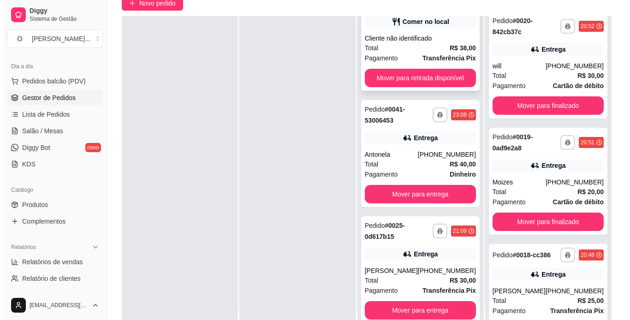
scroll to position [141, 0]
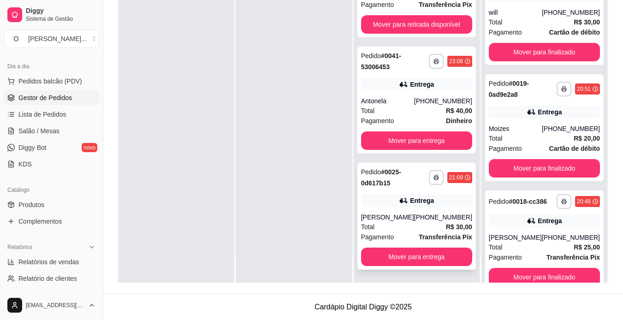
click at [402, 209] on div "**********" at bounding box center [416, 216] width 119 height 107
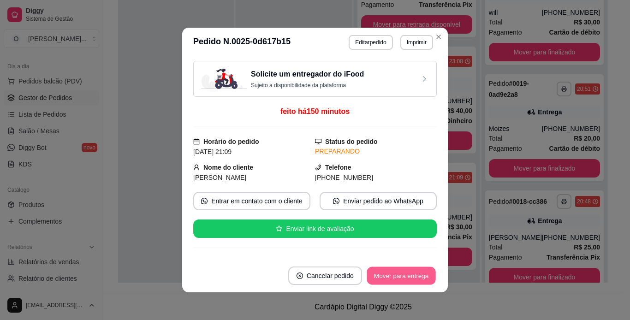
click at [392, 276] on button "Mover para entrega" at bounding box center [401, 276] width 69 height 18
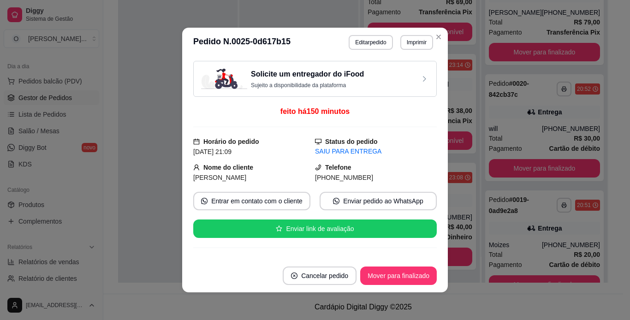
scroll to position [1538, 0]
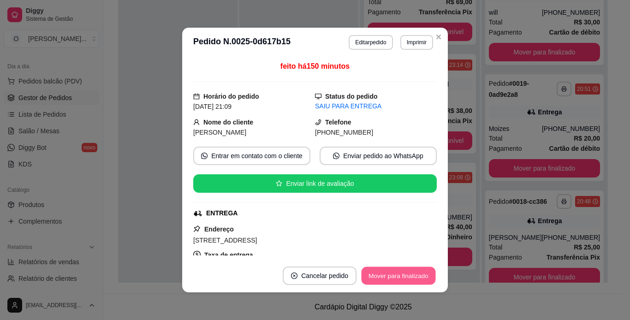
click at [405, 273] on button "Mover para finalizado" at bounding box center [399, 276] width 74 height 18
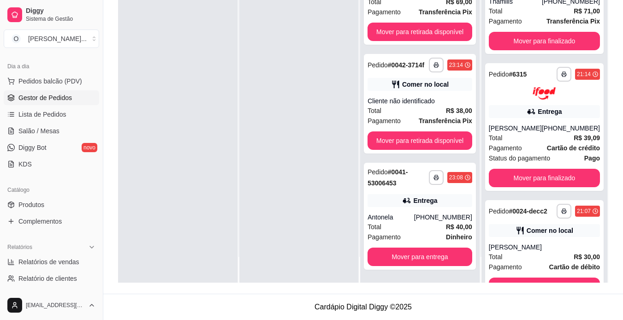
scroll to position [853, 0]
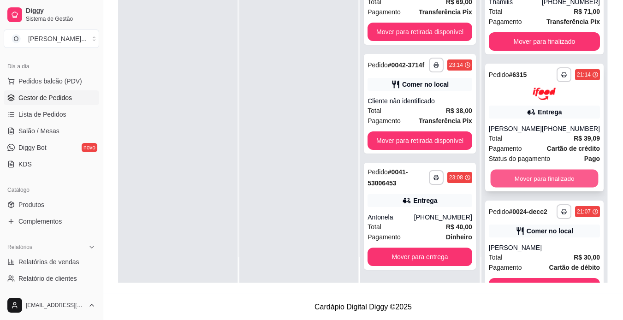
click at [539, 187] on button "Mover para finalizado" at bounding box center [544, 178] width 108 height 18
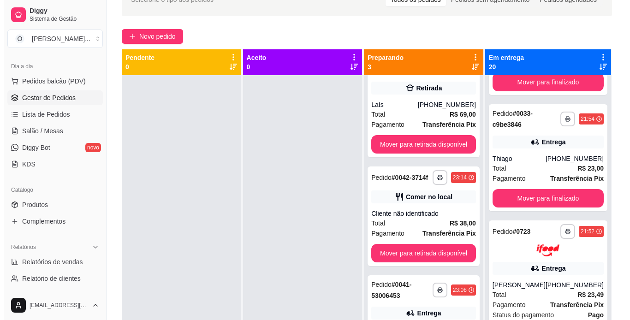
scroll to position [564, 0]
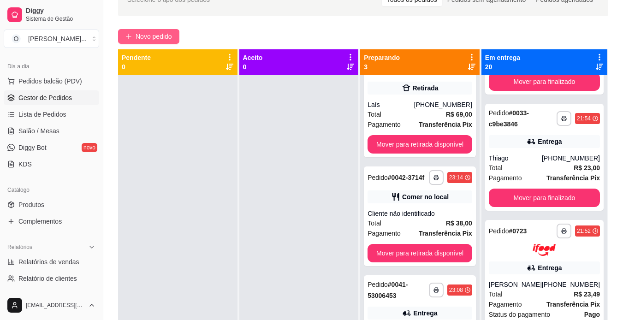
click at [166, 31] on span "Novo pedido" at bounding box center [154, 36] width 36 height 10
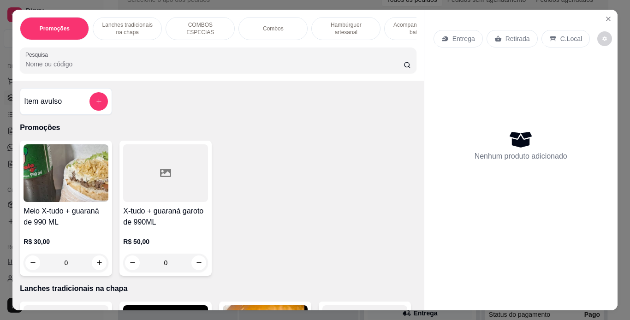
click at [137, 24] on p "Lanches tradicionais na chapa" at bounding box center [127, 28] width 53 height 15
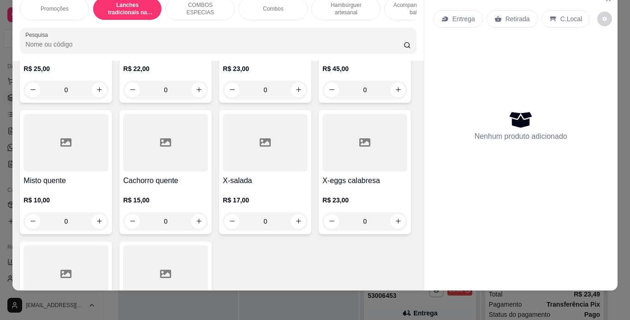
scroll to position [566, 0]
click at [223, 99] on div "0" at bounding box center [265, 89] width 85 height 18
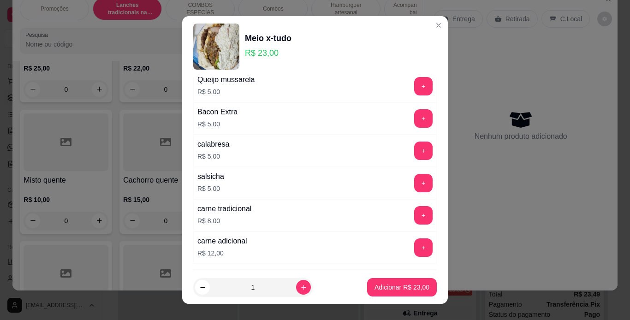
scroll to position [246, 0]
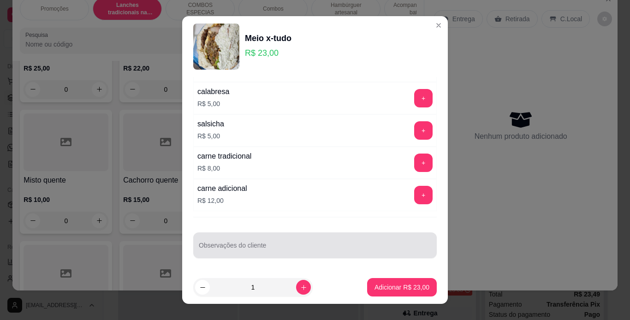
click at [227, 250] on input "Observações do cliente" at bounding box center [315, 248] width 232 height 9
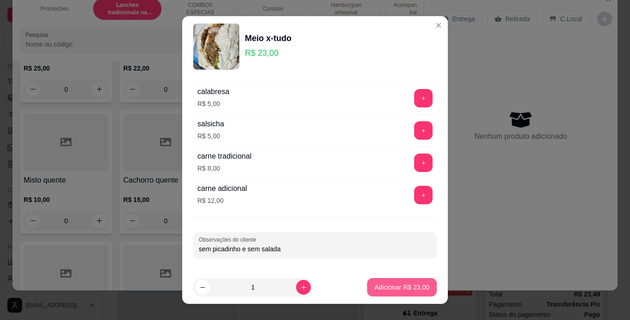
type input "sem picadinho e sem salada"
click at [368, 291] on button "Adicionar R$ 23,00" at bounding box center [402, 288] width 68 height 18
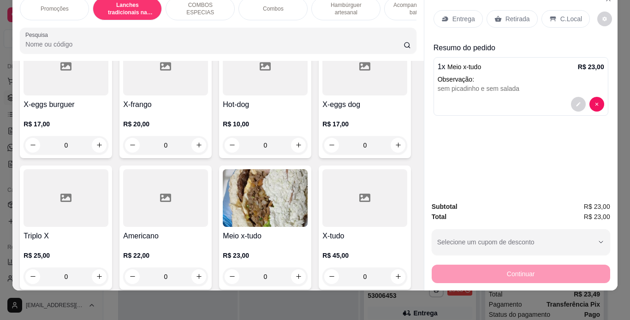
scroll to position [379, 0]
click at [108, 274] on div "0" at bounding box center [66, 277] width 85 height 18
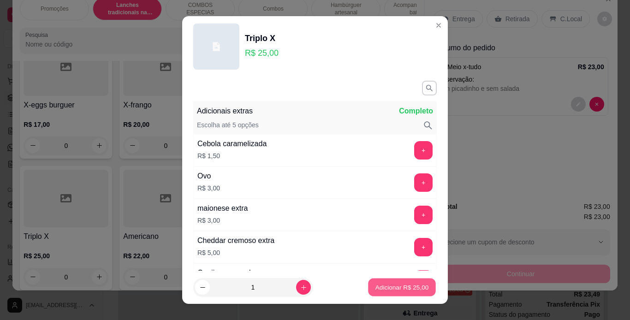
click at [394, 291] on p "Adicionar R$ 25,00" at bounding box center [401, 287] width 53 height 9
type input "1"
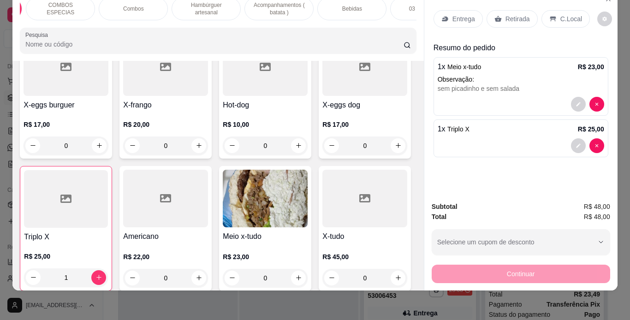
scroll to position [0, 158]
click at [336, 5] on p "Bebidas" at bounding box center [334, 8] width 20 height 7
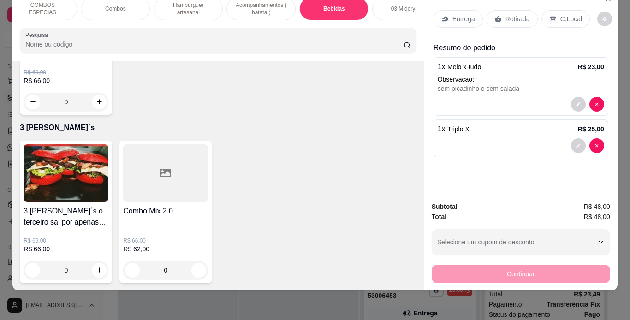
scroll to position [2996, 0]
type input "1"
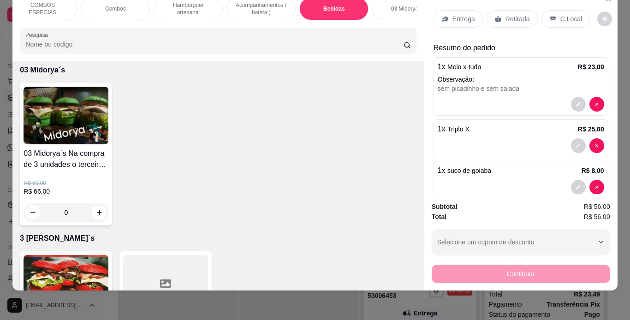
scroll to position [2659, 0]
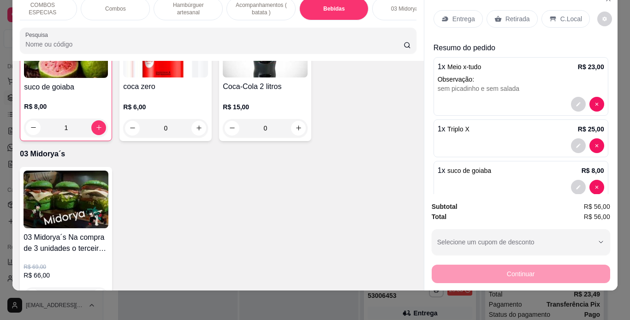
type input "1"
click at [553, 12] on div "C.Local" at bounding box center [565, 19] width 48 height 18
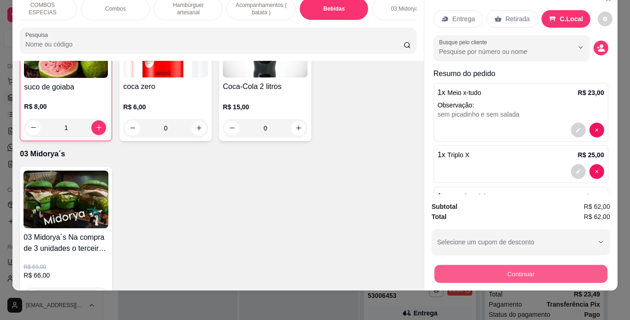
click at [479, 269] on button "Continuar" at bounding box center [520, 274] width 173 height 18
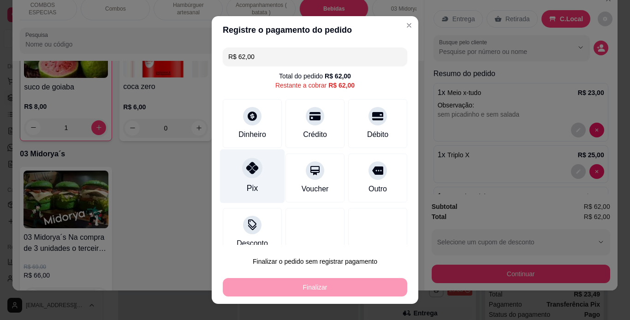
click at [237, 178] on div "Pix" at bounding box center [252, 176] width 65 height 54
type input "R$ 0,00"
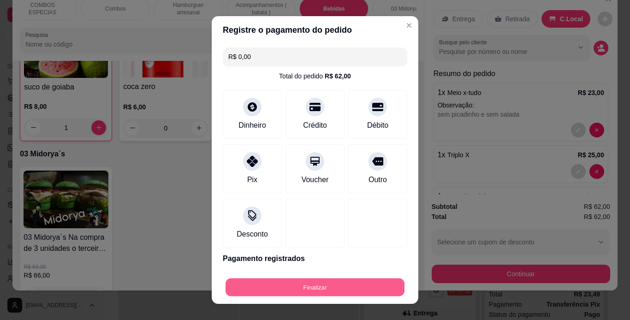
click at [332, 288] on button "Finalizar" at bounding box center [314, 288] width 179 height 18
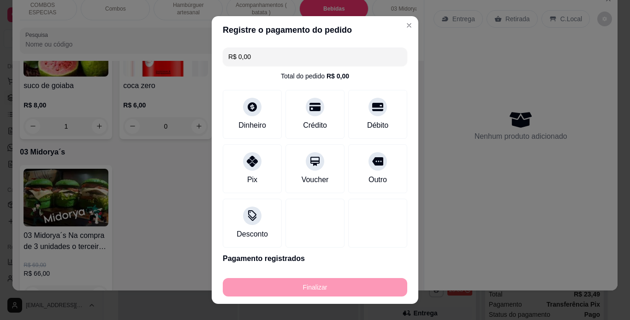
type input "0"
type input "-R$ 62,00"
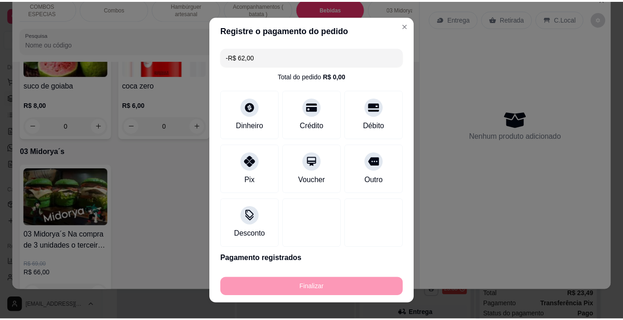
scroll to position [2658, 0]
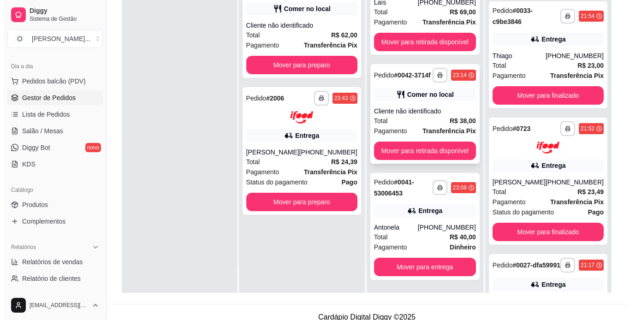
scroll to position [133, 0]
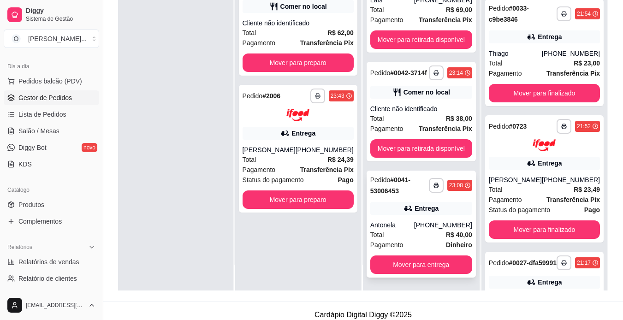
click at [403, 205] on icon at bounding box center [407, 208] width 9 height 9
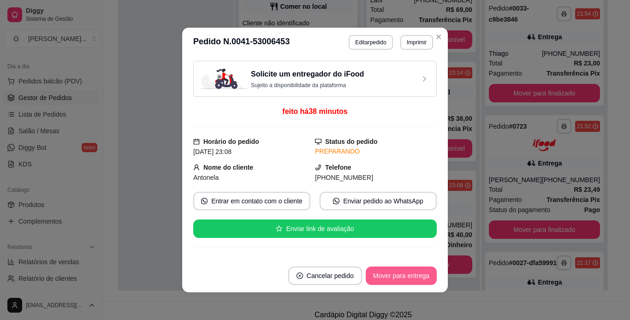
click at [390, 276] on button "Mover para entrega" at bounding box center [401, 276] width 71 height 18
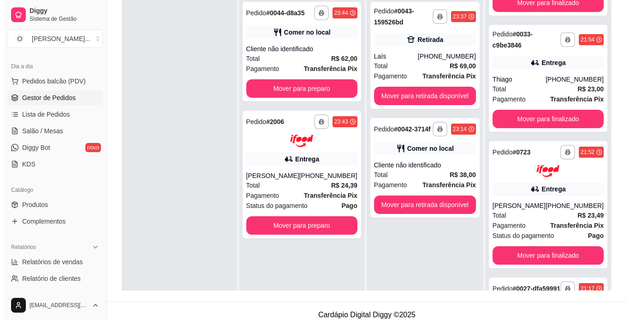
scroll to position [0, 0]
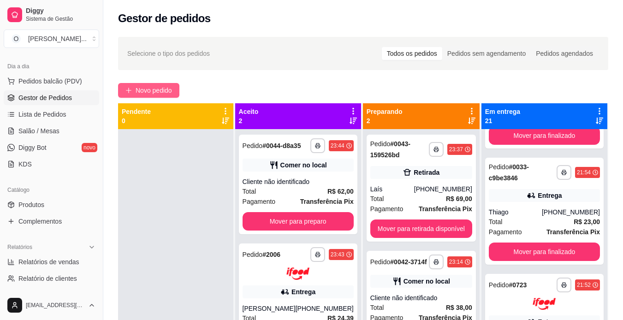
click at [163, 87] on span "Novo pedido" at bounding box center [154, 90] width 36 height 10
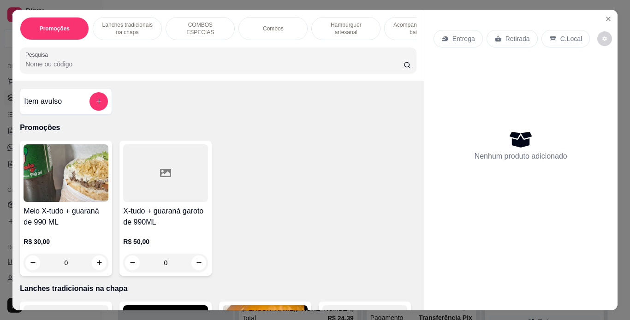
click at [136, 22] on p "Lanches tradicionais na chapa" at bounding box center [127, 28] width 53 height 15
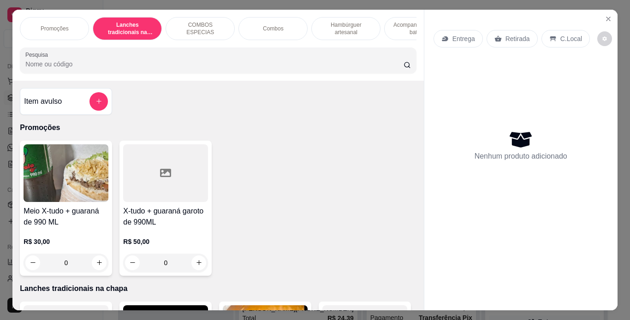
scroll to position [24, 0]
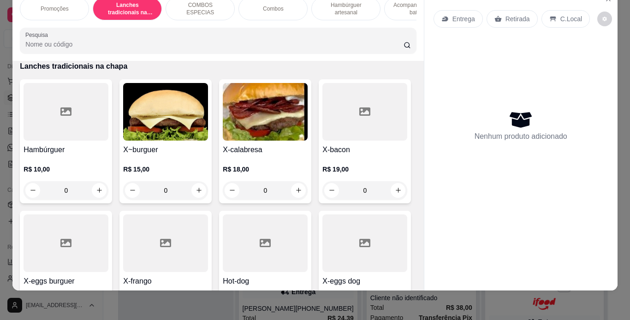
click at [96, 186] on div "0" at bounding box center [66, 190] width 85 height 18
click at [96, 187] on div "0" at bounding box center [66, 190] width 85 height 18
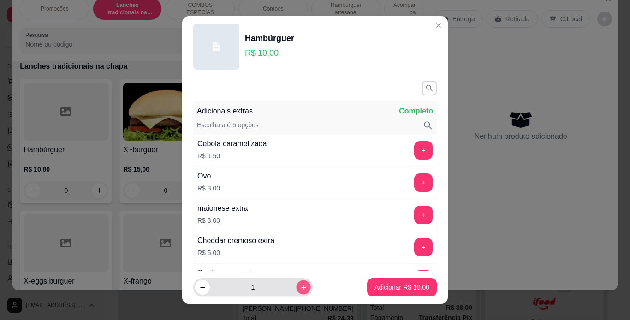
click at [296, 291] on button "increase-product-quantity" at bounding box center [303, 287] width 14 height 14
type input "3"
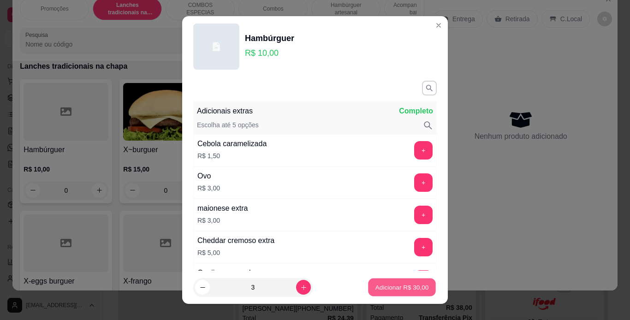
click at [382, 287] on p "Adicionar R$ 30,00" at bounding box center [401, 287] width 53 height 9
type input "3"
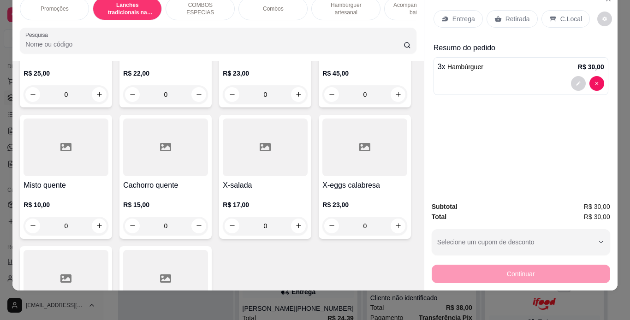
scroll to position [563, 0]
click at [223, 103] on div "0" at bounding box center [265, 94] width 85 height 18
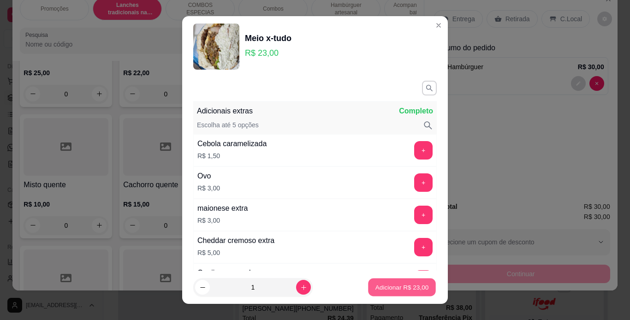
click at [395, 291] on p "Adicionar R$ 23,00" at bounding box center [401, 287] width 53 height 9
type input "1"
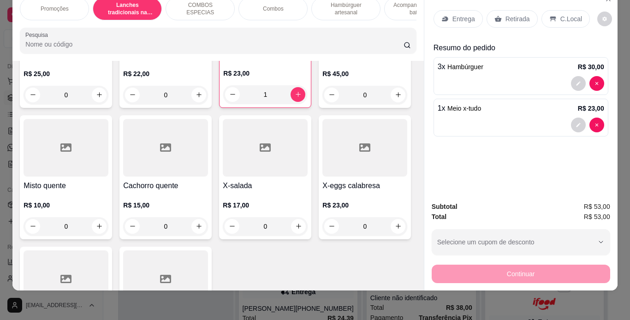
click at [560, 14] on p "C.Local" at bounding box center [571, 18] width 22 height 9
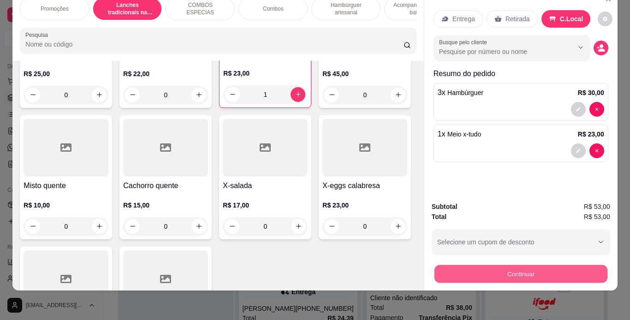
click at [456, 265] on button "Continuar" at bounding box center [520, 274] width 173 height 18
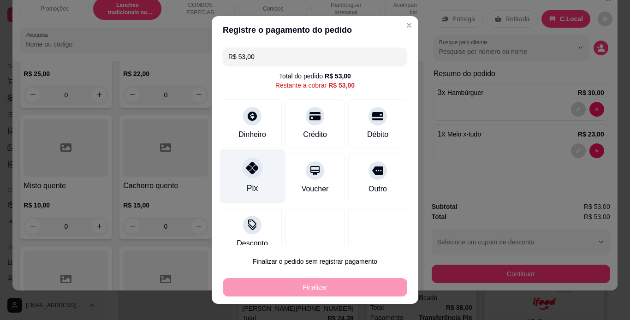
click at [250, 164] on icon at bounding box center [252, 168] width 12 height 12
type input "R$ 0,00"
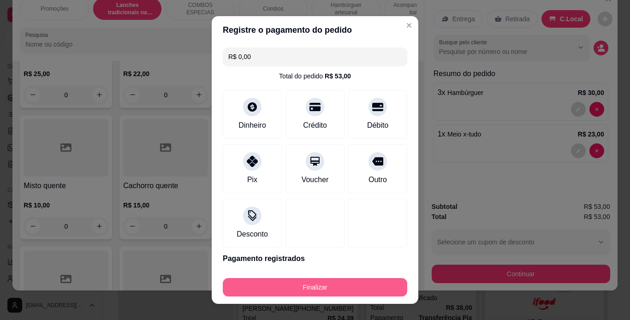
click at [313, 289] on button "Finalizar" at bounding box center [315, 287] width 184 height 18
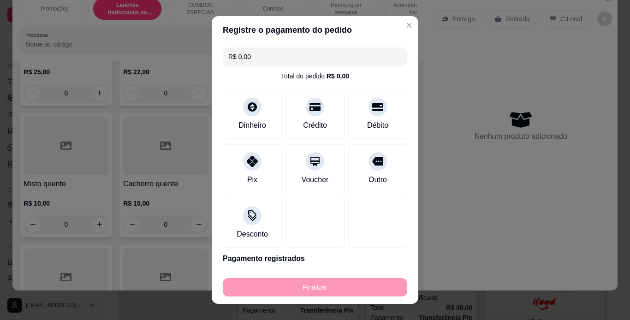
type input "0"
type input "-R$ 53,00"
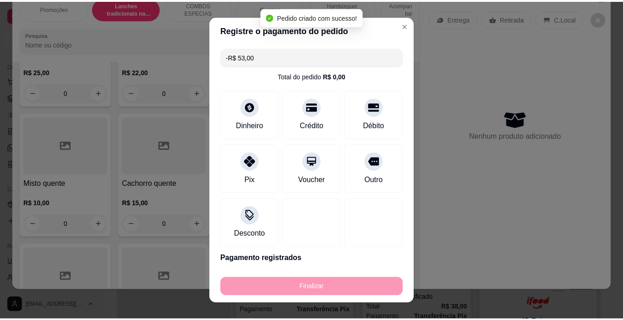
scroll to position [562, 0]
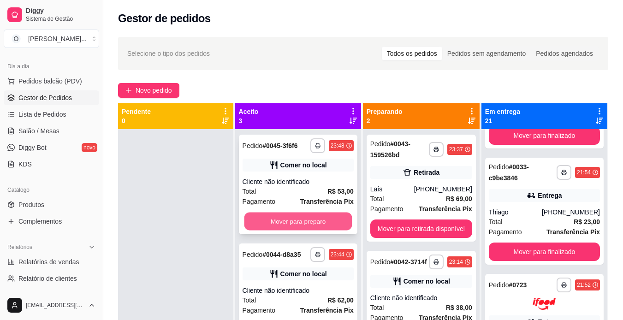
click at [279, 231] on button "Mover para preparo" at bounding box center [298, 222] width 108 height 18
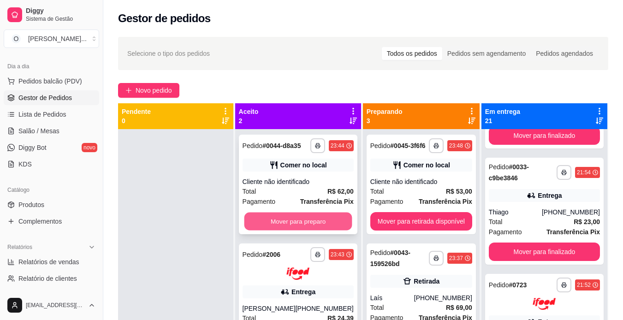
click at [283, 231] on button "Mover para preparo" at bounding box center [298, 222] width 108 height 18
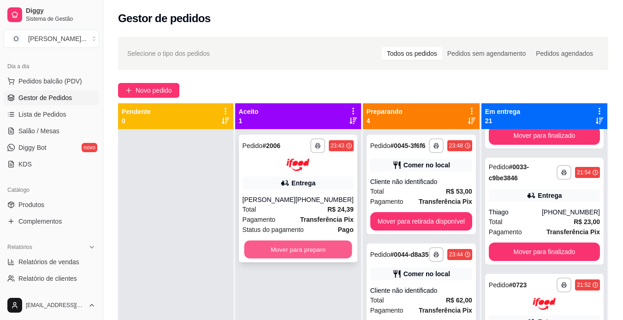
click at [287, 250] on button "Mover para preparo" at bounding box center [298, 249] width 108 height 18
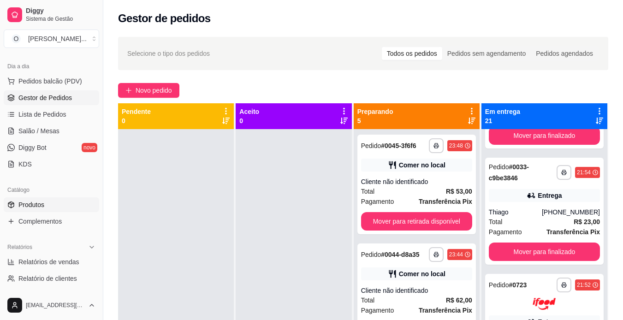
click at [58, 200] on link "Produtos" at bounding box center [51, 204] width 95 height 15
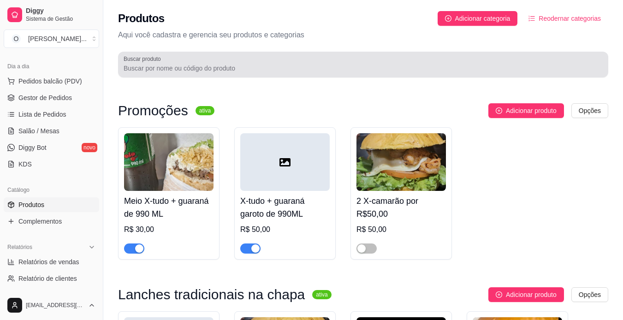
click at [231, 72] on input "Buscar produto" at bounding box center [363, 68] width 479 height 9
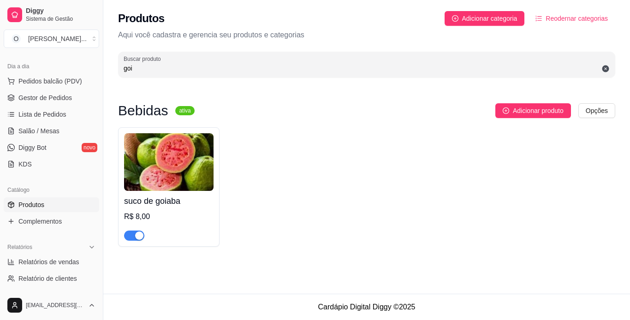
type input "goi"
click at [136, 234] on div "button" at bounding box center [139, 235] width 8 height 8
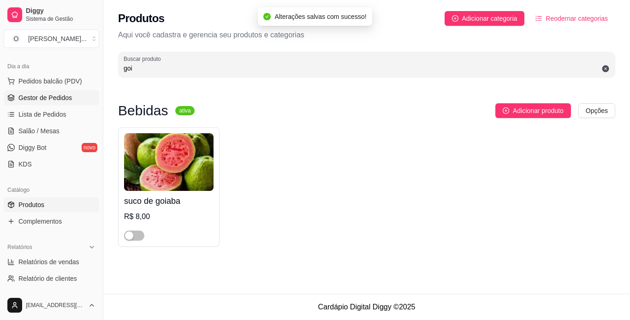
click at [47, 94] on span "Gestor de Pedidos" at bounding box center [44, 97] width 53 height 9
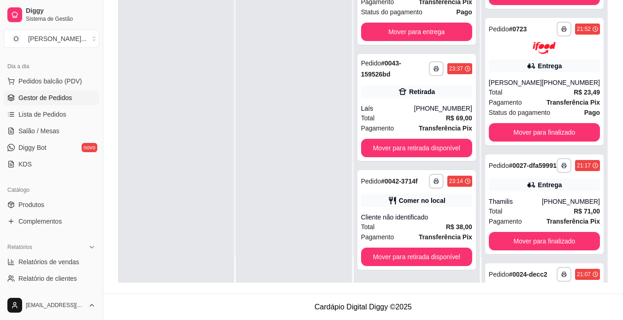
scroll to position [829, 0]
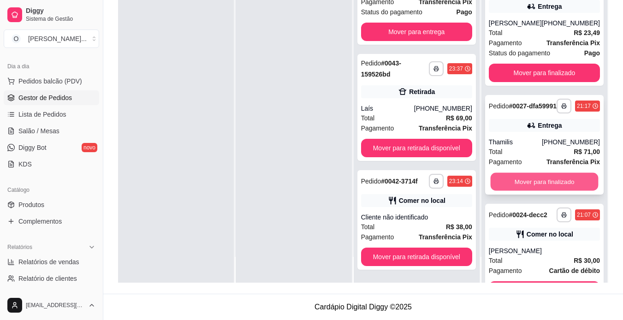
click at [515, 191] on button "Mover para finalizado" at bounding box center [544, 182] width 108 height 18
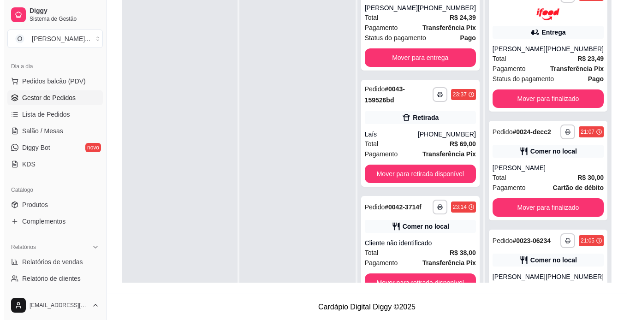
scroll to position [0, 0]
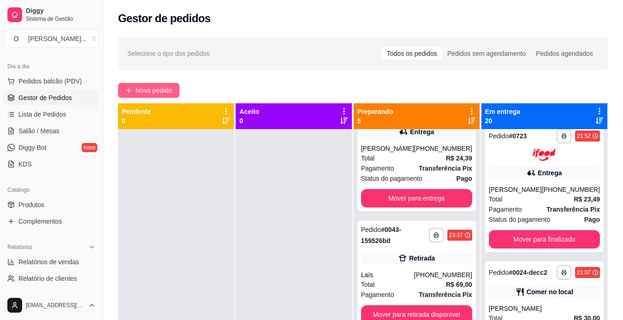
click at [162, 88] on span "Novo pedido" at bounding box center [154, 90] width 36 height 10
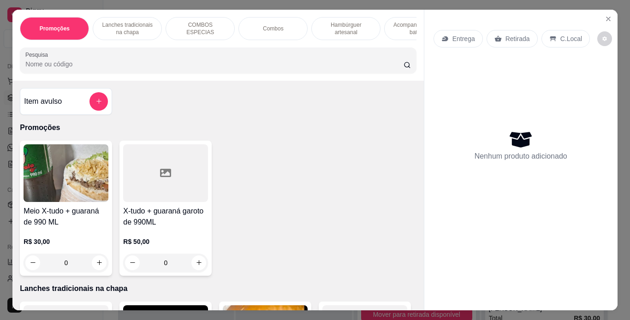
click at [392, 22] on p "Acompanhamentos ( batata )" at bounding box center [418, 28] width 53 height 15
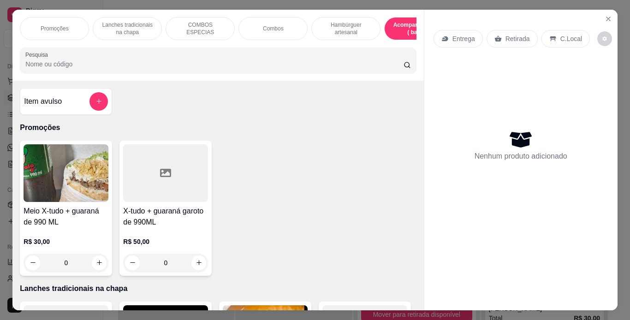
scroll to position [24, 0]
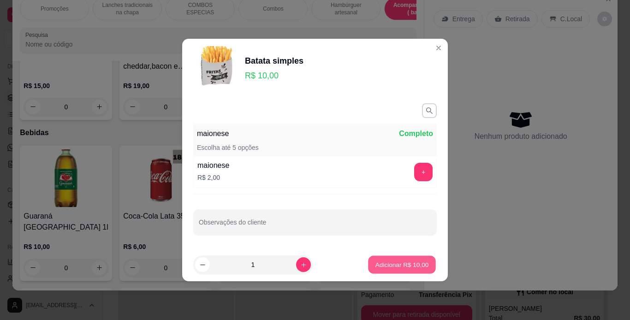
click at [384, 262] on p "Adicionar R$ 10,00" at bounding box center [401, 264] width 53 height 9
type input "1"
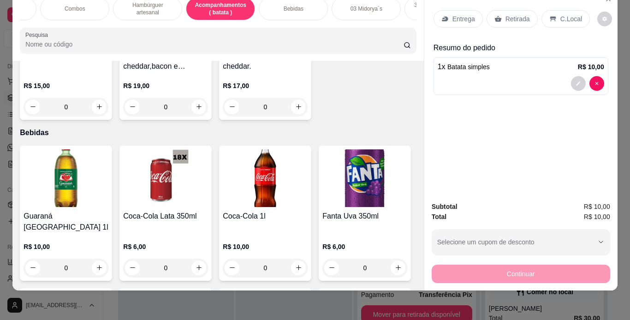
scroll to position [0, 215]
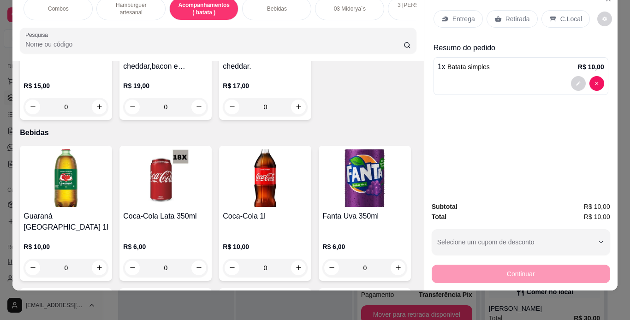
click at [141, 3] on p "Hambúrguer artesanal" at bounding box center [130, 8] width 53 height 15
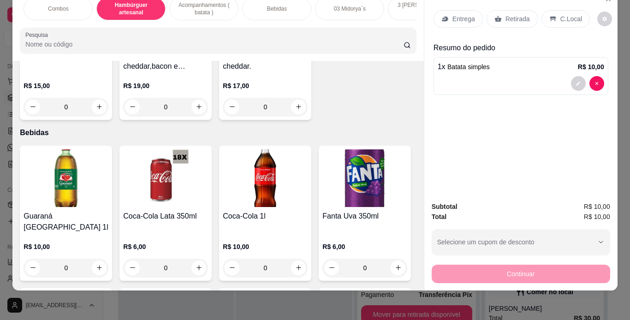
scroll to position [1711, 0]
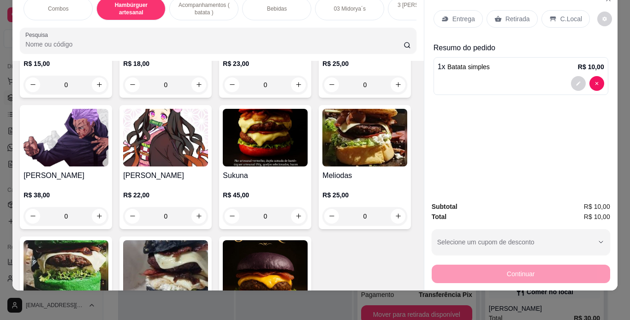
click at [195, 94] on div "0" at bounding box center [165, 85] width 85 height 18
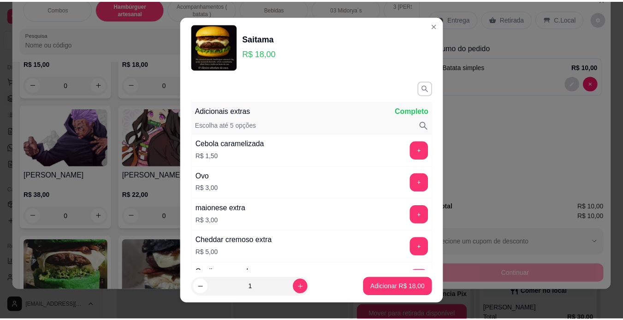
scroll to position [246, 0]
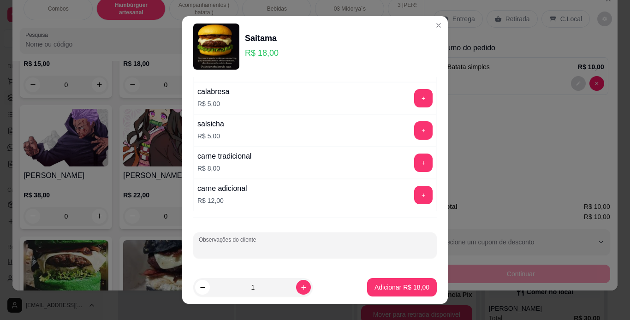
click at [225, 244] on input "Observações do cliente" at bounding box center [315, 248] width 232 height 9
click at [207, 248] on input "sewm repolho" at bounding box center [315, 248] width 232 height 9
type input "sem repolho"
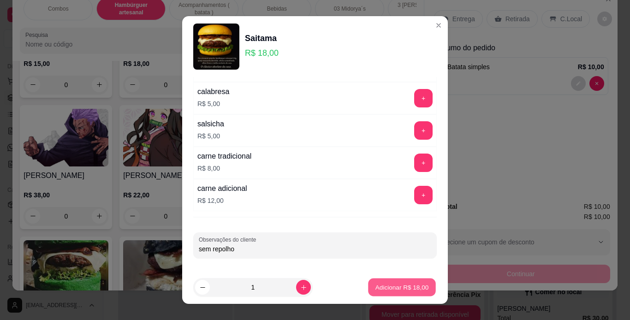
click at [389, 282] on button "Adicionar R$ 18,00" at bounding box center [402, 288] width 68 height 18
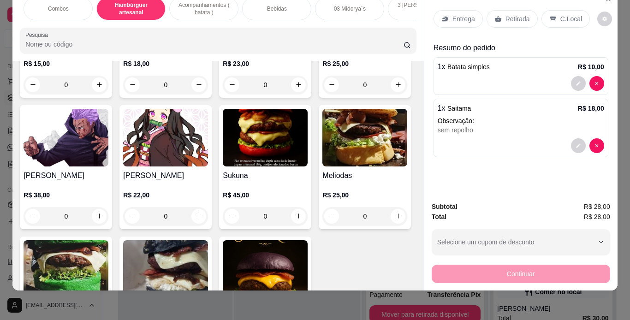
click at [560, 14] on p "C.Local" at bounding box center [571, 18] width 22 height 9
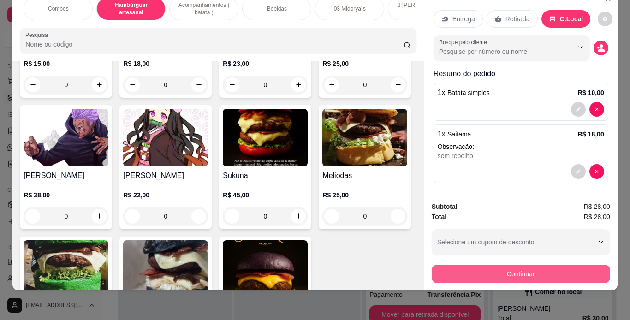
click at [480, 267] on button "Continuar" at bounding box center [521, 274] width 178 height 18
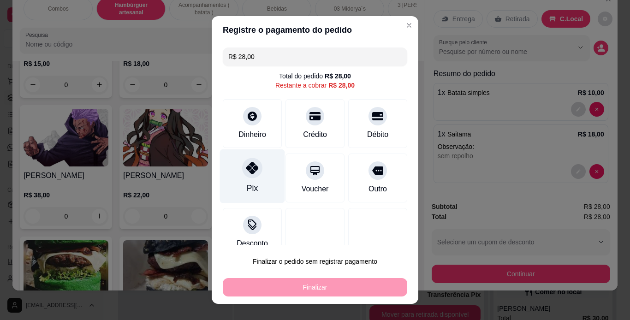
click at [242, 180] on div "Pix" at bounding box center [252, 176] width 65 height 54
type input "R$ 0,00"
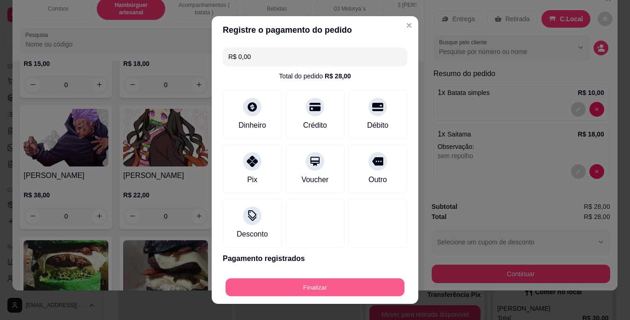
click at [332, 291] on button "Finalizar" at bounding box center [314, 288] width 179 height 18
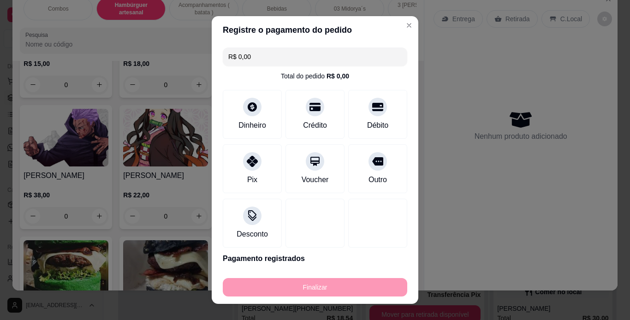
type input "0"
type input "-R$ 28,00"
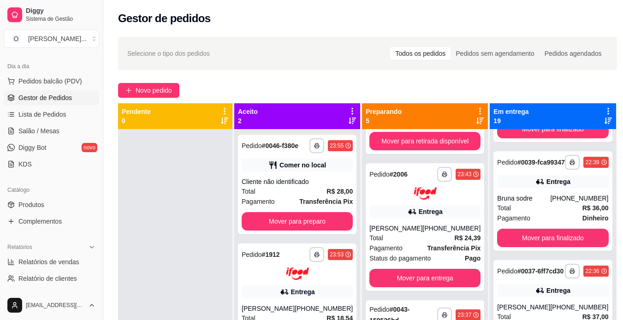
scroll to position [336, 0]
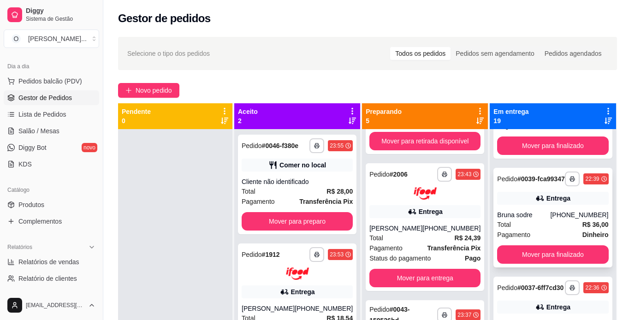
click at [518, 205] on div "Entrega" at bounding box center [552, 198] width 111 height 13
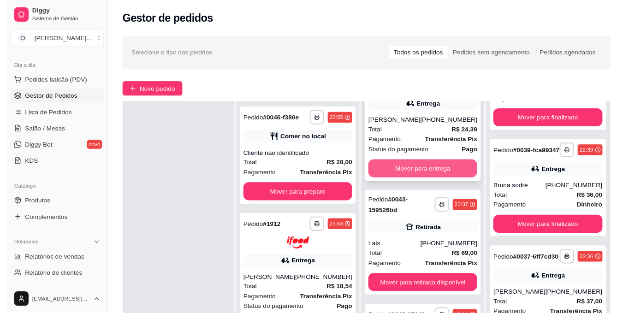
scroll to position [26, 0]
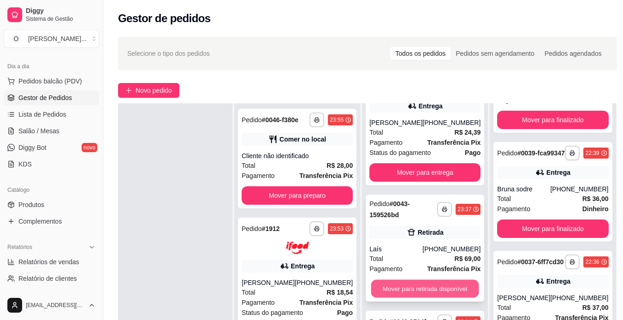
click at [410, 287] on button "Mover para retirada disponível" at bounding box center [425, 288] width 108 height 18
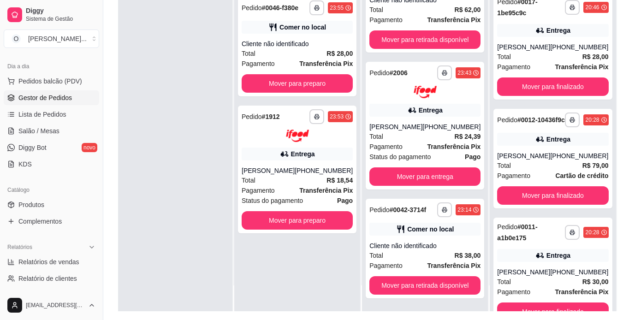
scroll to position [1608, 0]
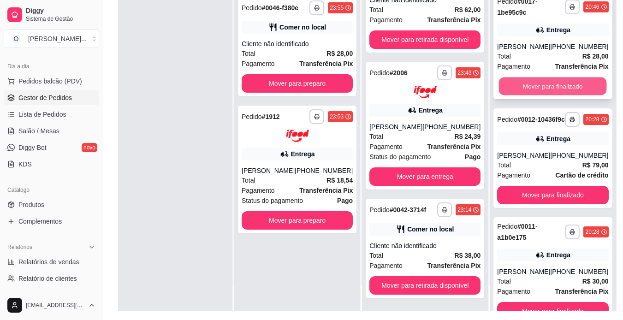
click at [542, 95] on button "Mover para finalizado" at bounding box center [553, 86] width 108 height 18
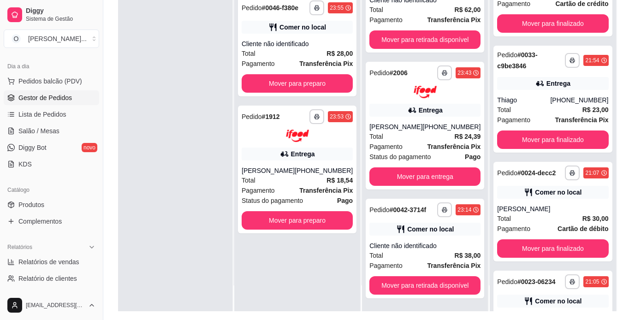
scroll to position [721, 0]
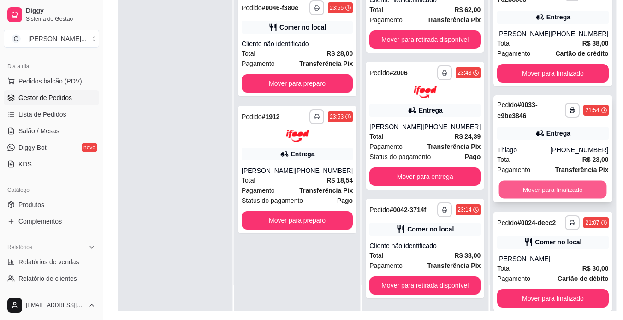
click at [545, 198] on button "Mover para finalizado" at bounding box center [553, 189] width 108 height 18
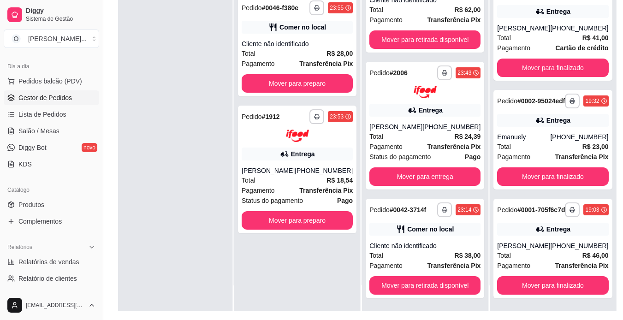
scroll to position [1811, 0]
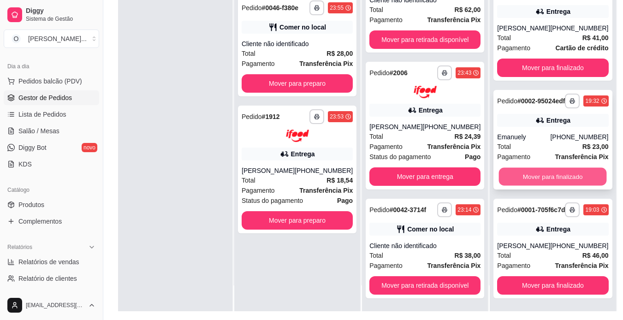
click at [534, 170] on button "Mover para finalizado" at bounding box center [553, 176] width 108 height 18
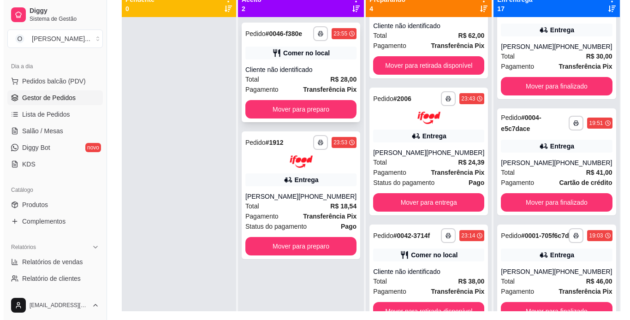
scroll to position [0, 0]
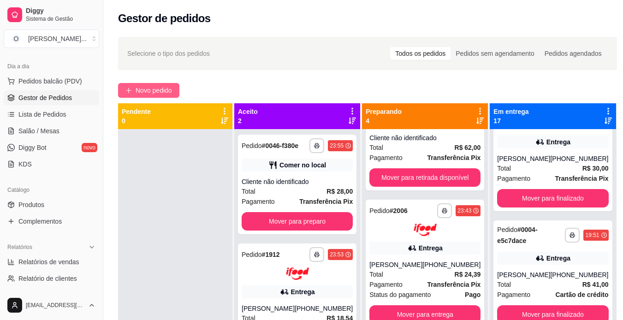
click at [163, 88] on span "Novo pedido" at bounding box center [154, 90] width 36 height 10
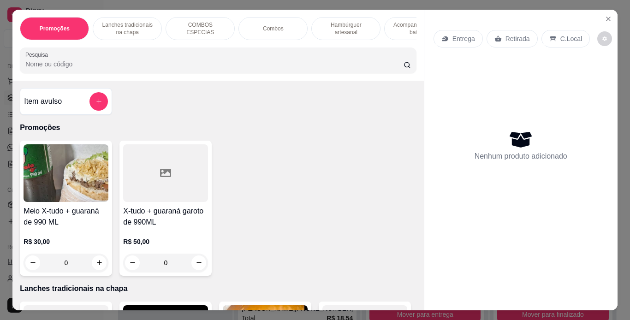
click at [505, 34] on p "Retirada" at bounding box center [517, 38] width 24 height 9
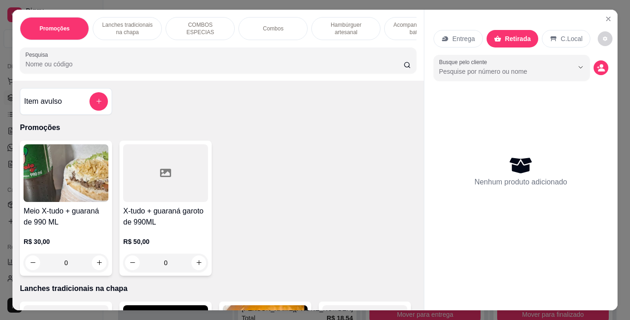
click at [269, 25] on p "Combos" at bounding box center [273, 28] width 21 height 7
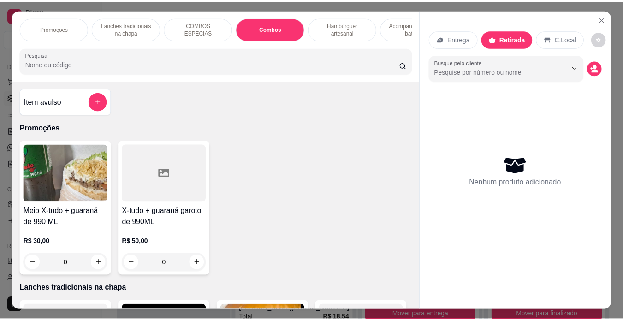
scroll to position [24, 0]
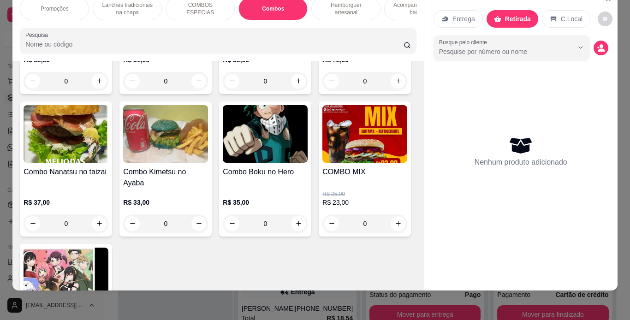
click at [250, 90] on div "R$ 30,00 0" at bounding box center [265, 68] width 85 height 44
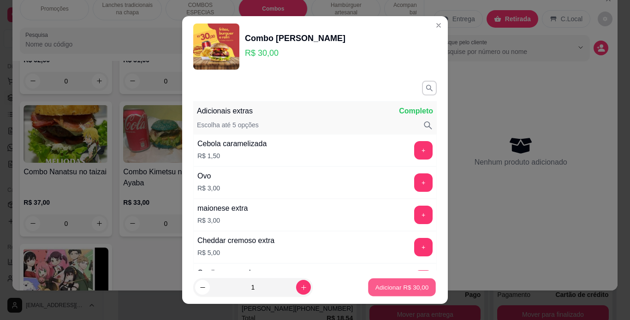
click at [397, 287] on p "Adicionar R$ 30,00" at bounding box center [401, 287] width 53 height 9
type input "1"
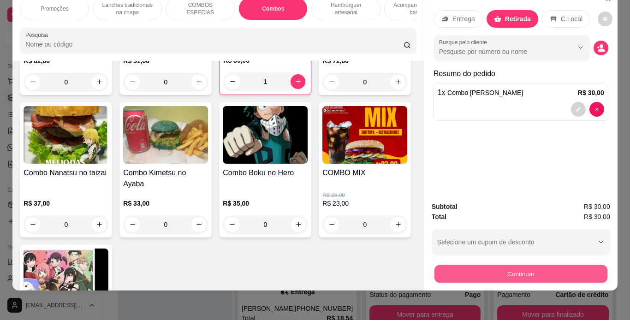
click at [476, 270] on button "Continuar" at bounding box center [520, 274] width 173 height 18
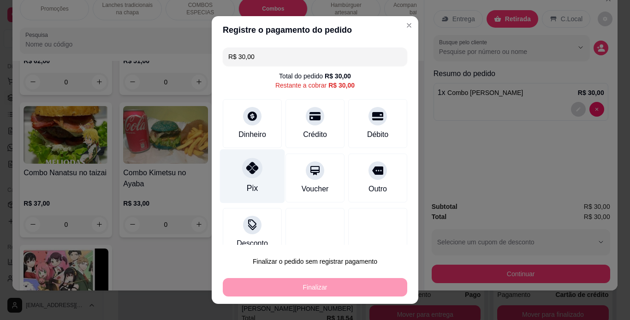
click at [251, 175] on div at bounding box center [252, 168] width 20 height 20
type input "R$ 0,00"
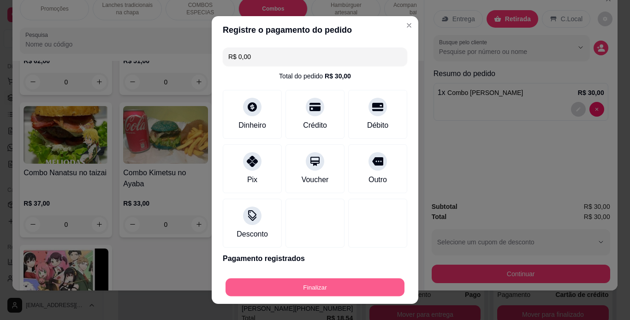
click at [325, 281] on button "Finalizar" at bounding box center [314, 288] width 179 height 18
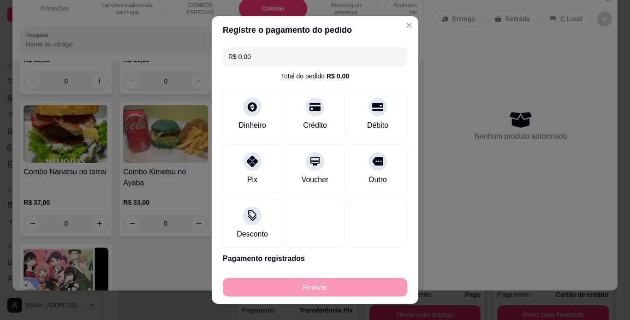
type input "0"
type input "-R$ 30,00"
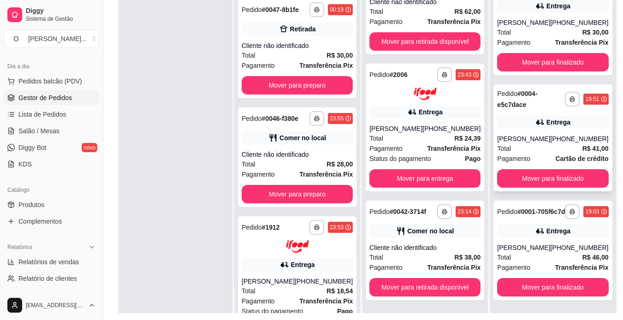
scroll to position [141, 0]
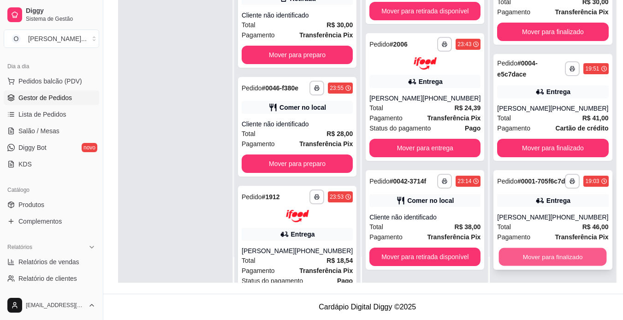
click at [508, 253] on button "Mover para finalizado" at bounding box center [553, 257] width 108 height 18
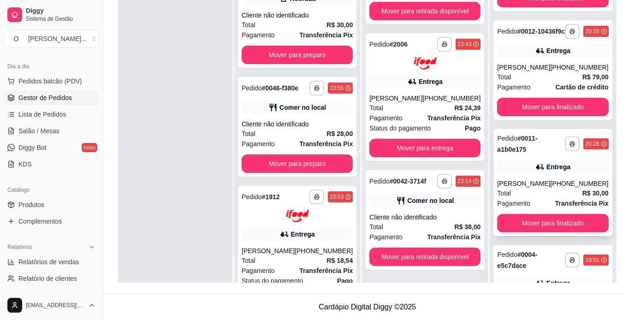
scroll to position [1435, 0]
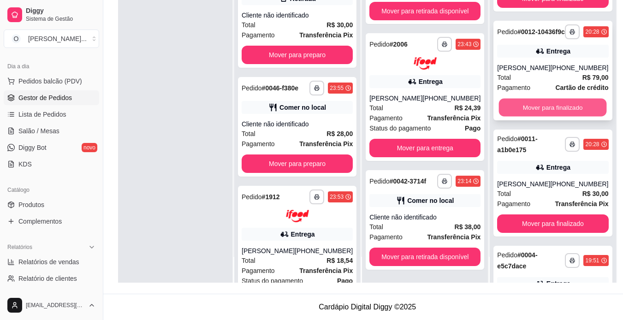
click at [544, 116] on button "Mover para finalizado" at bounding box center [553, 107] width 108 height 18
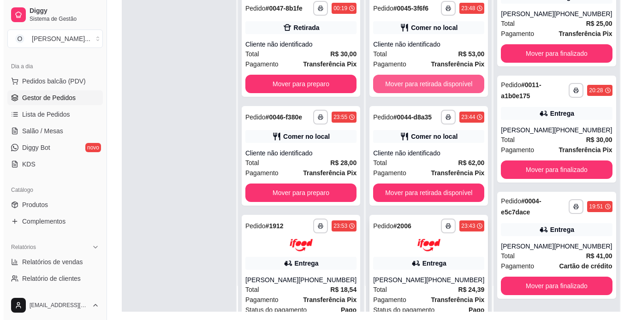
scroll to position [0, 0]
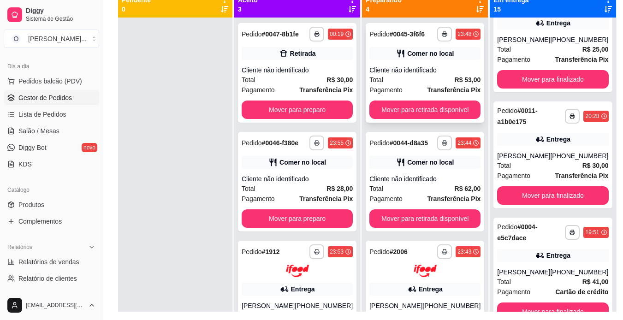
click at [417, 76] on div "Total R$ 53,00" at bounding box center [424, 80] width 111 height 10
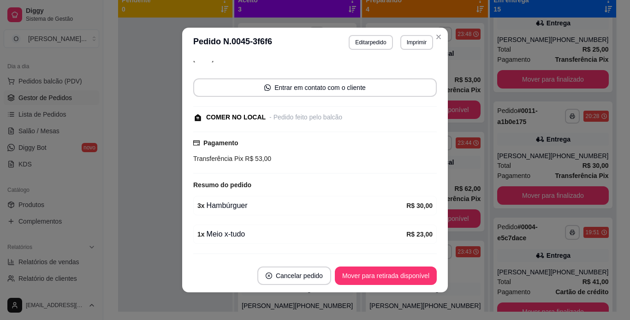
scroll to position [72, 0]
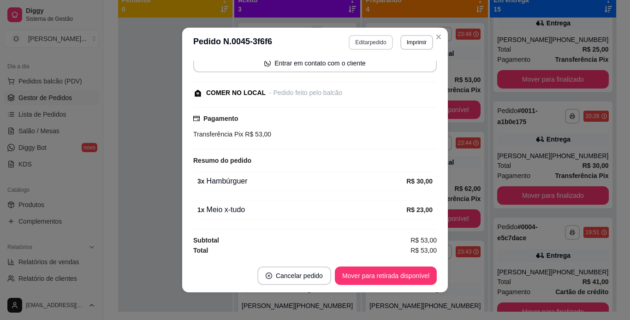
click at [379, 44] on button "Editar pedido" at bounding box center [371, 42] width 44 height 15
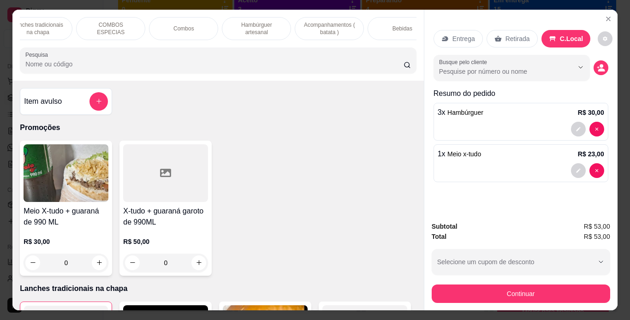
scroll to position [0, 101]
click at [369, 20] on div "Bebidas" at bounding box center [390, 28] width 69 height 23
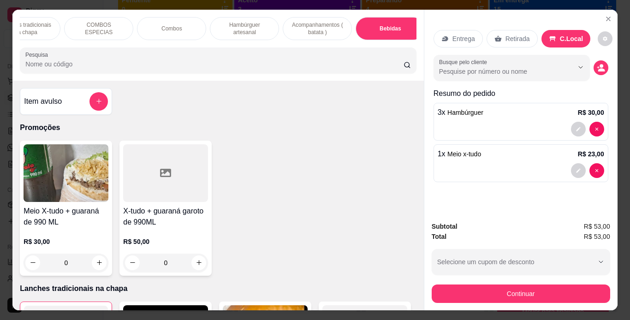
scroll to position [24, 0]
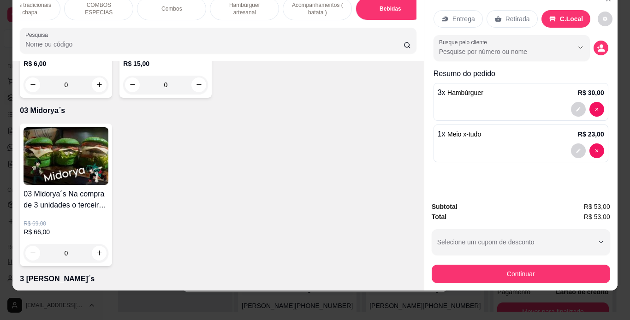
type input "1"
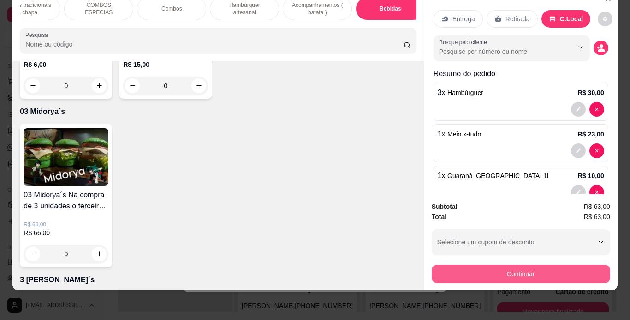
click at [448, 262] on div "Continuar" at bounding box center [521, 272] width 178 height 21
click at [448, 265] on button "Continuar" at bounding box center [520, 274] width 173 height 18
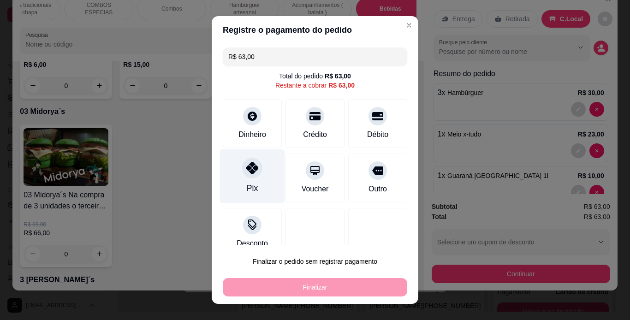
click at [249, 177] on div at bounding box center [252, 168] width 20 height 20
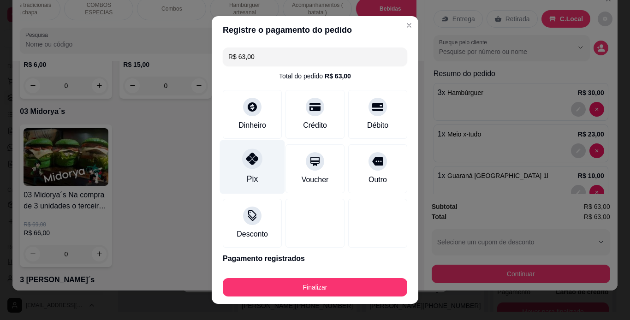
type input "R$ 0,00"
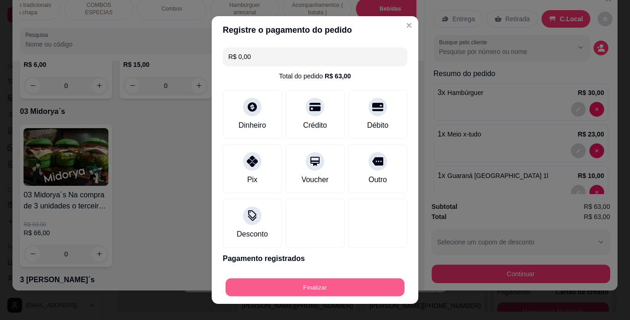
click at [316, 279] on button "Finalizar" at bounding box center [314, 288] width 179 height 18
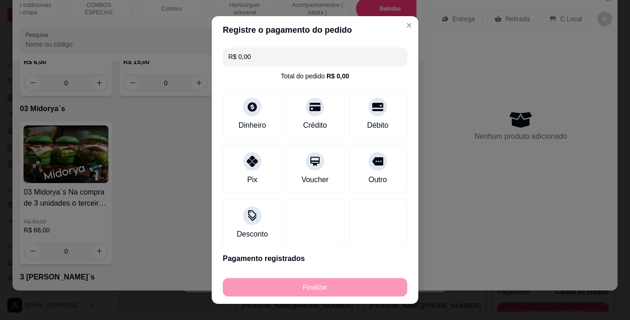
type input "0"
type input "-R$ 63,00"
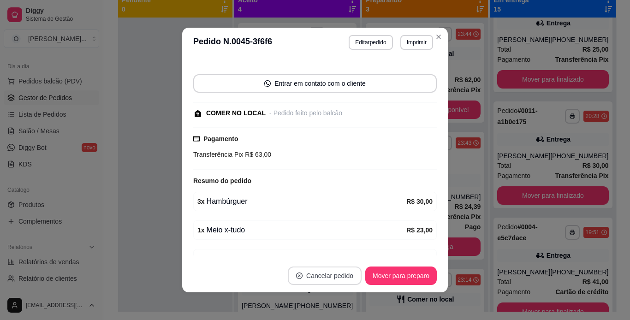
scroll to position [93, 0]
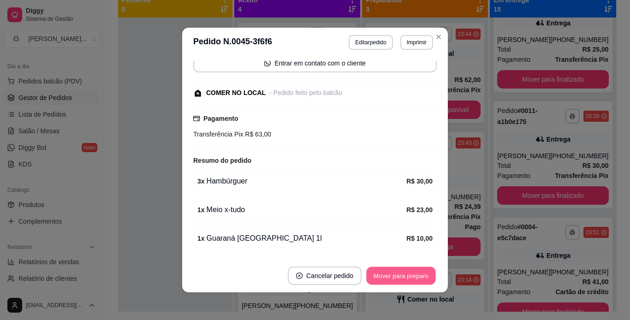
click at [397, 280] on button "Mover para preparo" at bounding box center [400, 276] width 69 height 18
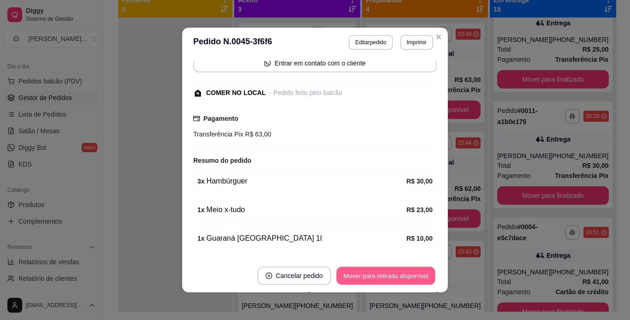
click at [397, 280] on button "Mover para retirada disponível" at bounding box center [385, 276] width 99 height 18
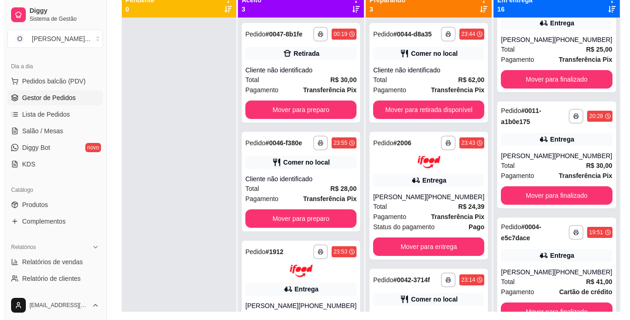
scroll to position [0, 0]
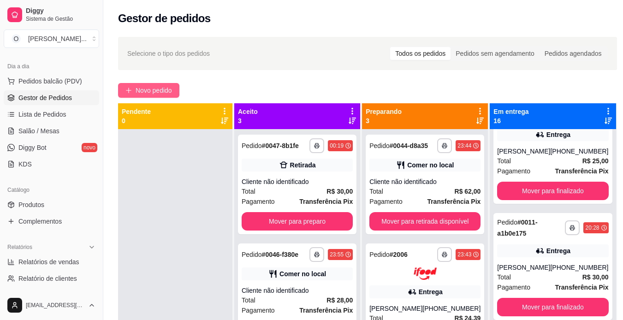
click at [164, 86] on span "Novo pedido" at bounding box center [154, 90] width 36 height 10
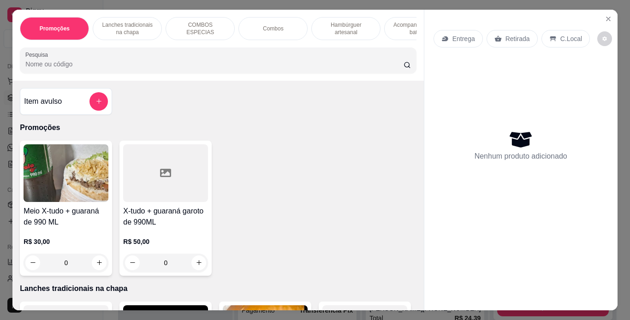
click at [142, 21] on p "Lanches tradicionais na chapa" at bounding box center [127, 28] width 53 height 15
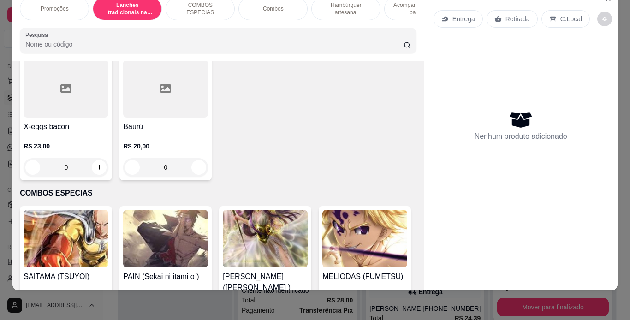
scroll to position [779, 0]
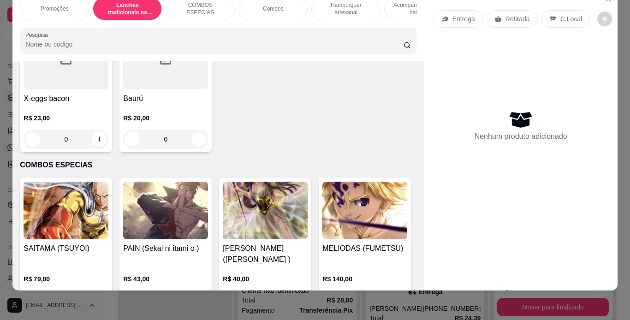
click at [196, 17] on div "0" at bounding box center [165, 8] width 85 height 18
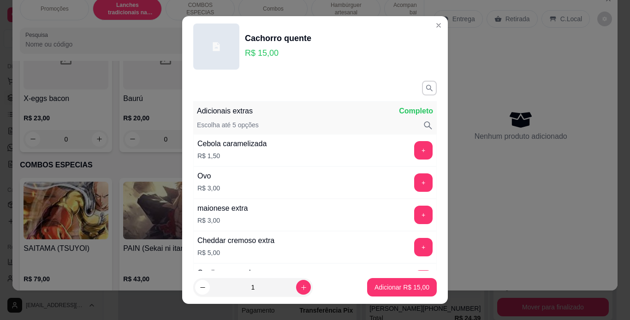
scroll to position [246, 0]
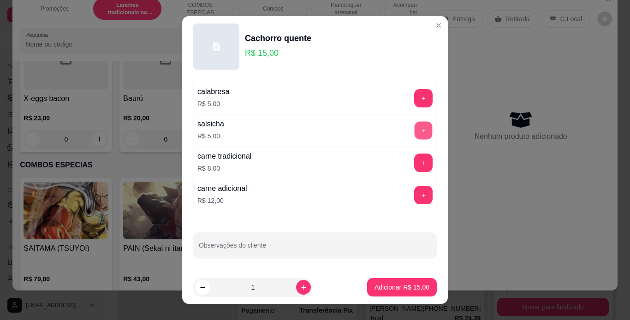
click at [415, 125] on button "+" at bounding box center [424, 130] width 18 height 18
click at [395, 292] on button "Adicionar R$ 20,00" at bounding box center [402, 287] width 70 height 18
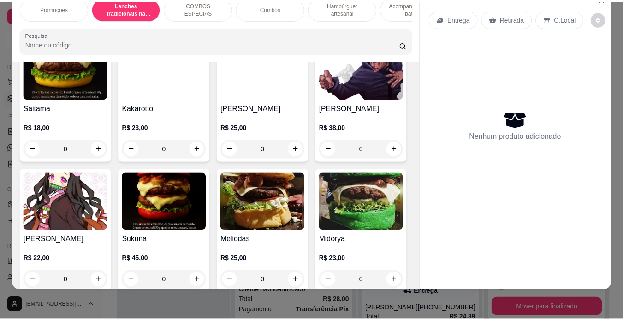
scroll to position [1687, 0]
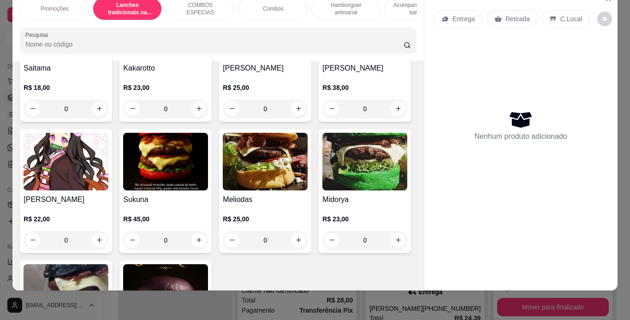
click at [97, 118] on div "0" at bounding box center [66, 109] width 85 height 18
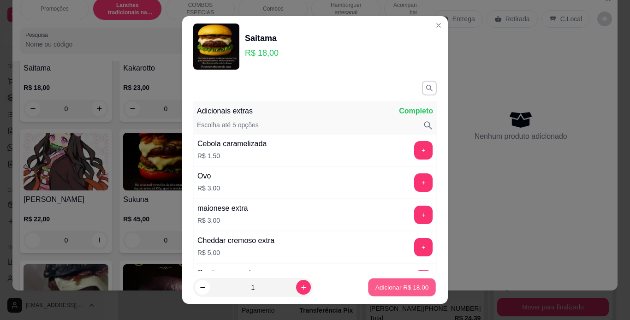
click at [394, 290] on p "Adicionar R$ 18,00" at bounding box center [401, 287] width 53 height 9
type input "1"
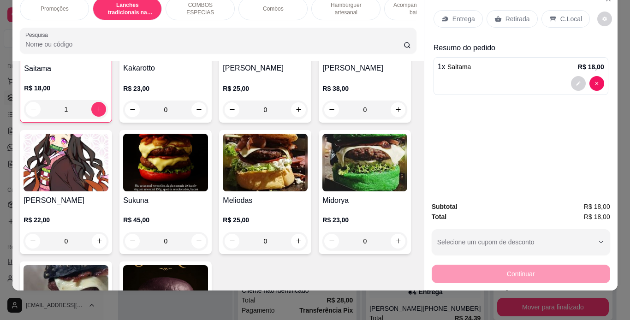
click at [550, 16] on icon at bounding box center [553, 18] width 6 height 5
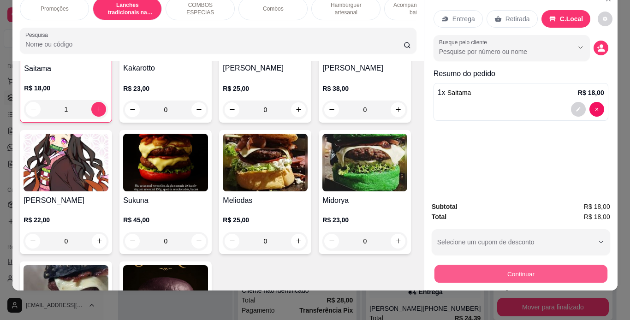
click at [461, 266] on button "Continuar" at bounding box center [520, 274] width 173 height 18
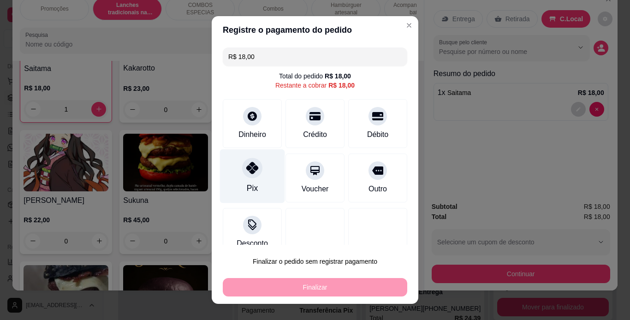
click at [259, 171] on div "Pix" at bounding box center [252, 176] width 65 height 54
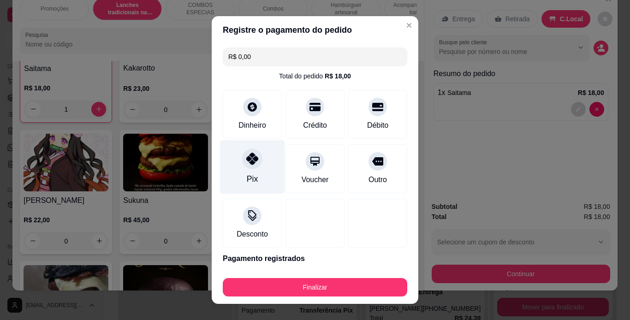
type input "R$ 0,00"
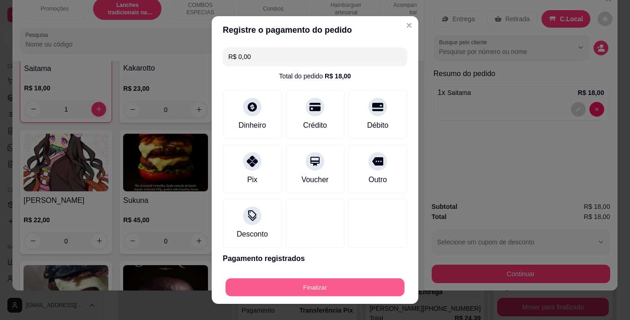
click at [320, 282] on button "Finalizar" at bounding box center [314, 288] width 179 height 18
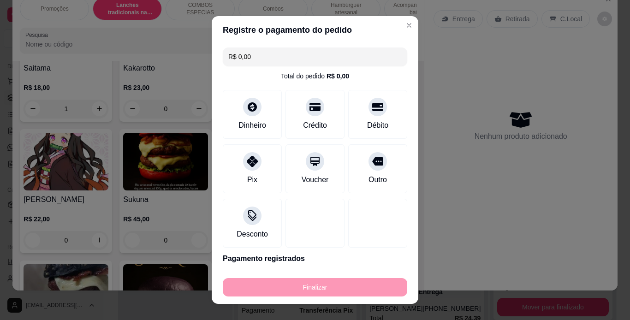
type input "0"
type input "-R$ 18,00"
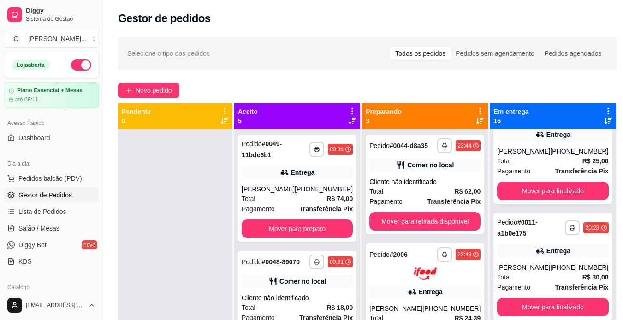
click at [75, 59] on div "Loja aberta" at bounding box center [51, 65] width 95 height 26
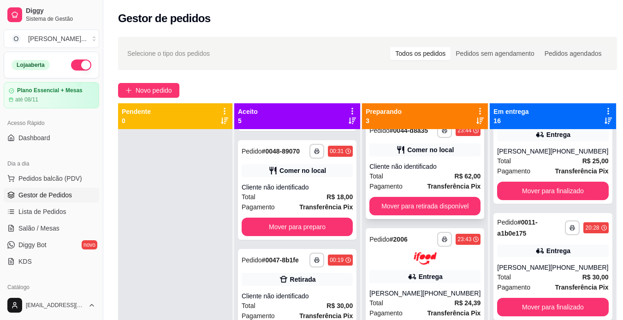
scroll to position [51, 0]
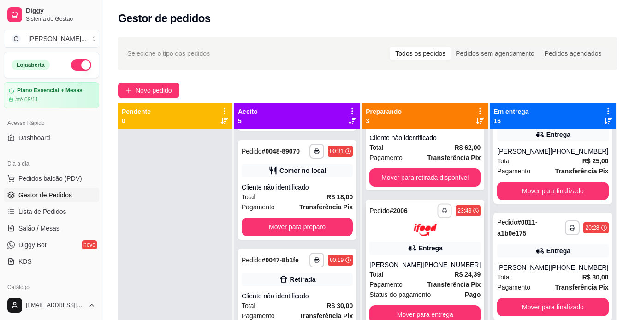
click at [442, 210] on icon "button" at bounding box center [445, 211] width 6 height 6
click at [419, 243] on button "IMPRESSORA" at bounding box center [406, 243] width 65 height 14
click at [425, 309] on button "Mover para entrega" at bounding box center [425, 314] width 108 height 18
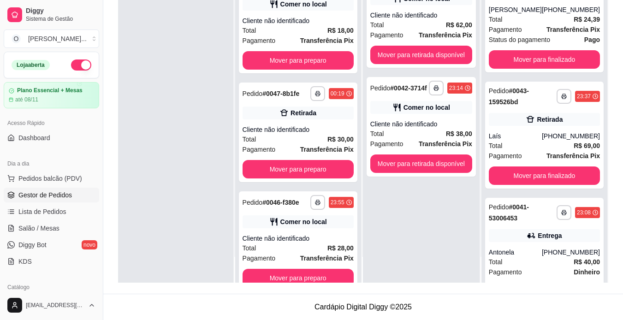
scroll to position [132, 0]
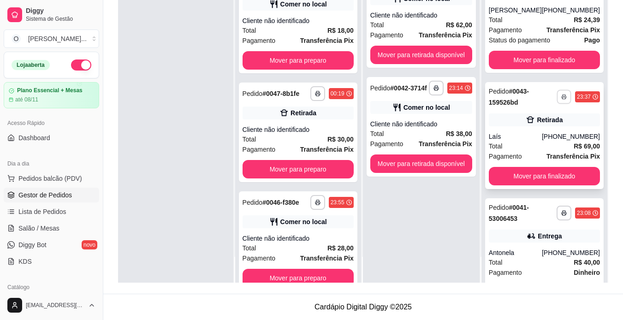
click at [562, 98] on icon "button" at bounding box center [564, 97] width 5 height 2
click at [541, 136] on button "IMPRESSORA" at bounding box center [525, 136] width 65 height 14
click at [62, 210] on span "Lista de Pedidos" at bounding box center [42, 211] width 48 height 9
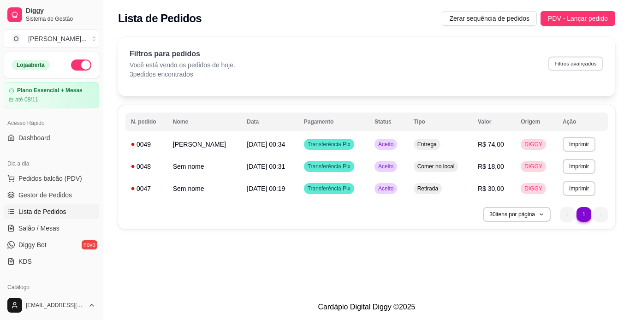
click at [587, 61] on button "Filtros avançados" at bounding box center [575, 63] width 54 height 14
select select "0"
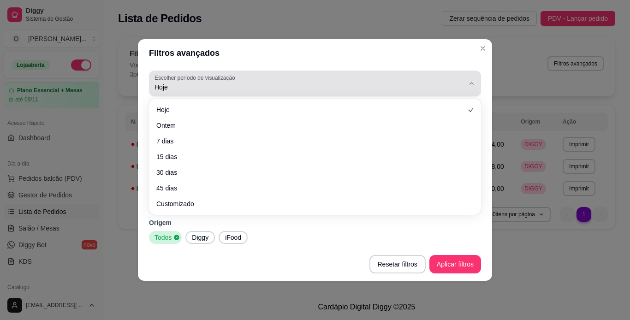
click at [247, 83] on span "Hoje" at bounding box center [309, 87] width 310 height 9
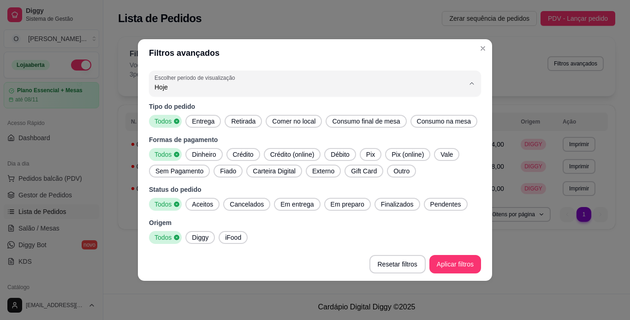
click at [244, 124] on span "Ontem" at bounding box center [311, 124] width 296 height 9
type input "1"
select select "1"
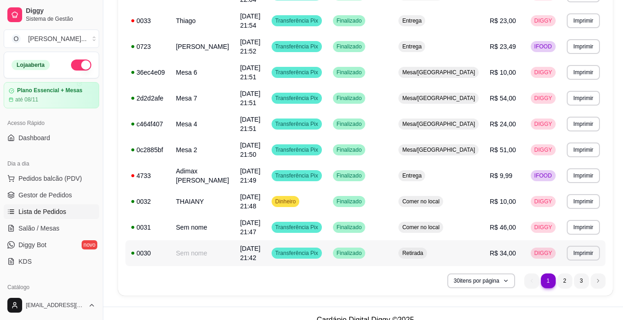
scroll to position [655, 0]
